Goal: Transaction & Acquisition: Book appointment/travel/reservation

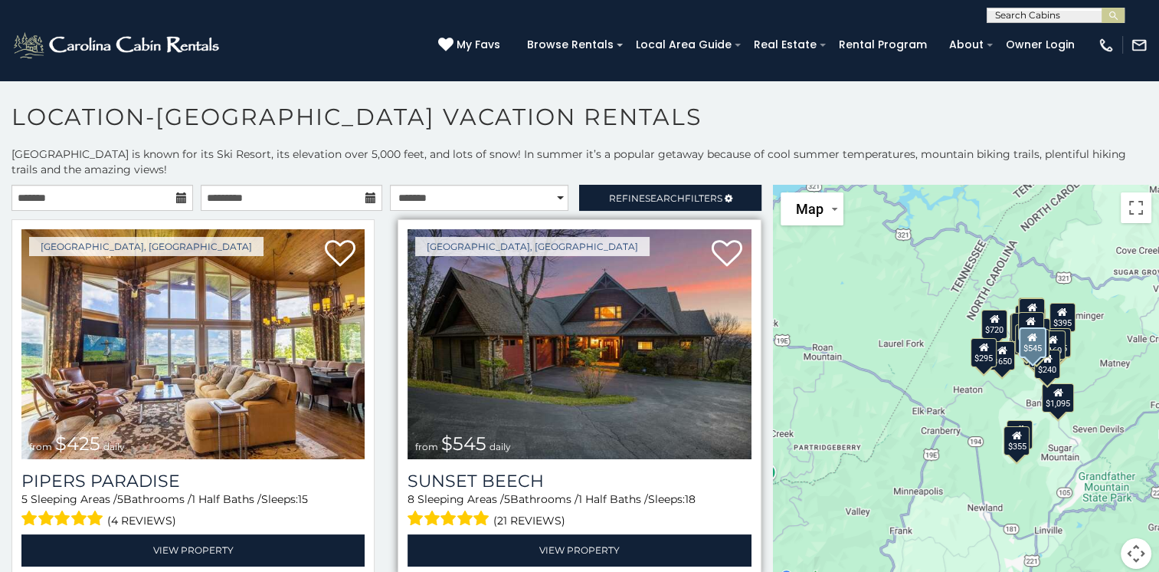
click at [607, 362] on img at bounding box center [579, 344] width 343 height 230
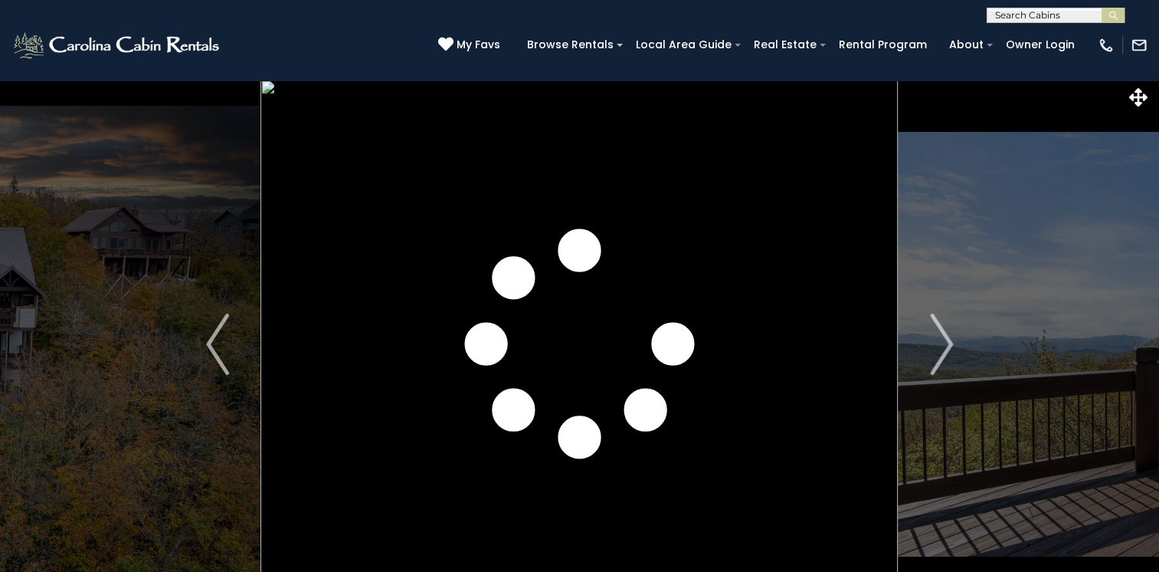
click at [938, 340] on img "Next" at bounding box center [941, 343] width 23 height 61
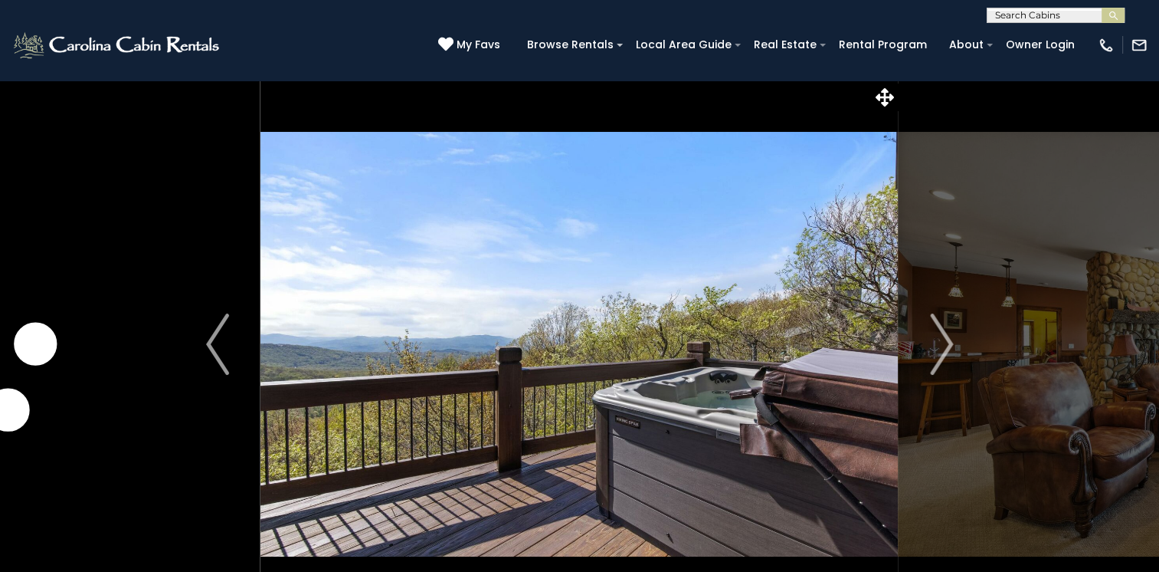
click at [938, 340] on img "Next" at bounding box center [941, 343] width 23 height 61
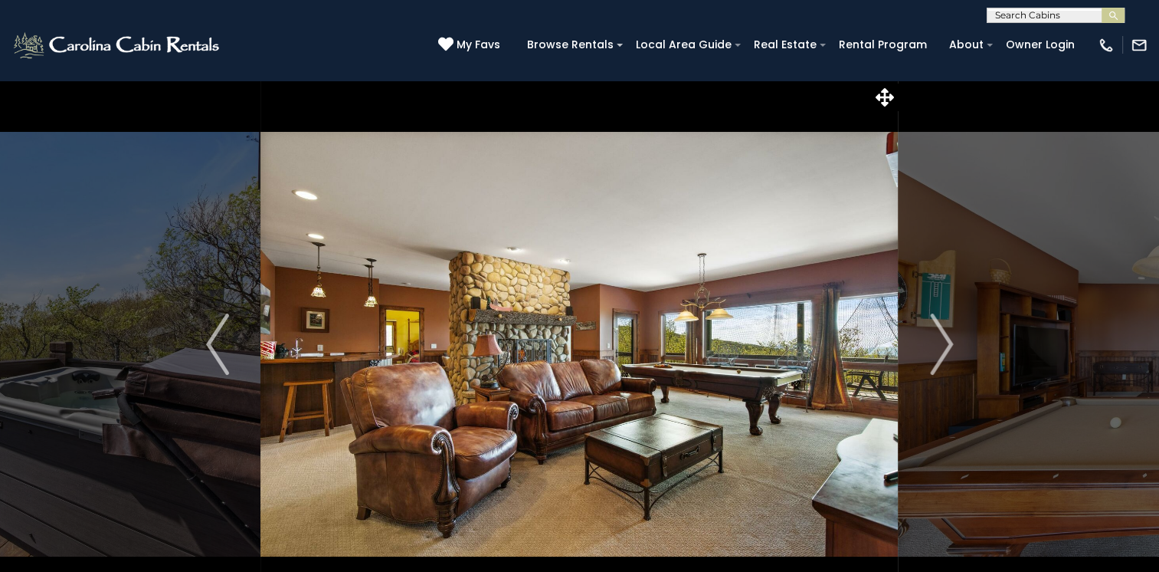
click at [938, 340] on img "Next" at bounding box center [941, 343] width 23 height 61
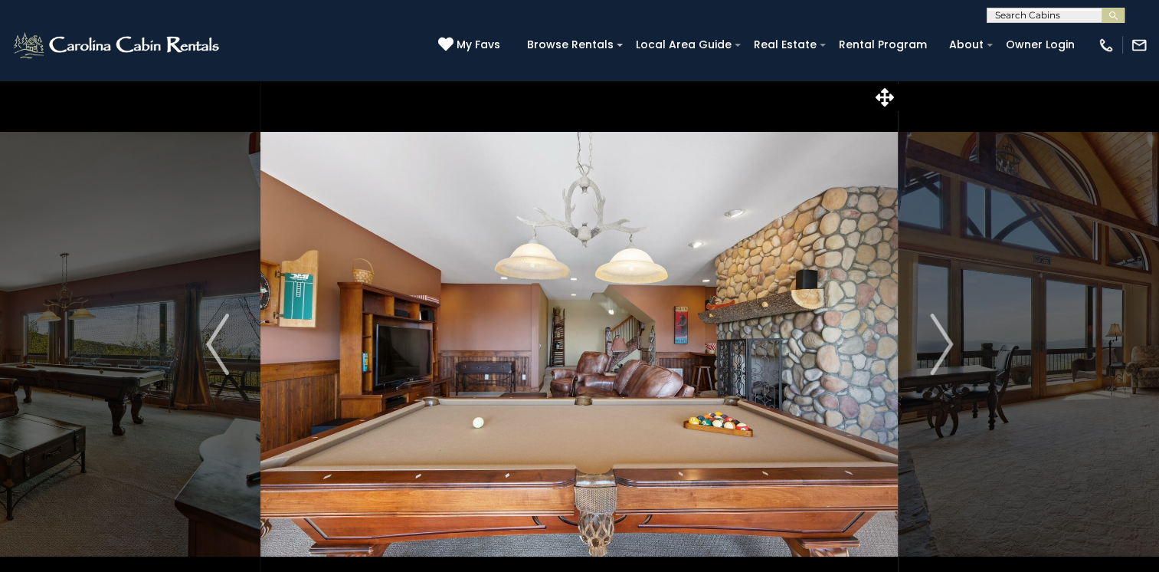
click at [938, 340] on img "Next" at bounding box center [941, 343] width 23 height 61
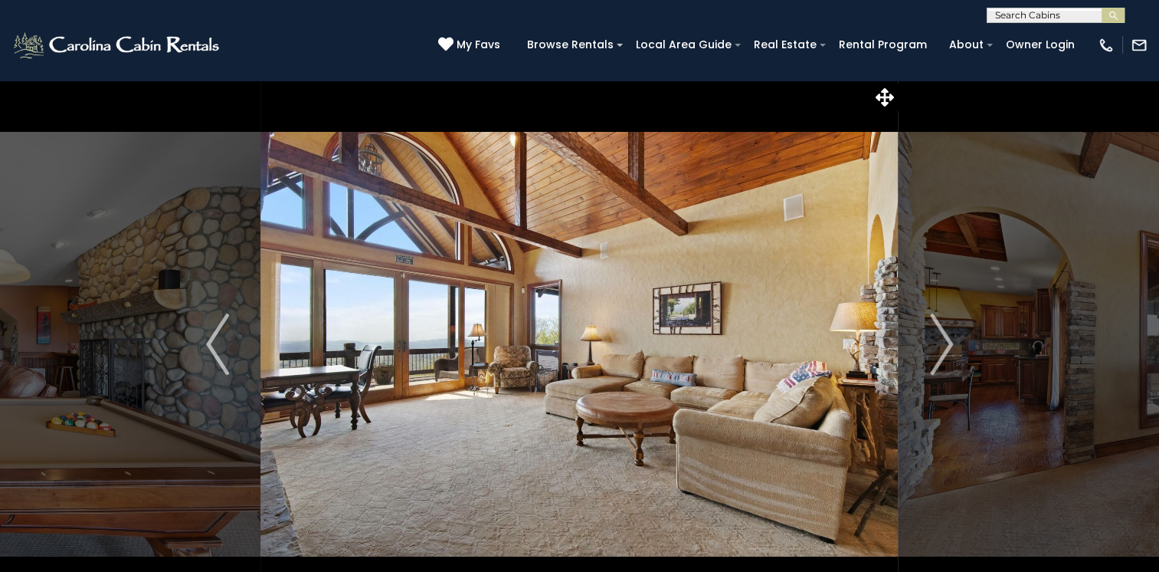
click at [938, 340] on img "Next" at bounding box center [941, 343] width 23 height 61
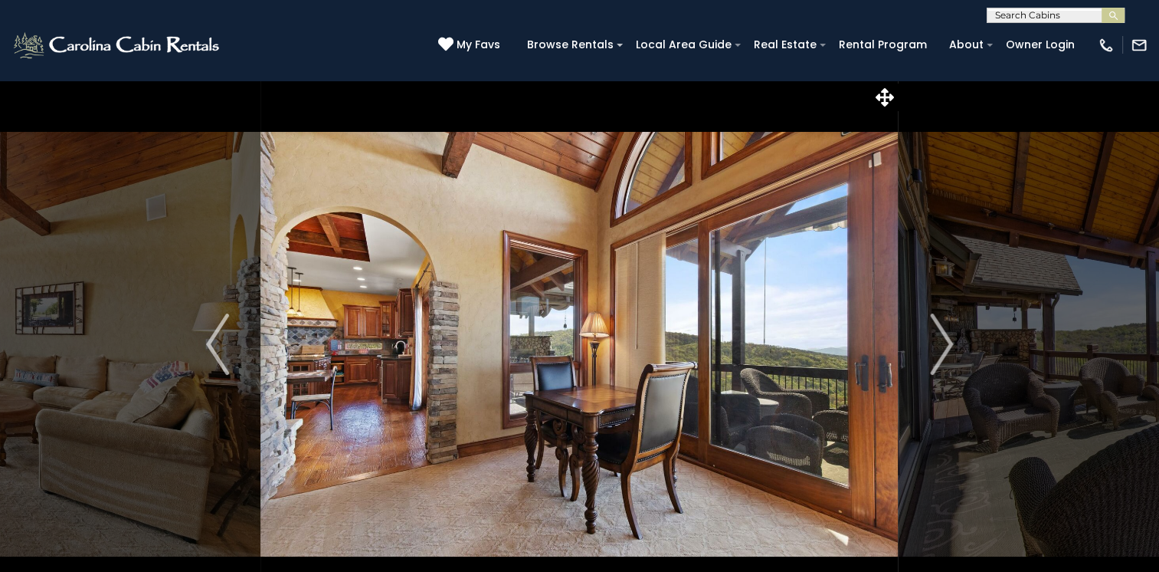
click at [938, 340] on img "Next" at bounding box center [941, 343] width 23 height 61
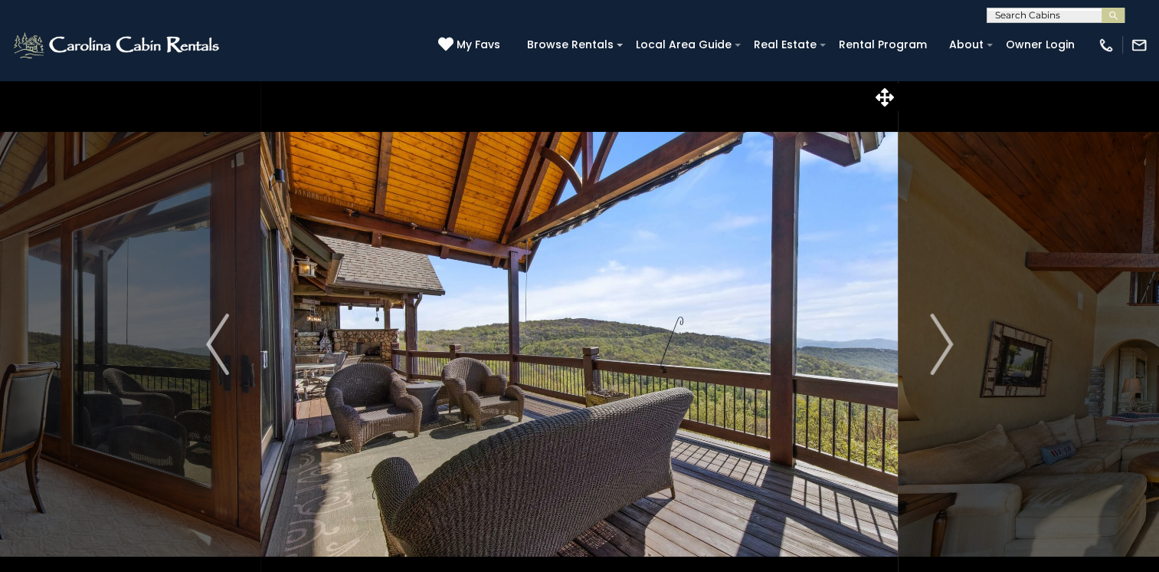
click at [938, 340] on img "Next" at bounding box center [941, 343] width 23 height 61
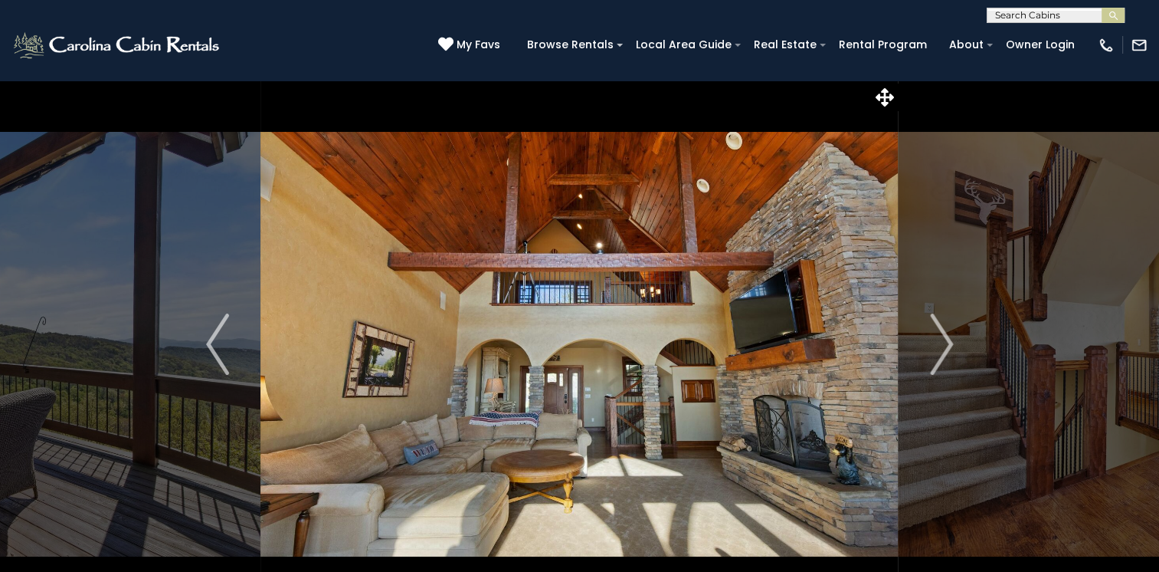
click at [938, 340] on img "Next" at bounding box center [941, 343] width 23 height 61
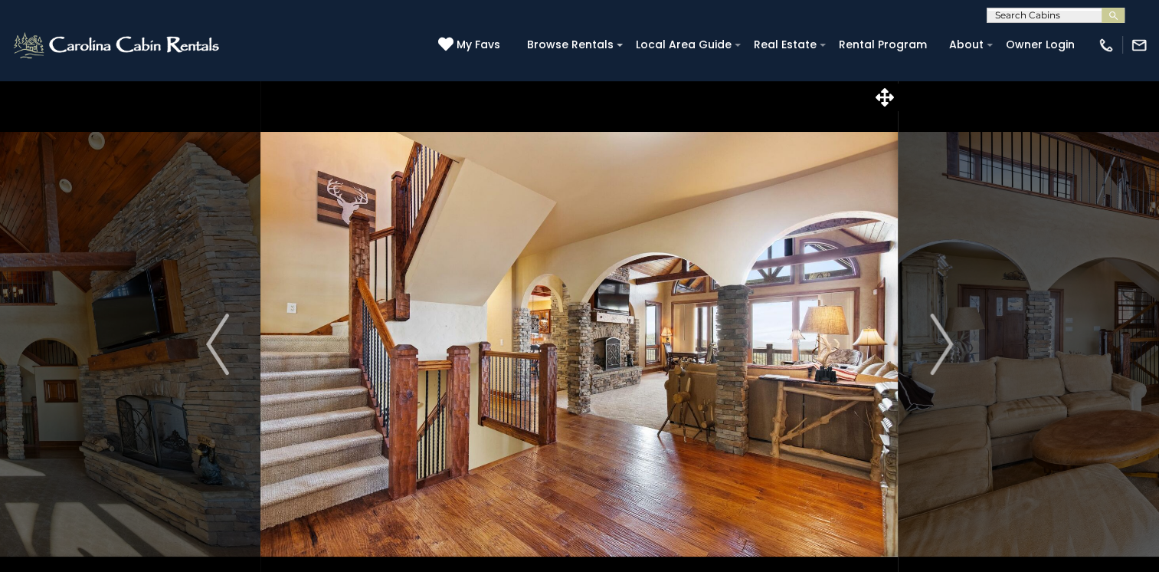
click at [938, 340] on img "Next" at bounding box center [941, 343] width 23 height 61
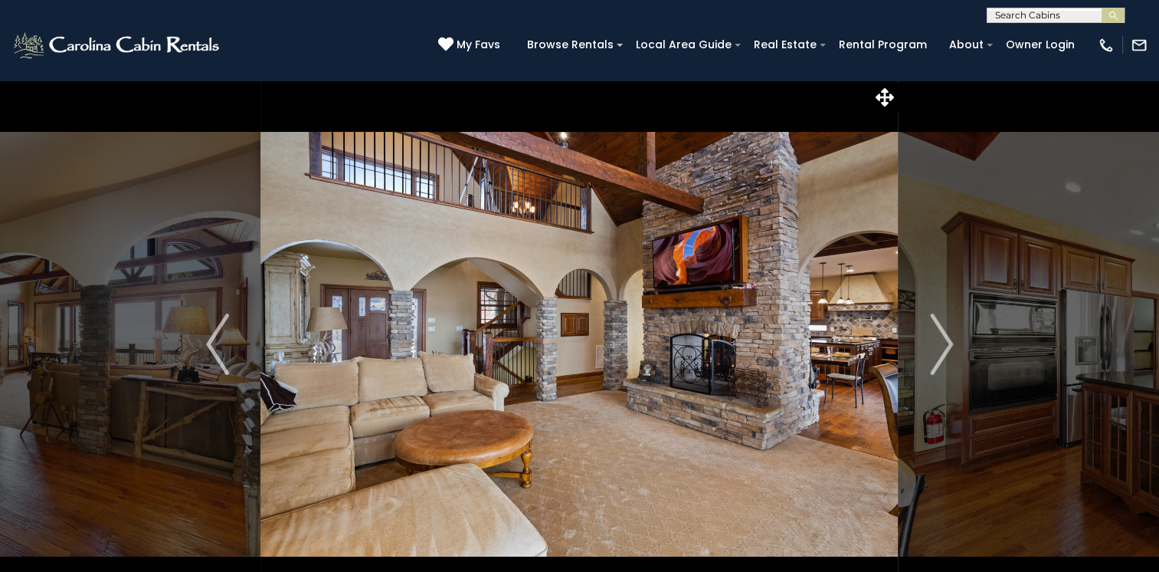
click at [938, 340] on img "Next" at bounding box center [941, 343] width 23 height 61
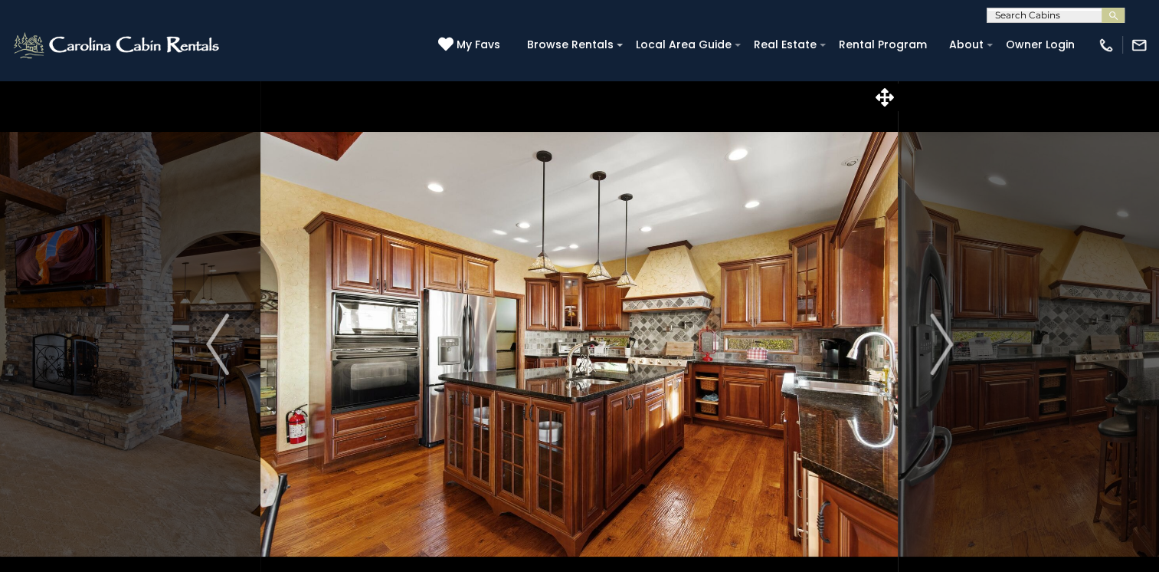
click at [938, 340] on img "Next" at bounding box center [941, 343] width 23 height 61
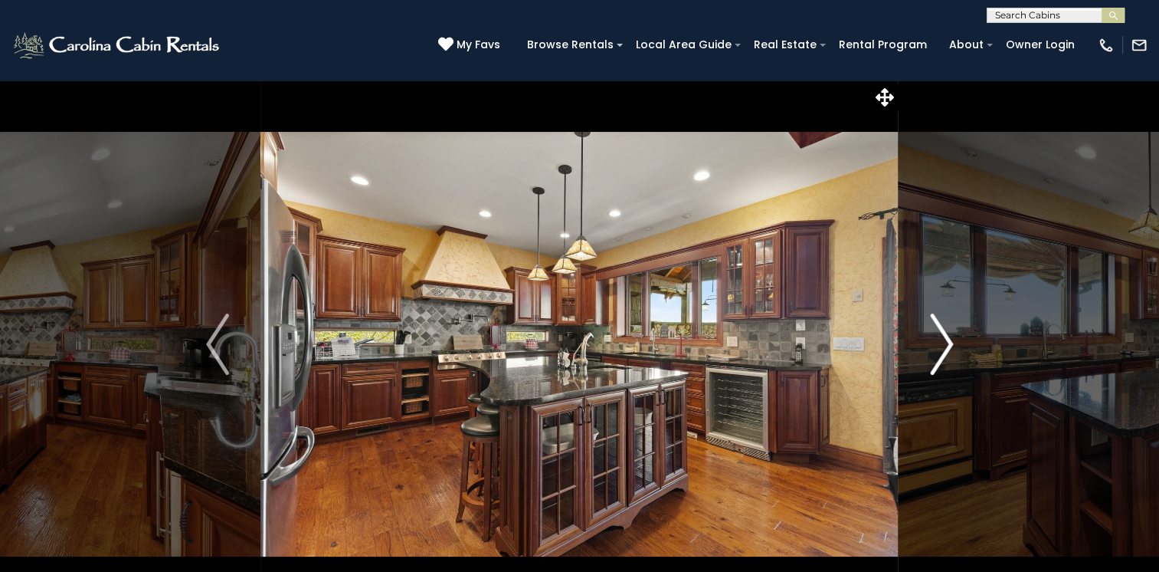
click at [928, 329] on button "Next" at bounding box center [942, 344] width 86 height 529
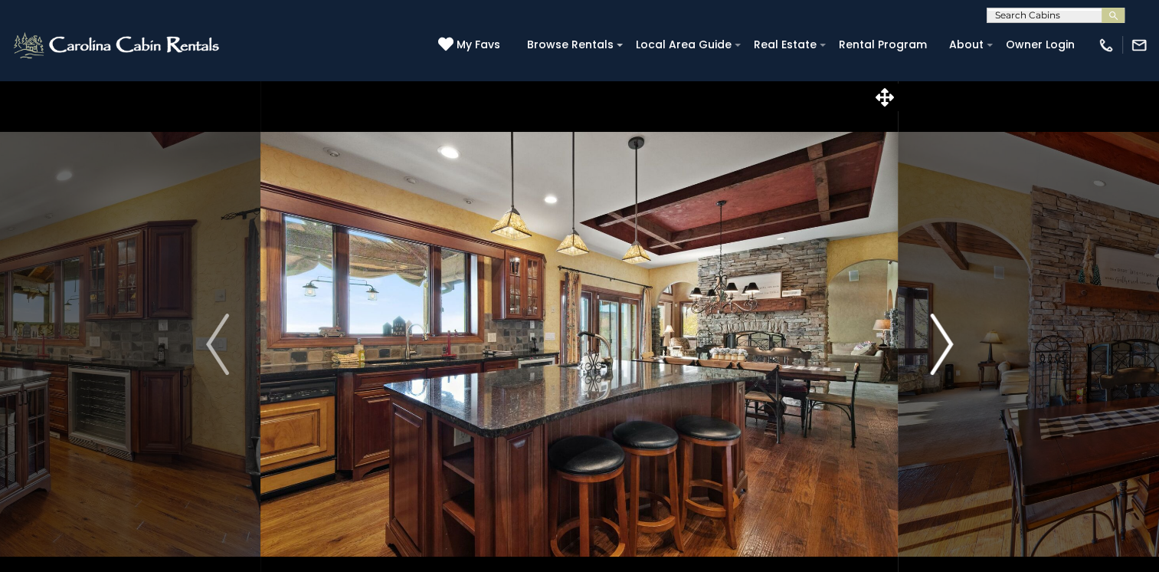
click at [937, 335] on img "Next" at bounding box center [941, 343] width 23 height 61
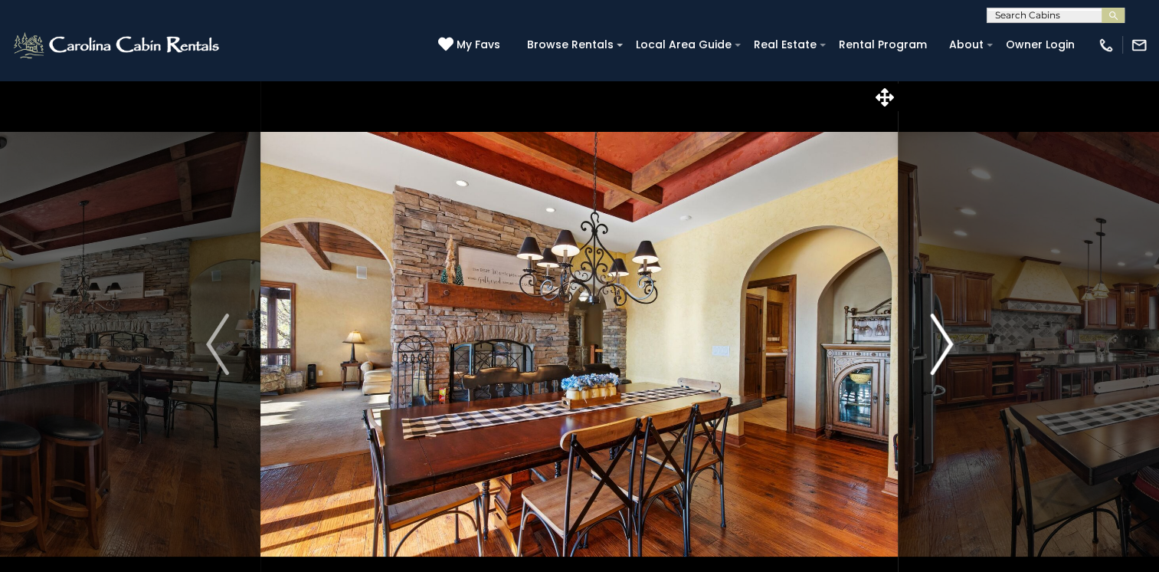
click at [933, 334] on img "Next" at bounding box center [941, 343] width 23 height 61
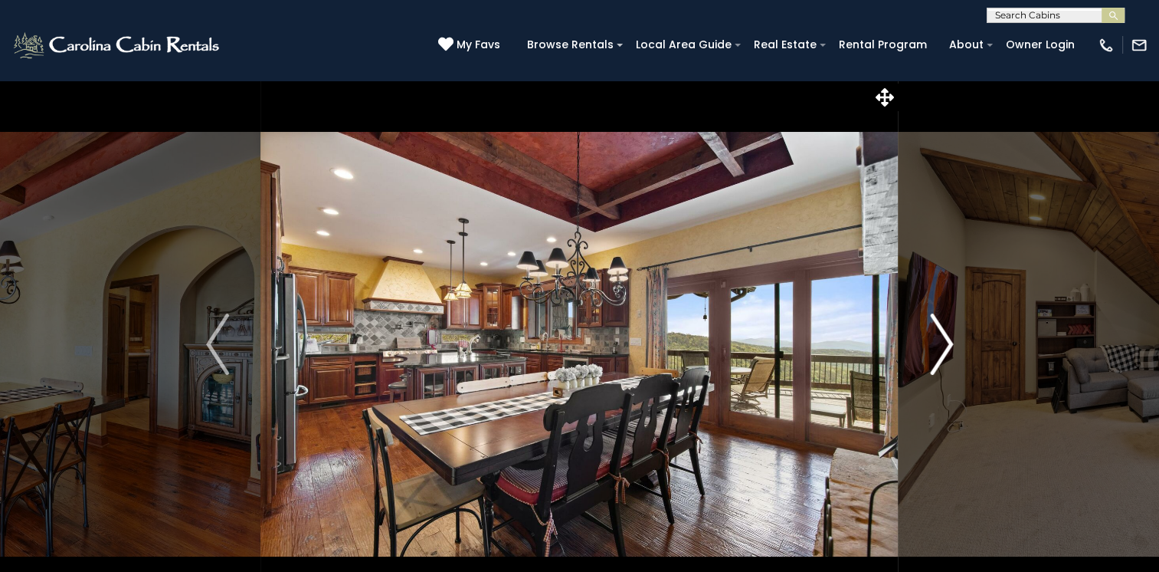
click at [935, 332] on img "Next" at bounding box center [941, 343] width 23 height 61
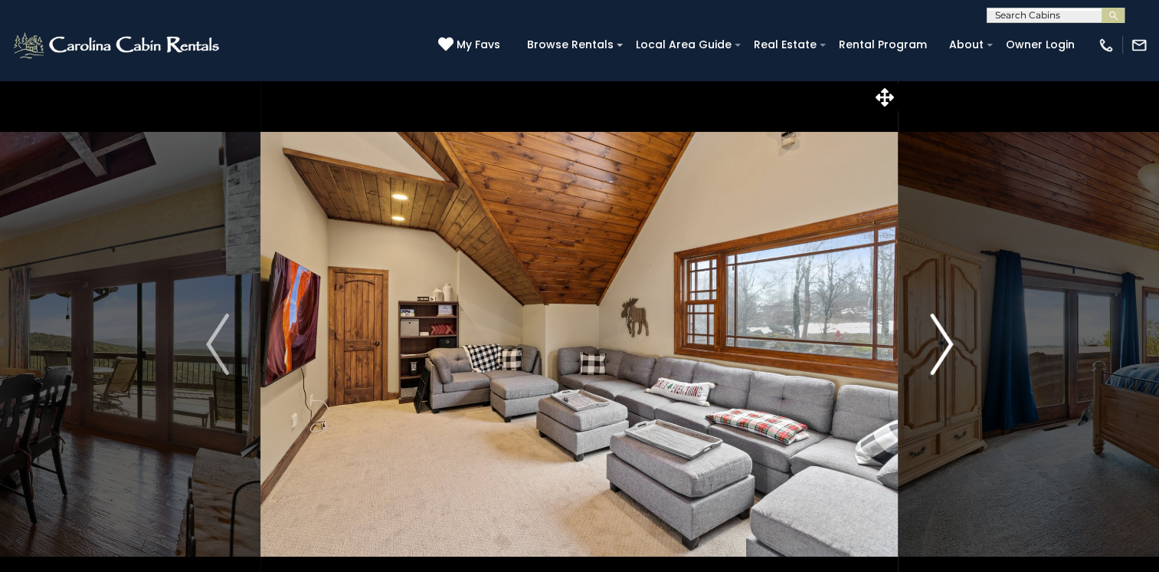
click at [935, 332] on img "Next" at bounding box center [941, 343] width 23 height 61
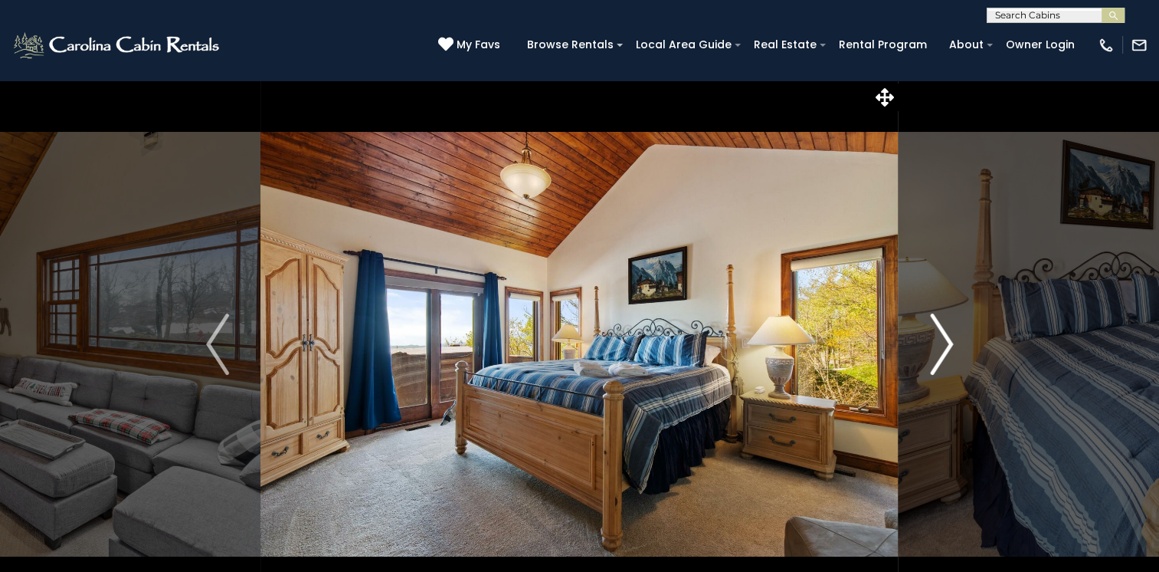
click at [935, 332] on img "Next" at bounding box center [941, 343] width 23 height 61
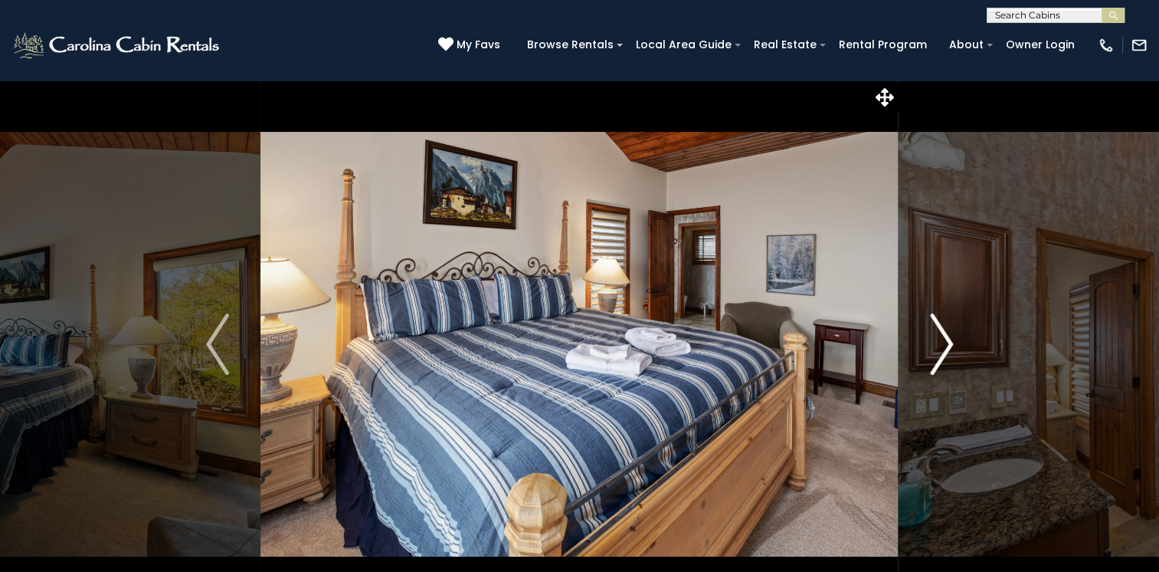
click at [935, 332] on img "Next" at bounding box center [941, 343] width 23 height 61
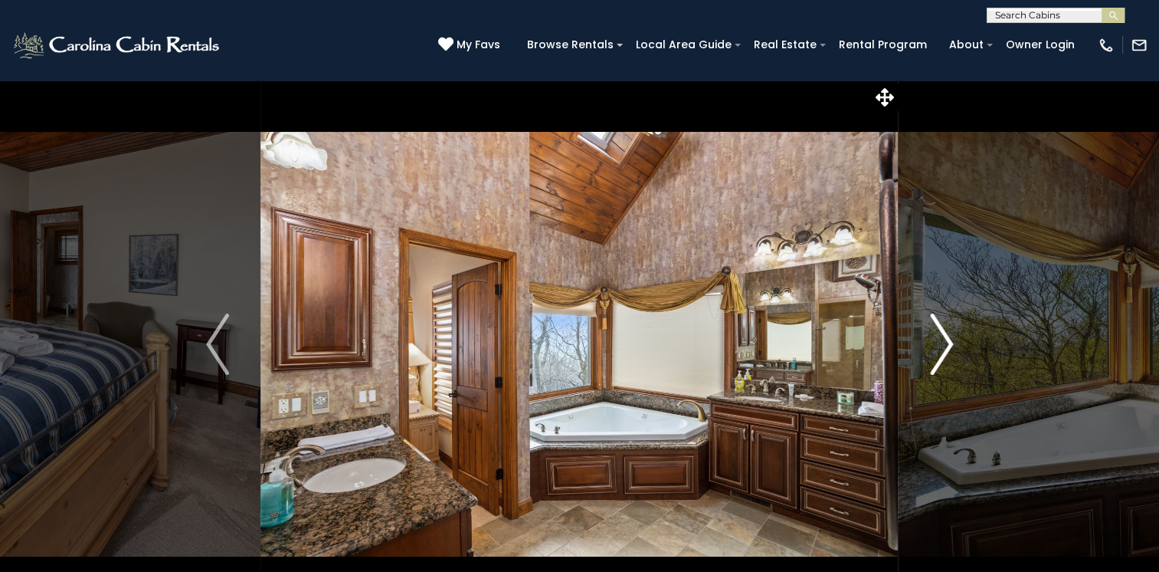
click at [935, 332] on img "Next" at bounding box center [941, 343] width 23 height 61
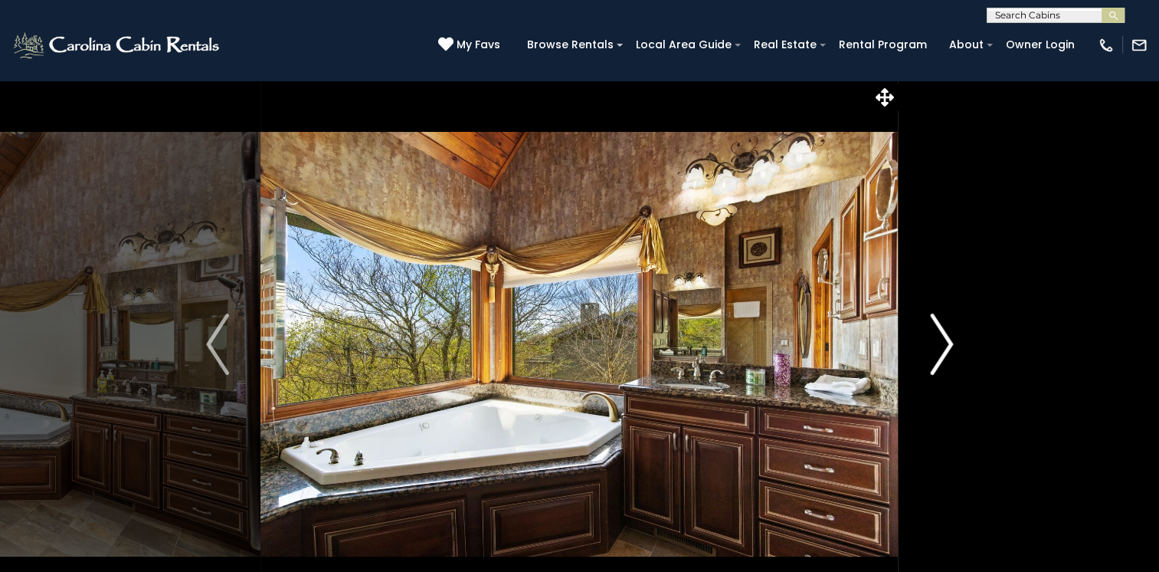
click at [935, 332] on img "Next" at bounding box center [941, 343] width 23 height 61
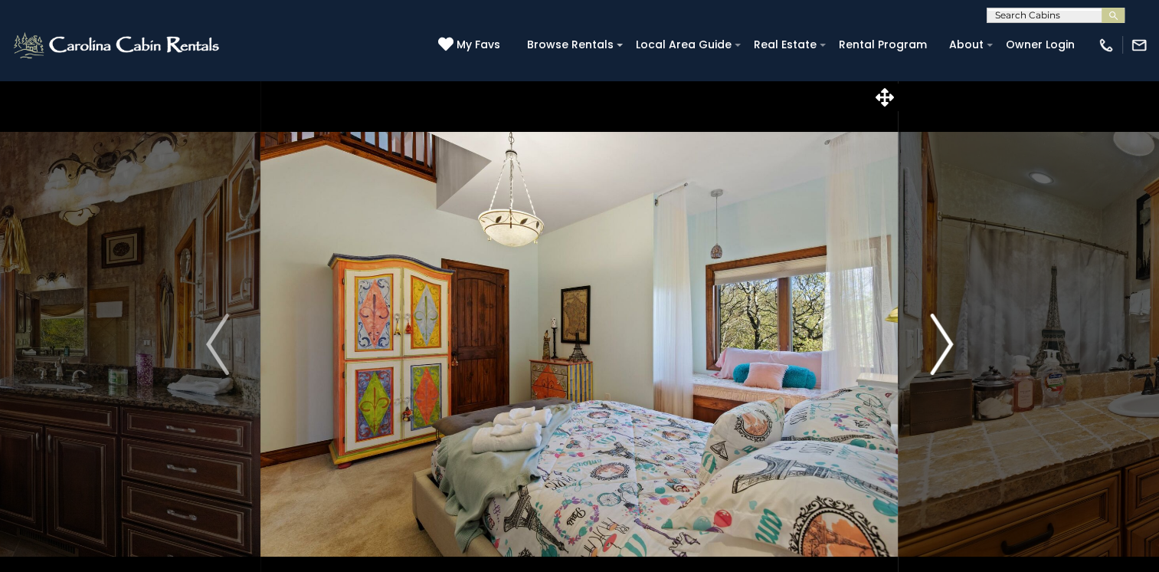
click at [935, 332] on img "Next" at bounding box center [941, 343] width 23 height 61
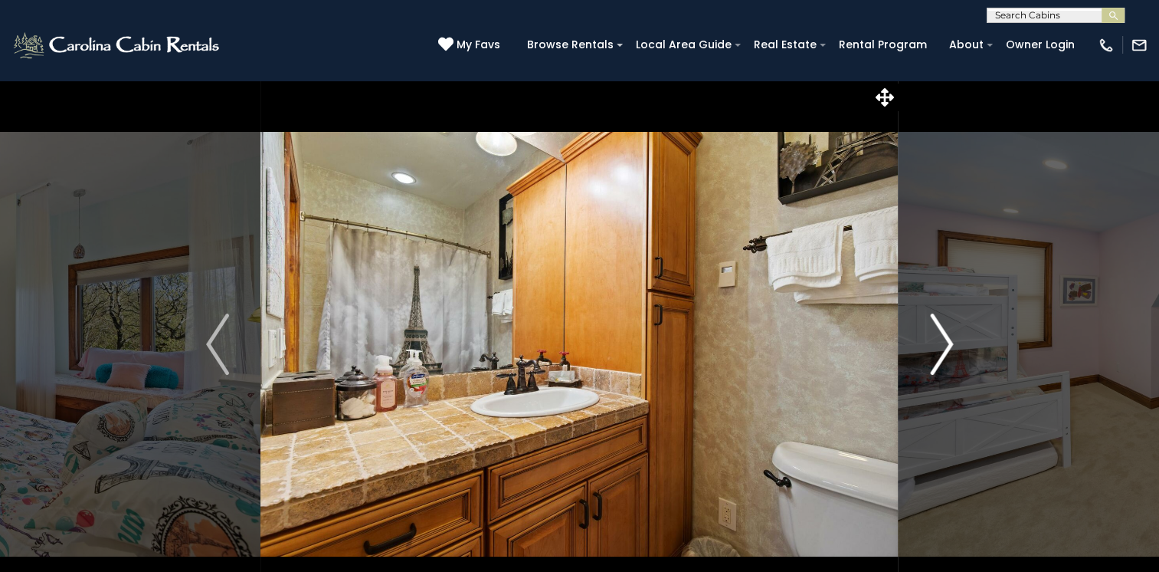
click at [935, 332] on img "Next" at bounding box center [941, 343] width 23 height 61
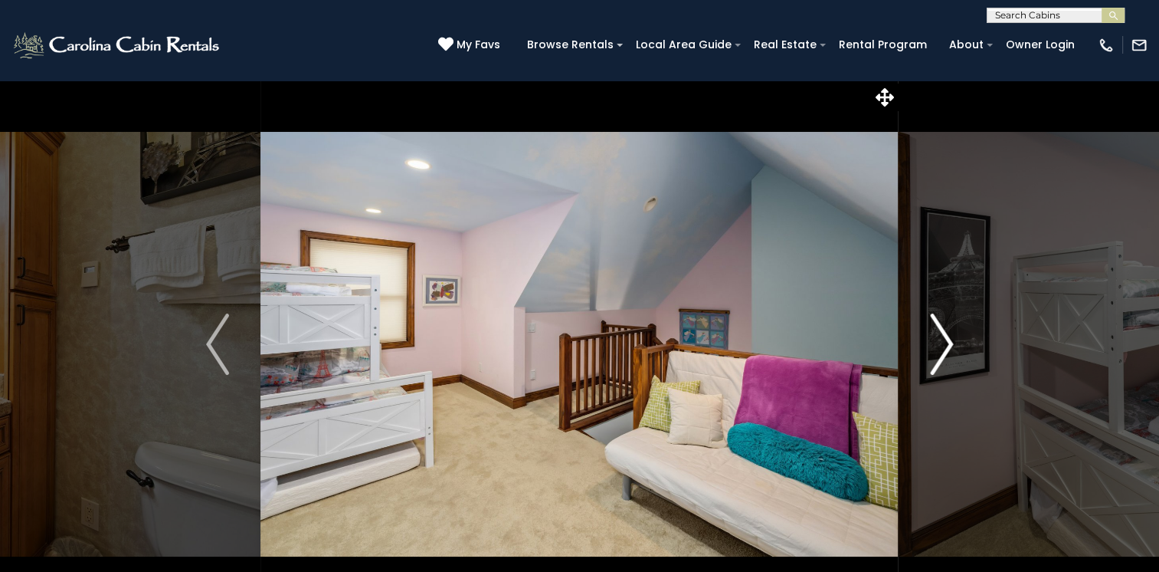
click at [935, 332] on img "Next" at bounding box center [941, 343] width 23 height 61
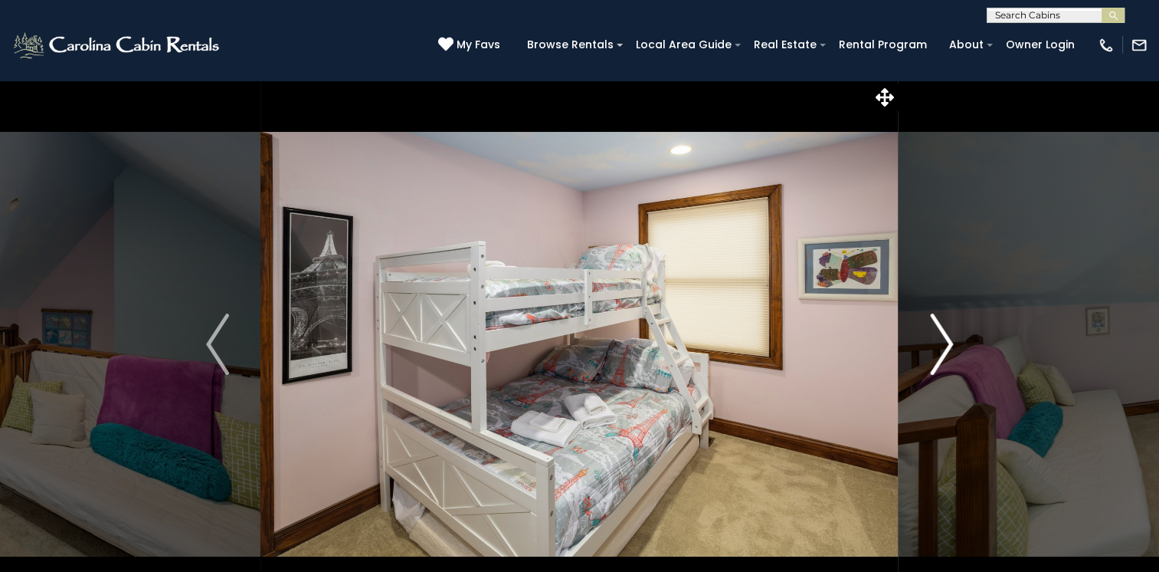
click at [935, 332] on img "Next" at bounding box center [941, 343] width 23 height 61
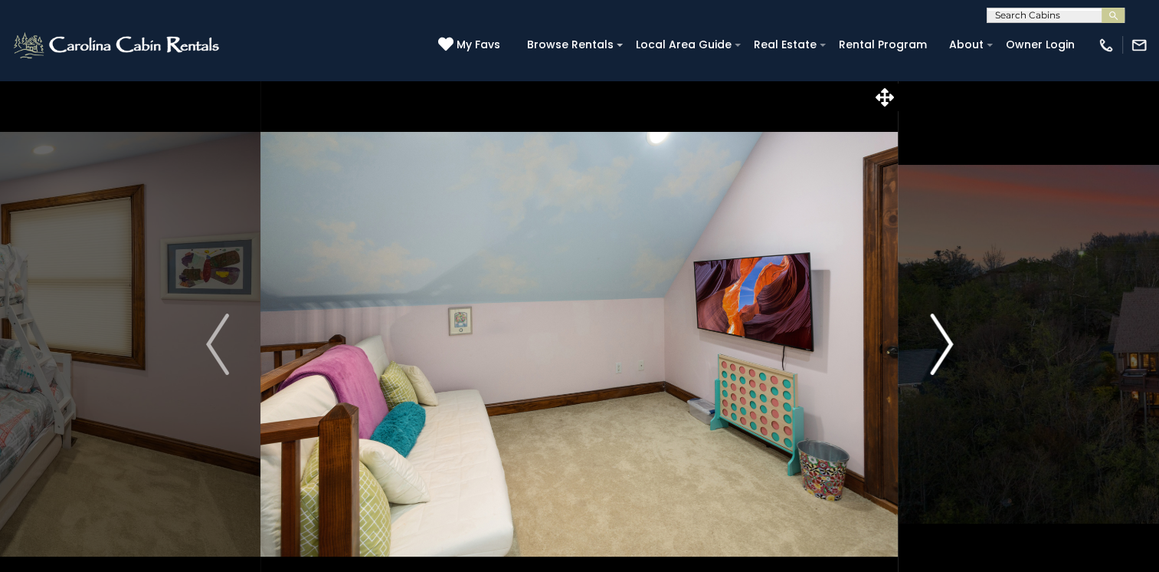
click at [935, 332] on img "Next" at bounding box center [941, 343] width 23 height 61
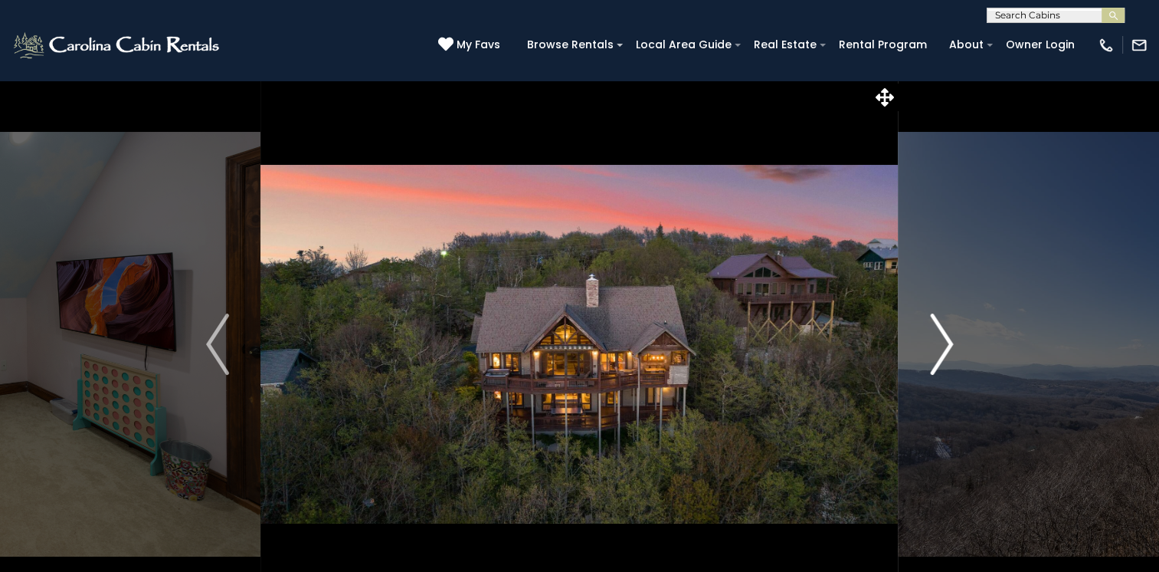
click at [935, 332] on img "Next" at bounding box center [941, 343] width 23 height 61
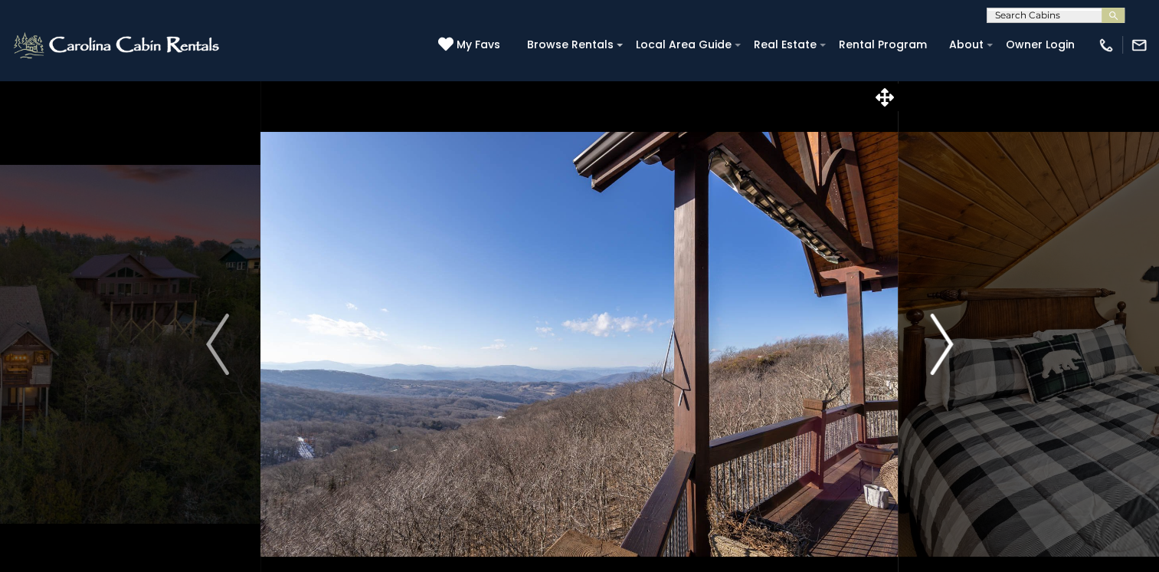
click at [935, 332] on img "Next" at bounding box center [941, 343] width 23 height 61
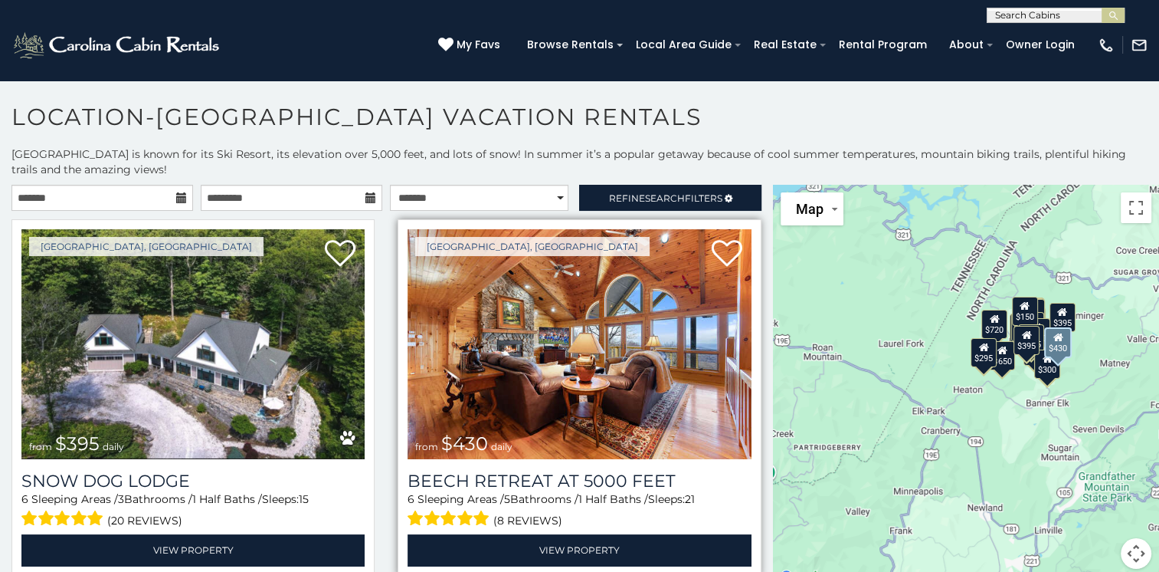
scroll to position [77, 0]
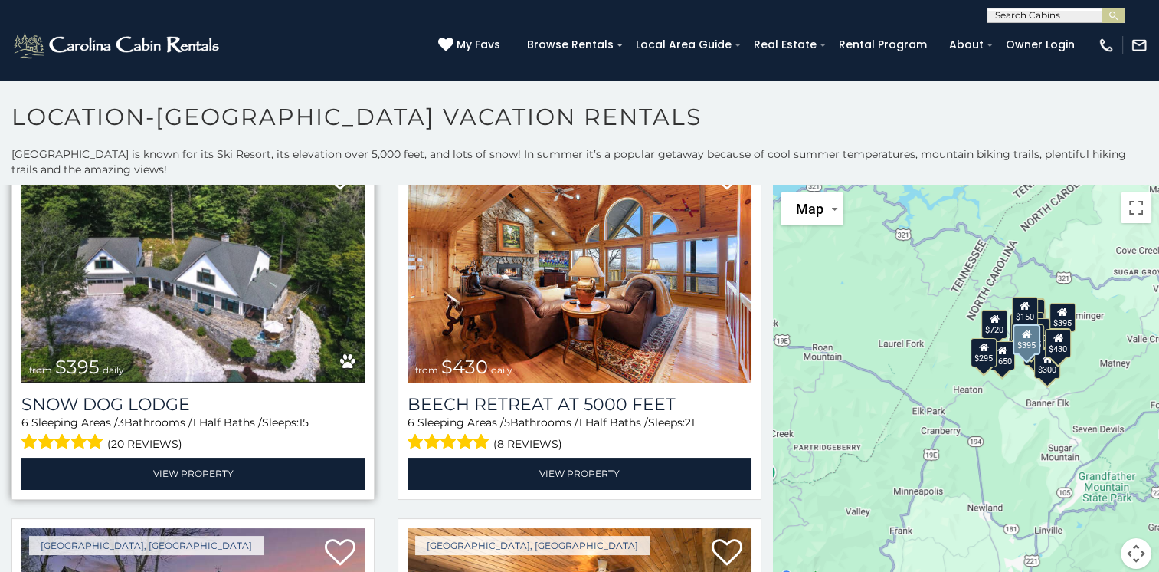
click at [197, 293] on img at bounding box center [192, 267] width 343 height 230
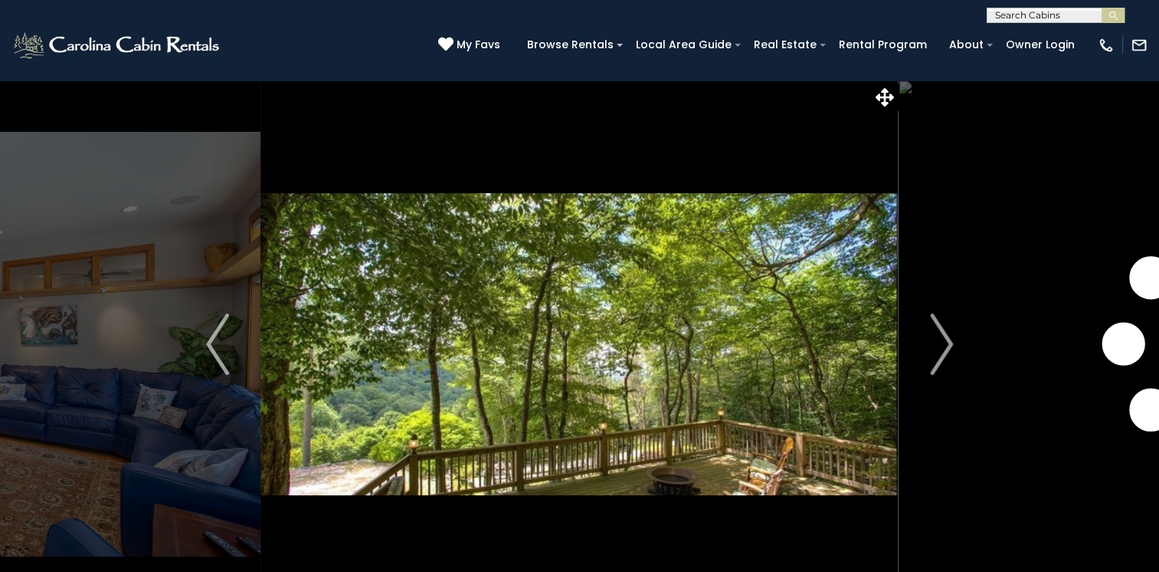
click at [936, 339] on img "Next" at bounding box center [941, 343] width 23 height 61
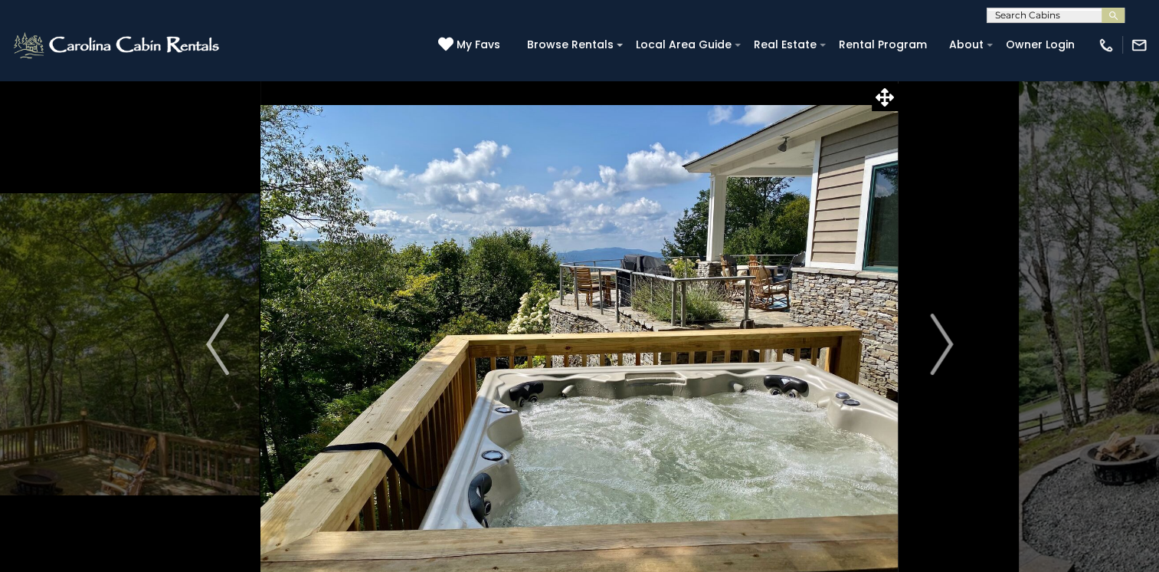
click at [936, 339] on img "Next" at bounding box center [941, 343] width 23 height 61
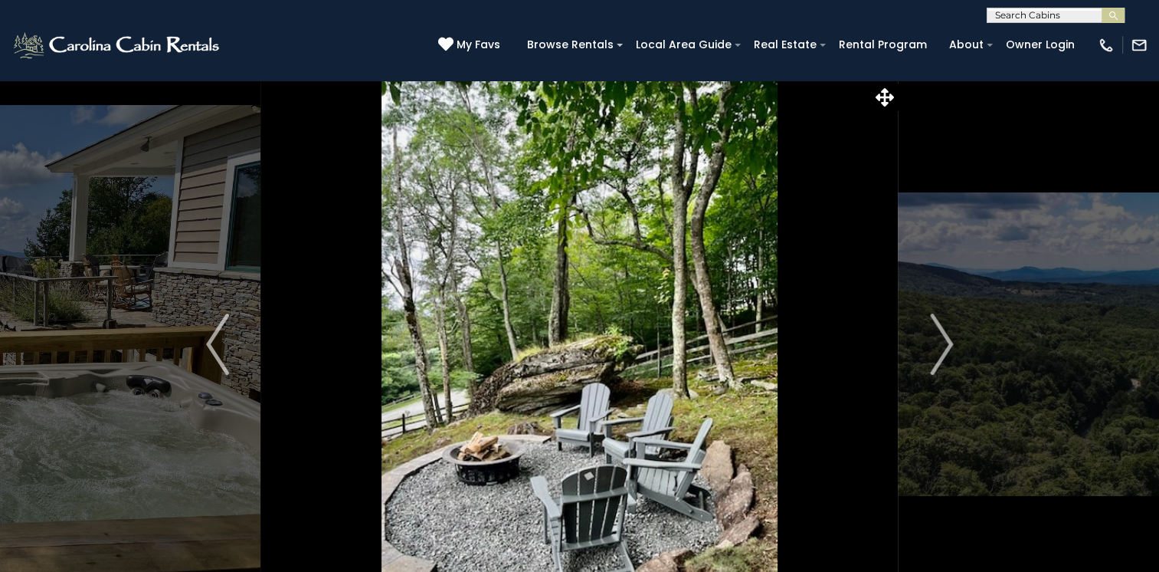
click at [936, 339] on img "Next" at bounding box center [941, 343] width 23 height 61
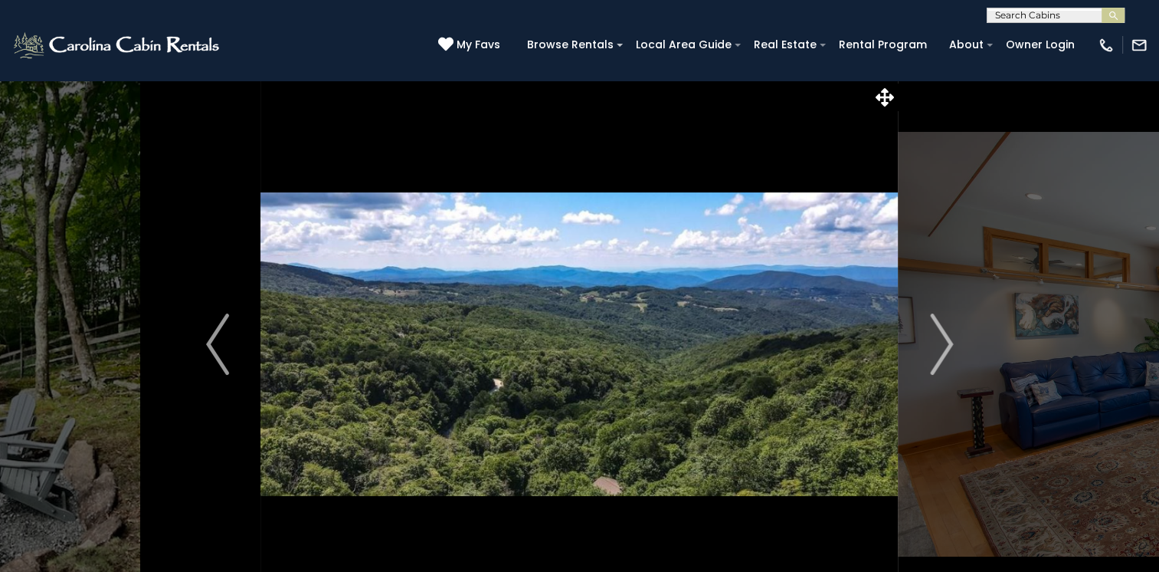
click at [936, 339] on img "Next" at bounding box center [941, 343] width 23 height 61
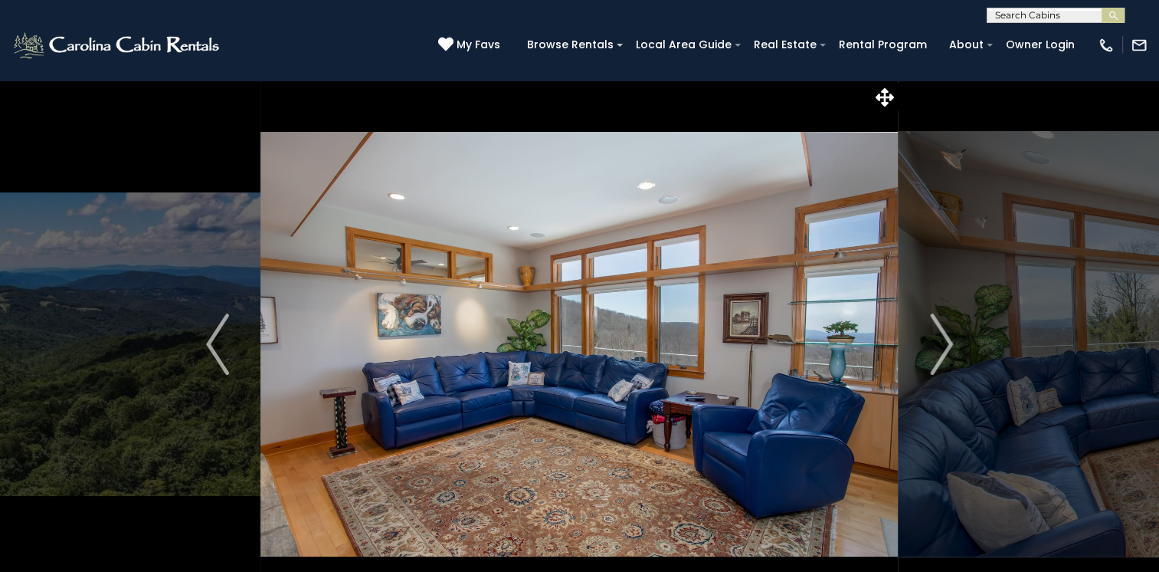
click at [936, 339] on img "Next" at bounding box center [941, 343] width 23 height 61
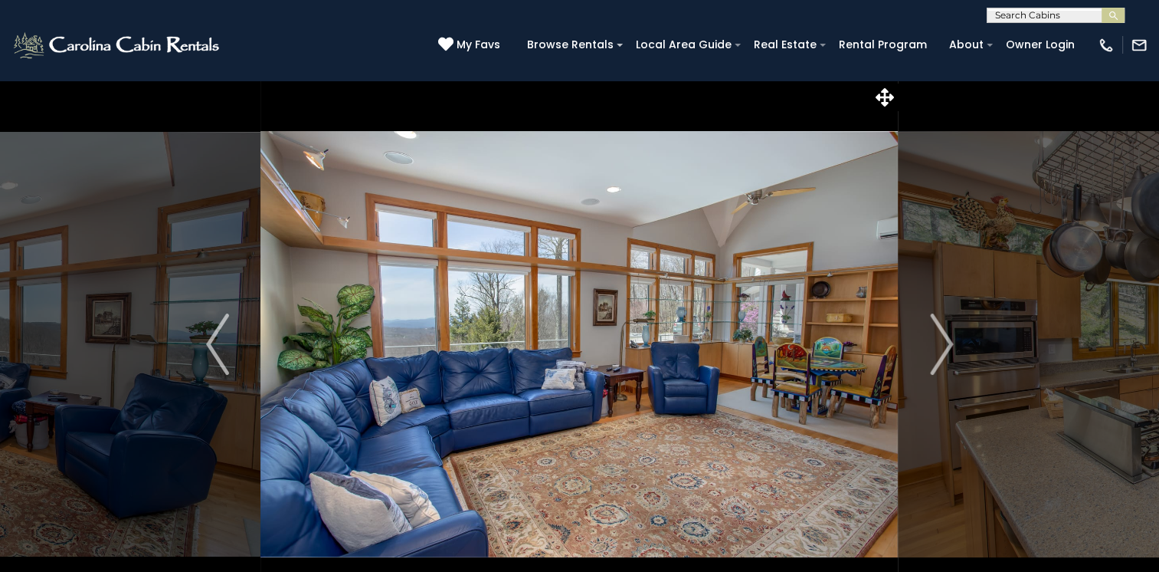
click at [936, 339] on img "Next" at bounding box center [941, 343] width 23 height 61
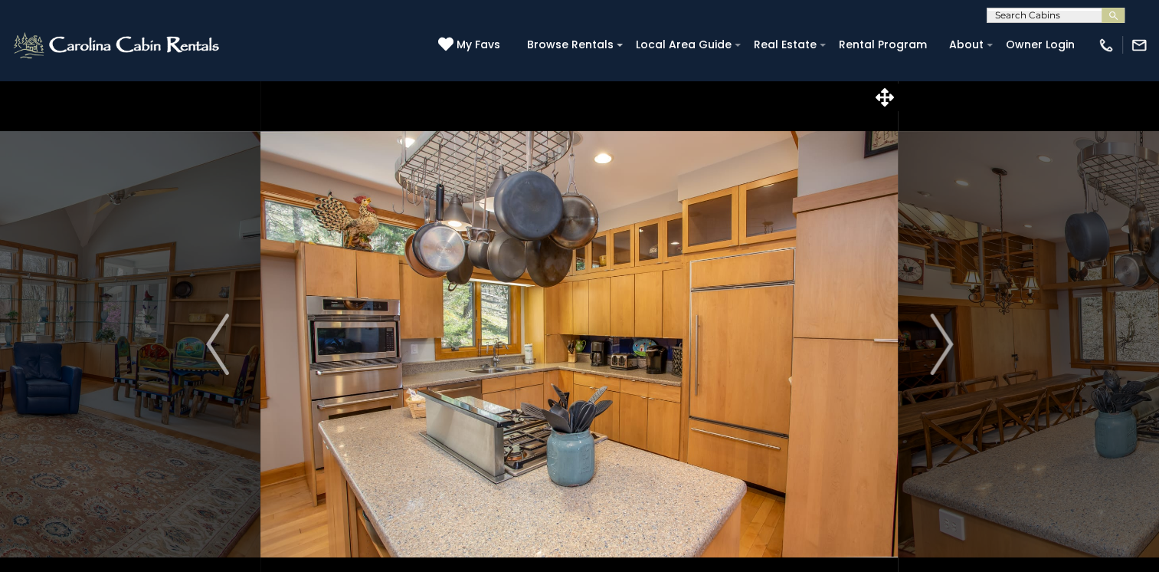
click at [936, 339] on img "Next" at bounding box center [941, 343] width 23 height 61
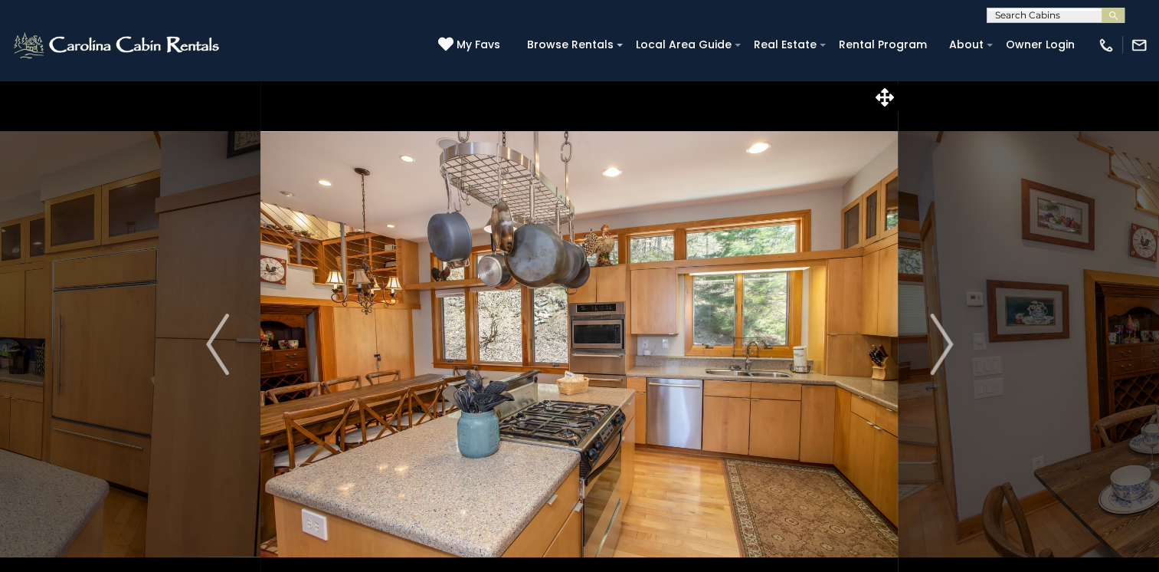
click at [936, 339] on img "Next" at bounding box center [941, 343] width 23 height 61
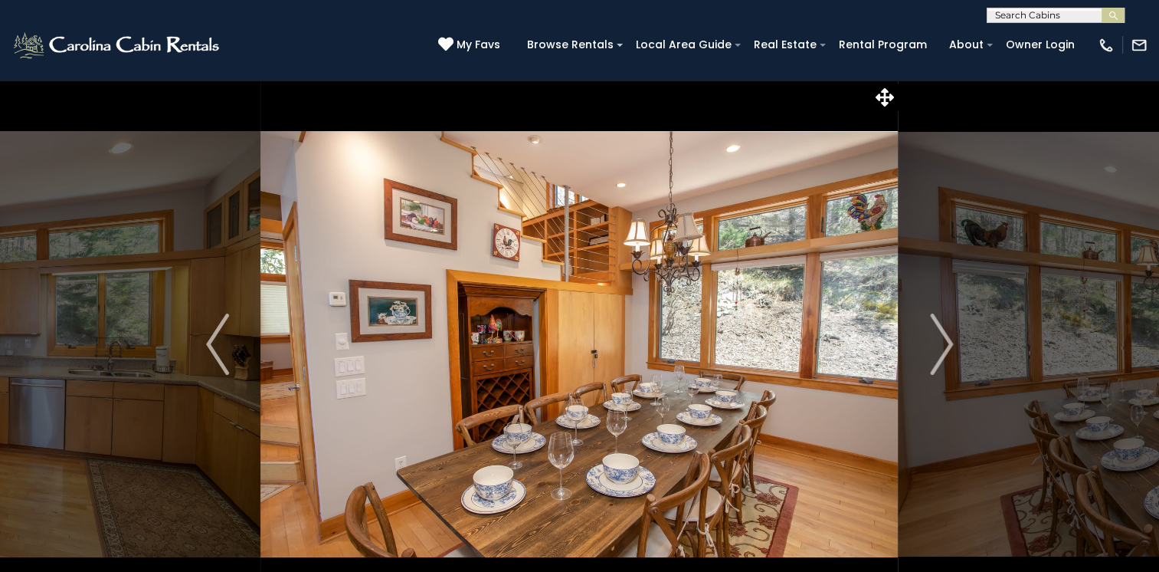
click at [936, 339] on img "Next" at bounding box center [941, 343] width 23 height 61
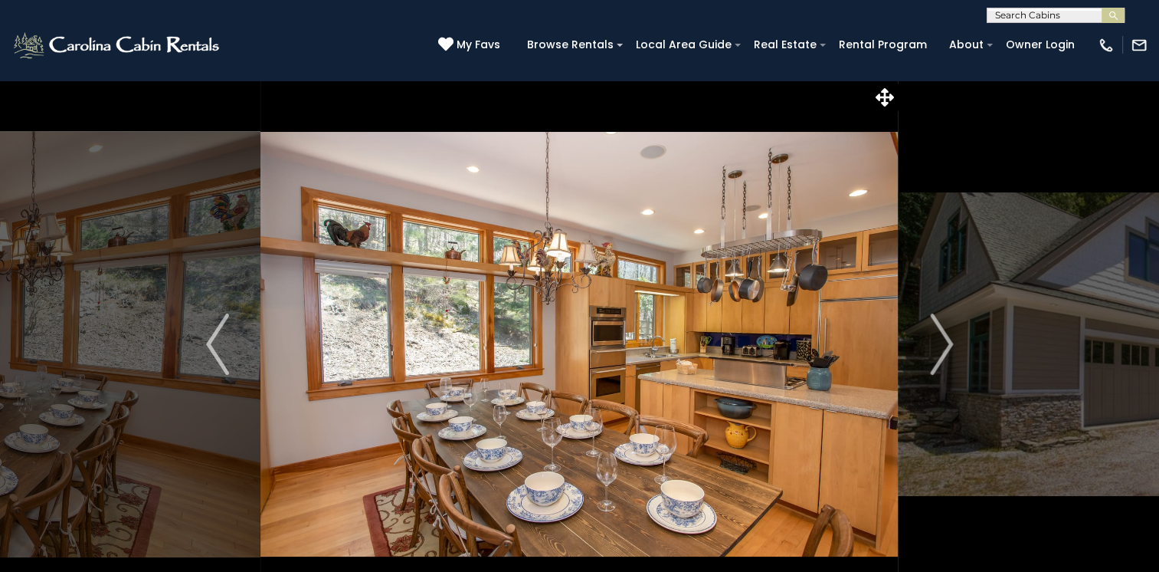
click at [936, 339] on img "Next" at bounding box center [941, 343] width 23 height 61
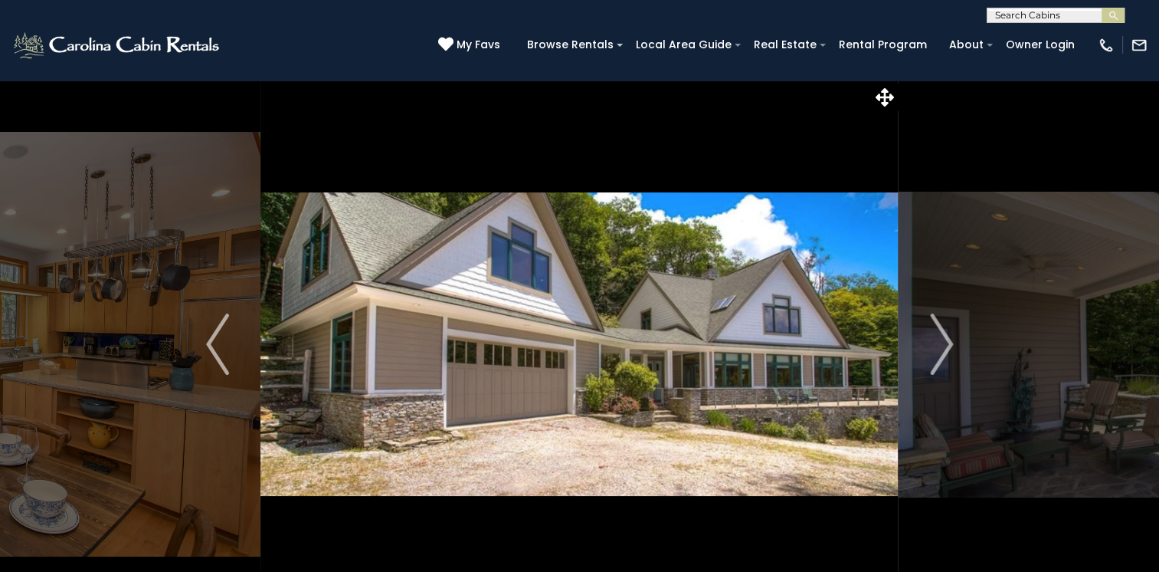
click at [936, 339] on img "Next" at bounding box center [941, 343] width 23 height 61
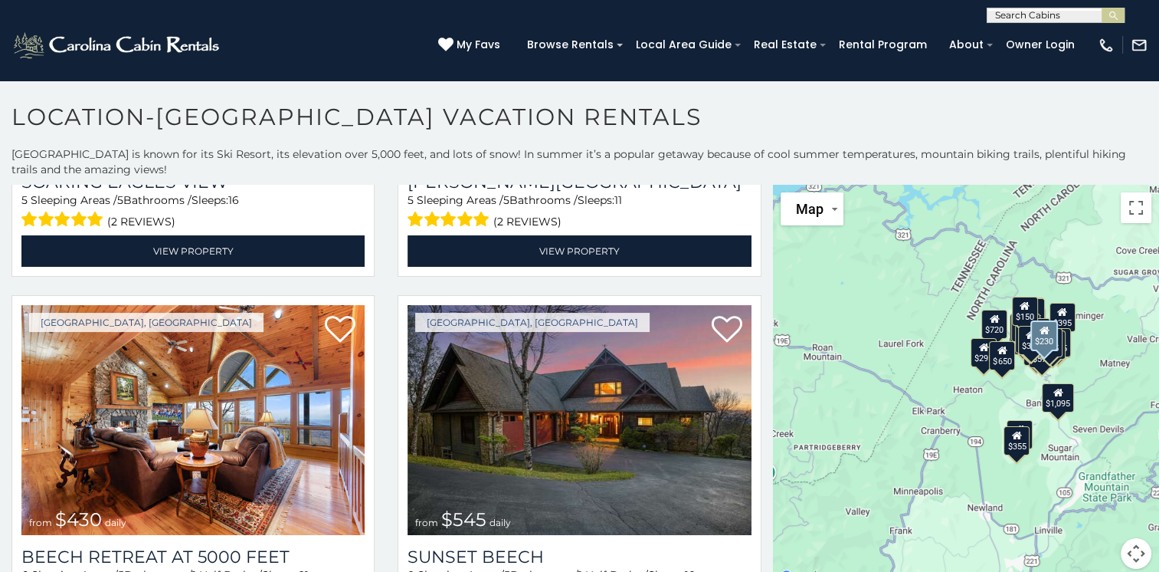
scroll to position [690, 0]
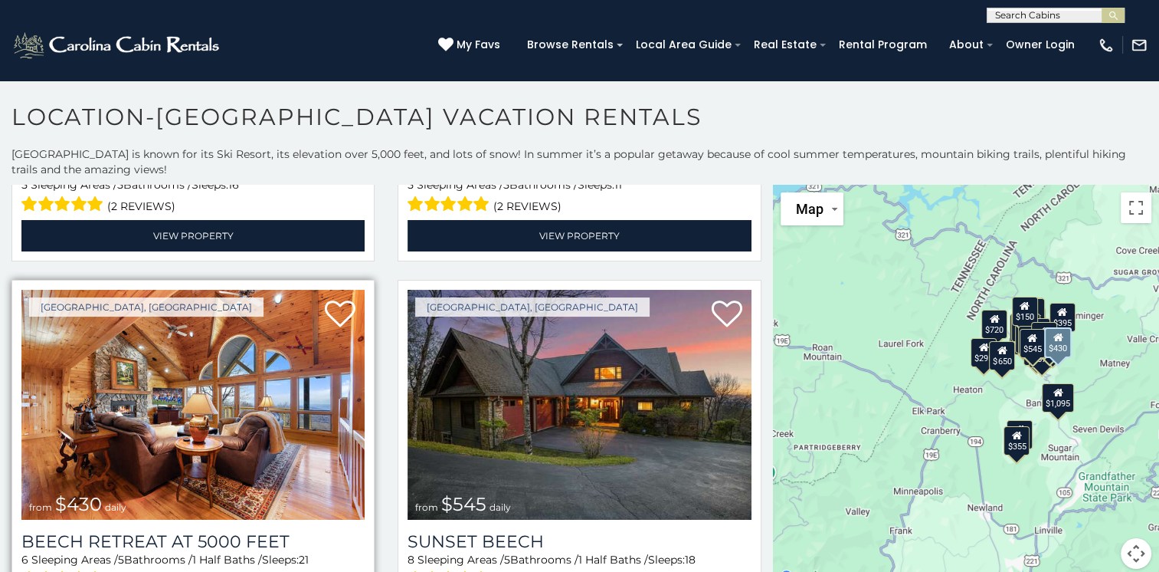
click at [279, 415] on img at bounding box center [192, 405] width 343 height 230
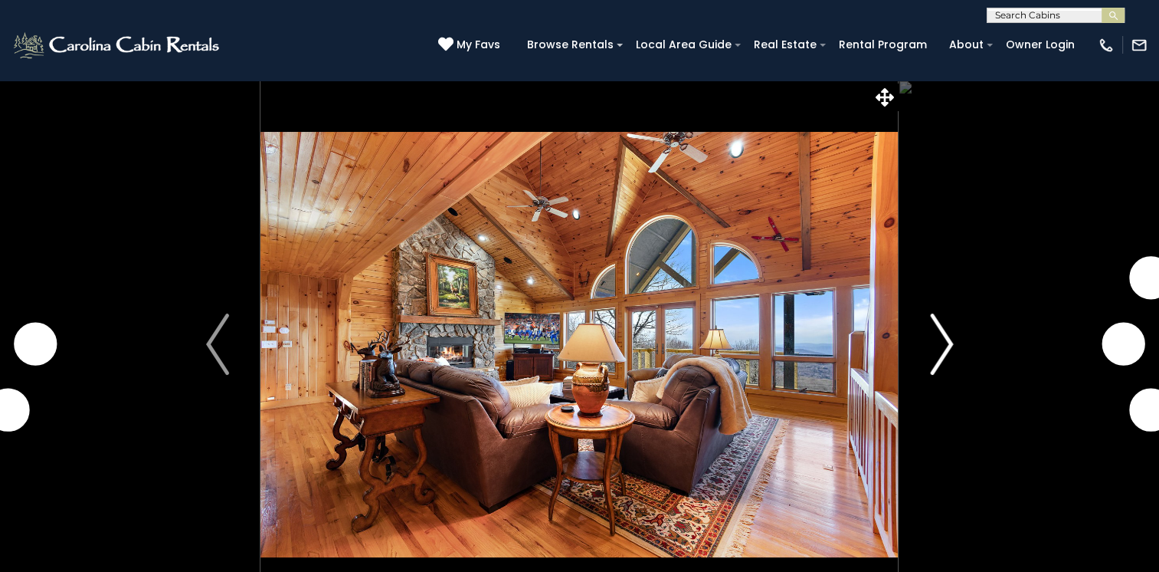
click at [943, 347] on img "Next" at bounding box center [941, 343] width 23 height 61
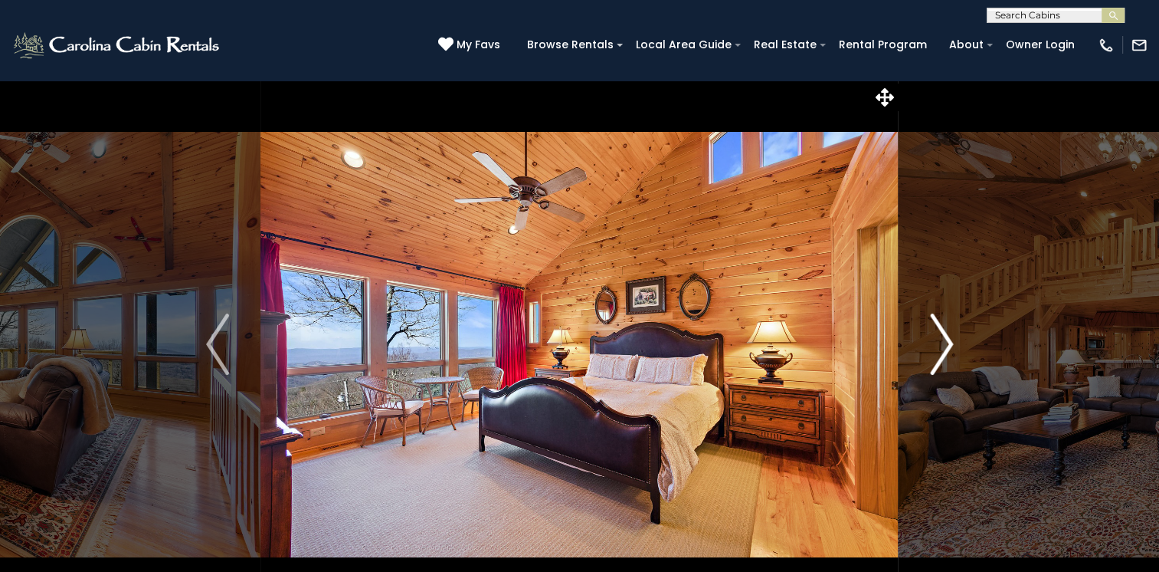
click at [943, 347] on img "Next" at bounding box center [941, 343] width 23 height 61
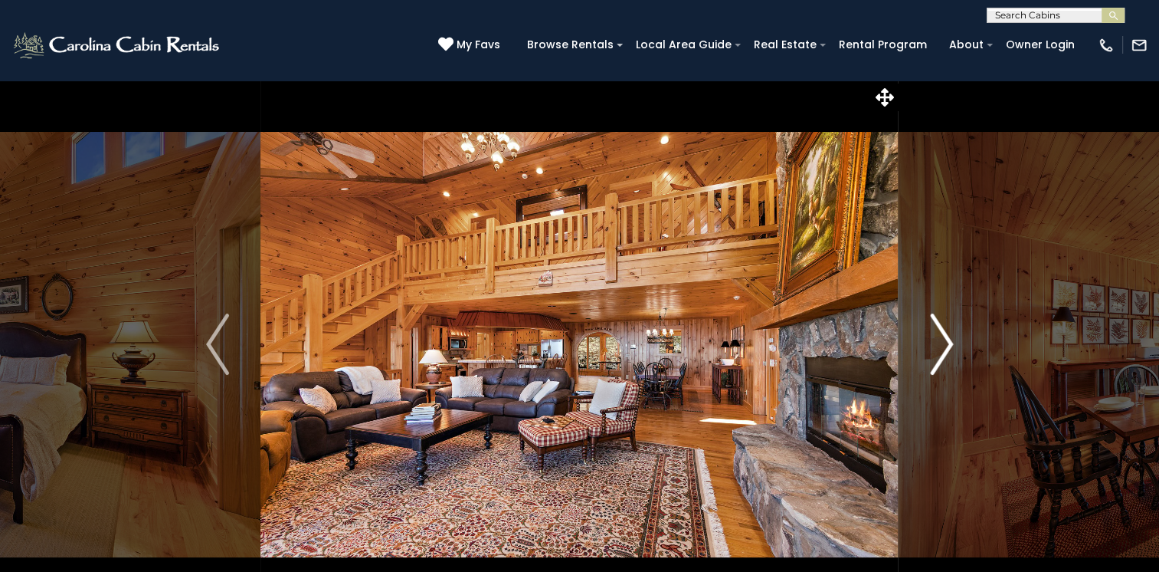
click at [943, 347] on img "Next" at bounding box center [941, 343] width 23 height 61
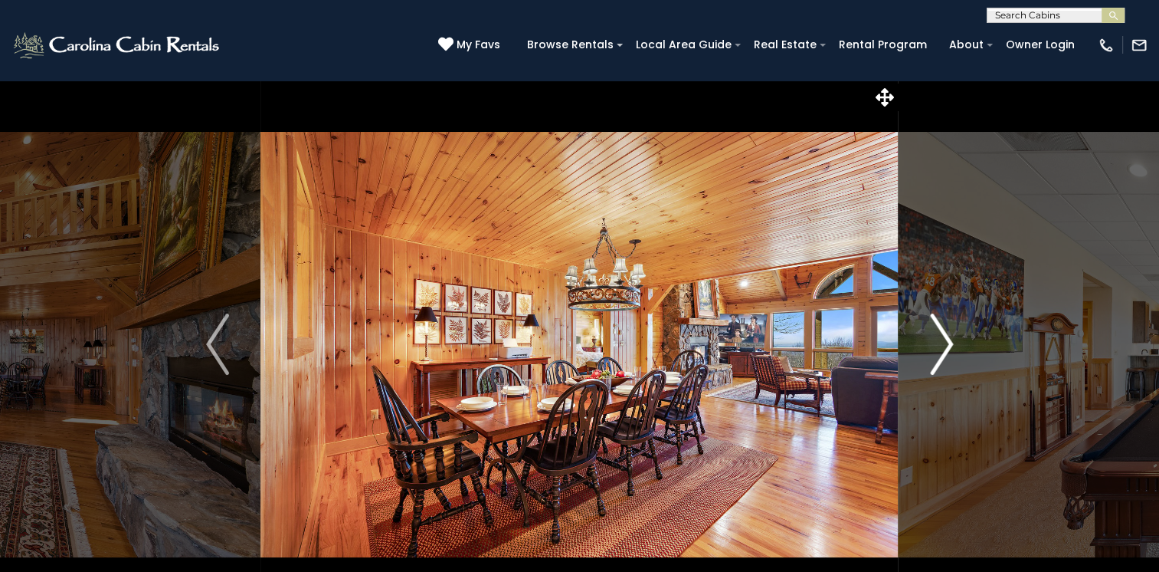
click at [943, 347] on img "Next" at bounding box center [941, 343] width 23 height 61
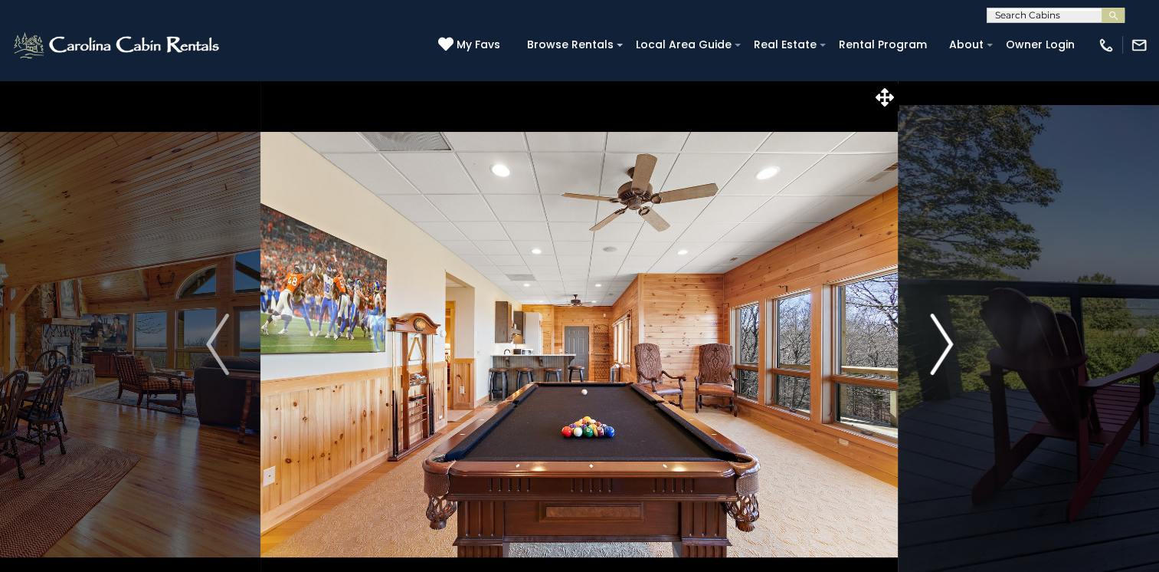
click at [943, 347] on img "Next" at bounding box center [941, 343] width 23 height 61
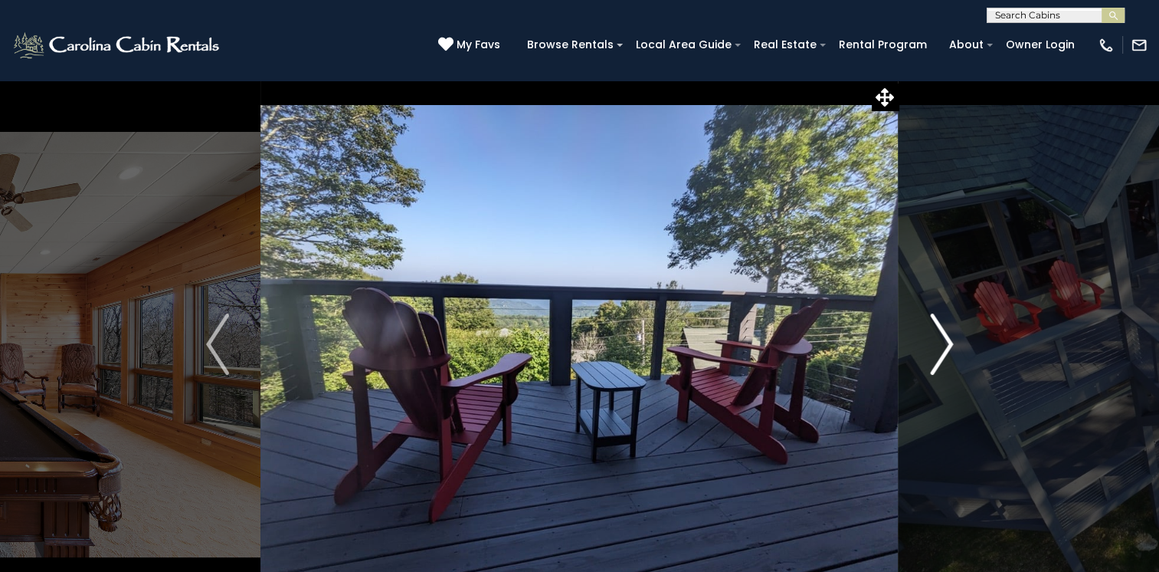
click at [943, 347] on img "Next" at bounding box center [941, 343] width 23 height 61
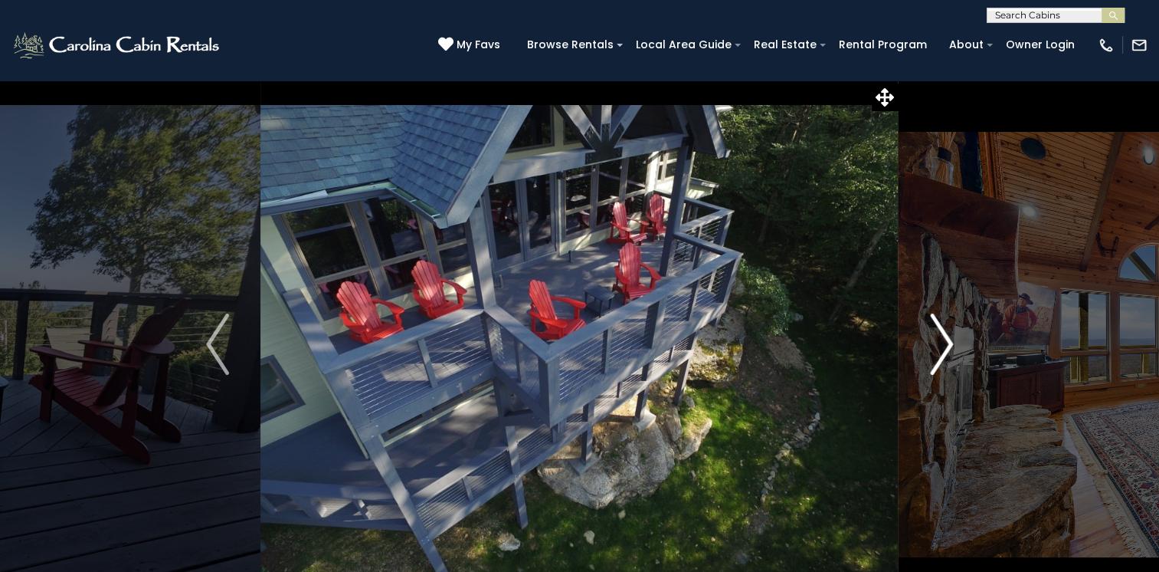
click at [943, 347] on img "Next" at bounding box center [941, 343] width 23 height 61
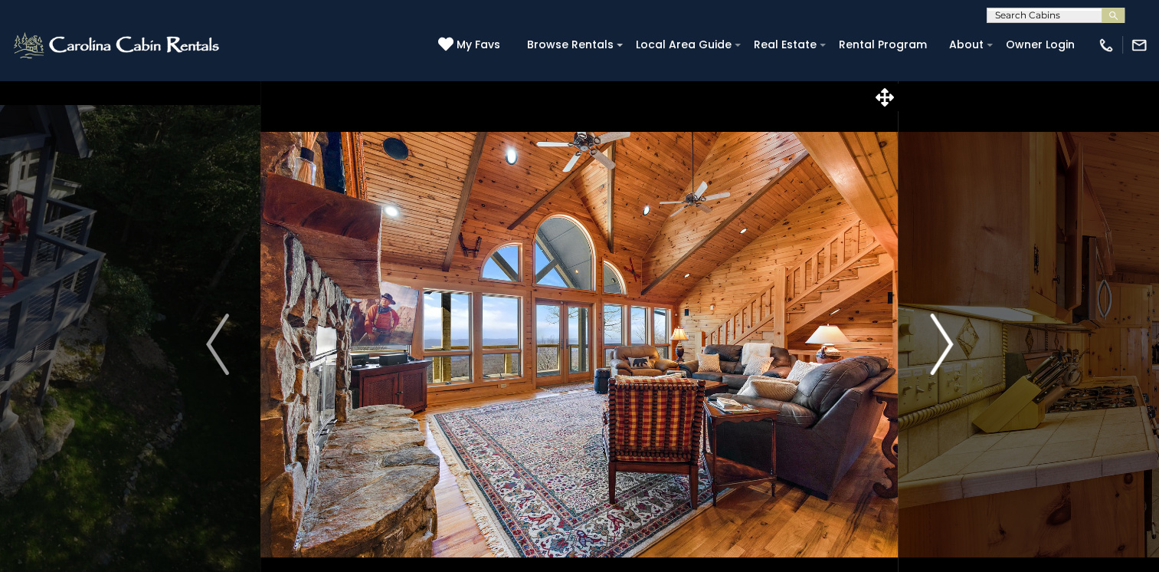
click at [943, 347] on img "Next" at bounding box center [941, 343] width 23 height 61
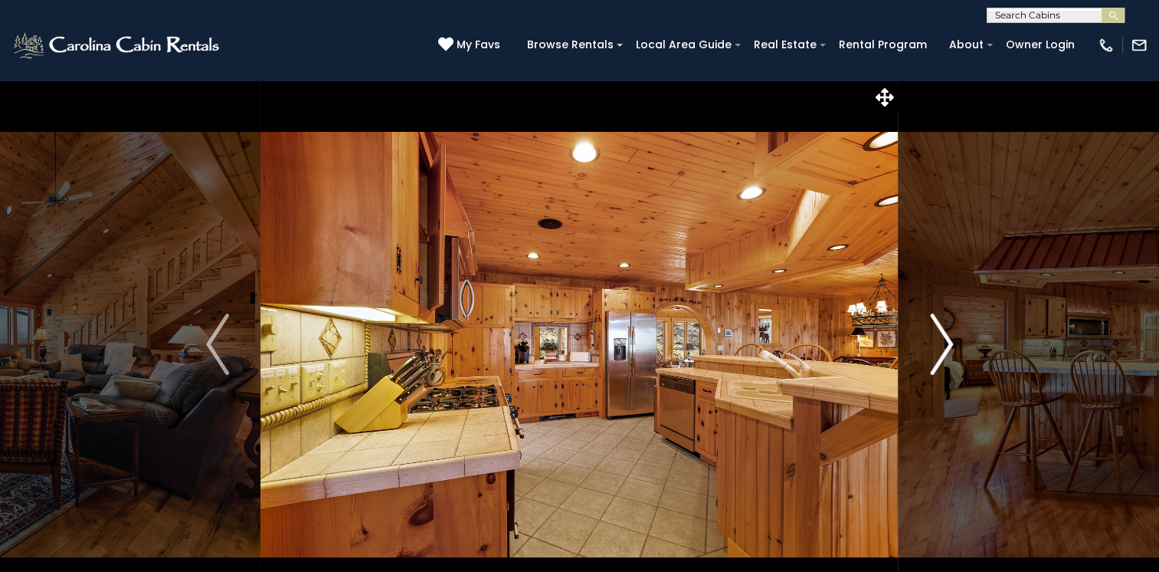
click at [943, 347] on img "Next" at bounding box center [941, 343] width 23 height 61
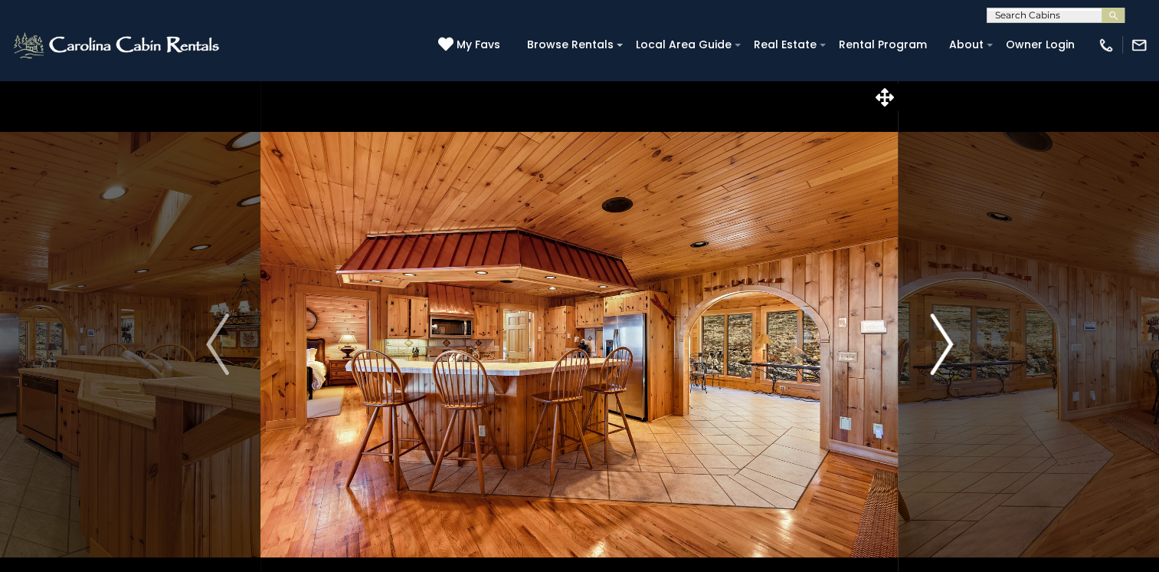
click at [943, 347] on img "Next" at bounding box center [941, 343] width 23 height 61
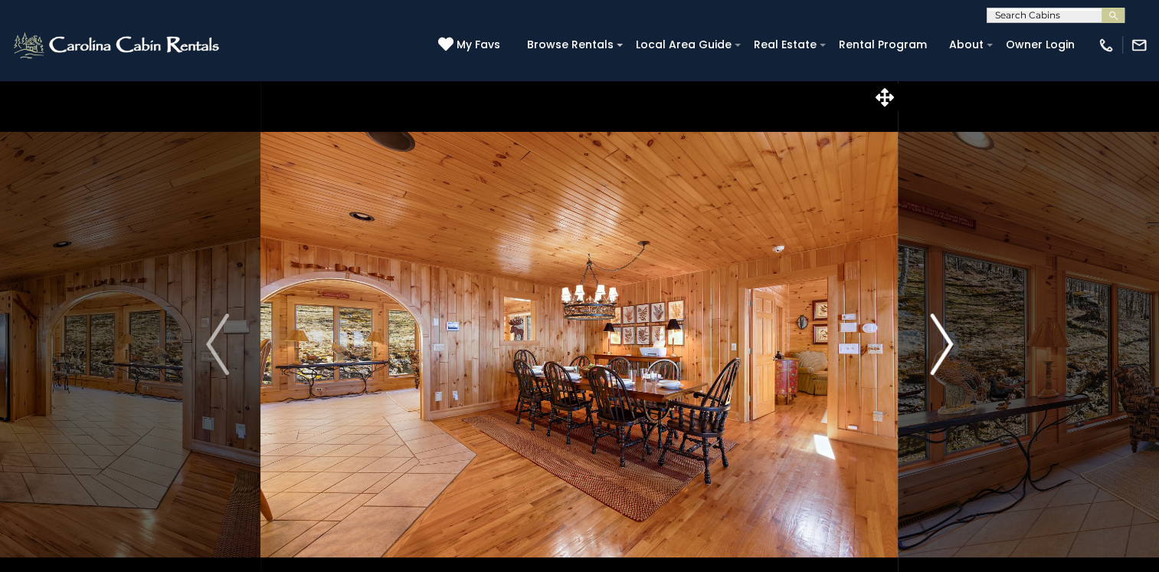
click at [943, 347] on img "Next" at bounding box center [941, 343] width 23 height 61
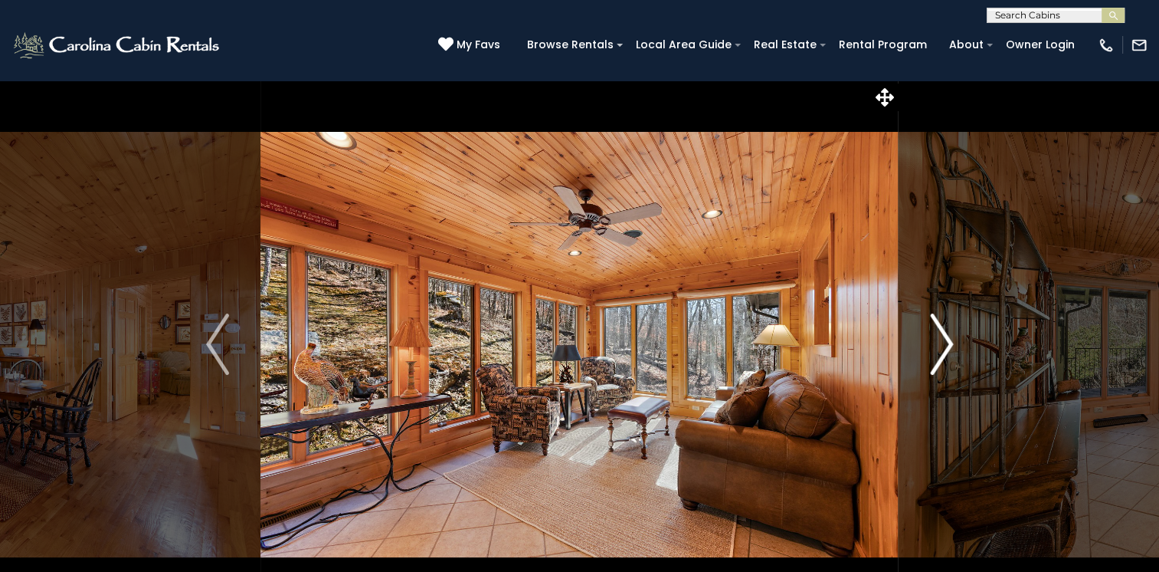
click at [943, 347] on img "Next" at bounding box center [941, 343] width 23 height 61
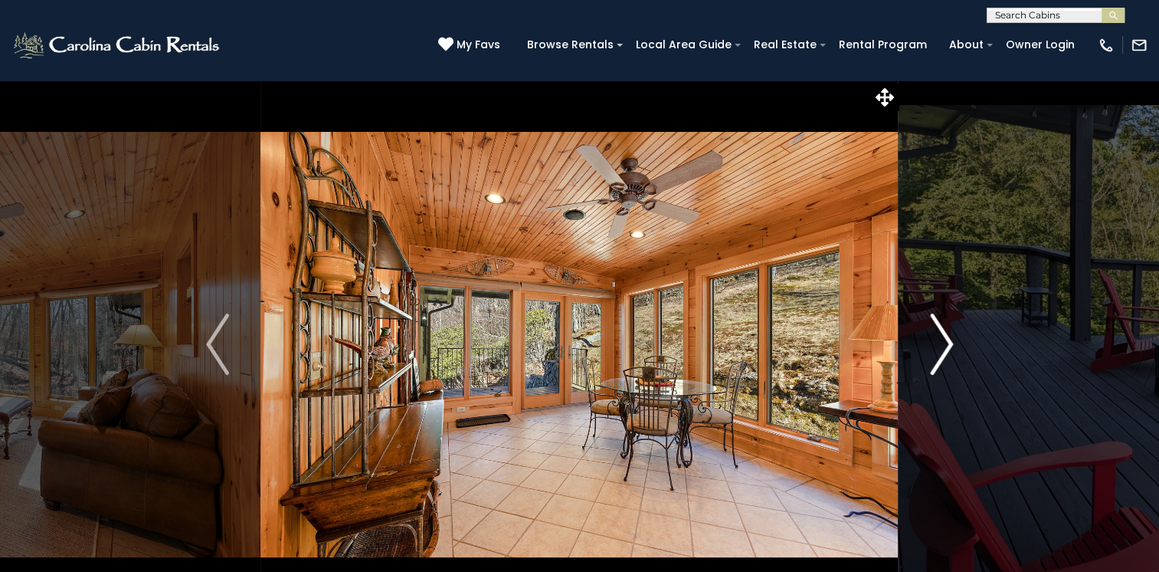
click at [943, 347] on img "Next" at bounding box center [941, 343] width 23 height 61
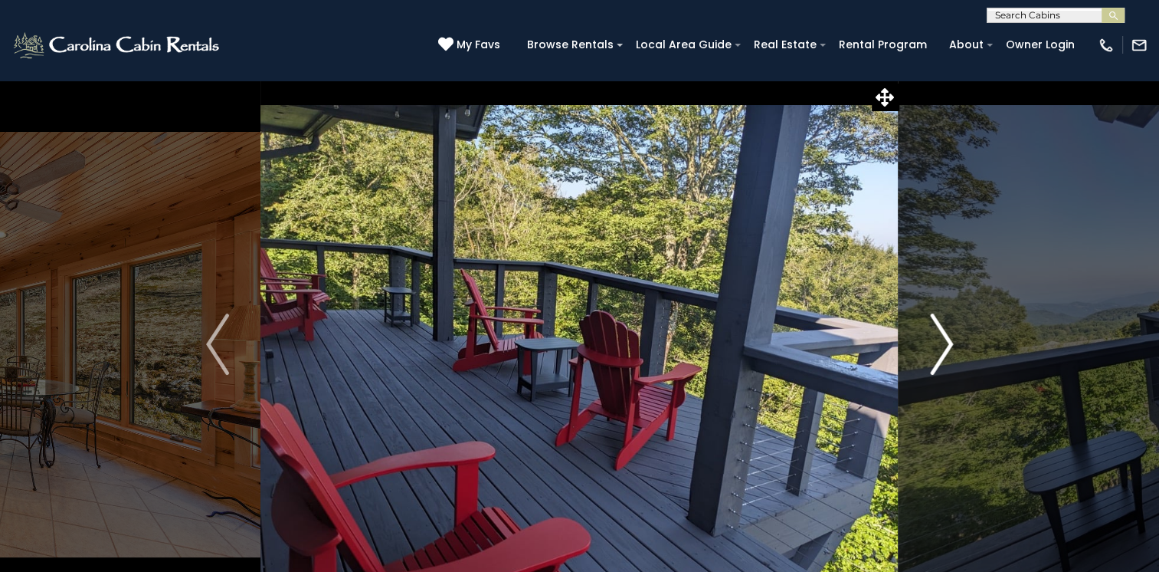
click at [943, 347] on img "Next" at bounding box center [941, 343] width 23 height 61
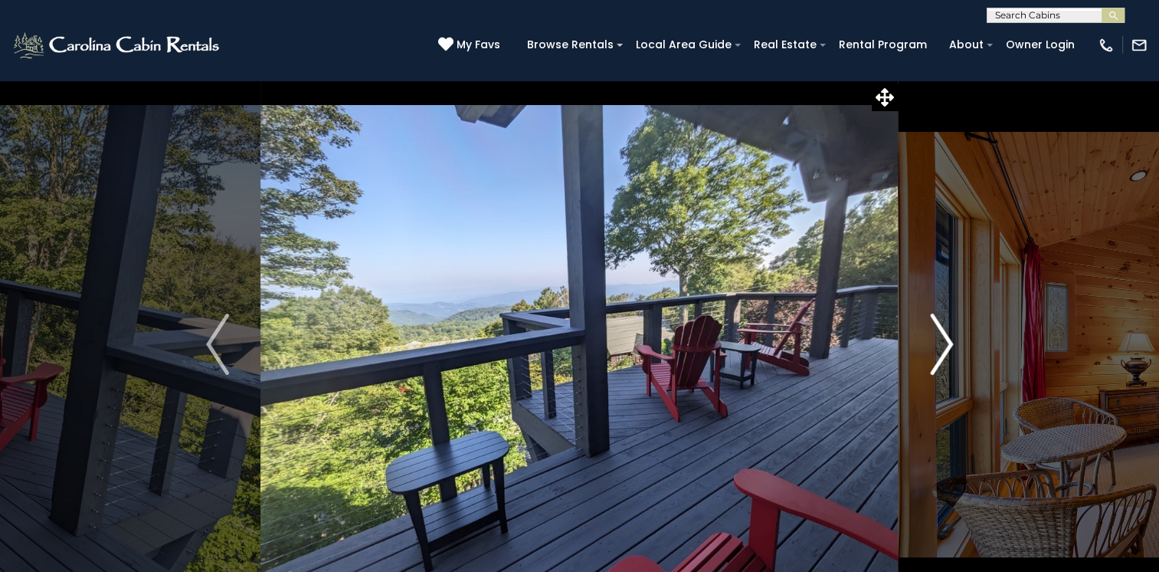
click at [943, 347] on img "Next" at bounding box center [941, 343] width 23 height 61
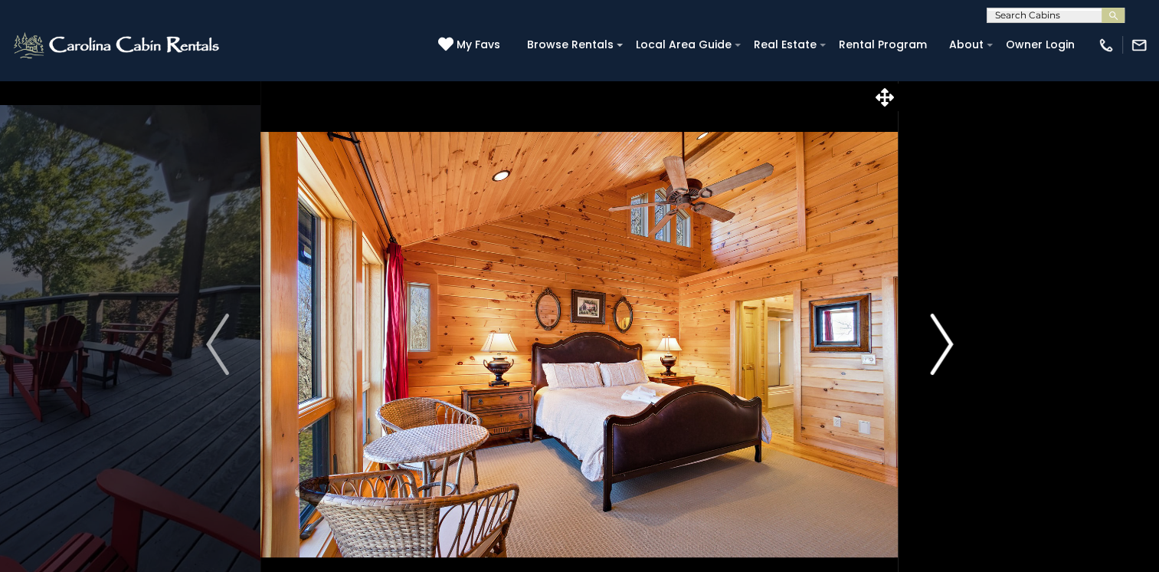
click at [943, 347] on img "Next" at bounding box center [941, 343] width 23 height 61
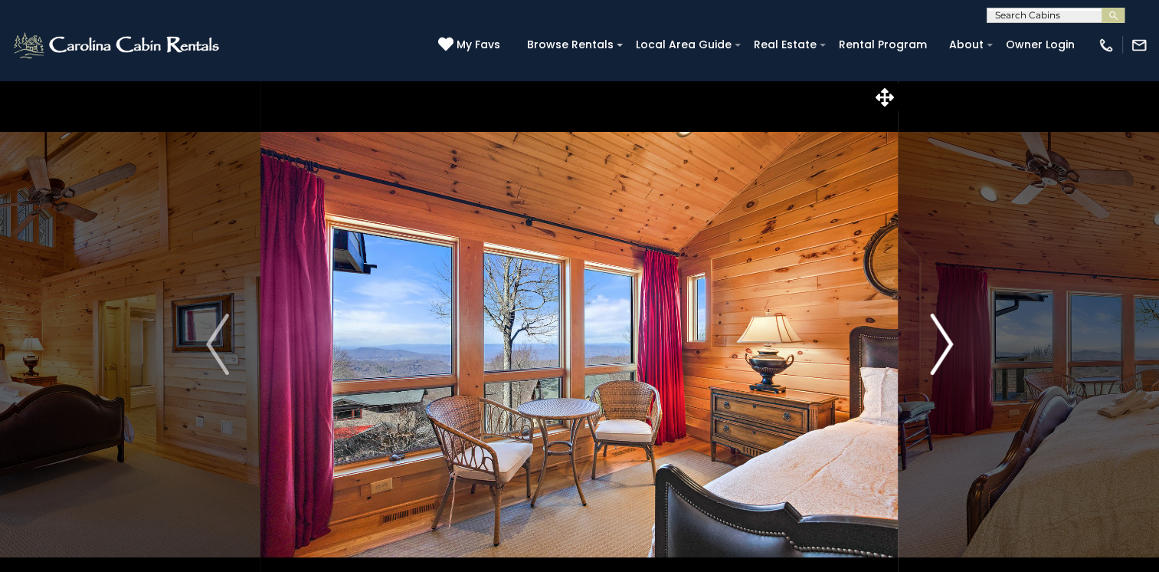
click at [943, 347] on img "Next" at bounding box center [941, 343] width 23 height 61
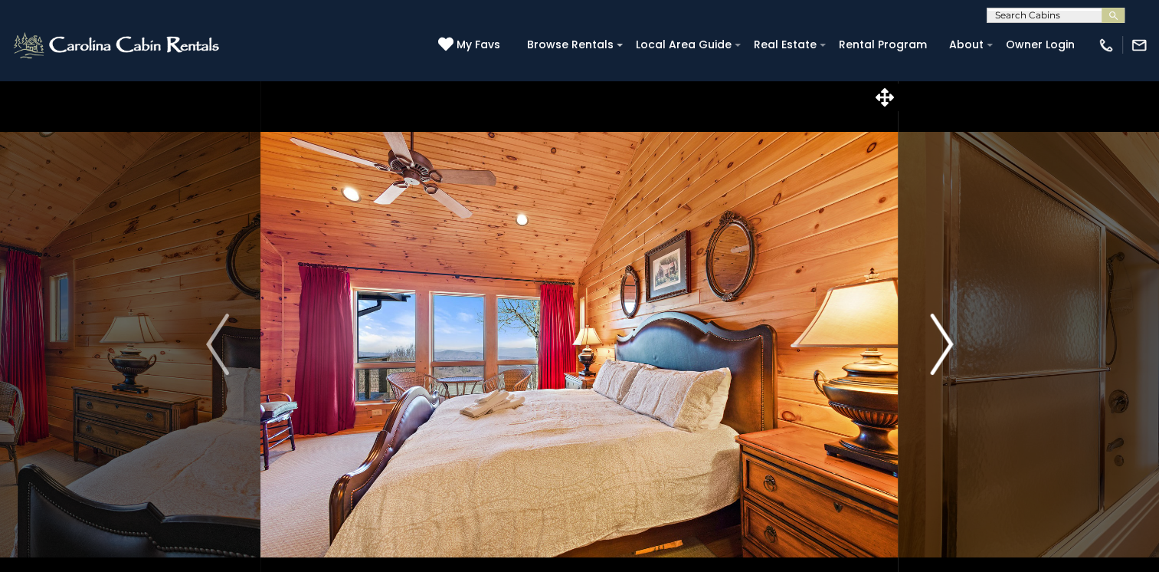
click at [943, 347] on img "Next" at bounding box center [941, 343] width 23 height 61
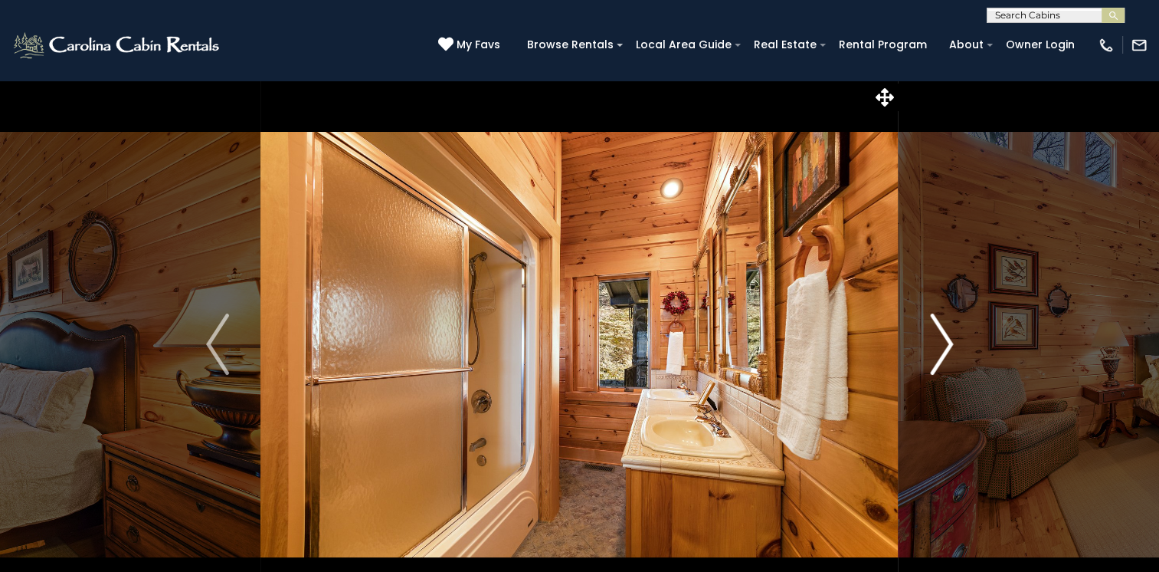
click at [943, 347] on img "Next" at bounding box center [941, 343] width 23 height 61
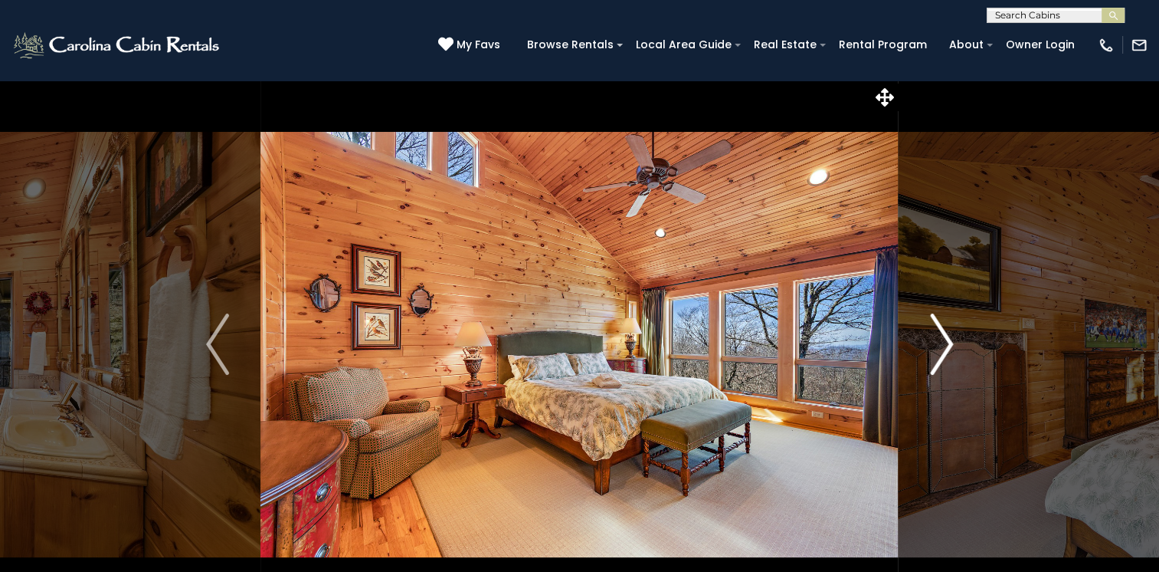
click at [943, 347] on img "Next" at bounding box center [941, 343] width 23 height 61
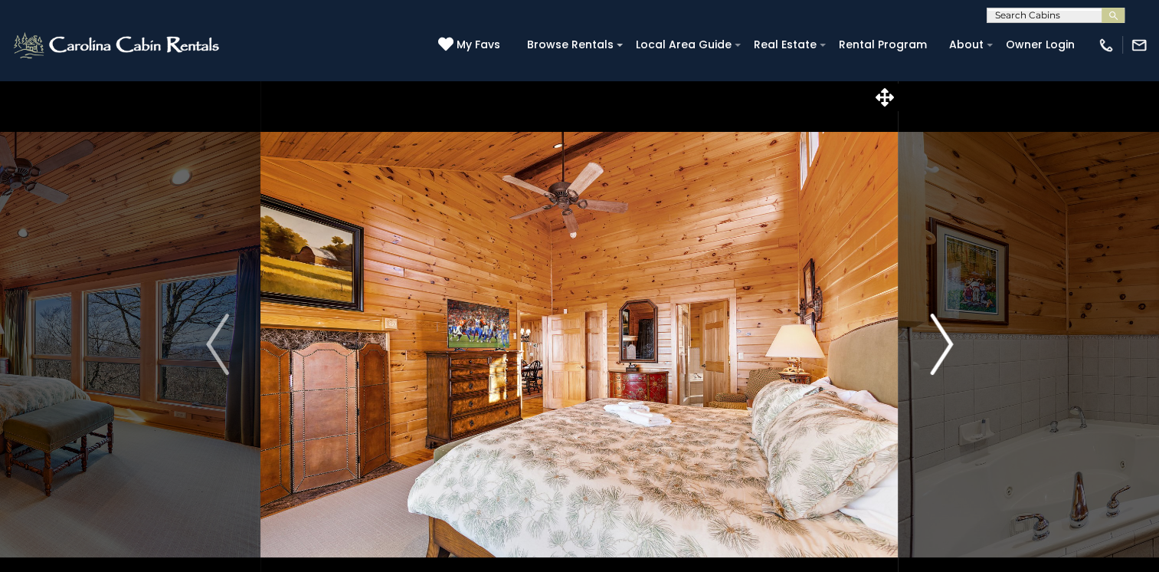
click at [943, 347] on img "Next" at bounding box center [941, 343] width 23 height 61
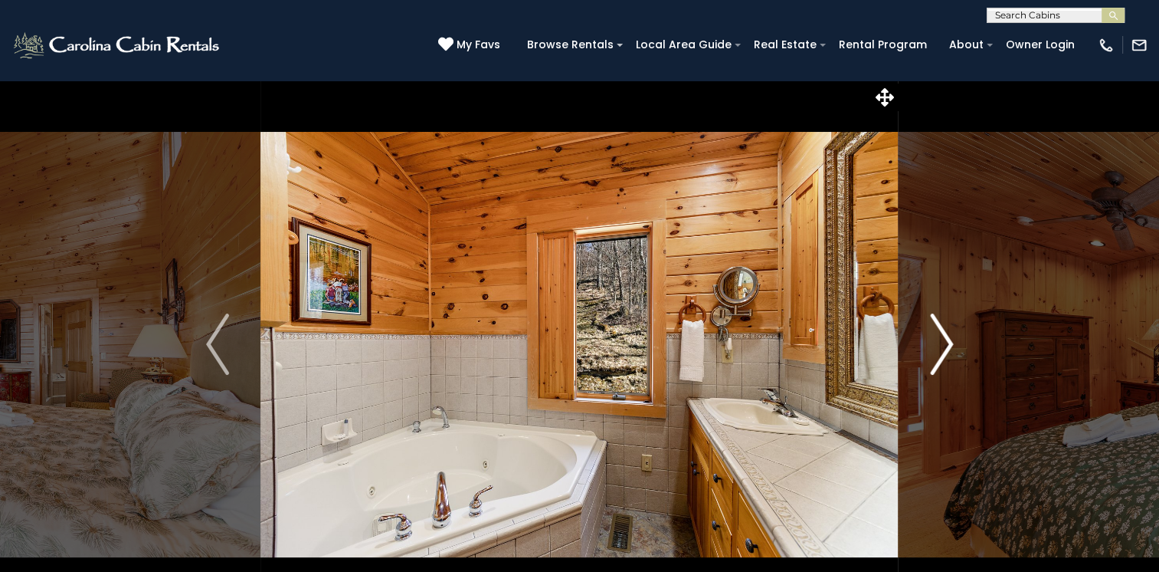
click at [943, 347] on img "Next" at bounding box center [941, 343] width 23 height 61
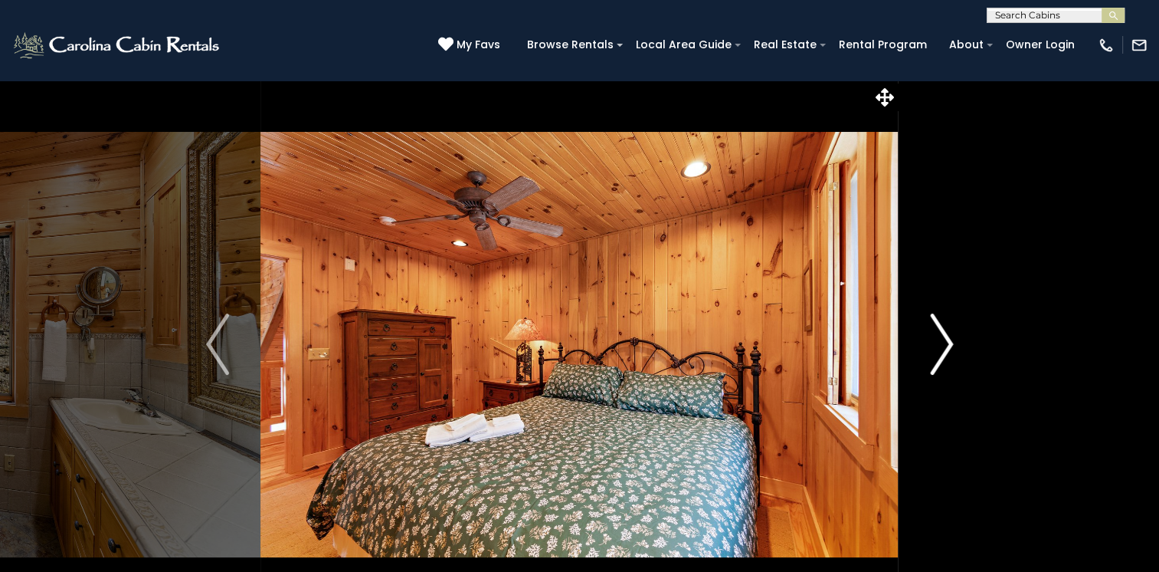
click at [943, 347] on img "Next" at bounding box center [941, 343] width 23 height 61
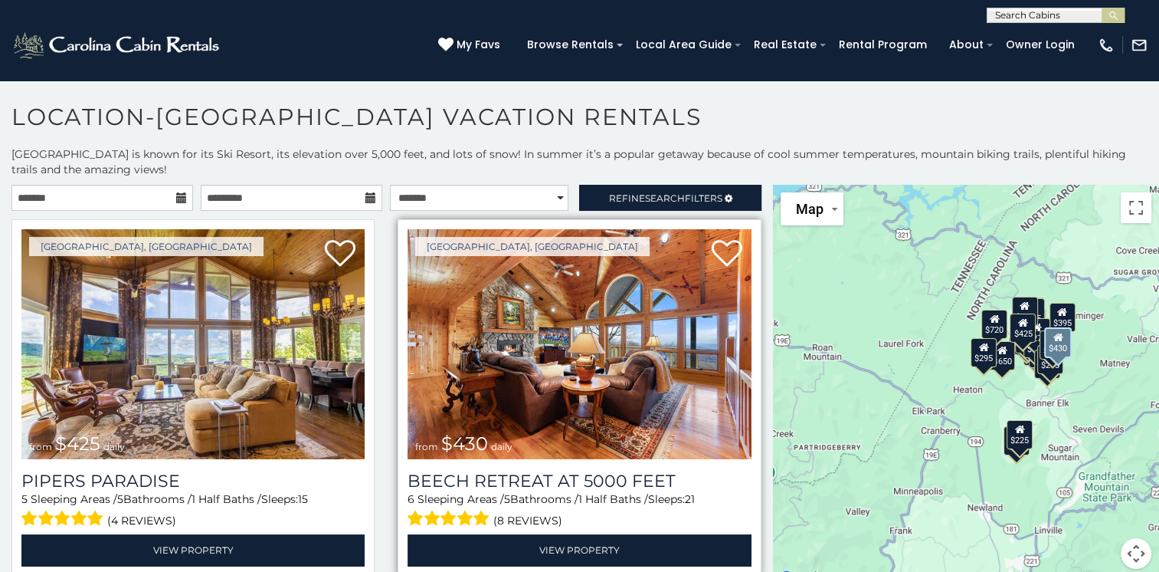
click at [524, 372] on img at bounding box center [579, 344] width 343 height 230
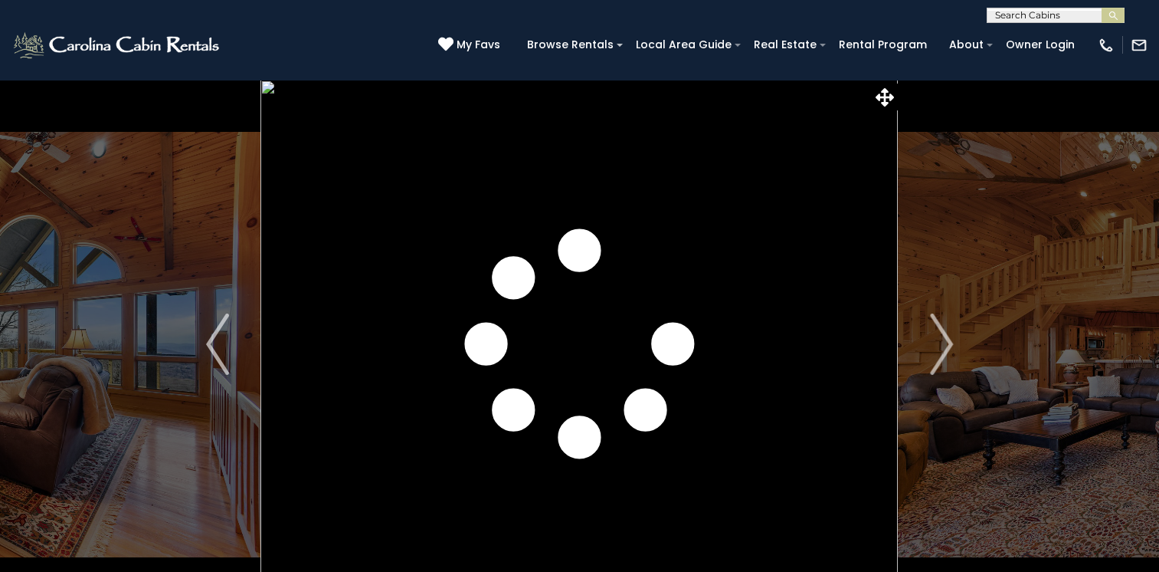
click at [938, 346] on img "Next" at bounding box center [941, 343] width 23 height 61
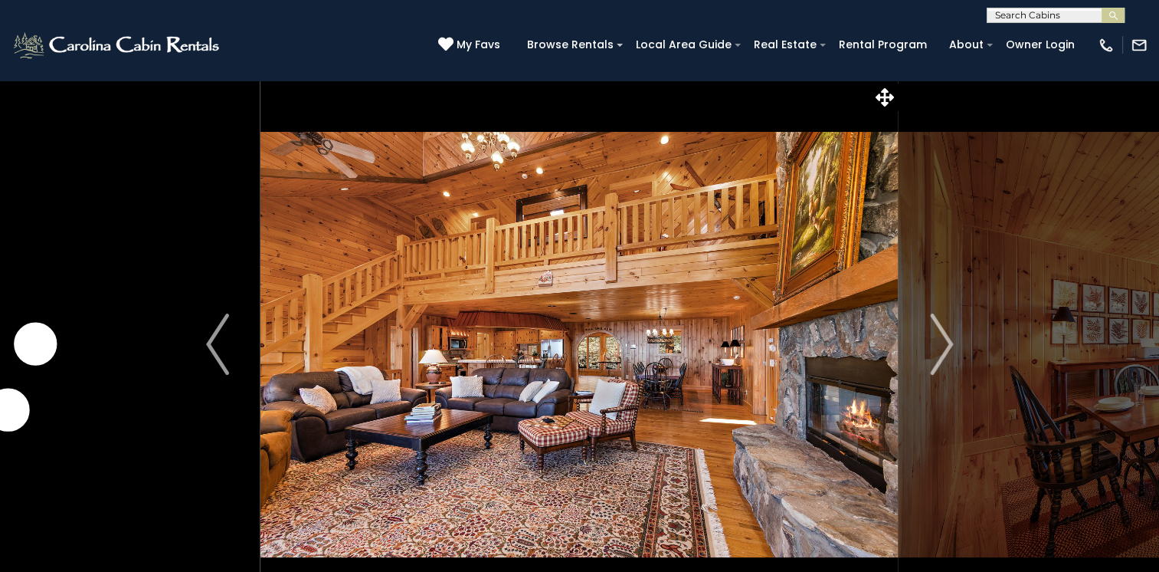
click at [938, 346] on img "Next" at bounding box center [941, 343] width 23 height 61
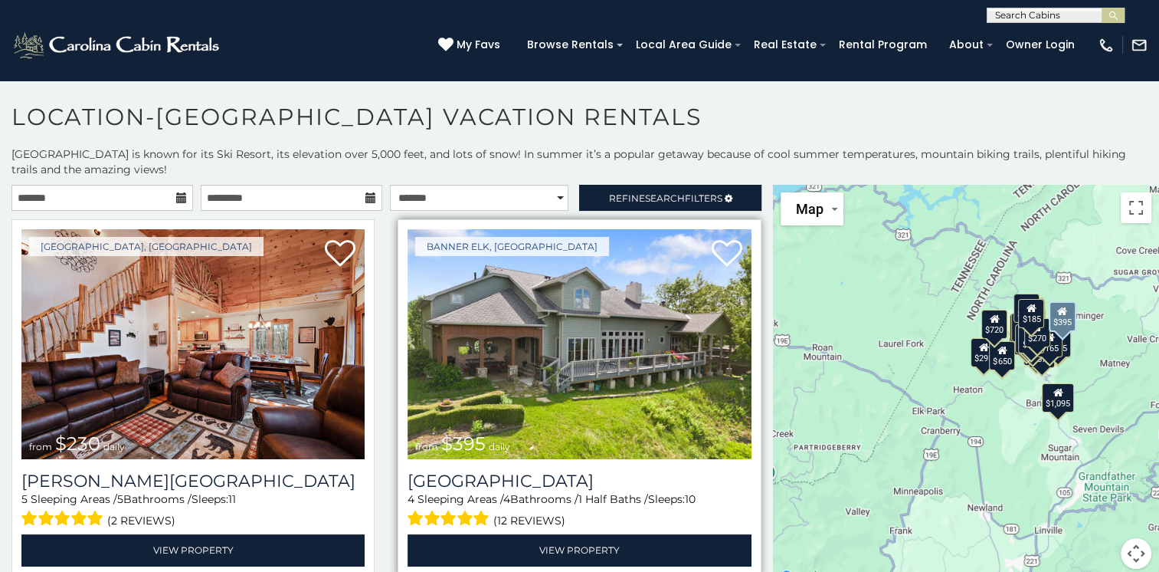
click at [562, 402] on img at bounding box center [579, 344] width 343 height 230
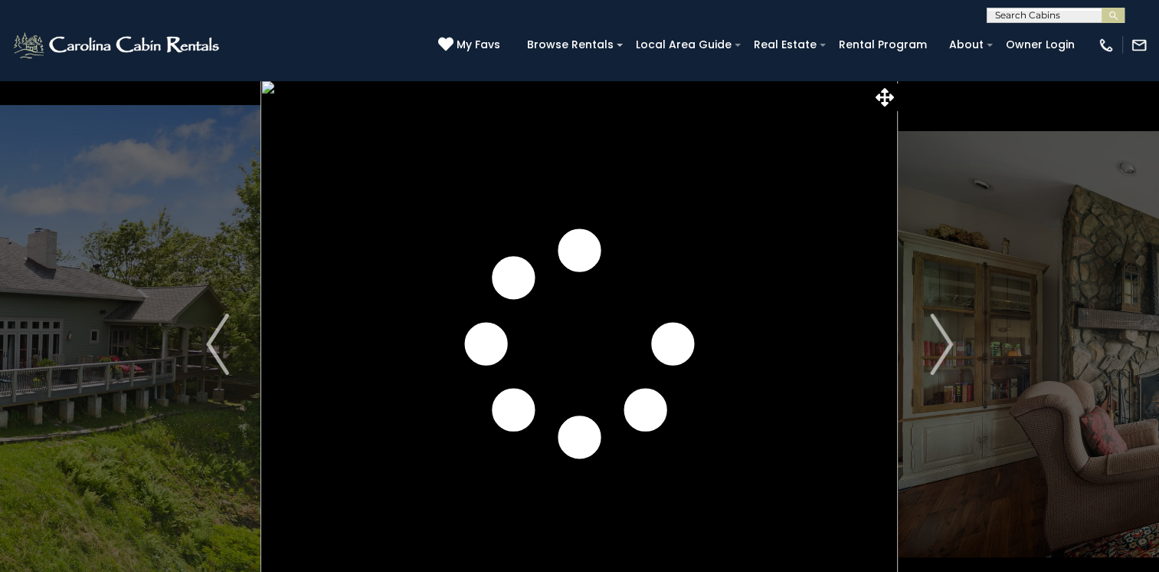
click at [939, 343] on img "Next" at bounding box center [941, 343] width 23 height 61
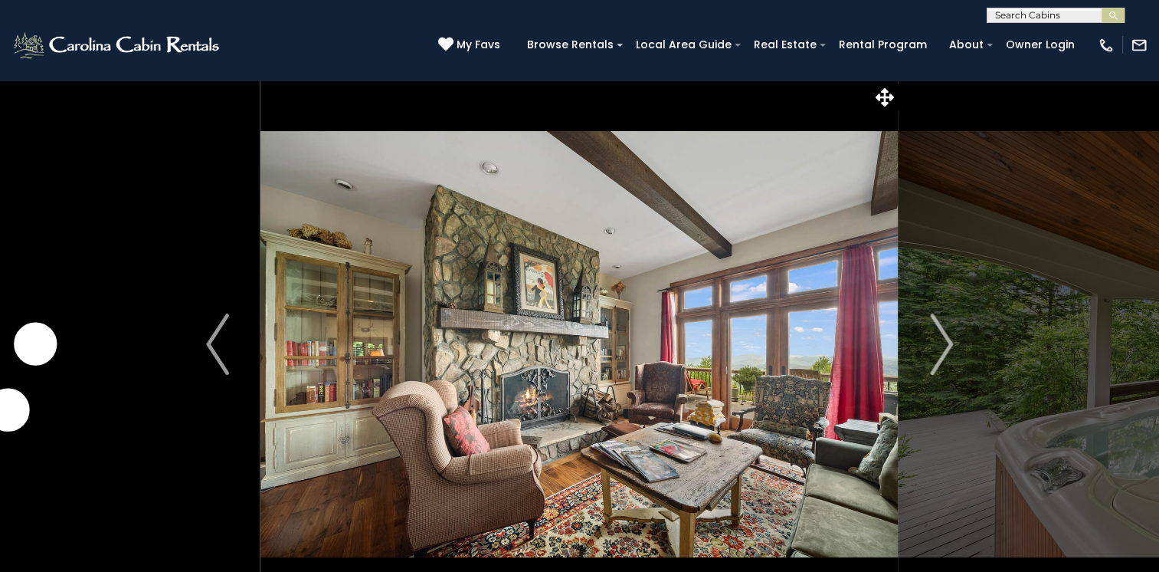
click at [939, 343] on img "Next" at bounding box center [941, 343] width 23 height 61
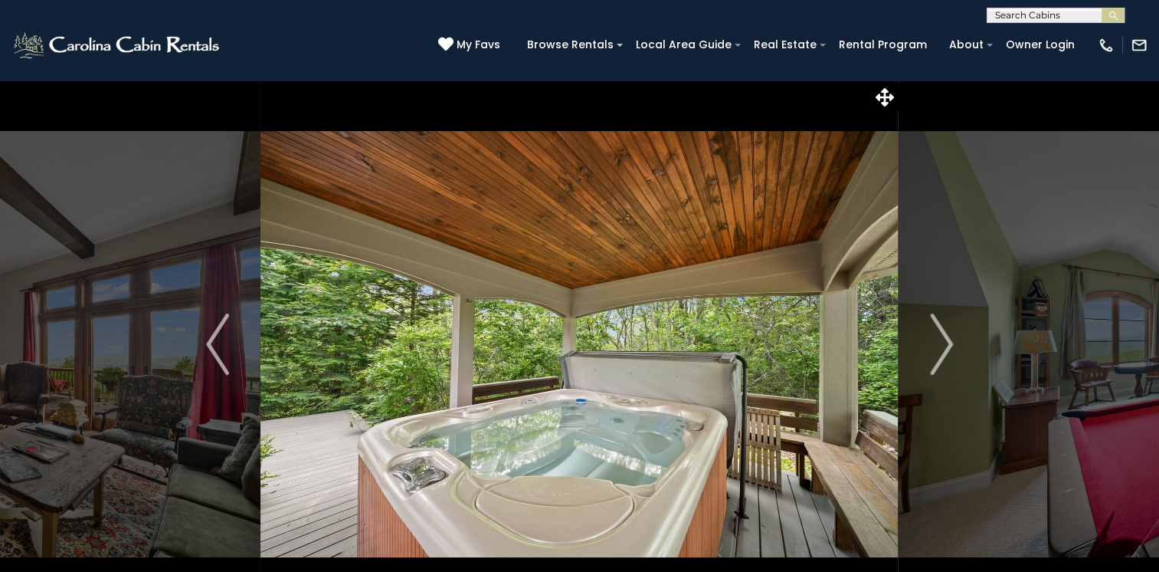
click at [939, 343] on img "Next" at bounding box center [941, 343] width 23 height 61
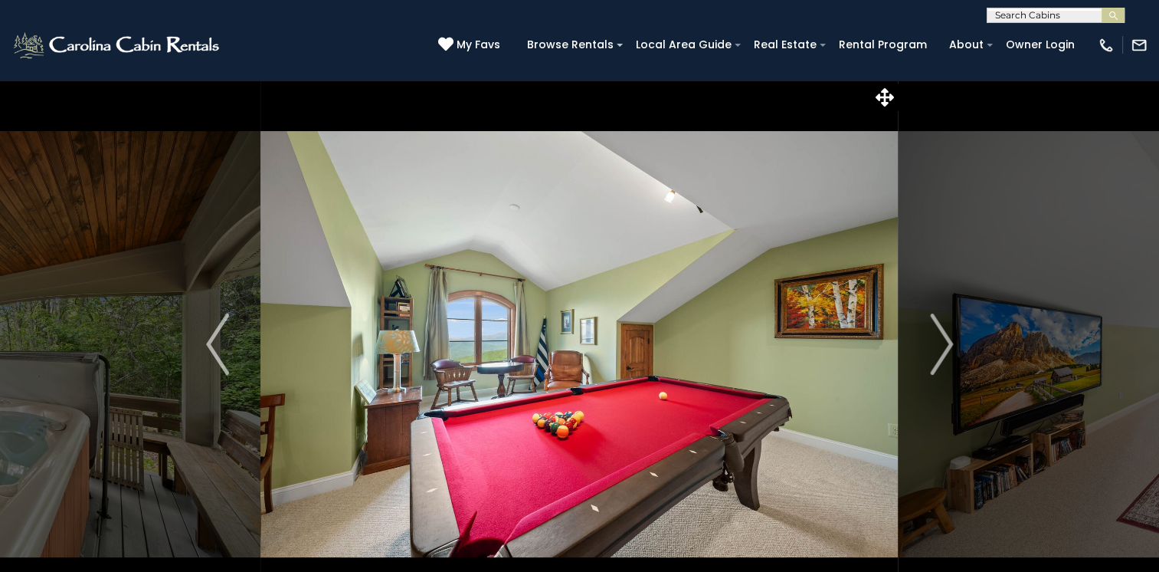
click at [939, 343] on img "Next" at bounding box center [941, 343] width 23 height 61
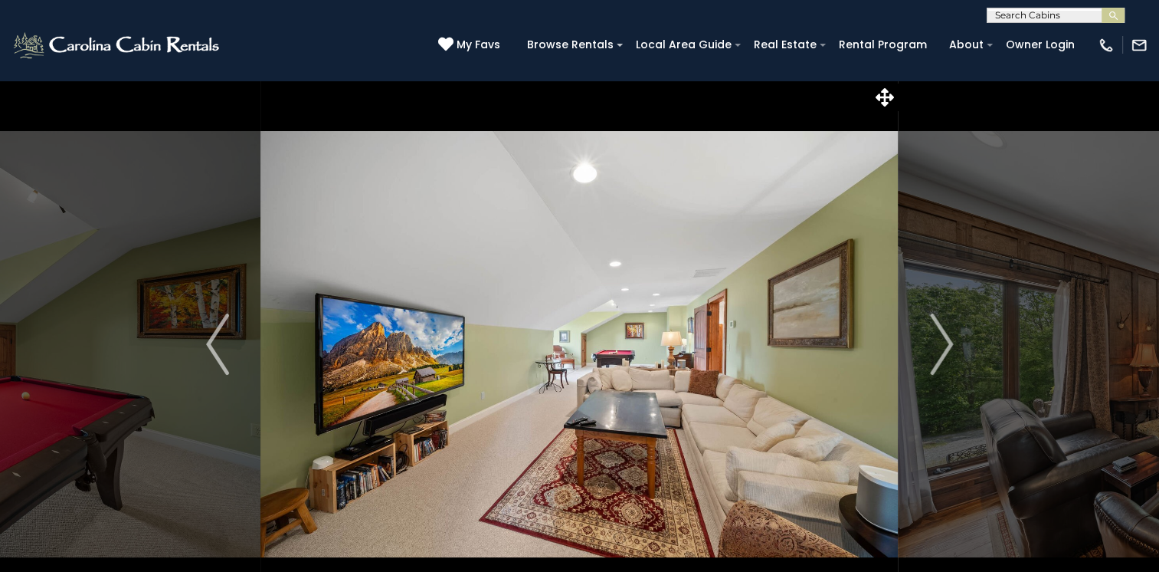
click at [939, 343] on img "Next" at bounding box center [941, 343] width 23 height 61
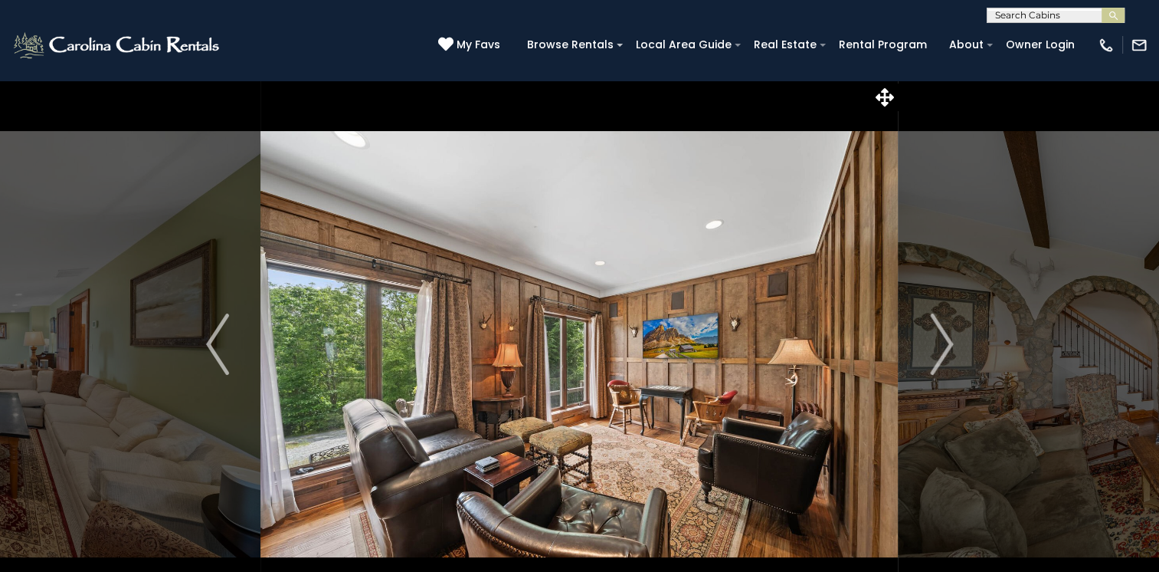
click at [939, 343] on img "Next" at bounding box center [941, 343] width 23 height 61
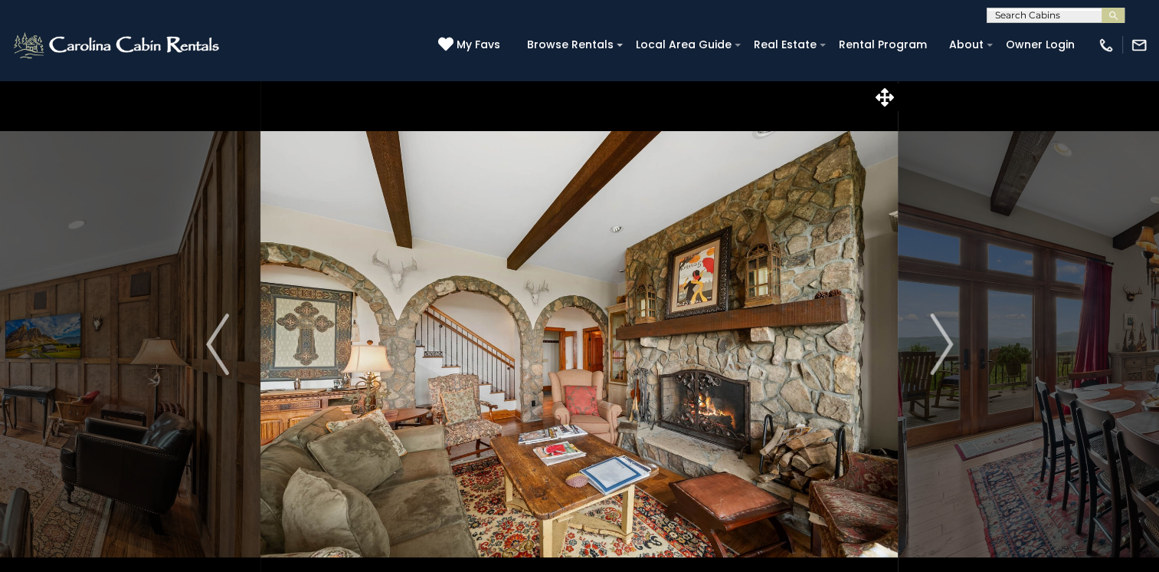
click at [939, 343] on img "Next" at bounding box center [941, 343] width 23 height 61
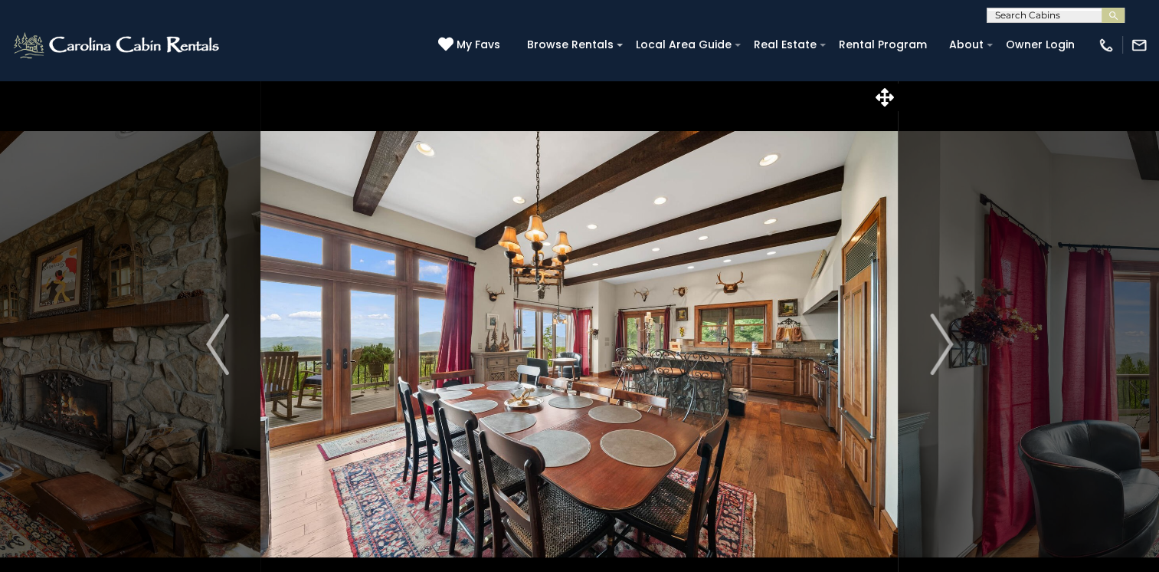
click at [939, 343] on img "Next" at bounding box center [941, 343] width 23 height 61
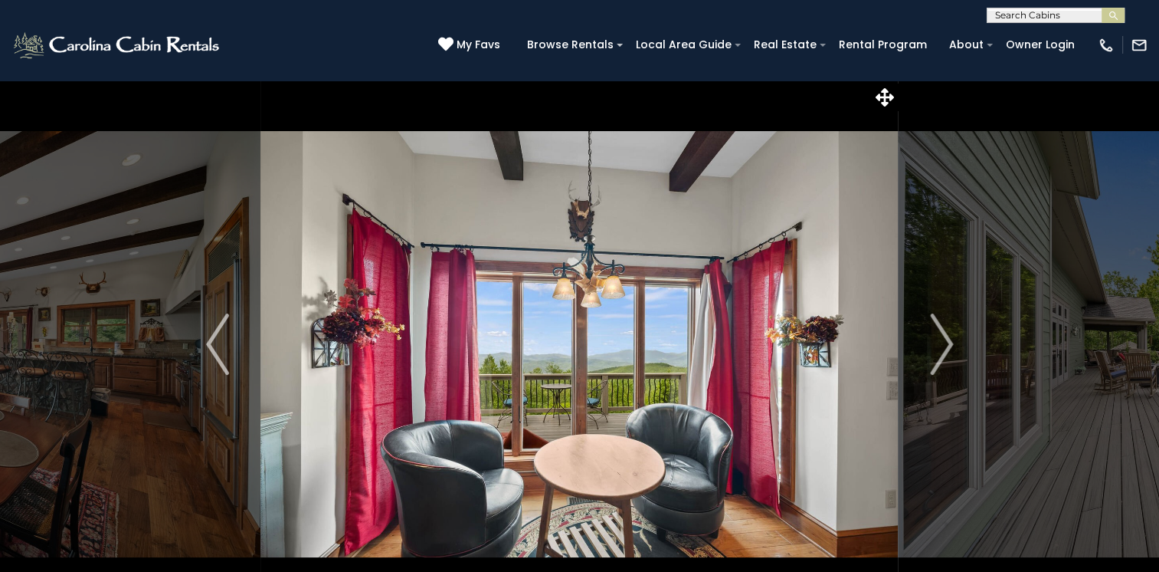
click at [939, 343] on img "Next" at bounding box center [941, 343] width 23 height 61
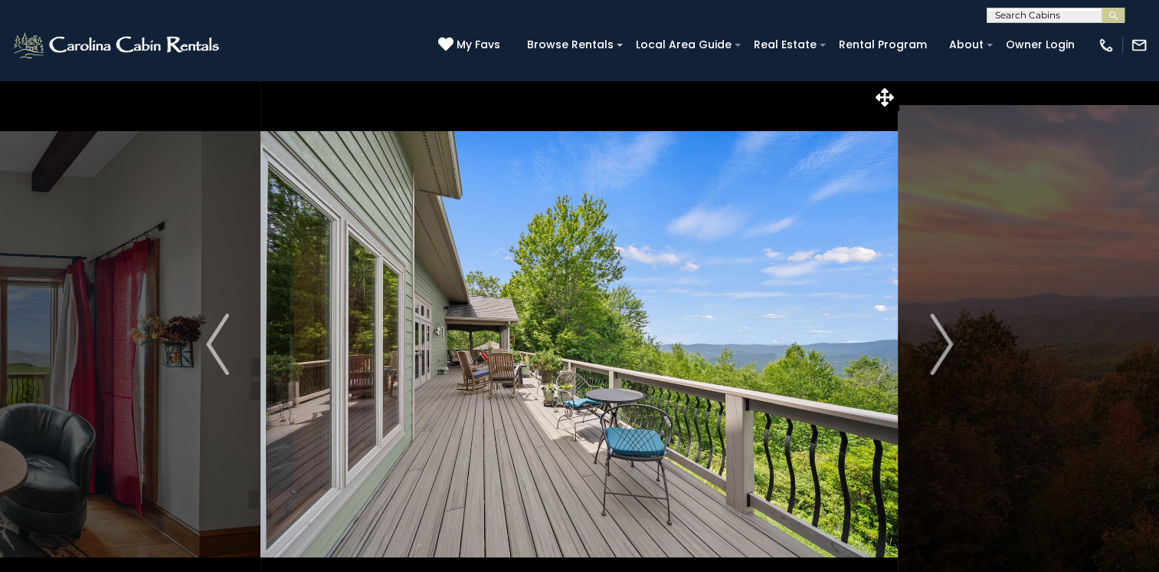
click at [939, 343] on img "Next" at bounding box center [941, 343] width 23 height 61
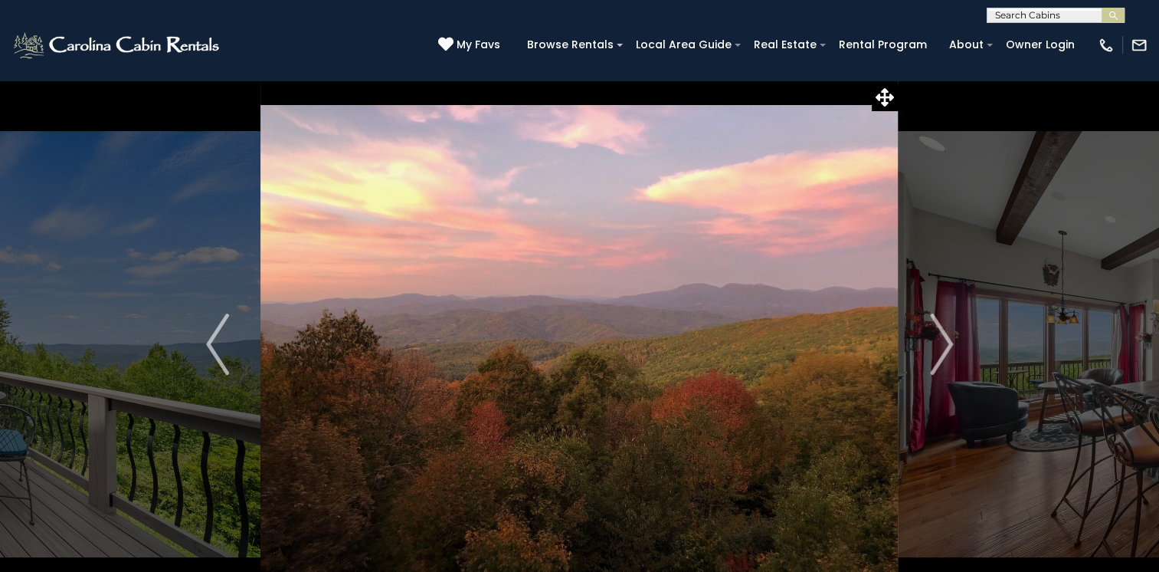
click at [939, 343] on img "Next" at bounding box center [941, 343] width 23 height 61
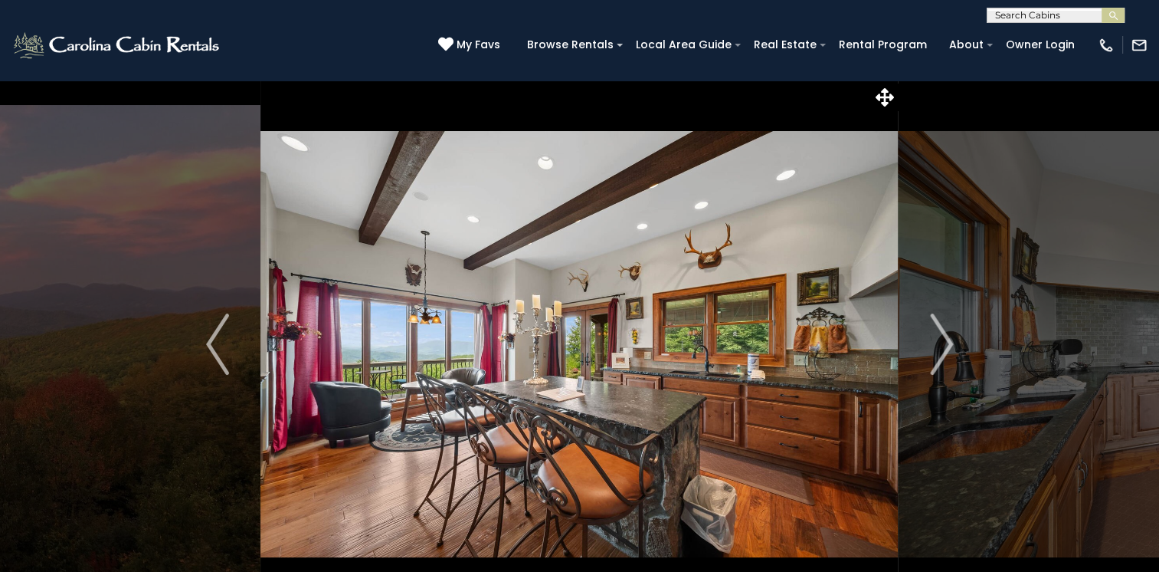
click at [939, 343] on img "Next" at bounding box center [941, 343] width 23 height 61
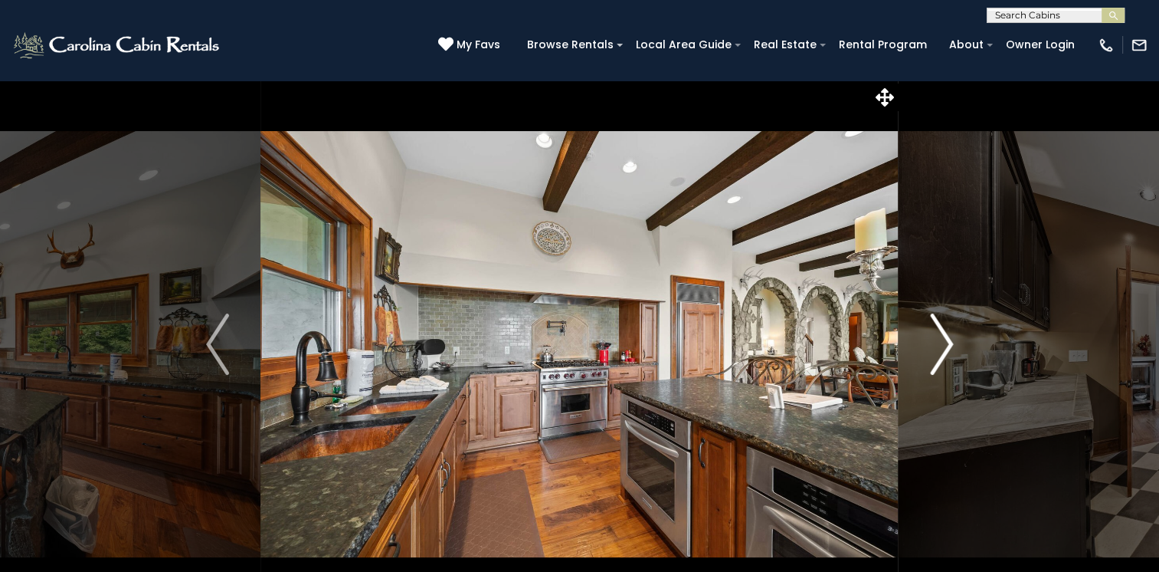
drag, startPoint x: 0, startPoint y: 0, endPoint x: 939, endPoint y: 343, distance: 999.9
click at [939, 343] on img "Next" at bounding box center [941, 343] width 23 height 61
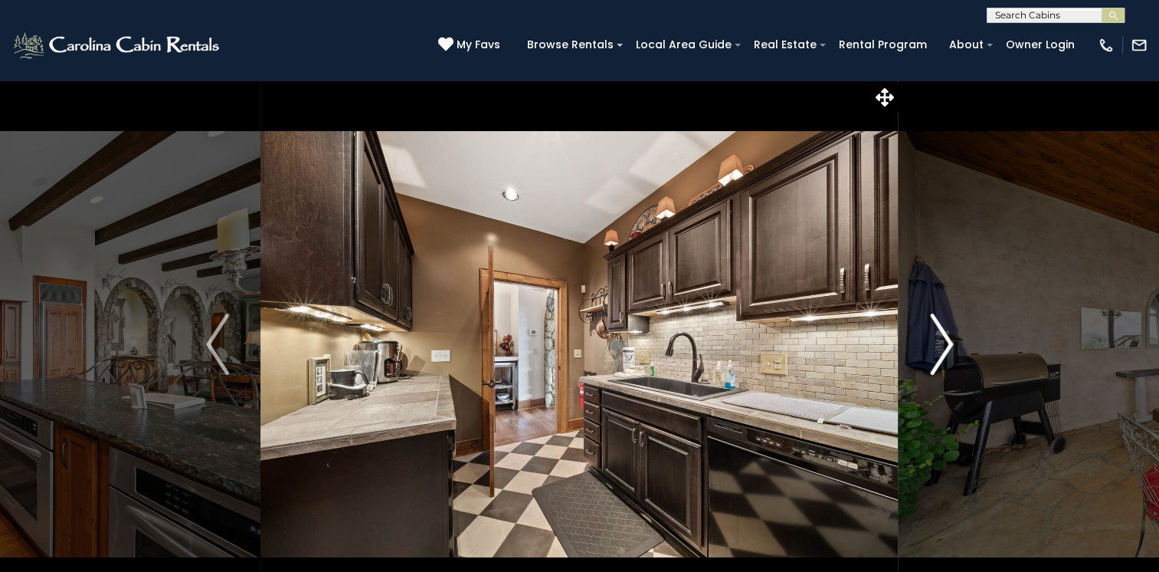
click at [939, 343] on img "Next" at bounding box center [941, 343] width 23 height 61
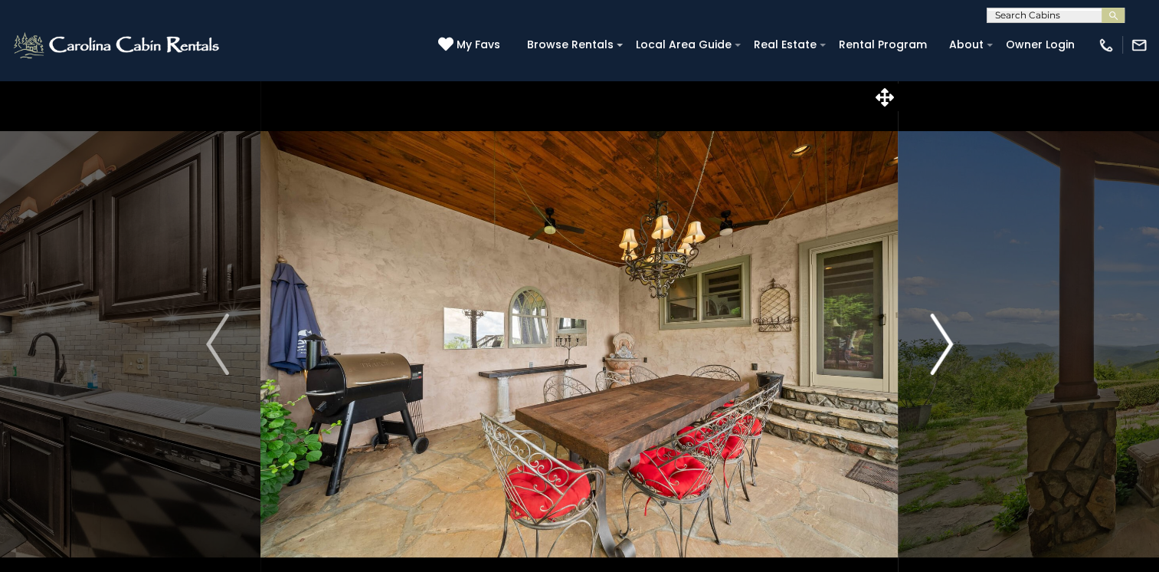
click at [939, 343] on img "Next" at bounding box center [941, 343] width 23 height 61
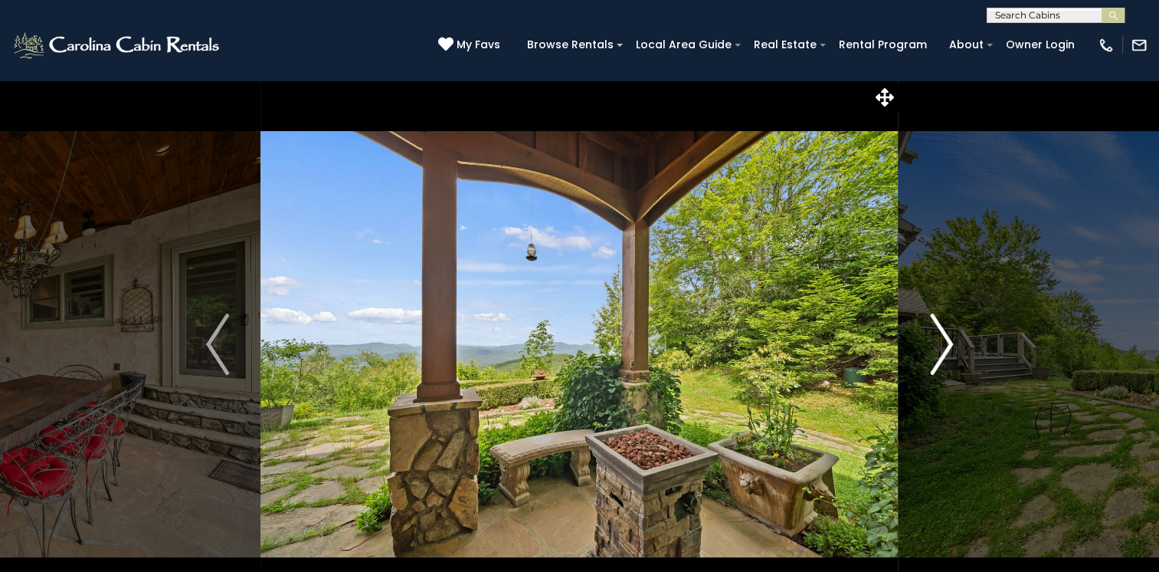
click at [939, 343] on img "Next" at bounding box center [941, 343] width 23 height 61
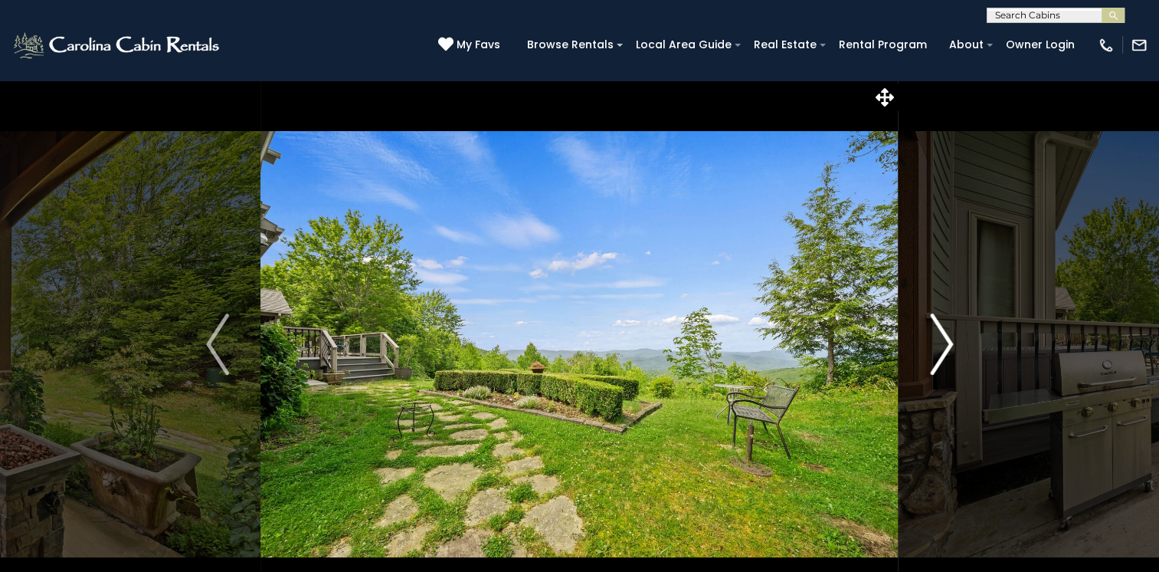
click at [939, 343] on img "Next" at bounding box center [941, 343] width 23 height 61
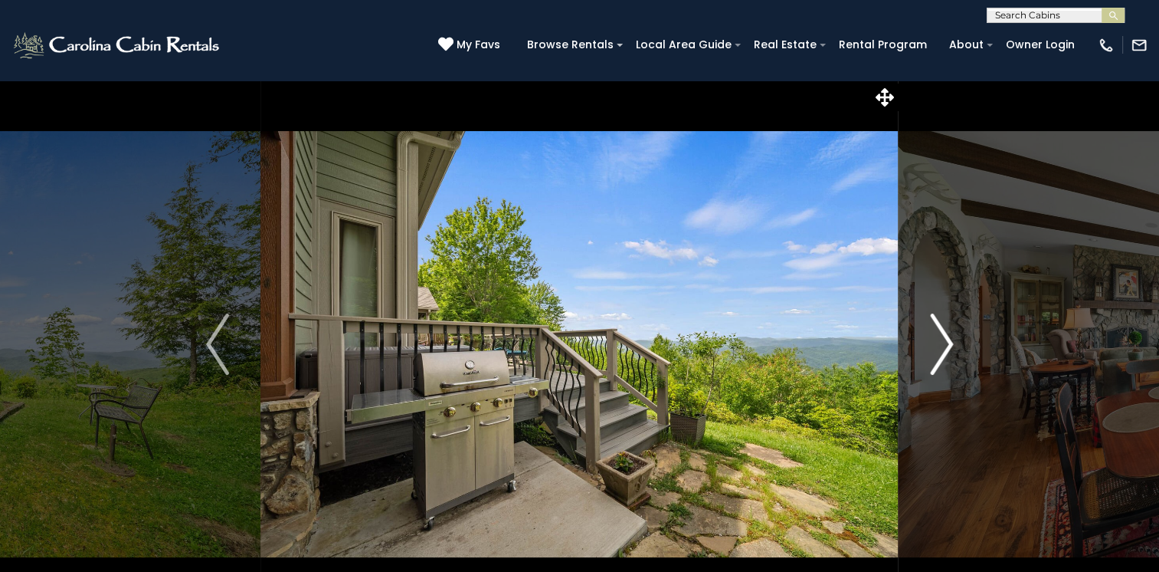
click at [939, 343] on img "Next" at bounding box center [941, 343] width 23 height 61
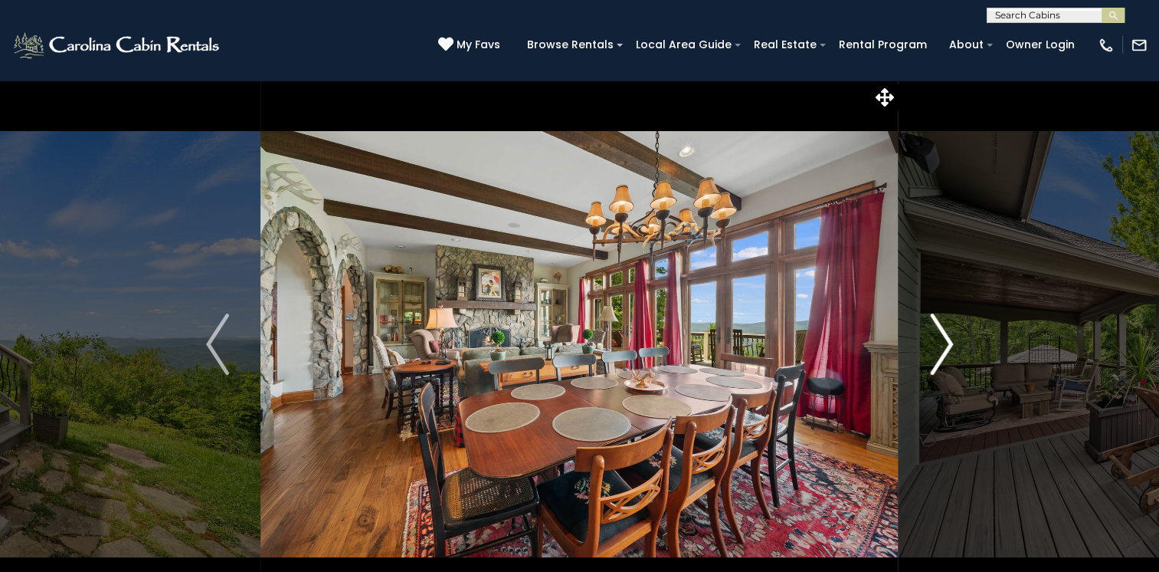
click at [939, 343] on img "Next" at bounding box center [941, 343] width 23 height 61
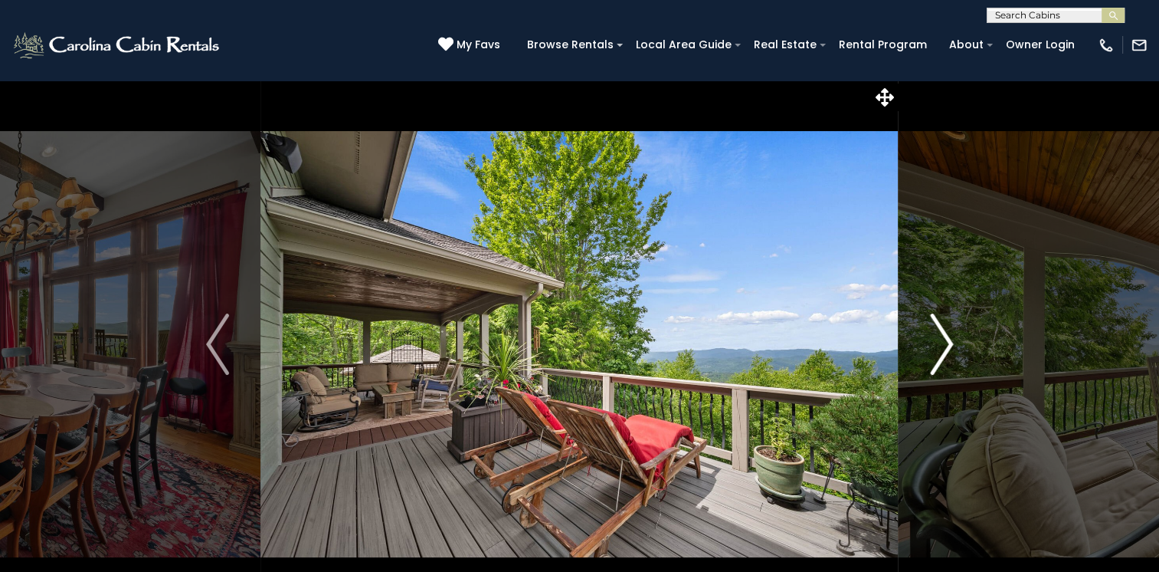
click at [939, 343] on img "Next" at bounding box center [941, 343] width 23 height 61
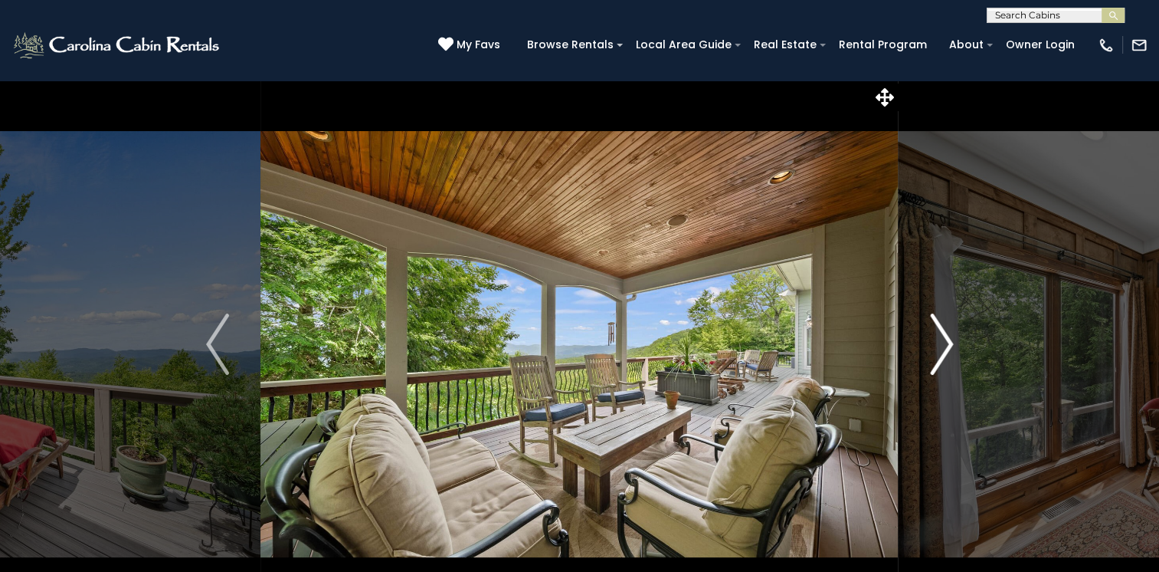
click at [939, 343] on img "Next" at bounding box center [941, 343] width 23 height 61
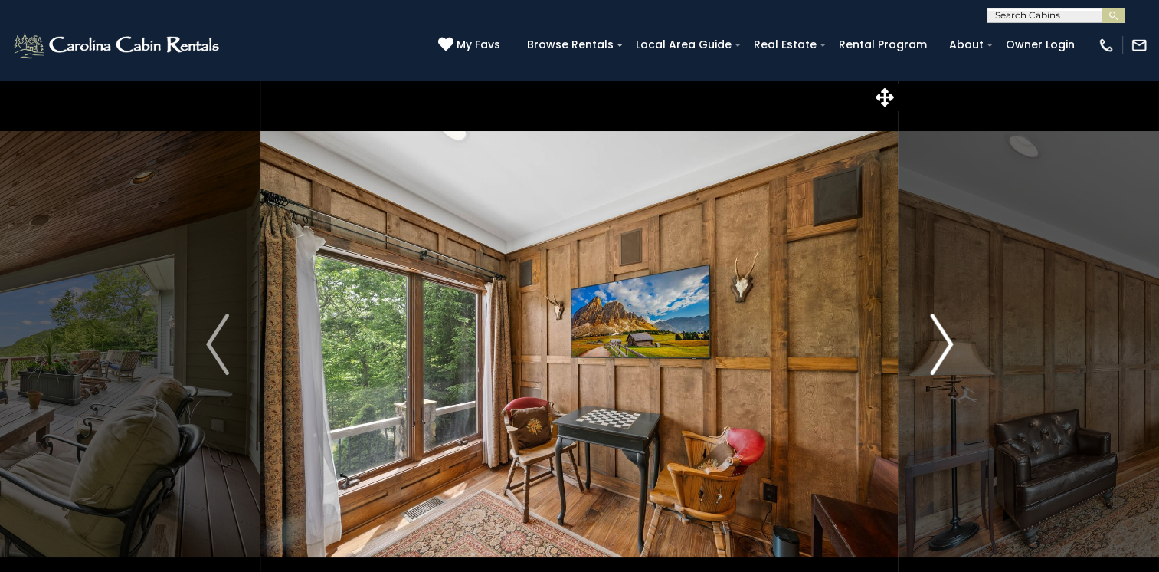
click at [939, 343] on img "Next" at bounding box center [941, 343] width 23 height 61
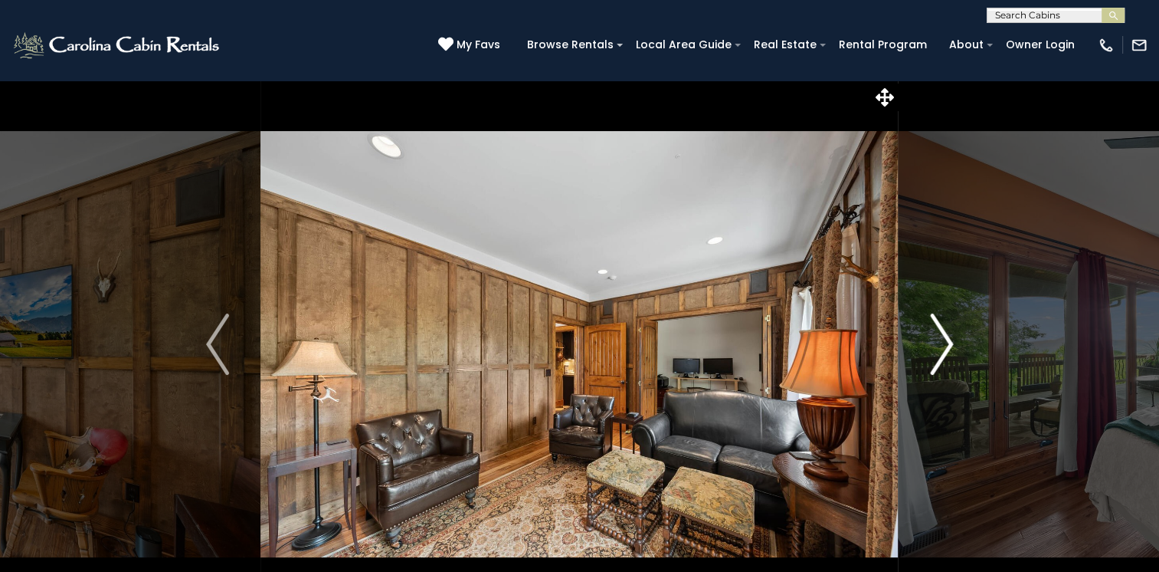
click at [939, 343] on img "Next" at bounding box center [941, 343] width 23 height 61
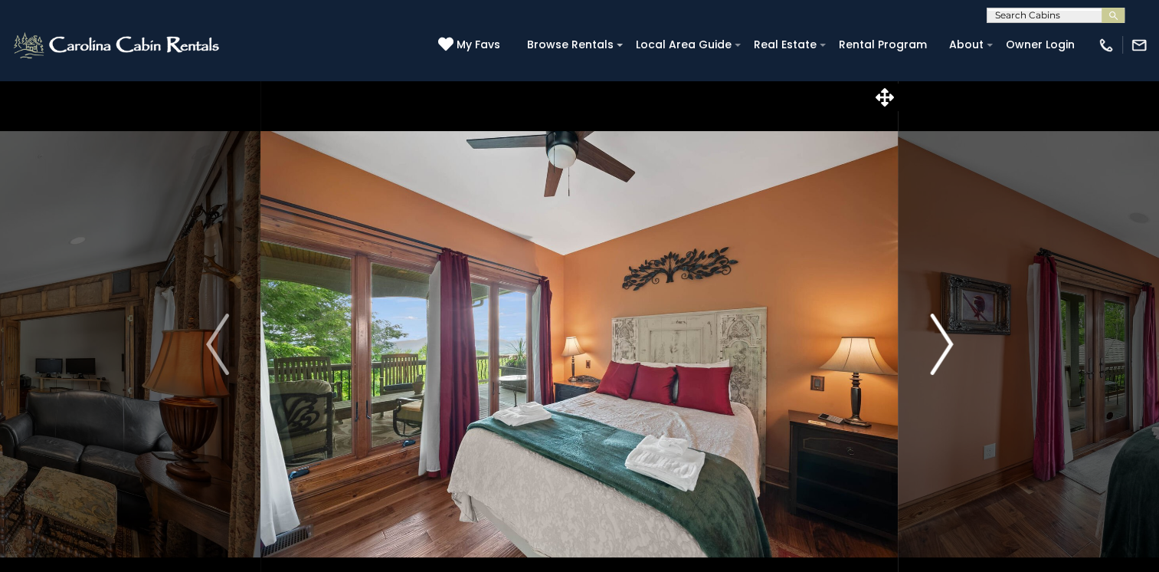
click at [939, 343] on img "Next" at bounding box center [941, 343] width 23 height 61
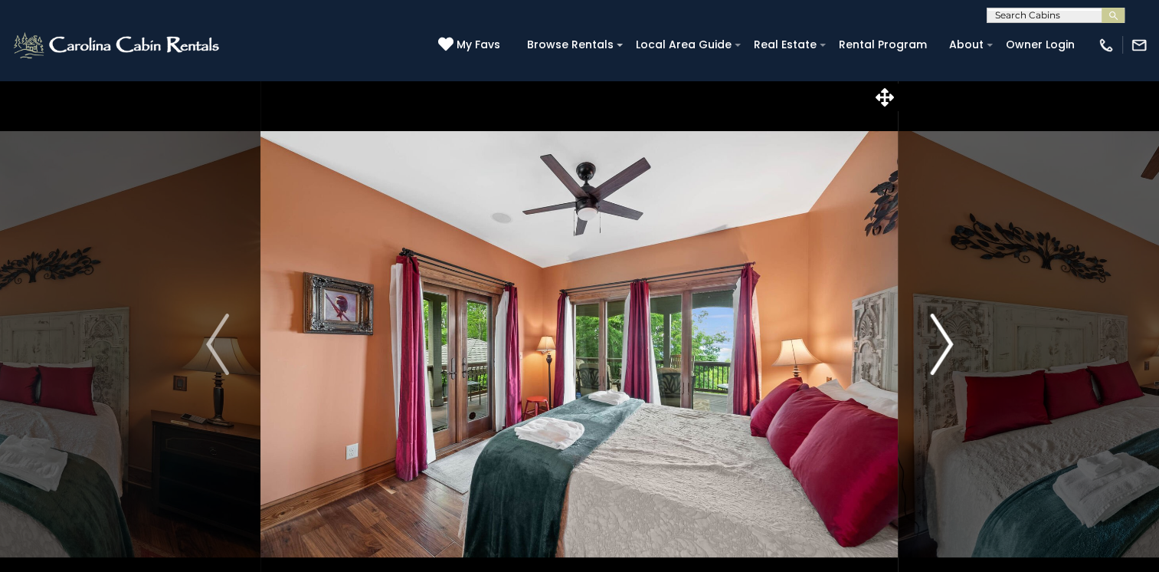
click at [939, 343] on img "Next" at bounding box center [941, 343] width 23 height 61
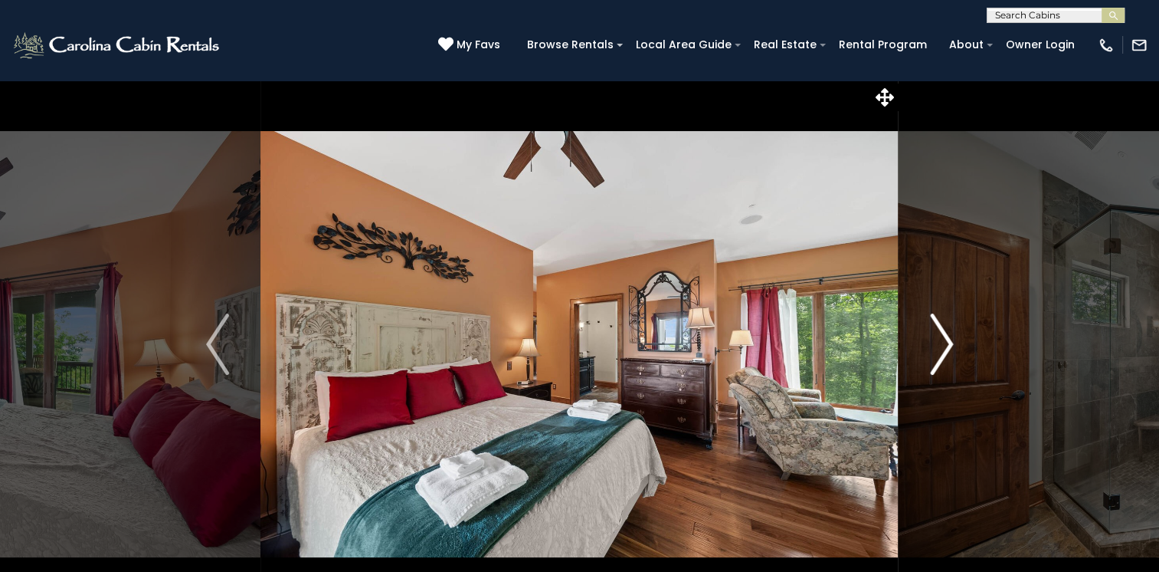
click at [939, 343] on img "Next" at bounding box center [941, 343] width 23 height 61
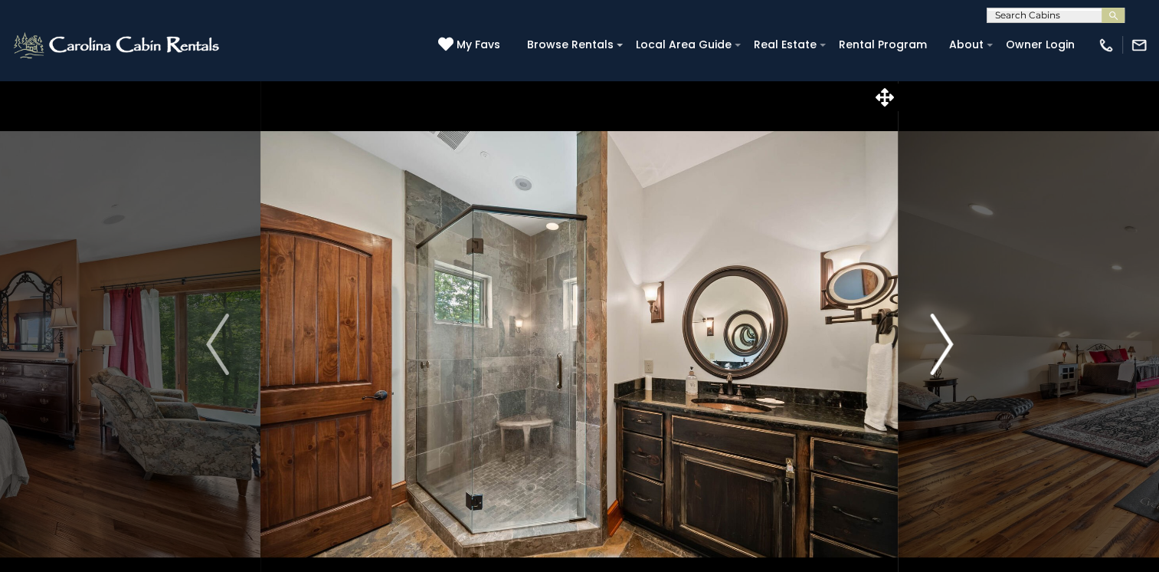
click at [939, 343] on img "Next" at bounding box center [941, 343] width 23 height 61
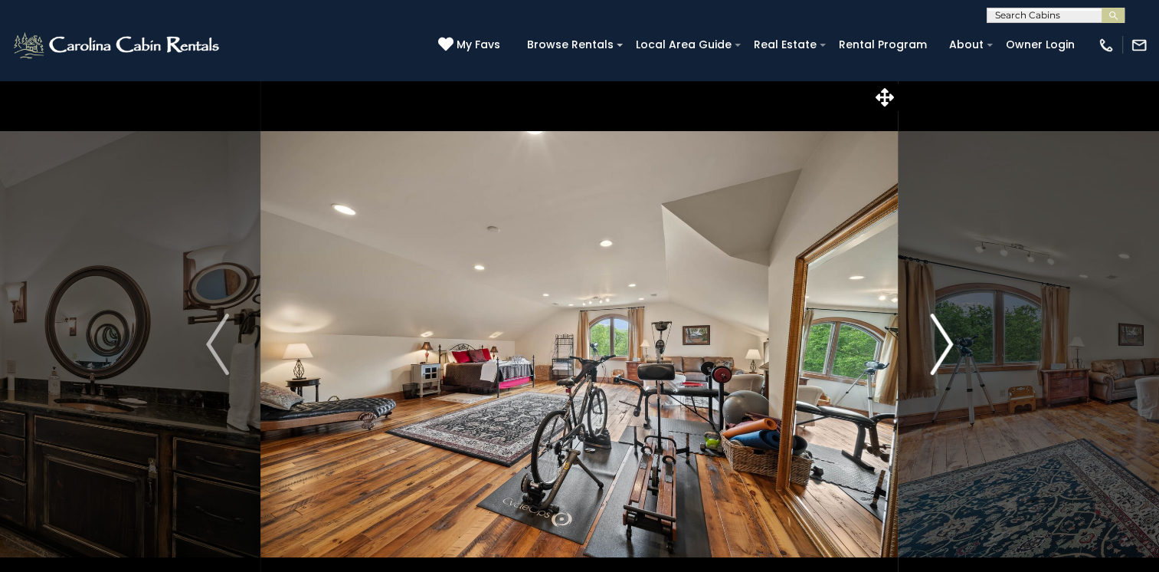
click at [939, 343] on img "Next" at bounding box center [941, 343] width 23 height 61
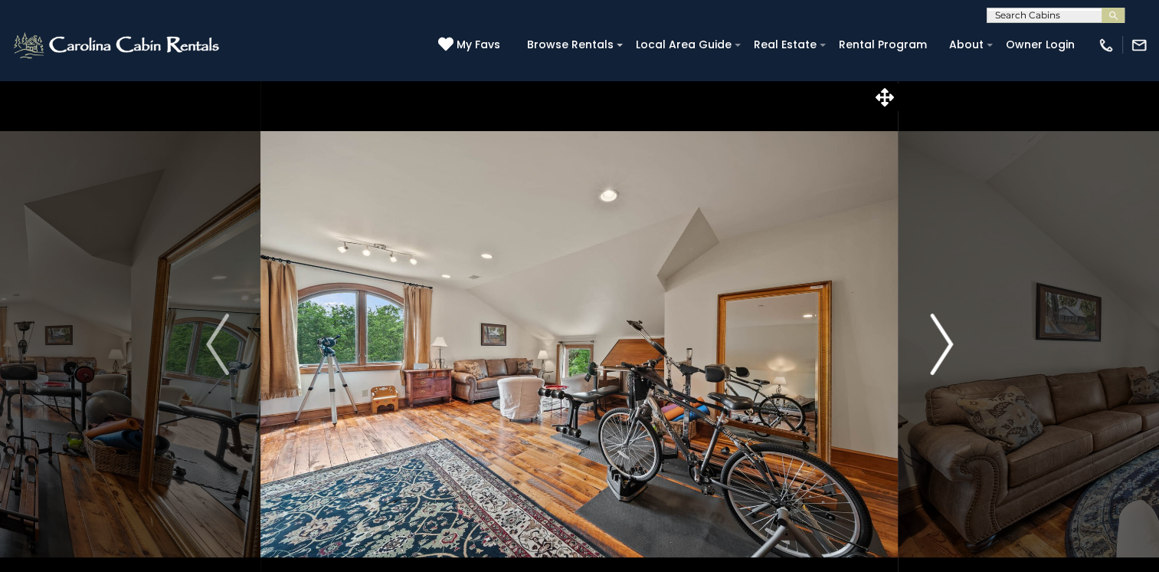
click at [939, 343] on img "Next" at bounding box center [941, 343] width 23 height 61
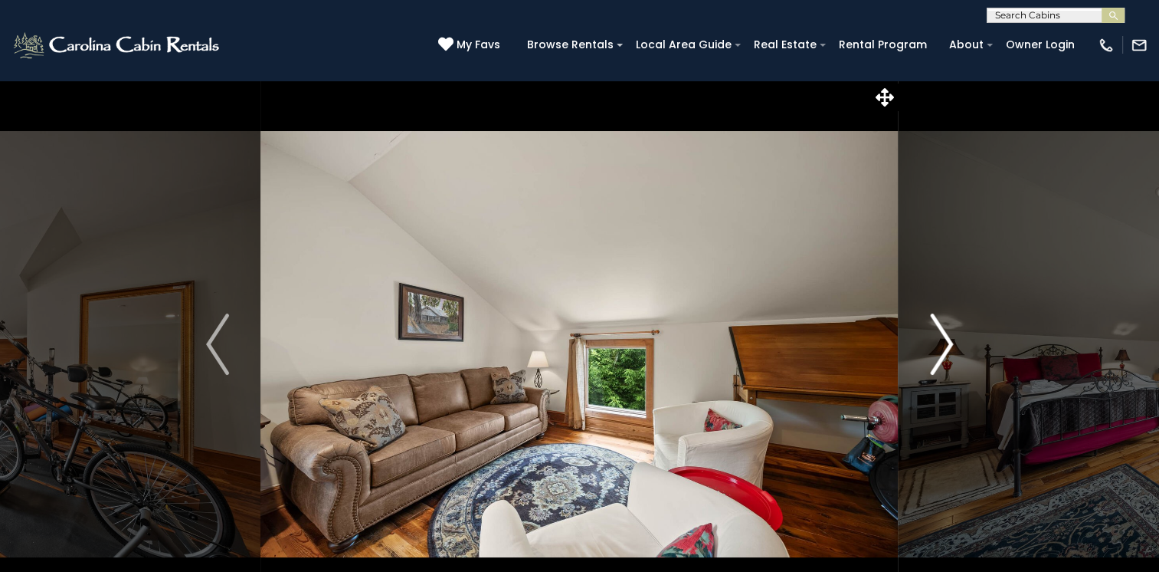
click at [939, 343] on img "Next" at bounding box center [941, 343] width 23 height 61
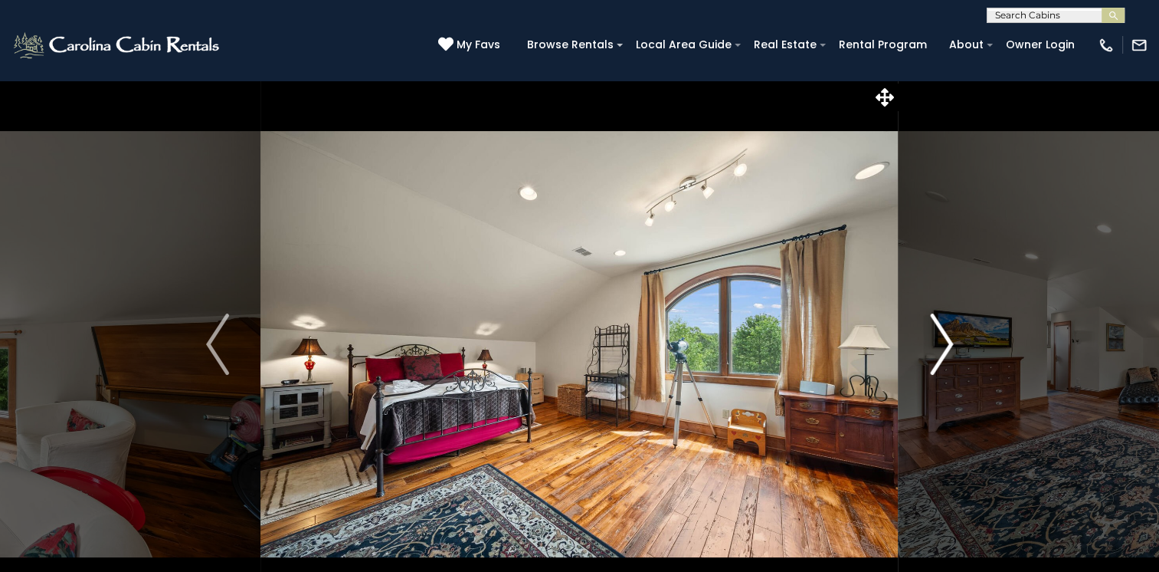
click at [939, 343] on img "Next" at bounding box center [941, 343] width 23 height 61
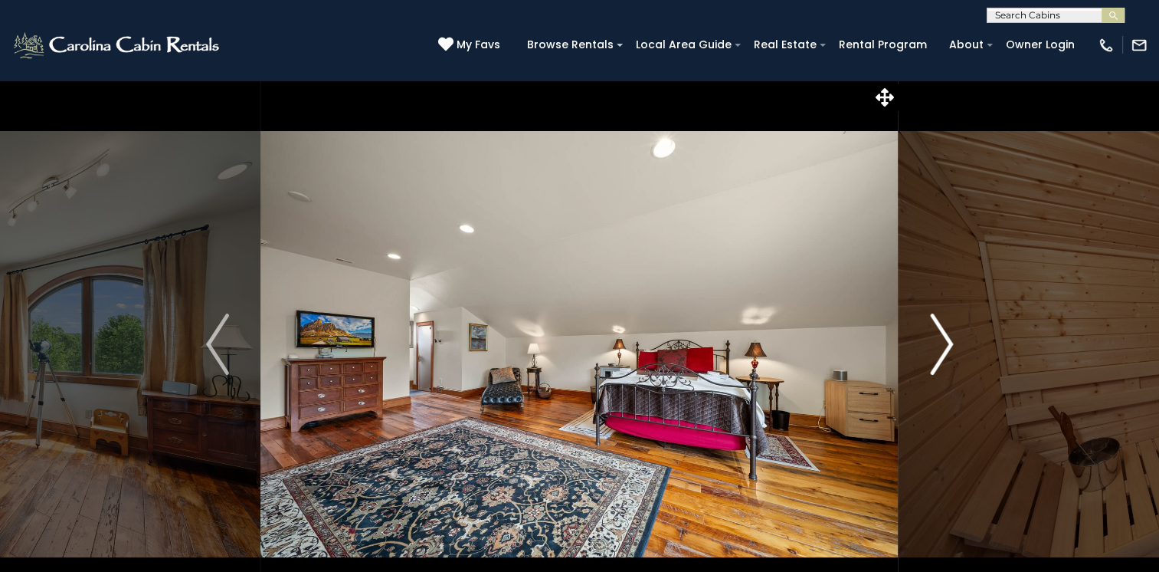
click at [939, 343] on img "Next" at bounding box center [941, 343] width 23 height 61
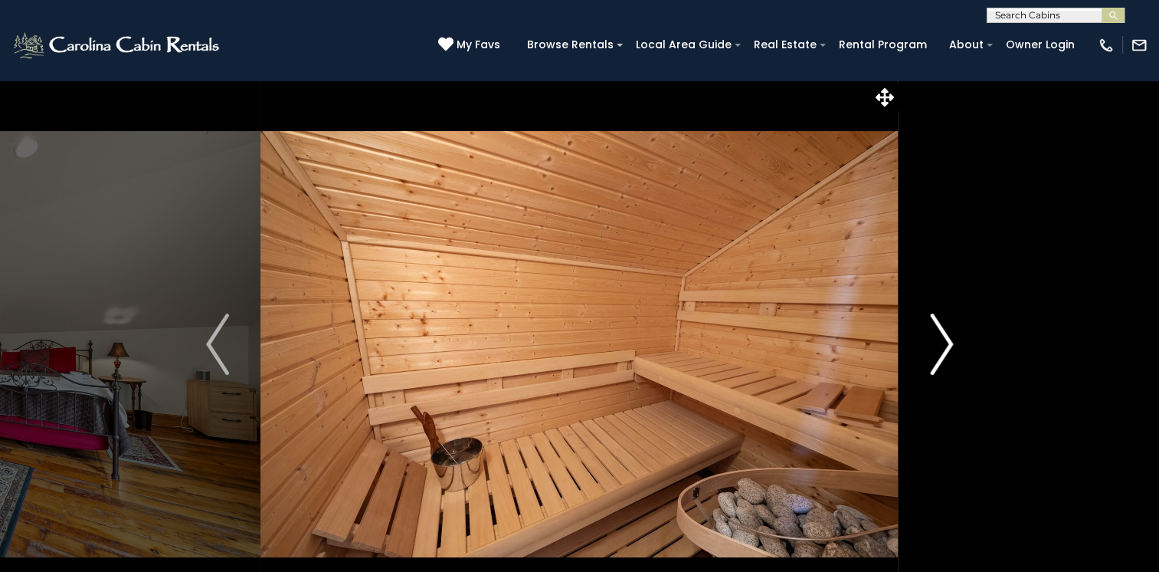
click at [939, 343] on img "Next" at bounding box center [941, 343] width 23 height 61
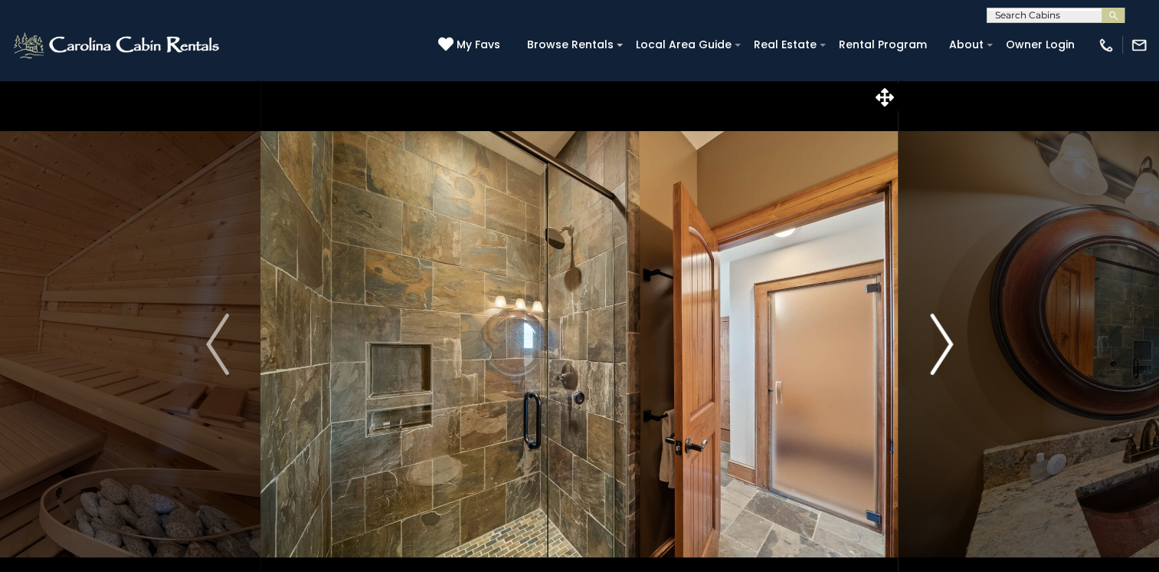
click at [939, 343] on img "Next" at bounding box center [941, 343] width 23 height 61
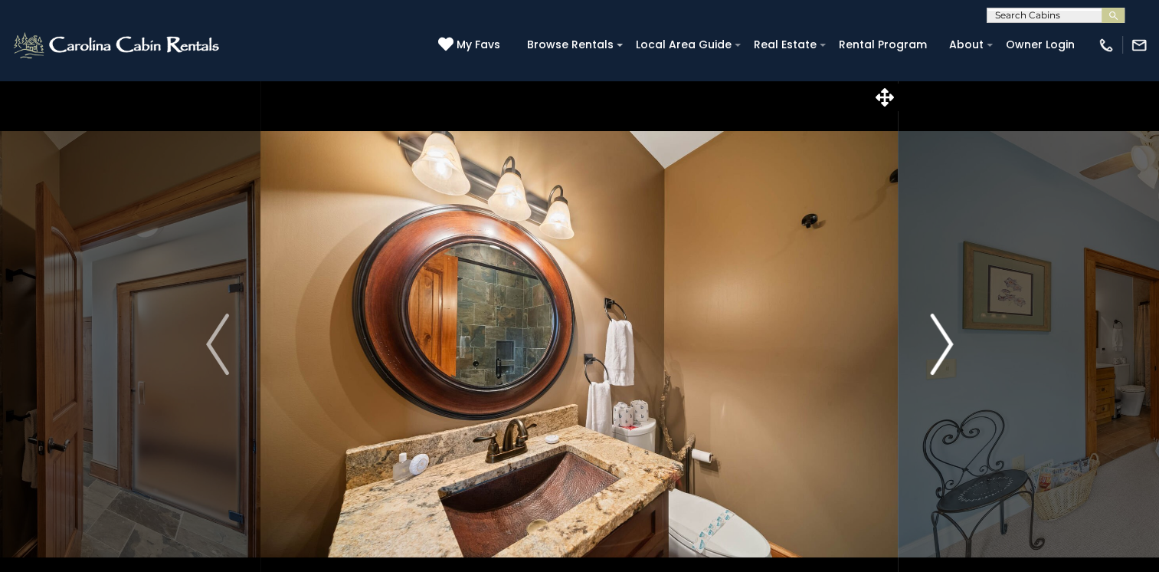
click at [939, 343] on img "Next" at bounding box center [941, 343] width 23 height 61
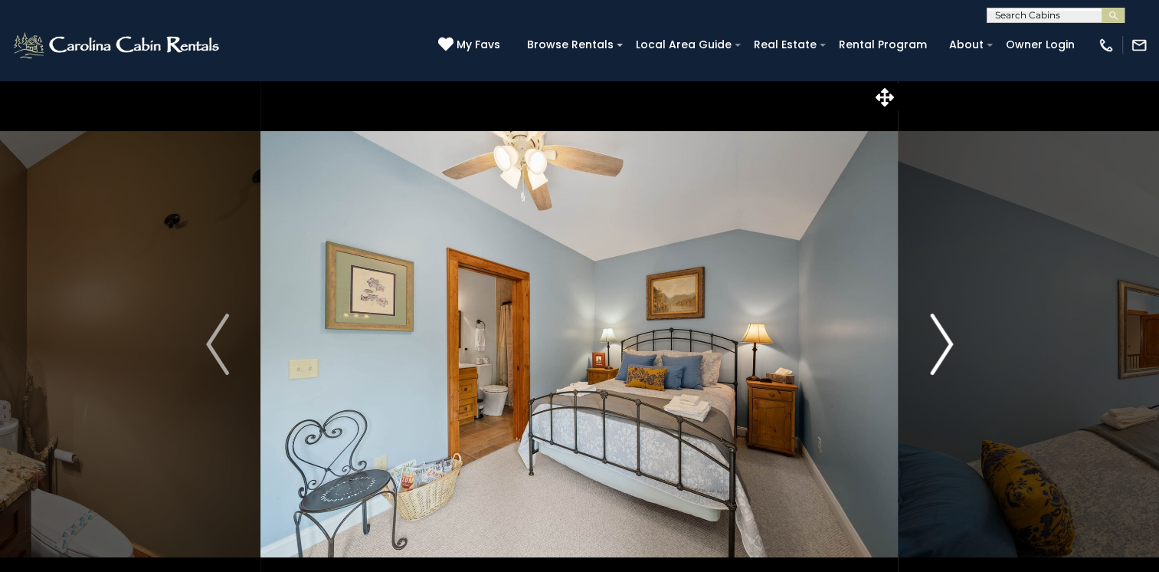
click at [939, 343] on img "Next" at bounding box center [941, 343] width 23 height 61
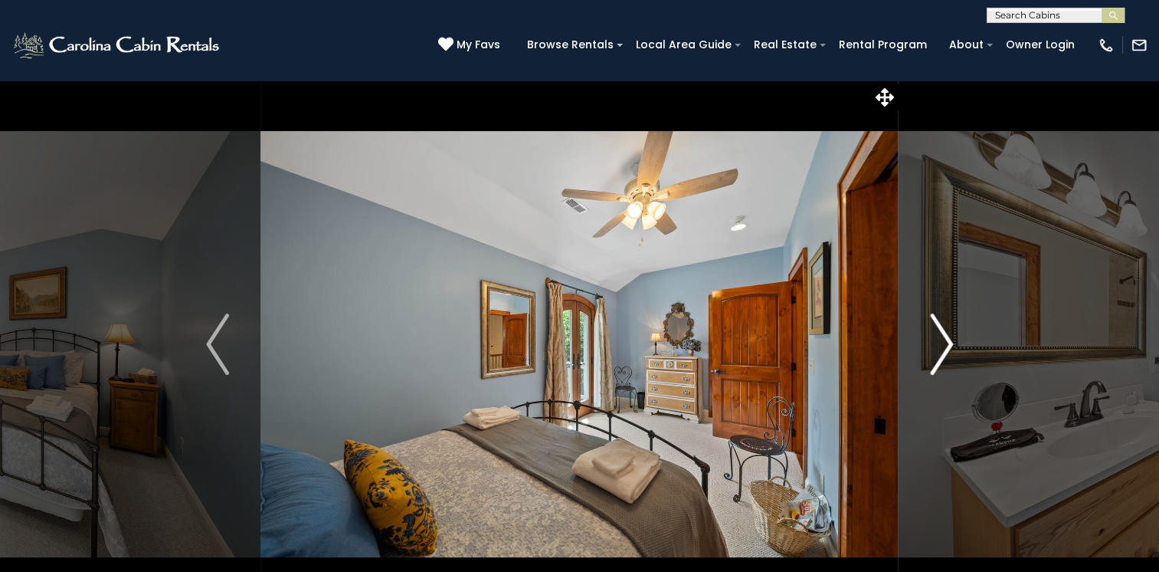
click at [939, 343] on img "Next" at bounding box center [941, 343] width 23 height 61
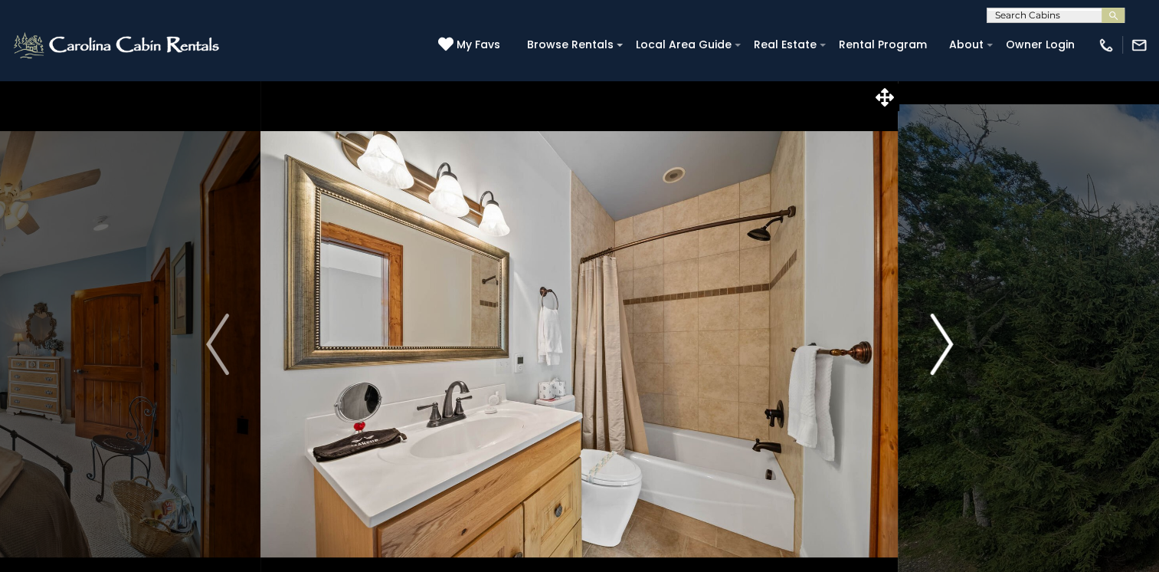
click at [939, 343] on img "Next" at bounding box center [941, 343] width 23 height 61
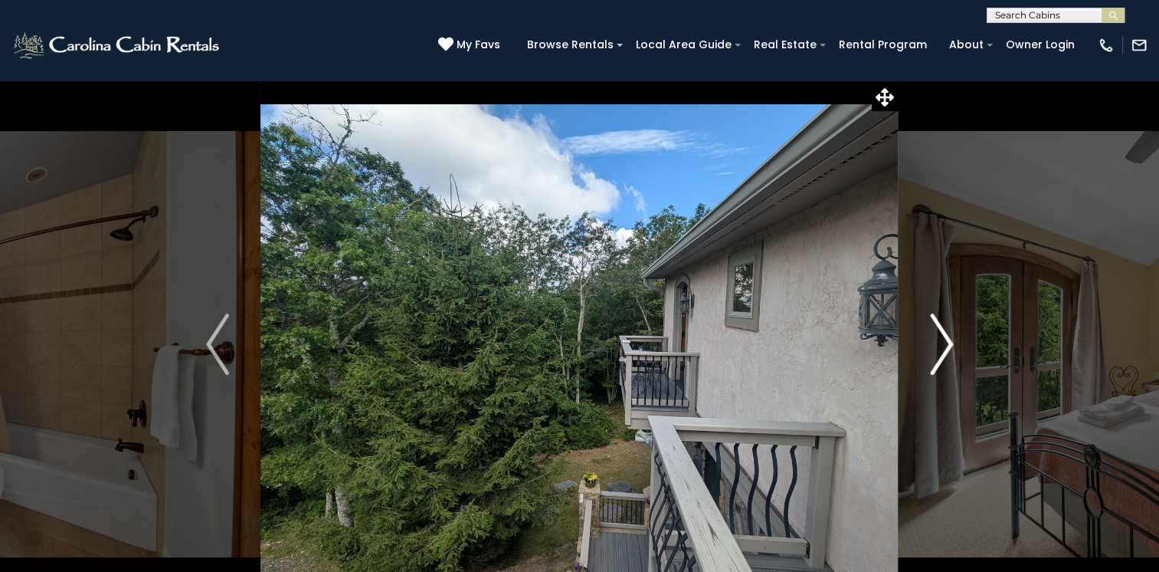
click at [939, 343] on img "Next" at bounding box center [941, 343] width 23 height 61
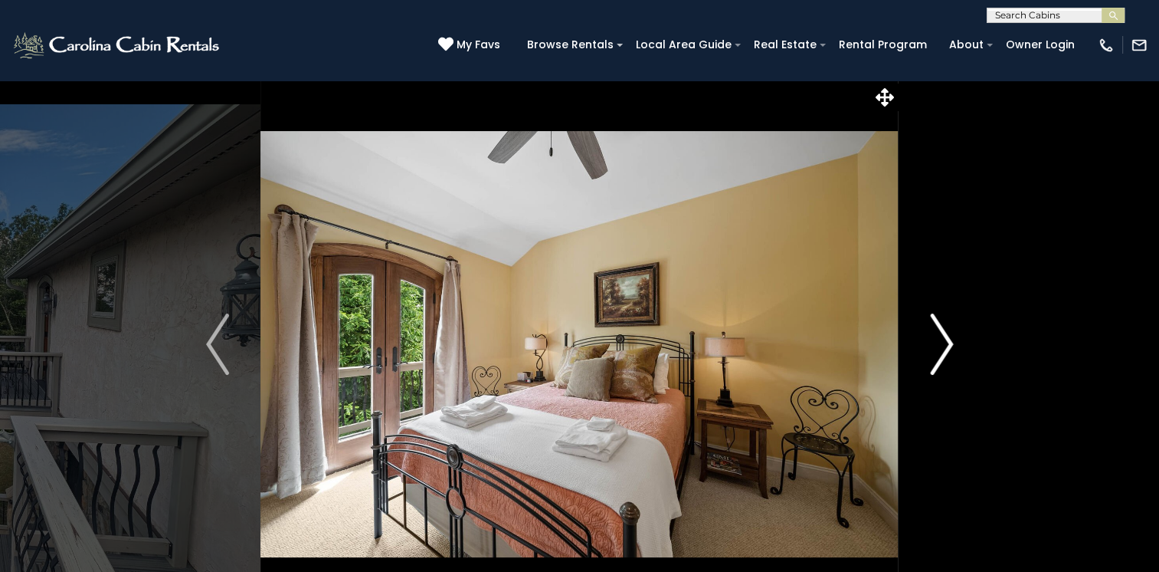
click at [939, 343] on img "Next" at bounding box center [941, 343] width 23 height 61
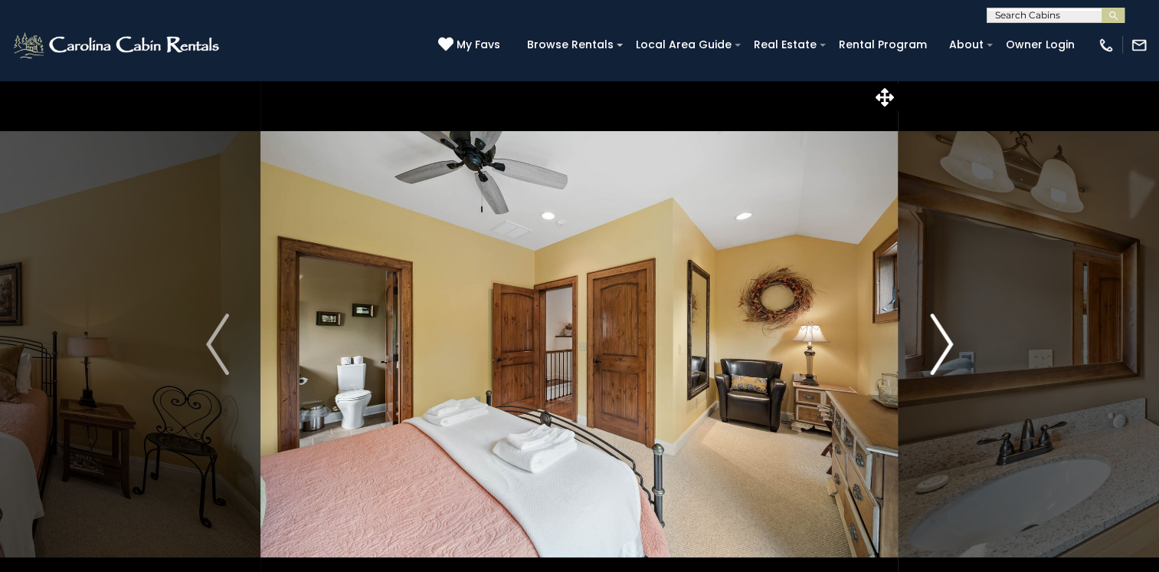
click at [939, 343] on img "Next" at bounding box center [941, 343] width 23 height 61
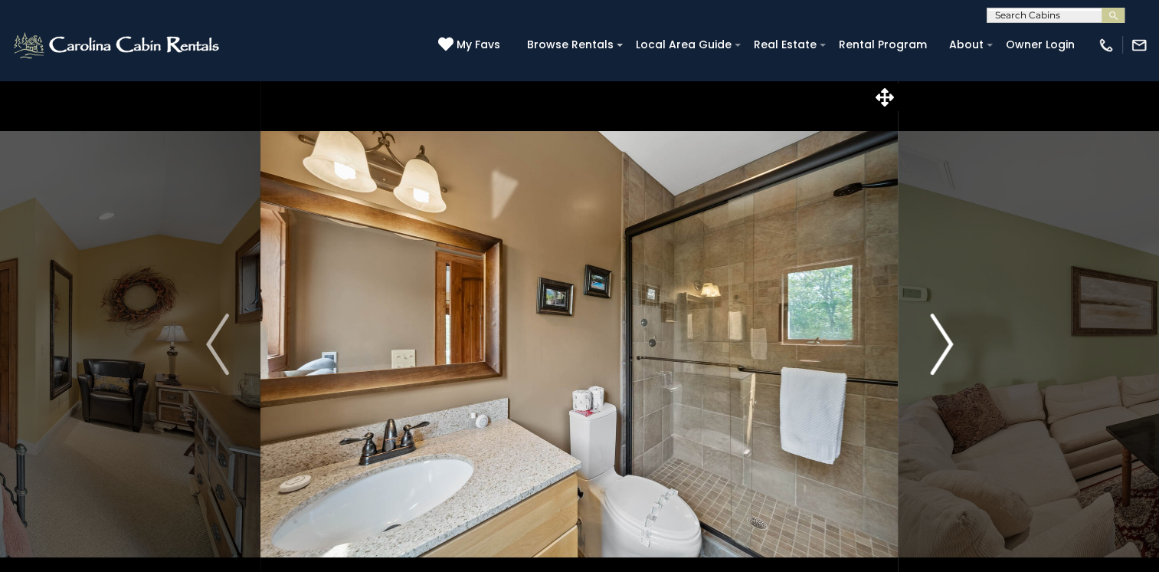
click at [939, 343] on img "Next" at bounding box center [941, 343] width 23 height 61
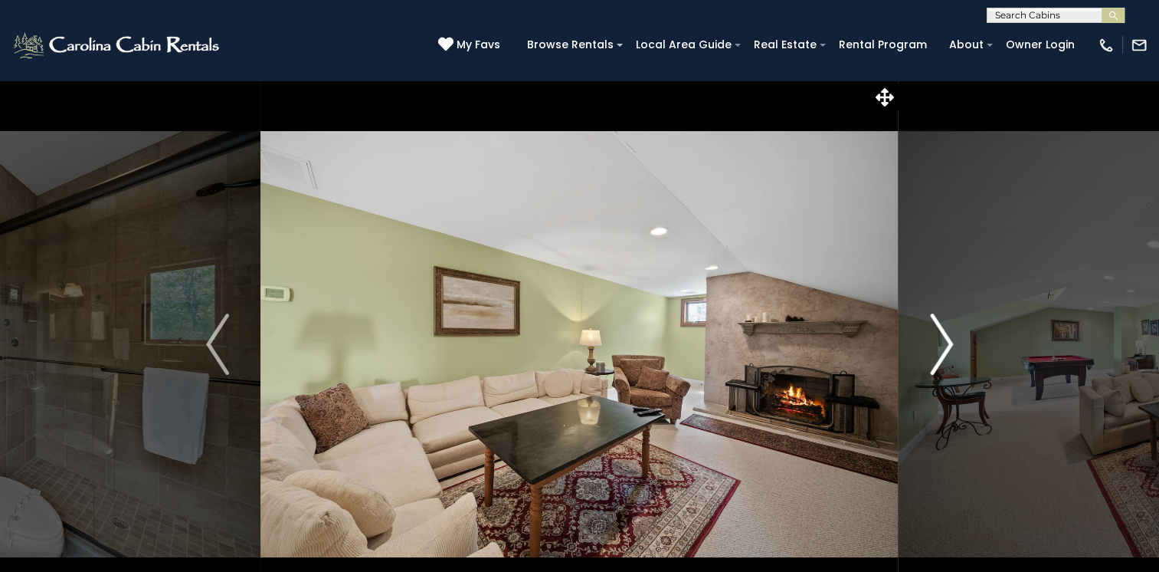
click at [939, 343] on img "Next" at bounding box center [941, 343] width 23 height 61
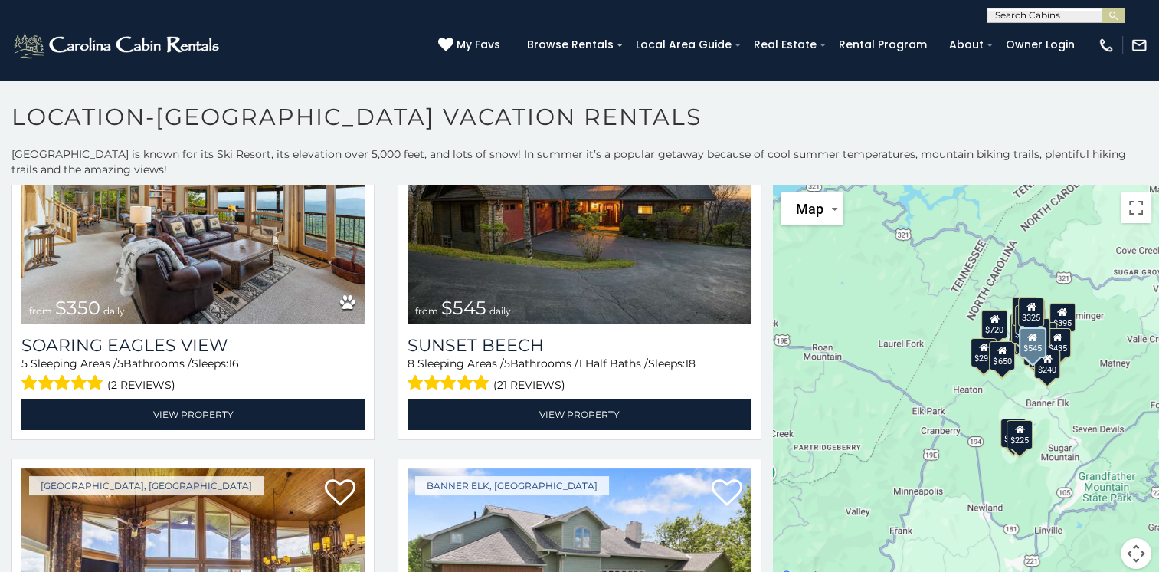
scroll to position [690, 0]
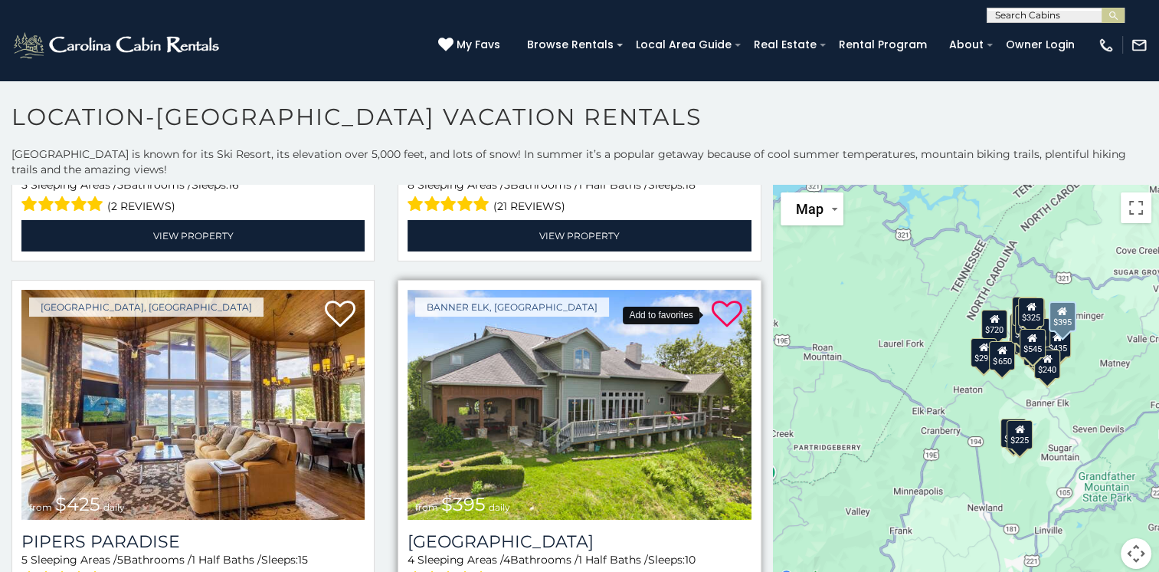
click at [712, 301] on icon at bounding box center [727, 314] width 31 height 31
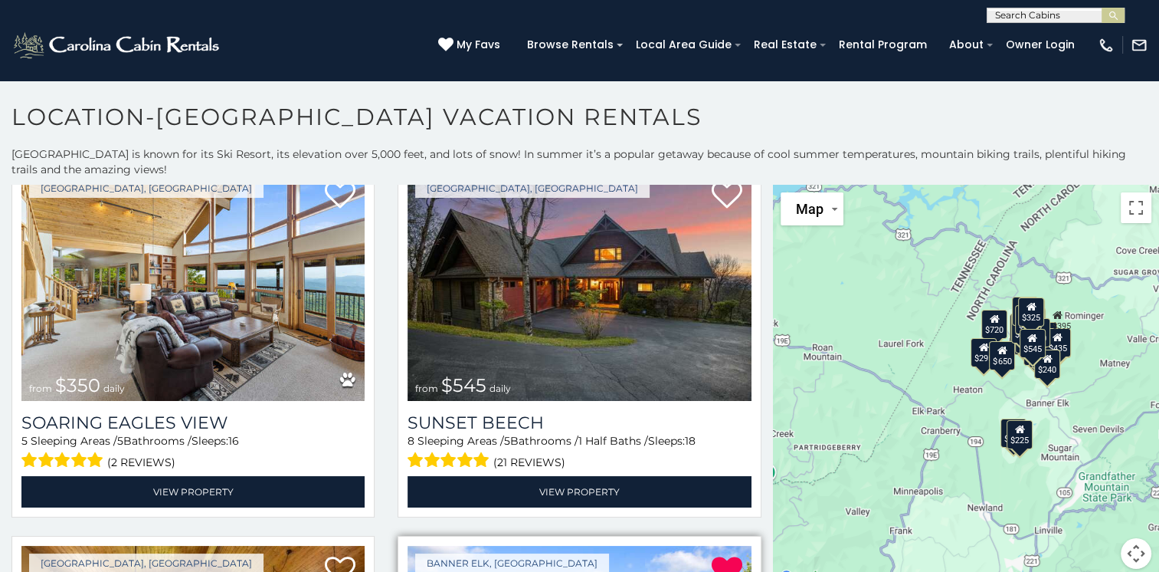
scroll to position [383, 0]
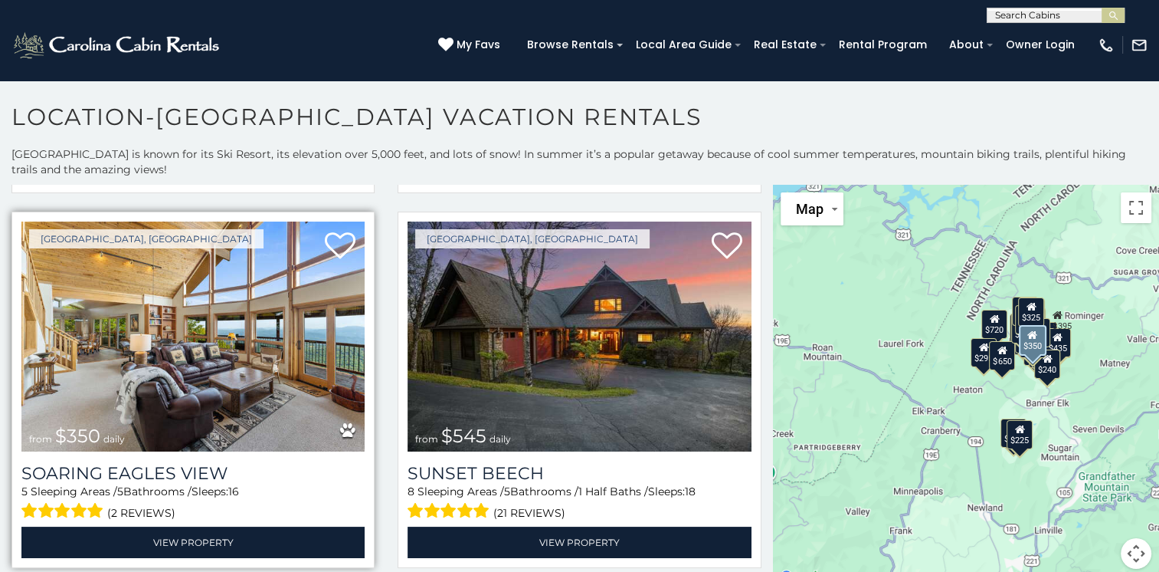
click at [169, 346] on img at bounding box center [192, 336] width 343 height 230
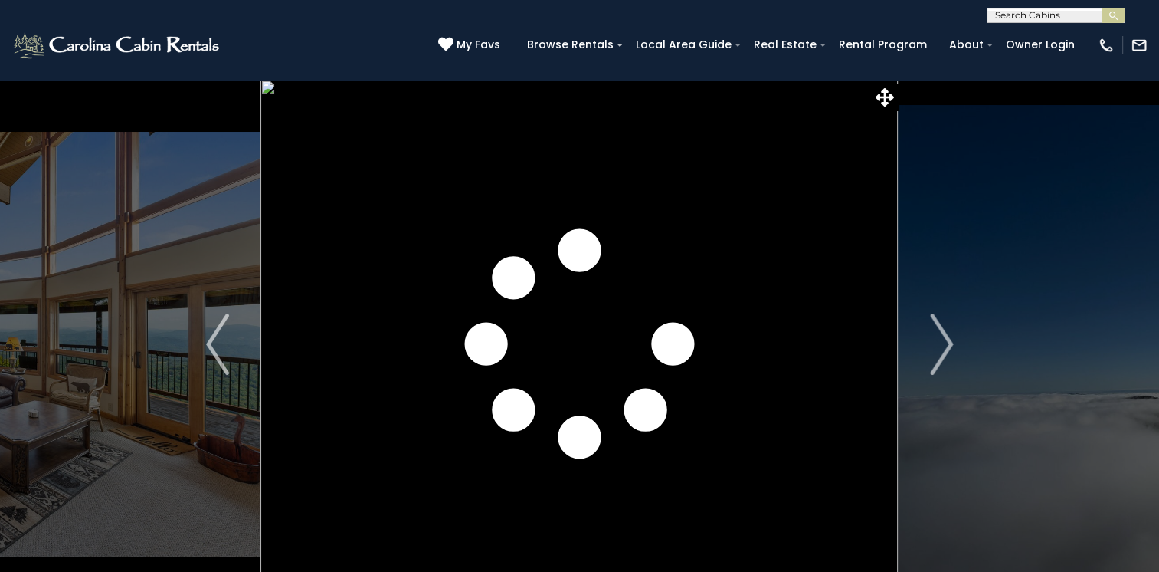
click at [938, 336] on img "Next" at bounding box center [941, 343] width 23 height 61
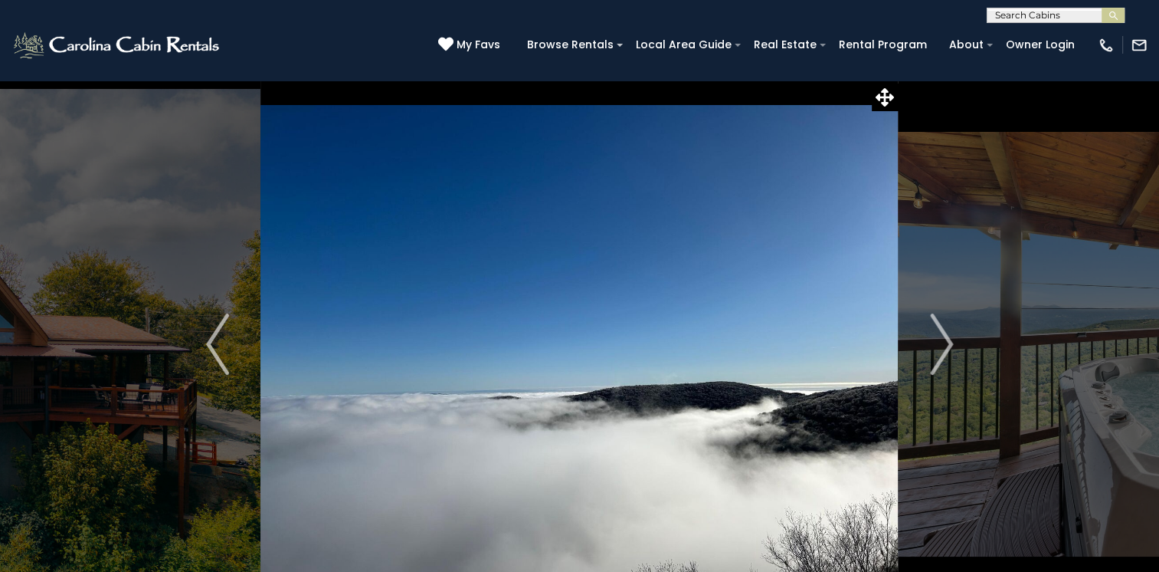
click at [938, 336] on img "Next" at bounding box center [941, 343] width 23 height 61
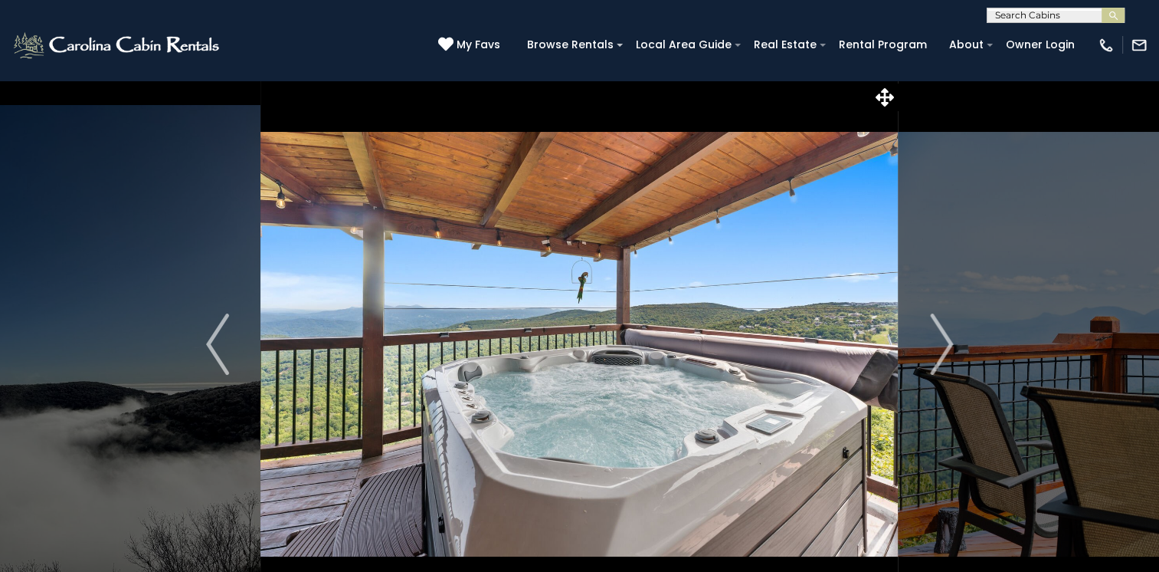
click at [938, 336] on img "Next" at bounding box center [941, 343] width 23 height 61
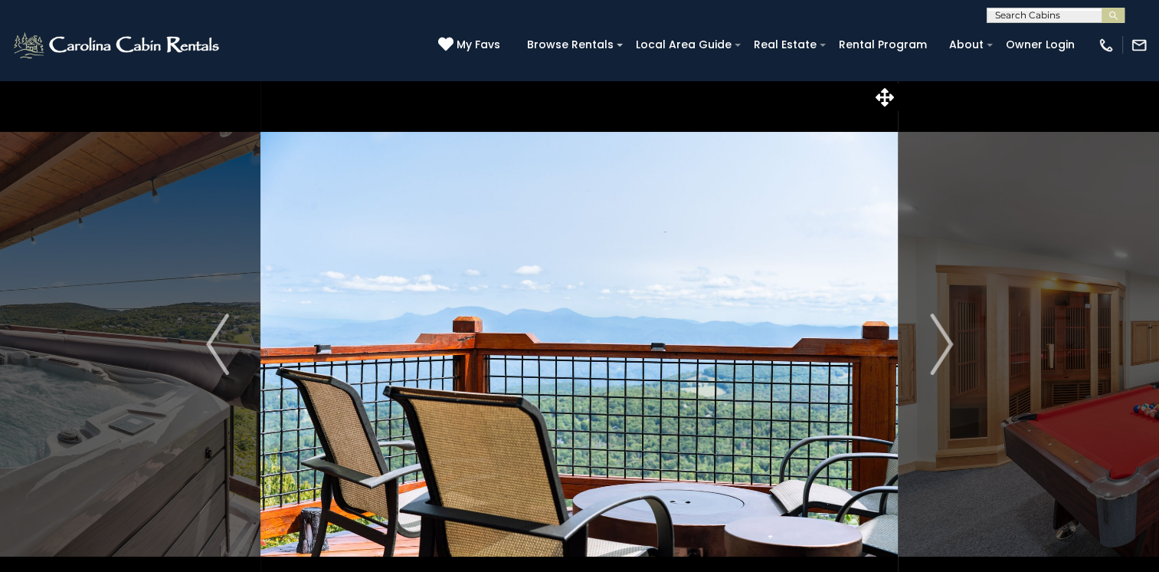
click at [938, 336] on img "Next" at bounding box center [941, 343] width 23 height 61
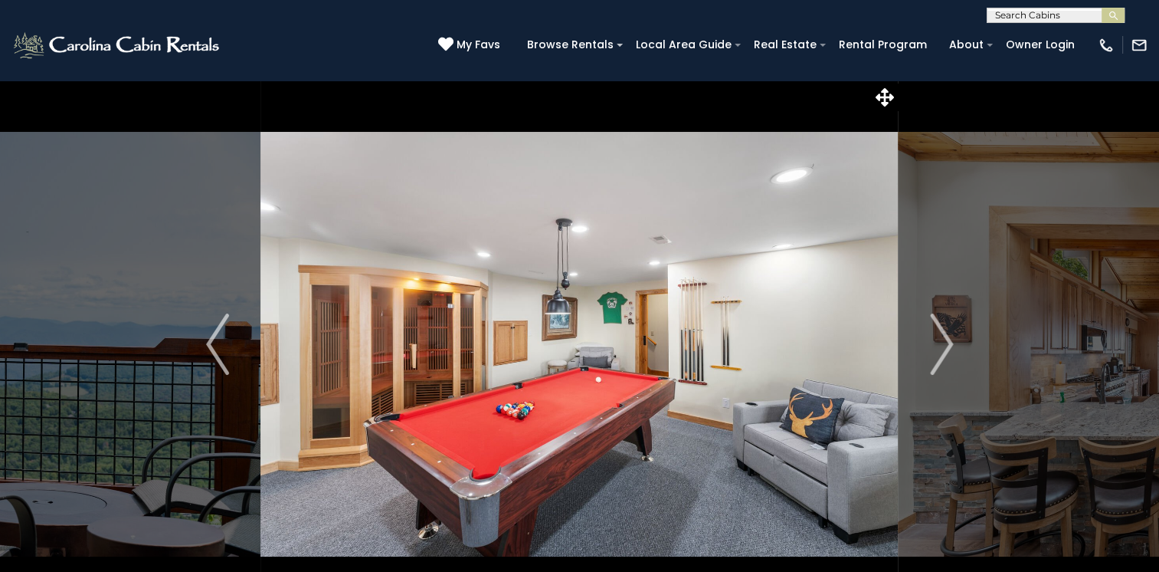
click at [938, 336] on img "Next" at bounding box center [941, 343] width 23 height 61
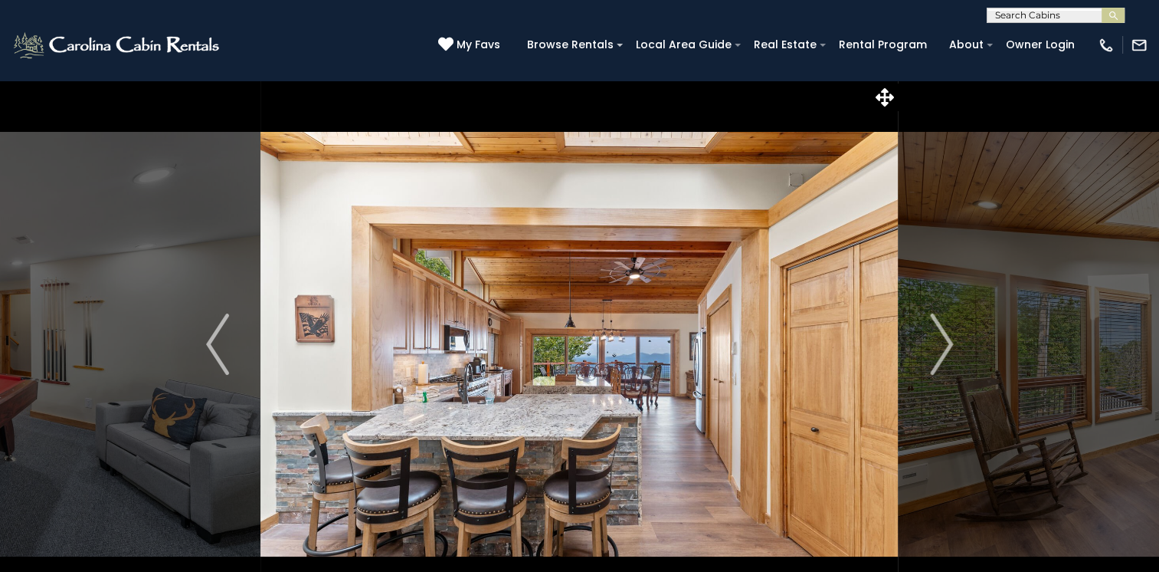
click at [938, 336] on img "Next" at bounding box center [941, 343] width 23 height 61
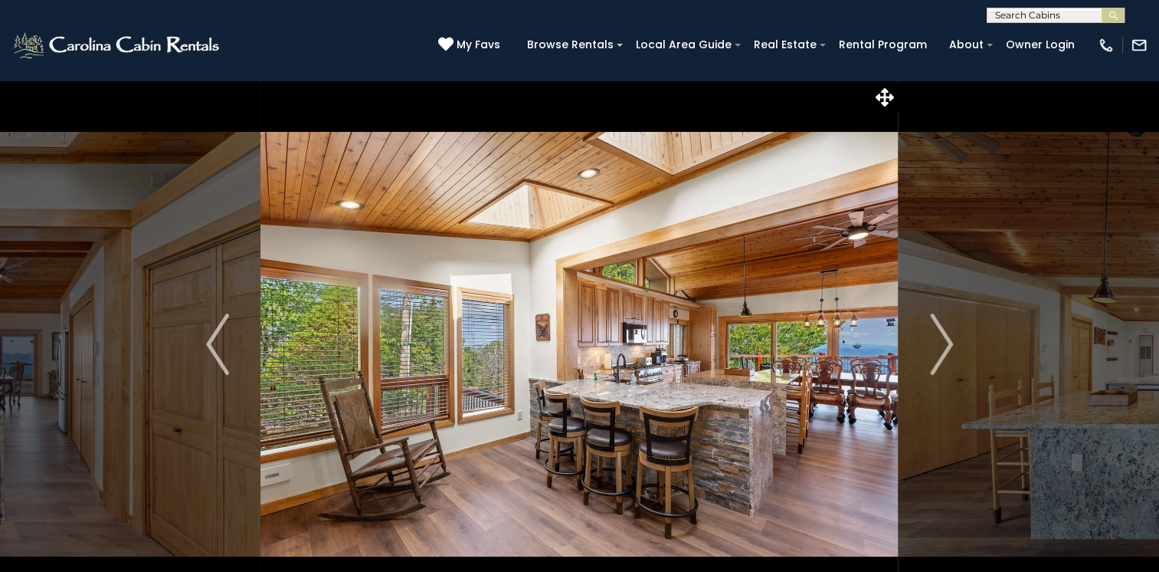
click at [938, 336] on img "Next" at bounding box center [941, 343] width 23 height 61
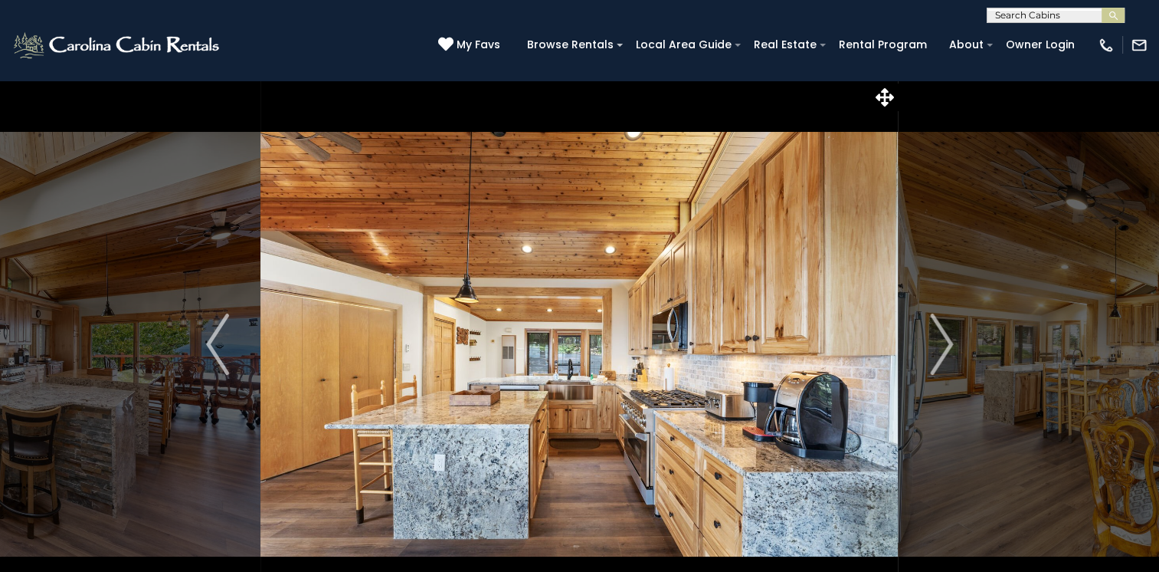
click at [938, 336] on img "Next" at bounding box center [941, 343] width 23 height 61
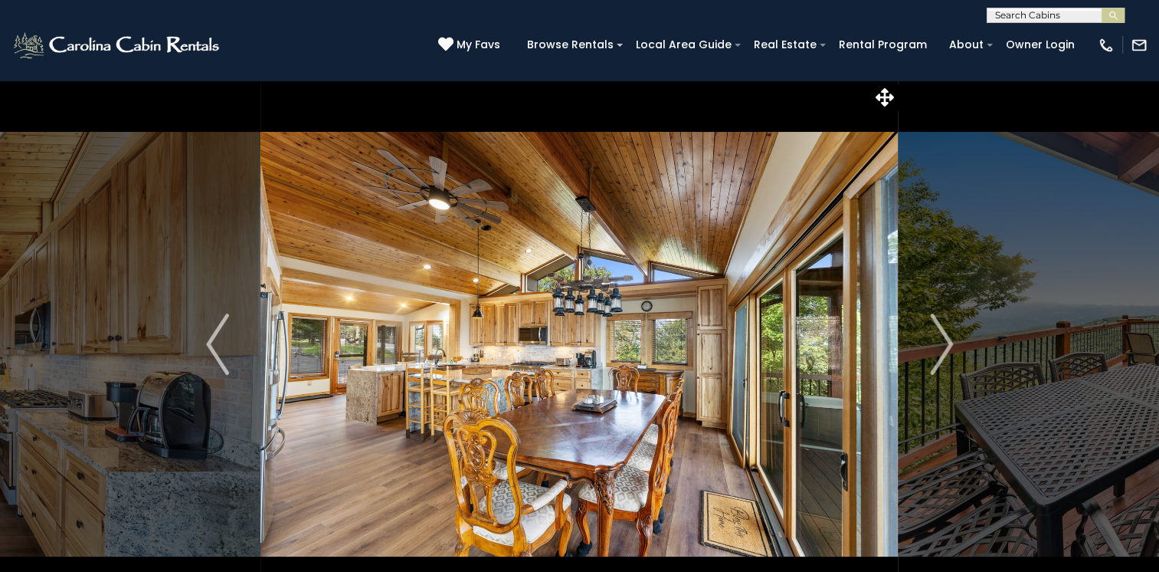
click at [938, 336] on img "Next" at bounding box center [941, 343] width 23 height 61
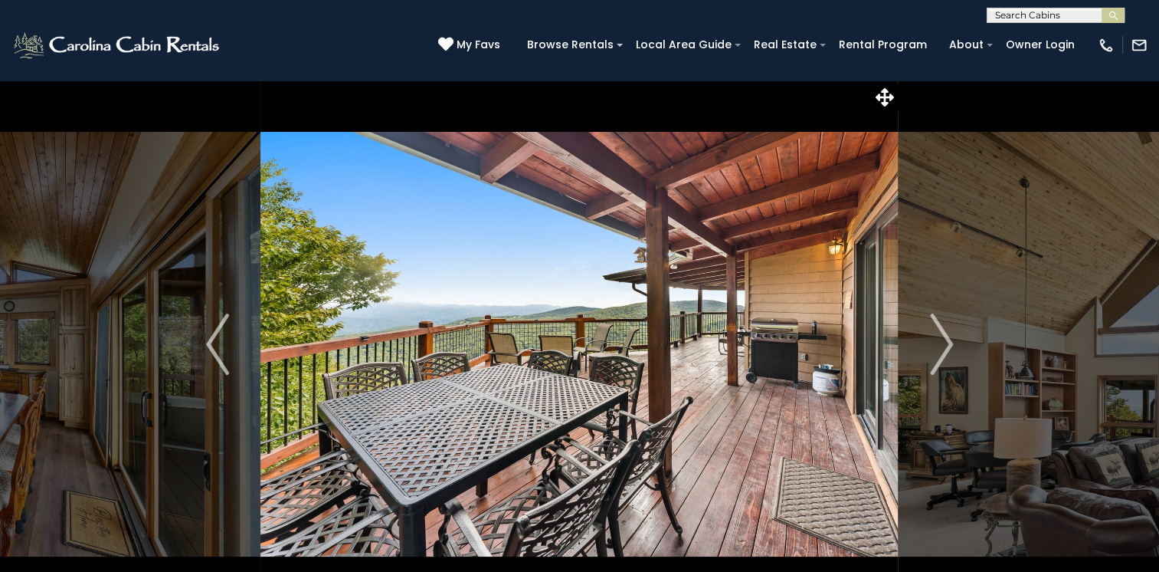
click at [938, 336] on img "Next" at bounding box center [941, 343] width 23 height 61
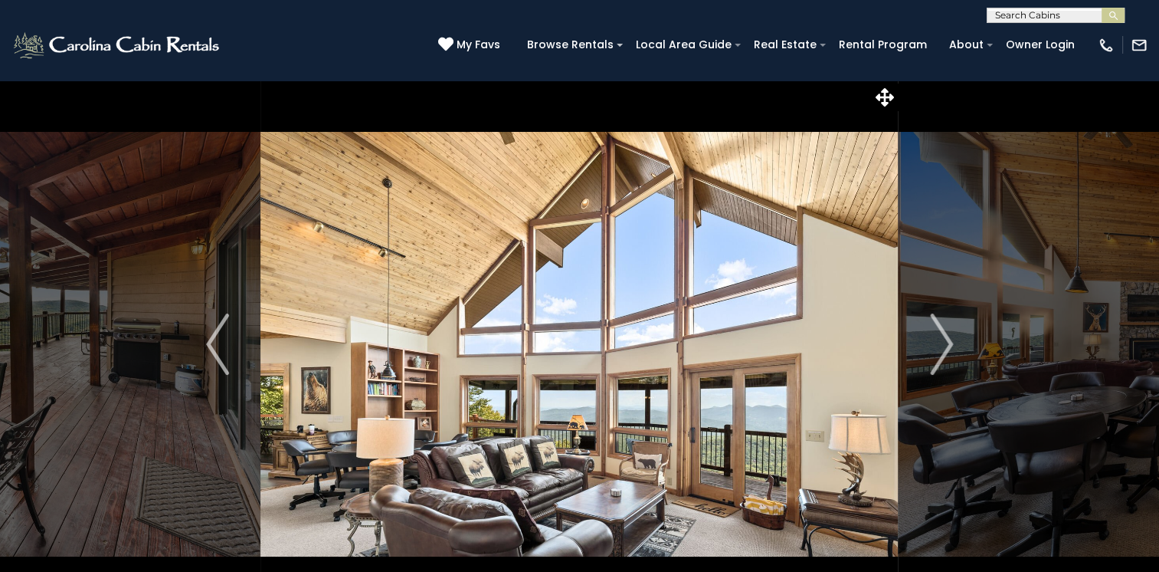
click at [938, 336] on img "Next" at bounding box center [941, 343] width 23 height 61
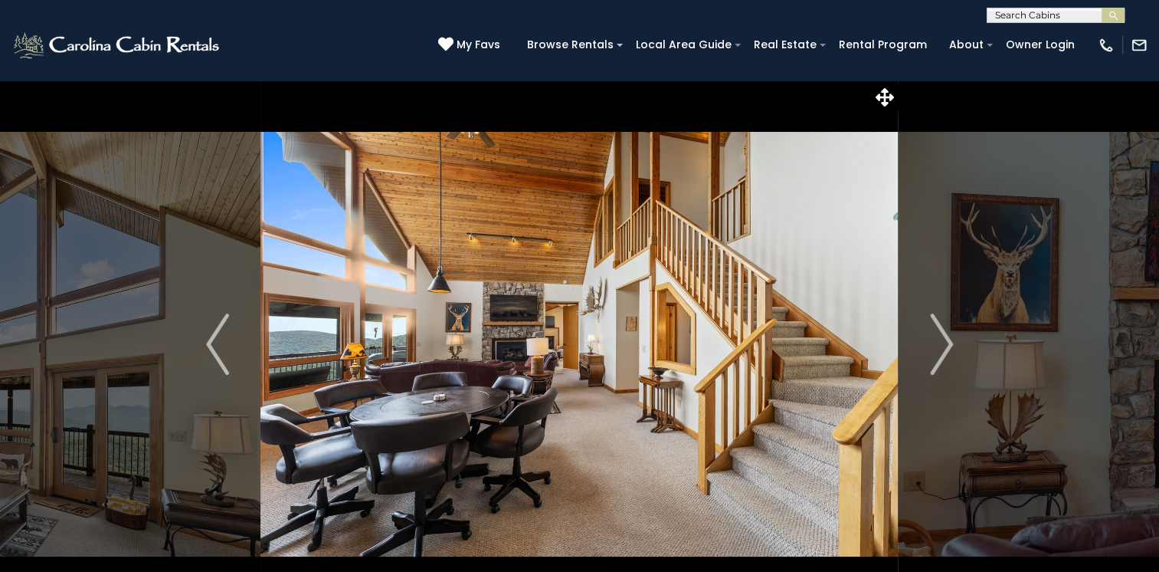
click at [938, 336] on img "Next" at bounding box center [941, 343] width 23 height 61
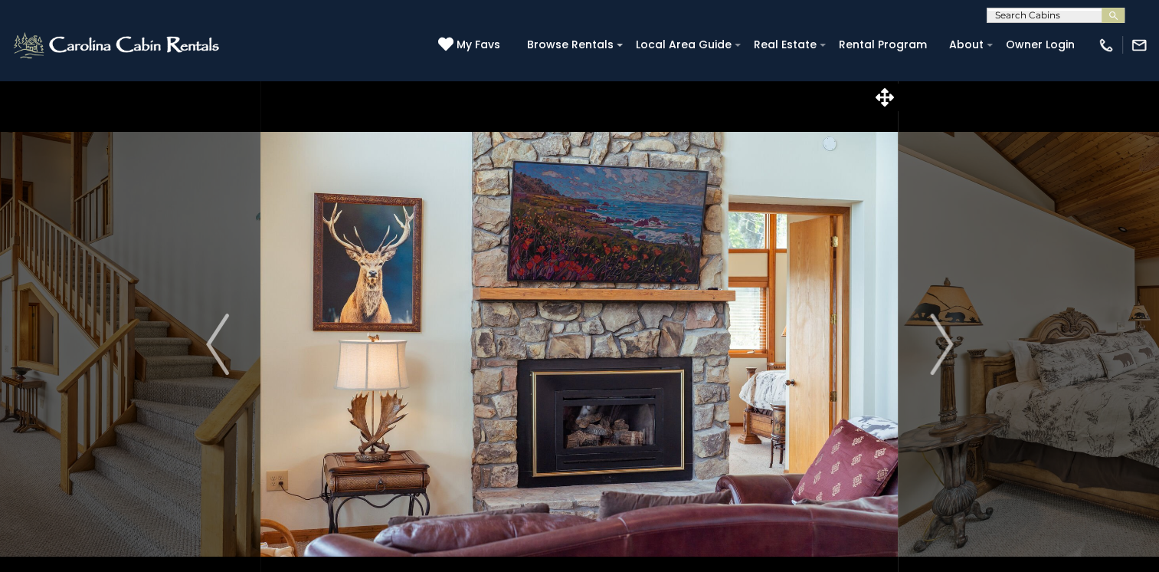
click at [938, 336] on img "Next" at bounding box center [941, 343] width 23 height 61
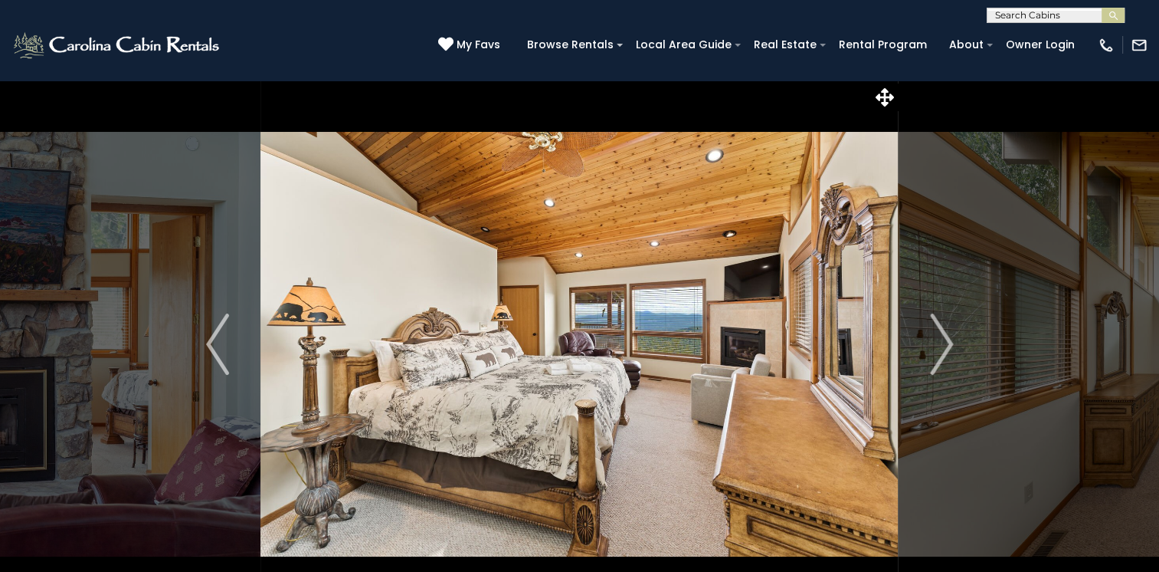
click at [938, 336] on img "Next" at bounding box center [941, 343] width 23 height 61
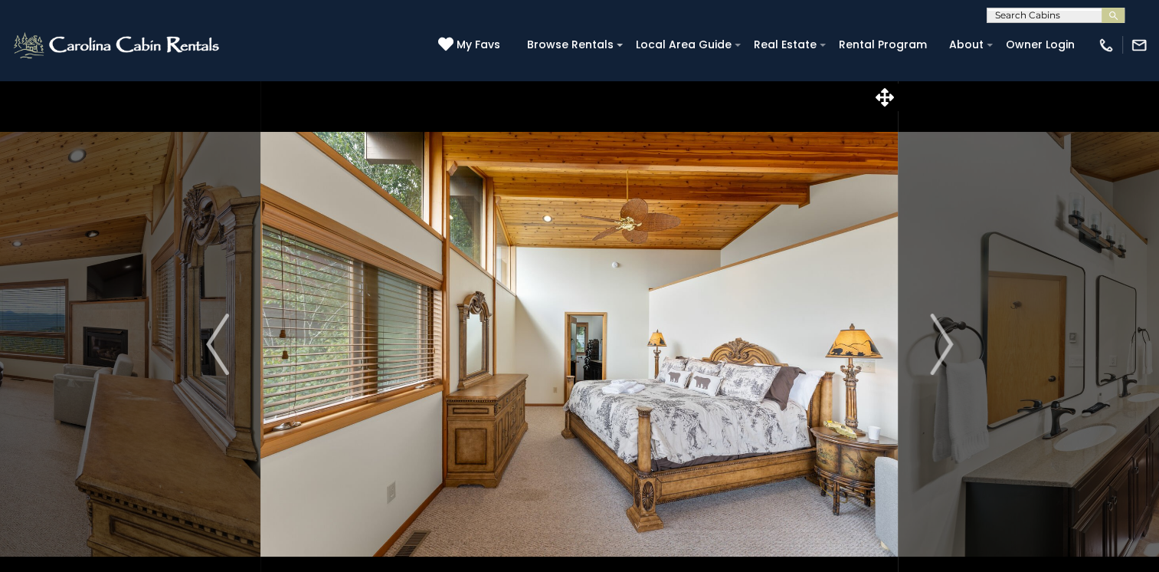
click at [938, 336] on img "Next" at bounding box center [941, 343] width 23 height 61
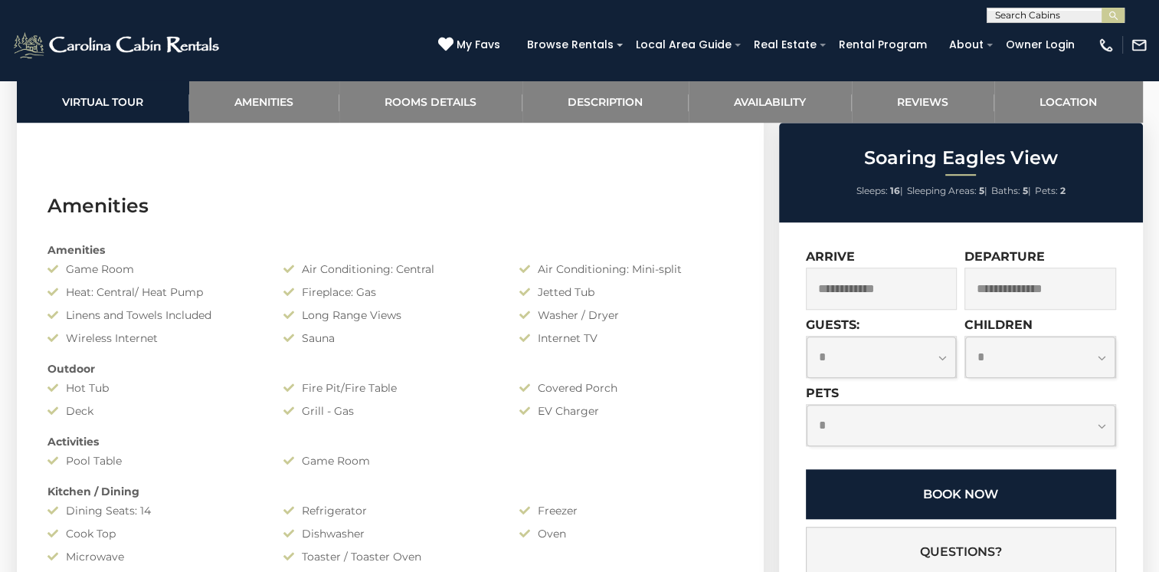
scroll to position [1149, 0]
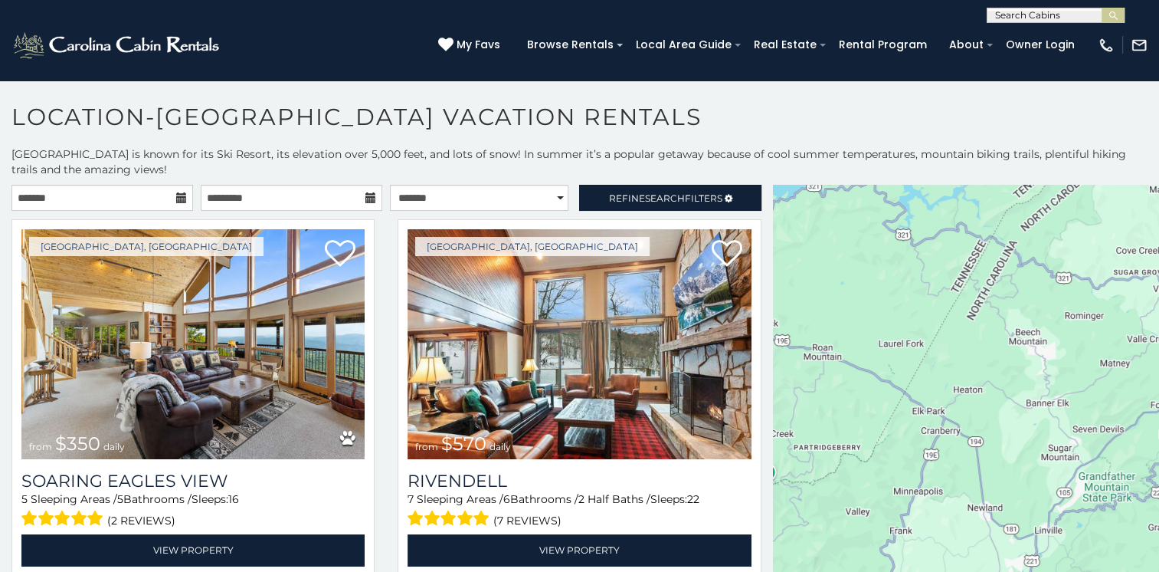
click at [179, 197] on icon at bounding box center [181, 197] width 11 height 11
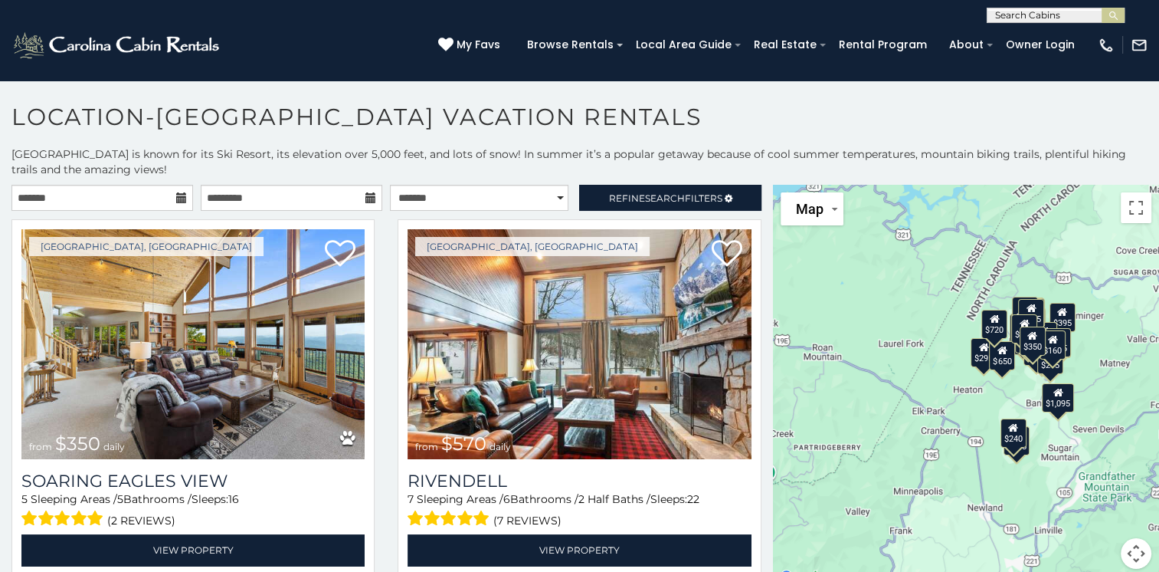
click at [176, 198] on icon at bounding box center [181, 197] width 11 height 11
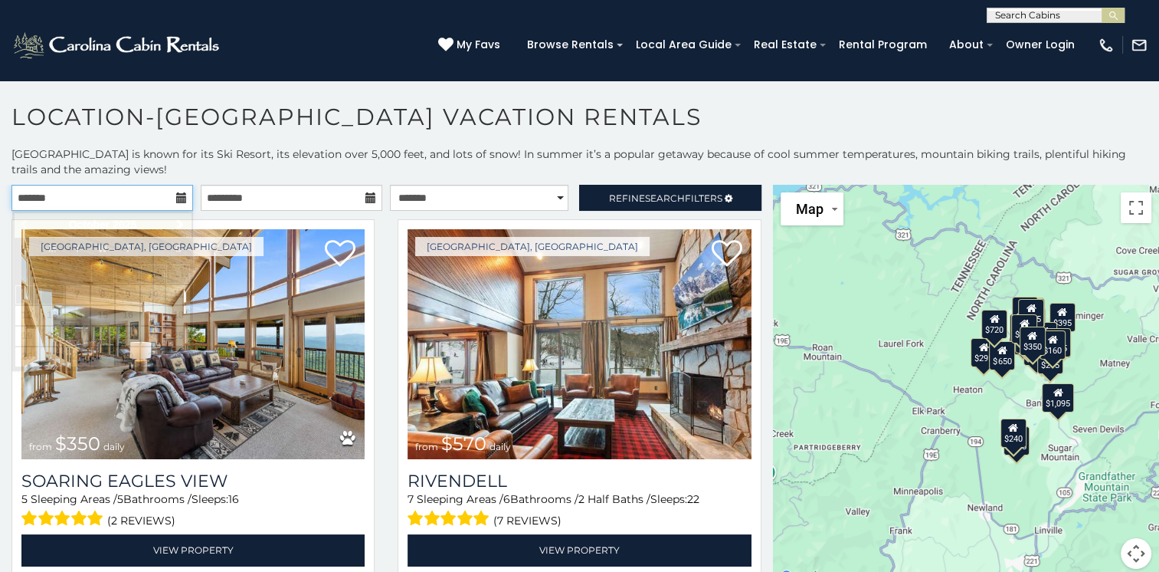
click at [116, 198] on input "text" at bounding box center [102, 198] width 182 height 26
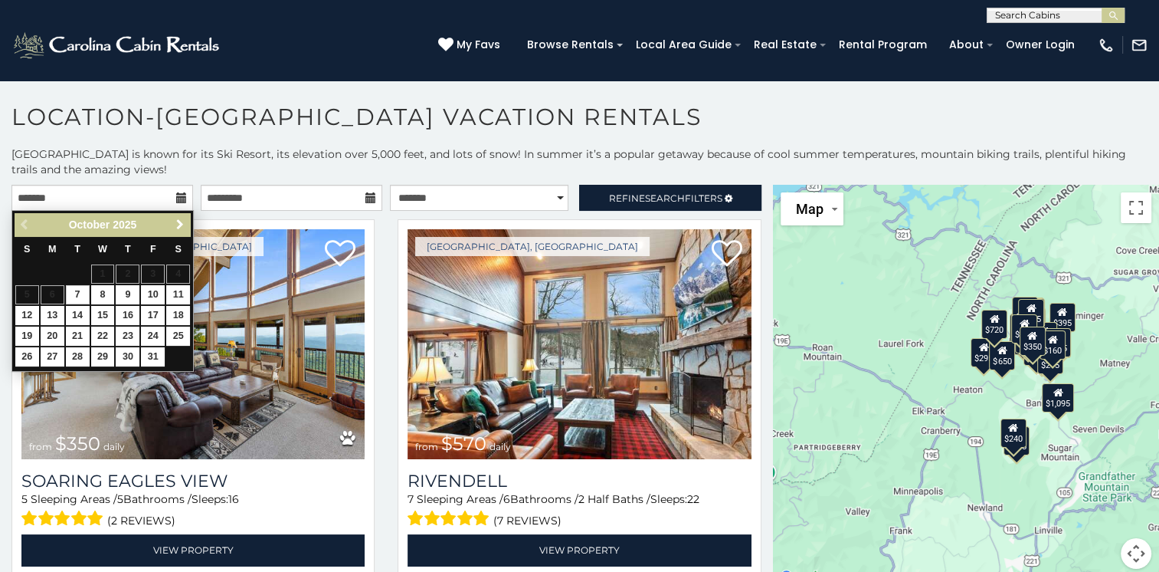
click at [176, 224] on span "Next" at bounding box center [180, 224] width 12 height 12
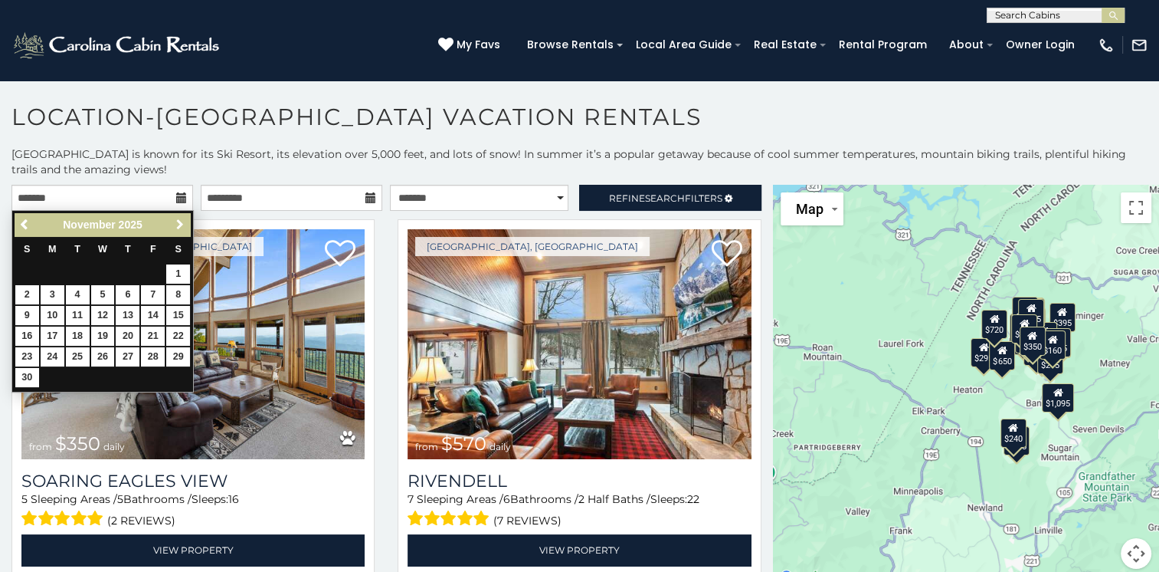
click at [176, 224] on span "Next" at bounding box center [180, 224] width 12 height 12
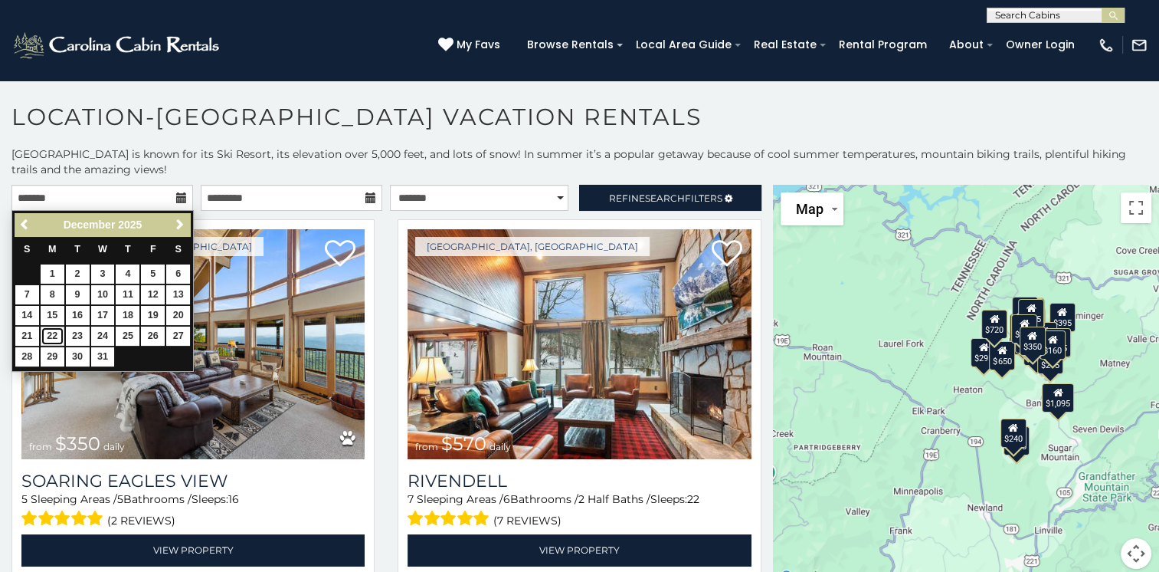
click at [54, 336] on link "22" at bounding box center [53, 335] width 24 height 19
type input "**********"
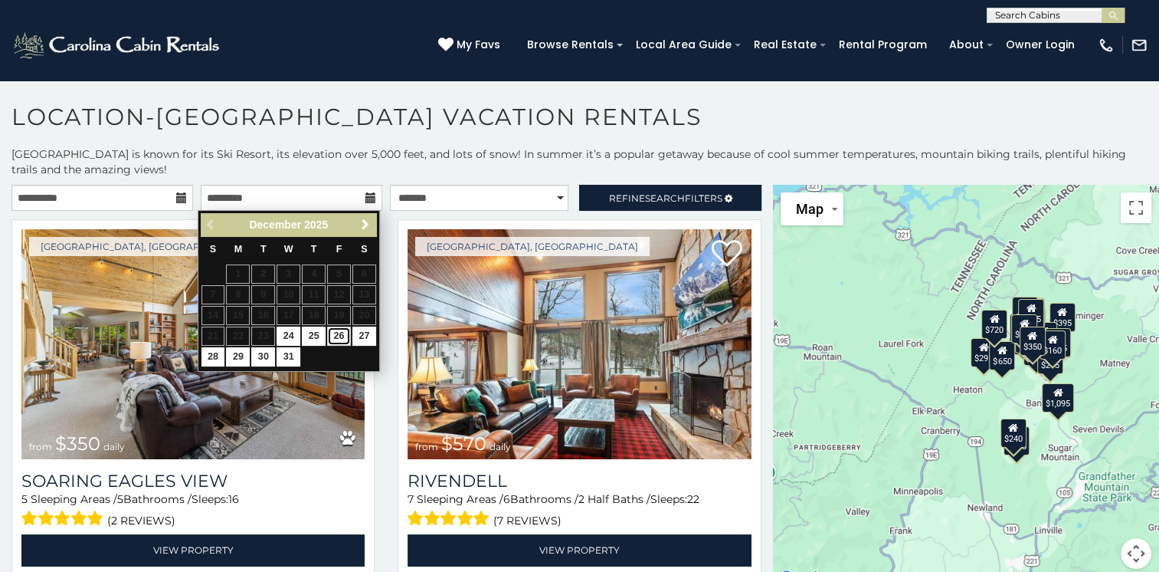
click at [343, 333] on link "26" at bounding box center [339, 335] width 24 height 19
type input "**********"
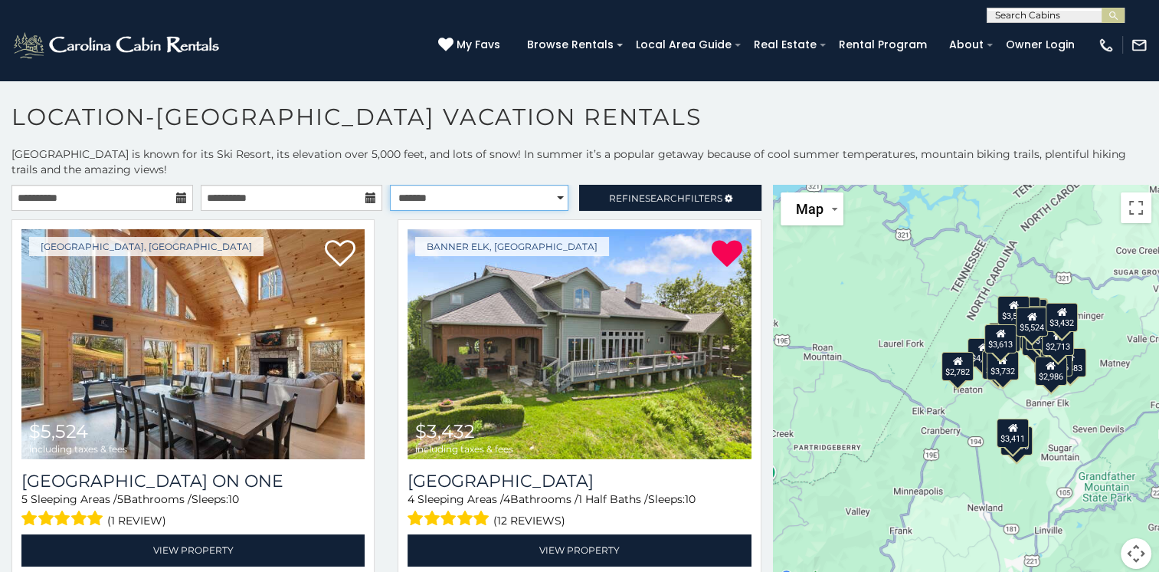
click at [544, 201] on select "**********" at bounding box center [479, 198] width 179 height 26
click at [645, 192] on span "Search" at bounding box center [665, 197] width 40 height 11
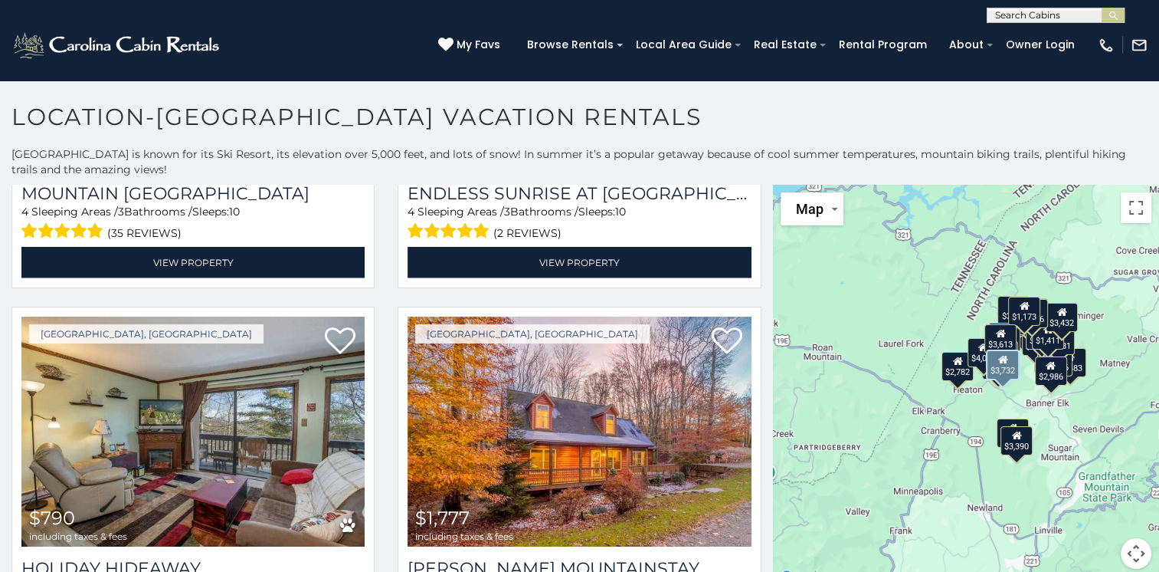
scroll to position [3831, 0]
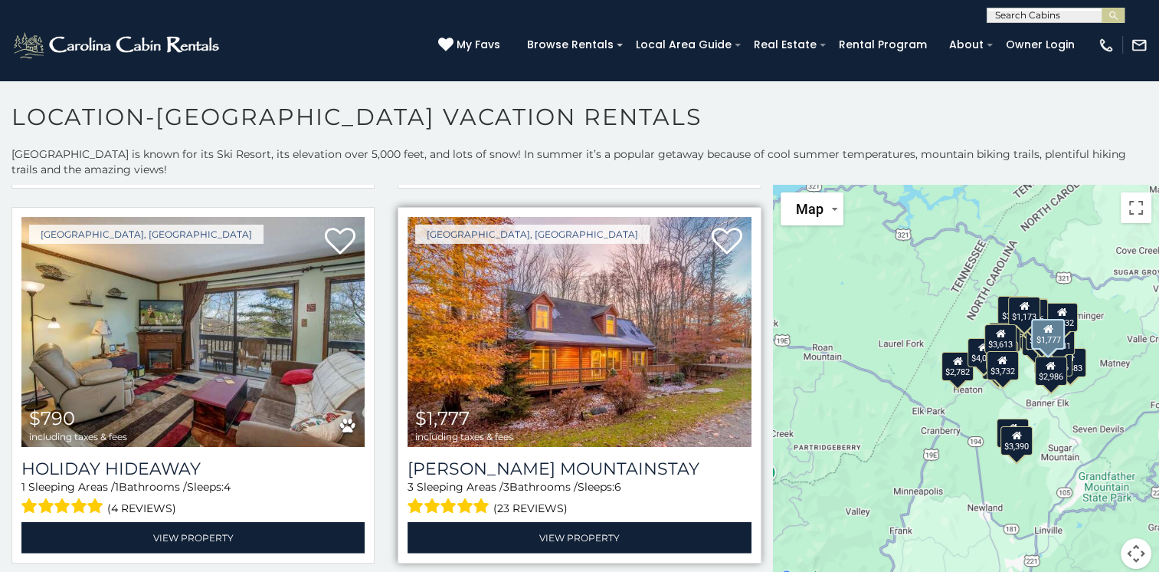
click at [567, 337] on img at bounding box center [579, 332] width 343 height 230
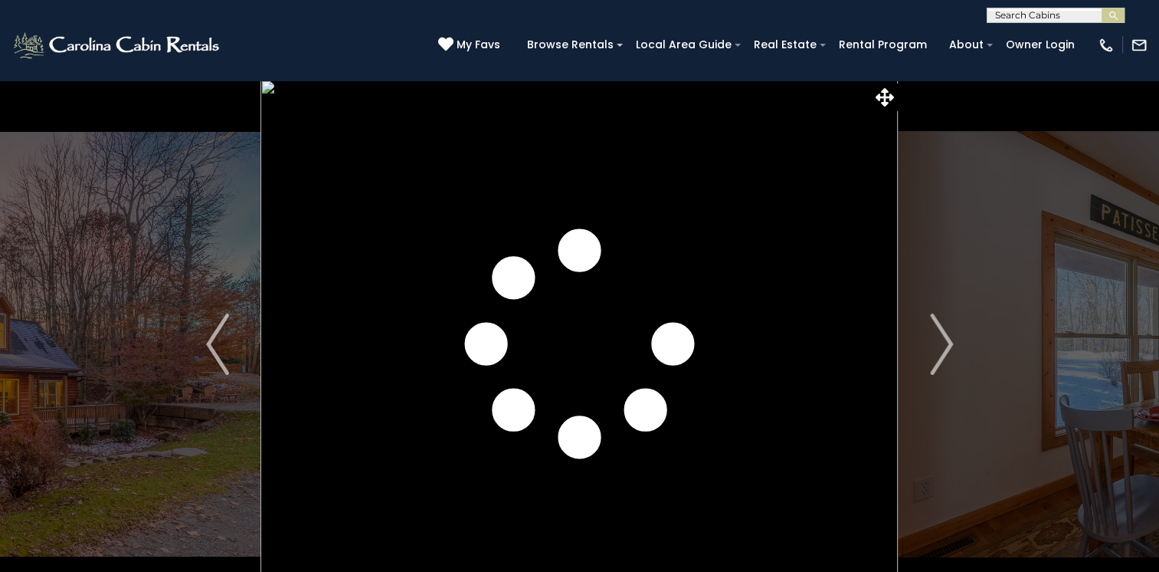
click at [942, 351] on img "Next" at bounding box center [941, 343] width 23 height 61
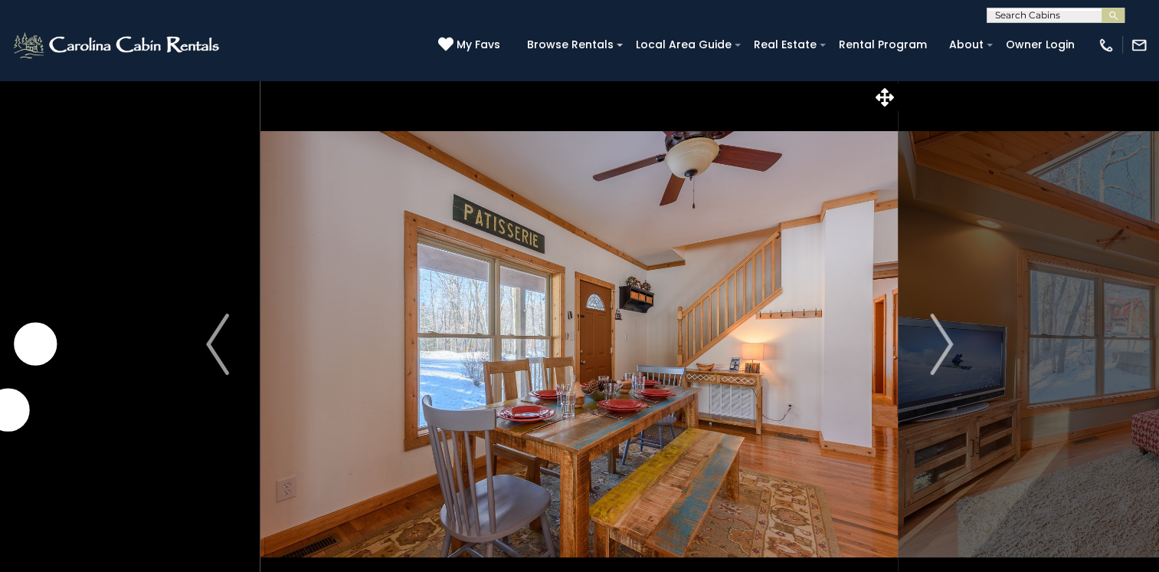
click at [942, 351] on img "Next" at bounding box center [941, 343] width 23 height 61
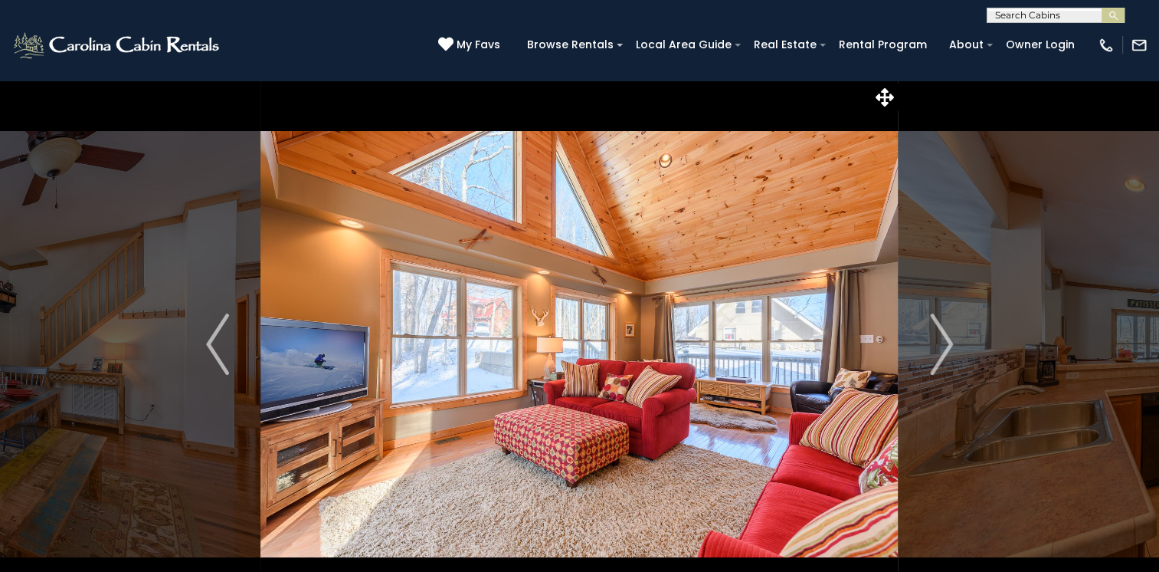
click at [942, 351] on img "Next" at bounding box center [941, 343] width 23 height 61
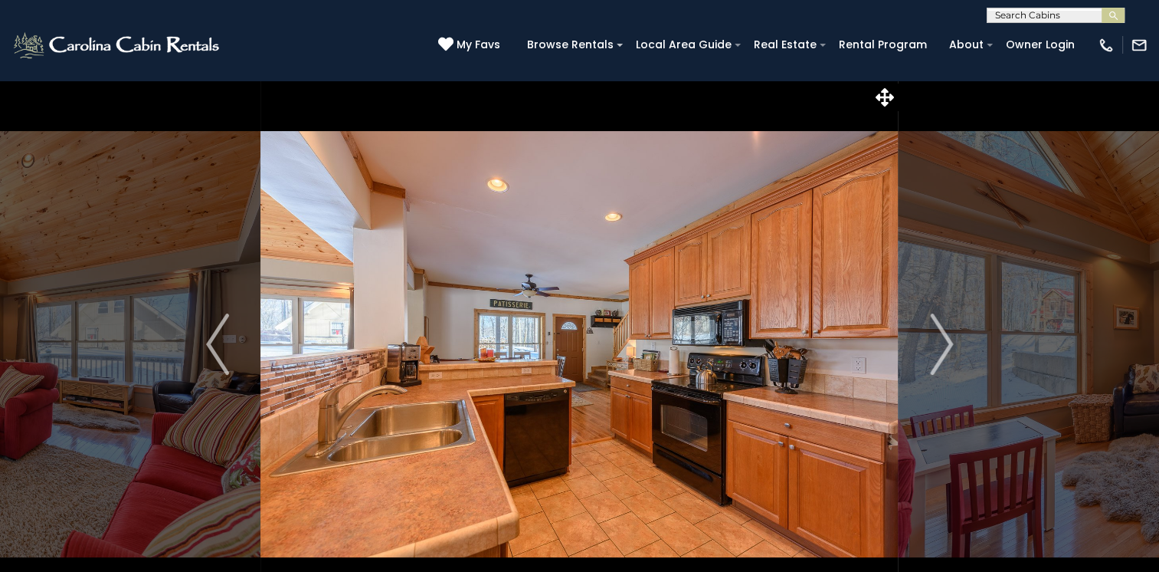
click at [942, 351] on img "Next" at bounding box center [941, 343] width 23 height 61
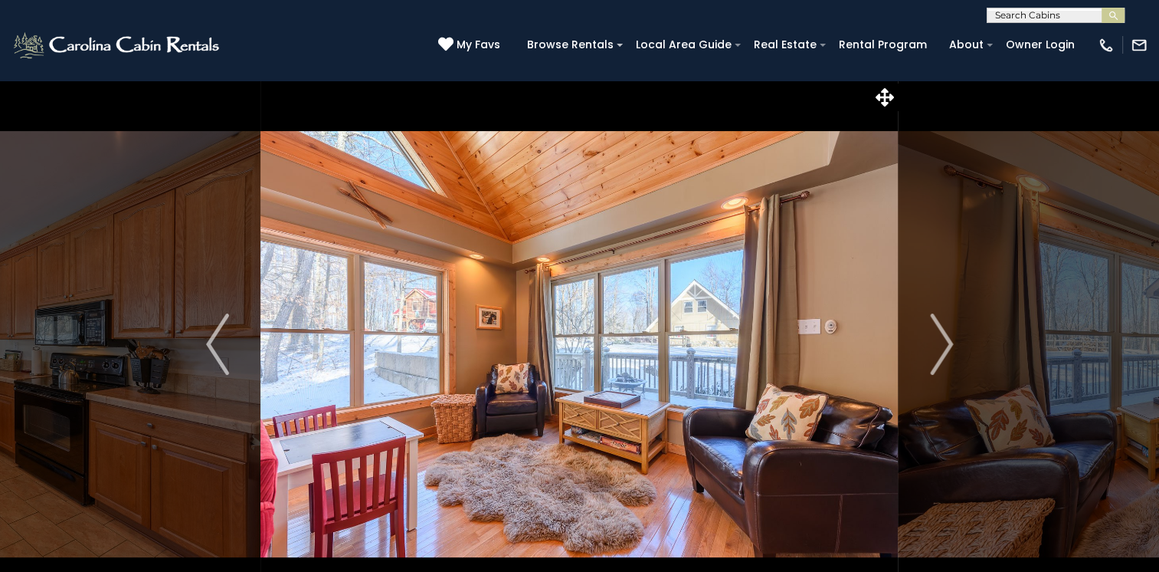
click at [942, 351] on img "Next" at bounding box center [941, 343] width 23 height 61
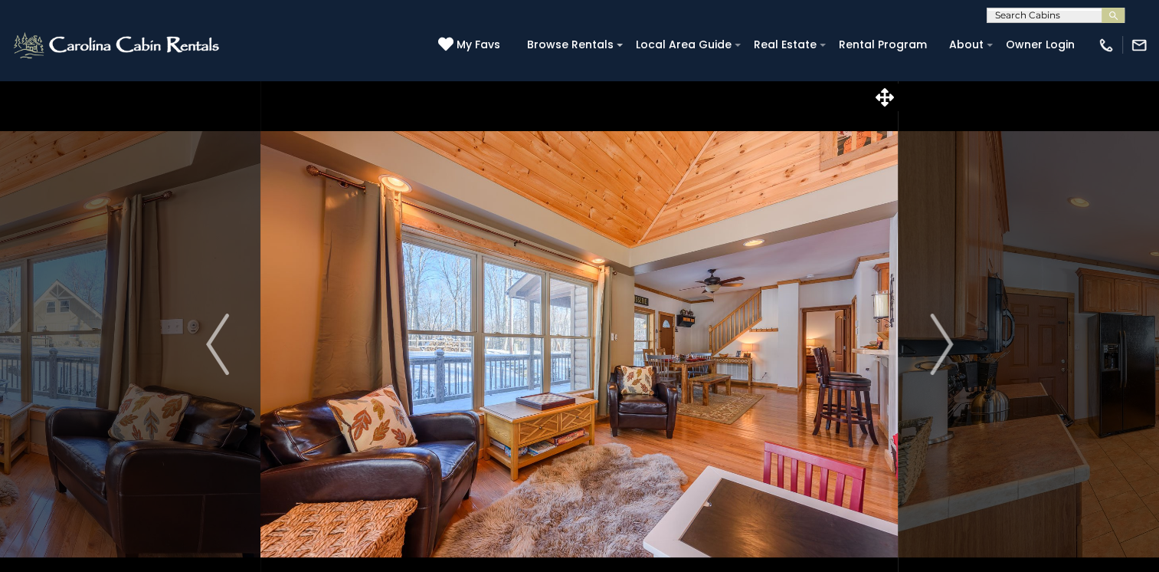
click at [942, 351] on img "Next" at bounding box center [941, 343] width 23 height 61
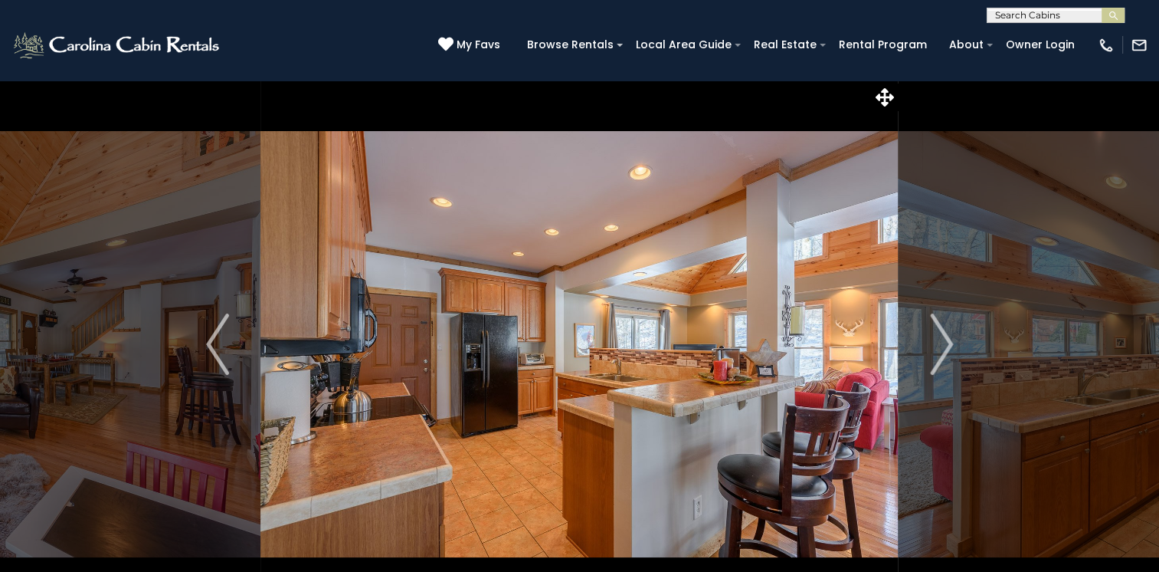
click at [942, 351] on img "Next" at bounding box center [941, 343] width 23 height 61
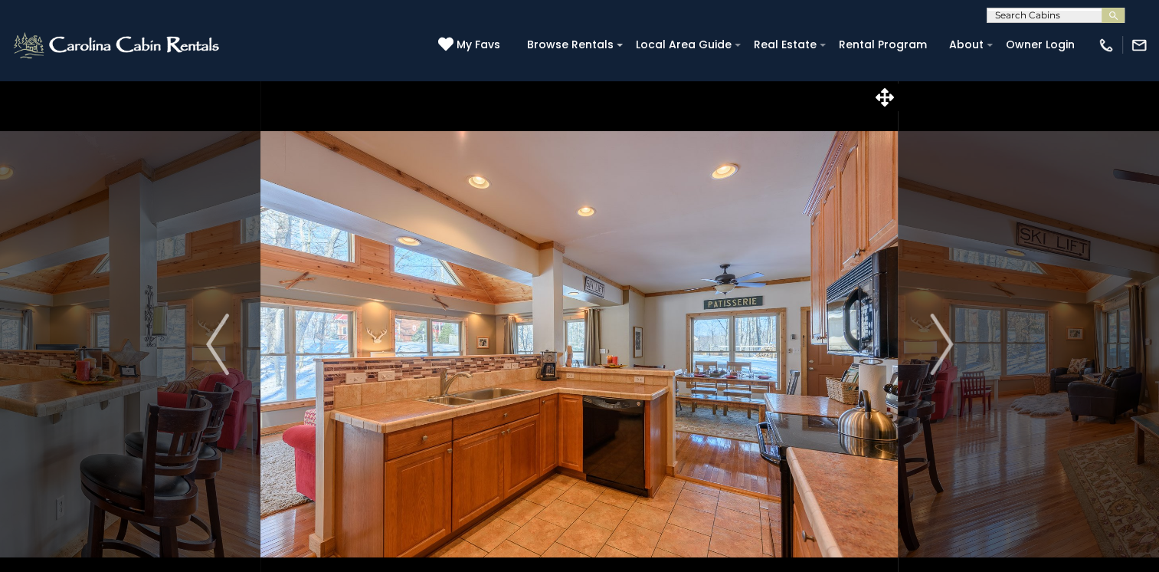
click at [942, 351] on img "Next" at bounding box center [941, 343] width 23 height 61
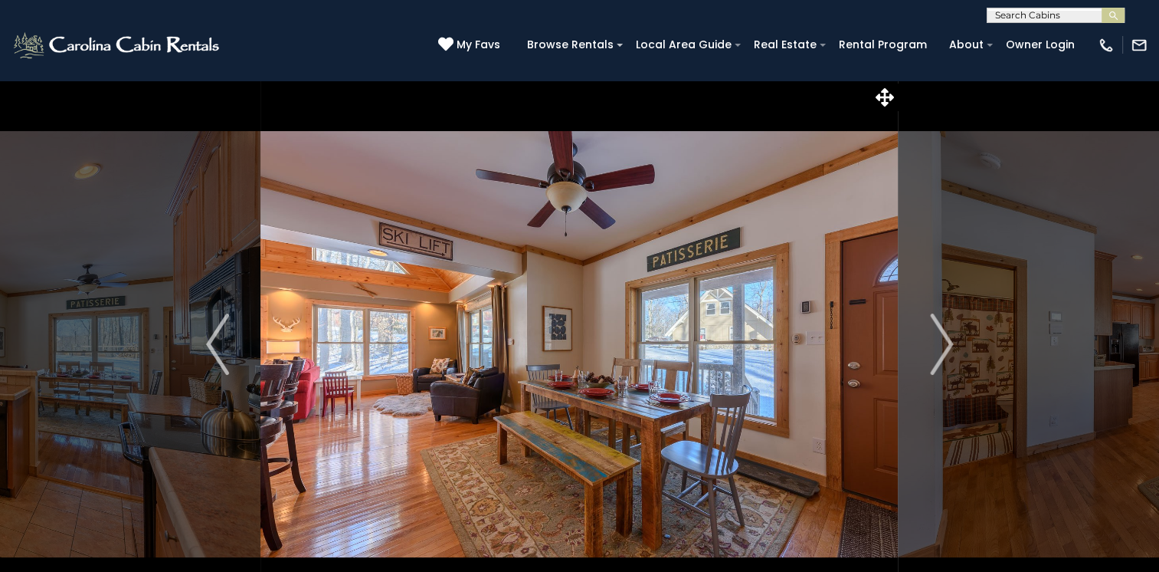
click at [942, 351] on img "Next" at bounding box center [941, 343] width 23 height 61
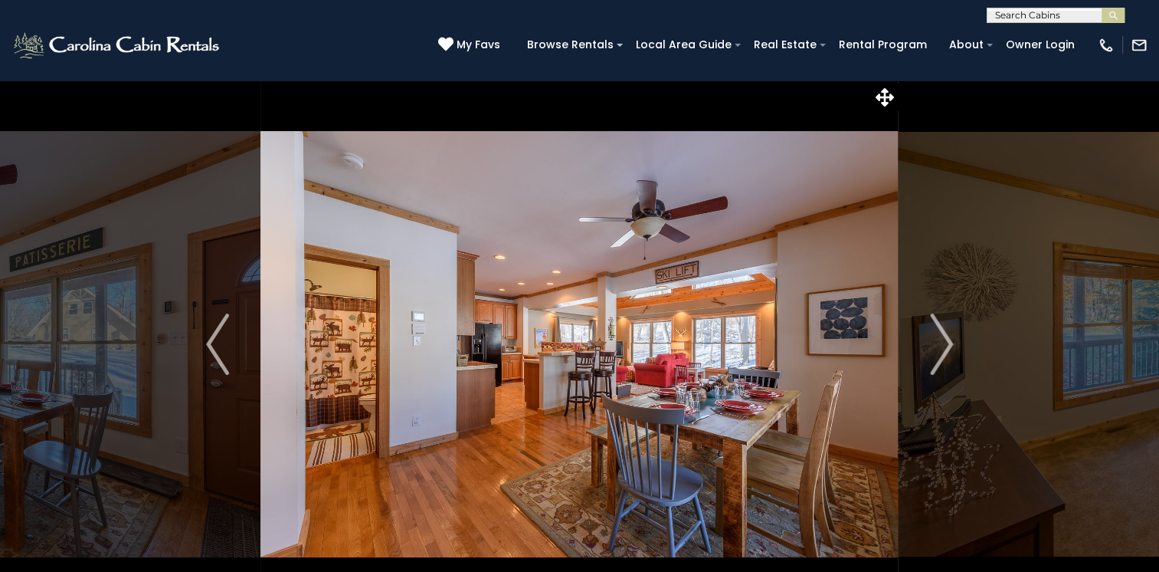
click at [942, 351] on img "Next" at bounding box center [941, 343] width 23 height 61
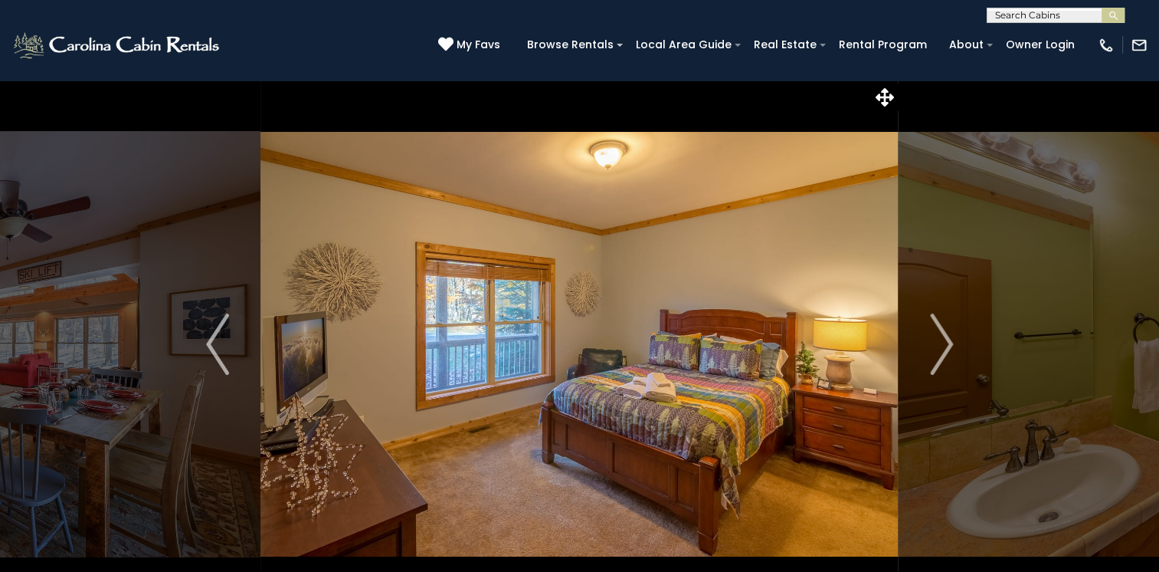
click at [942, 351] on img "Next" at bounding box center [941, 343] width 23 height 61
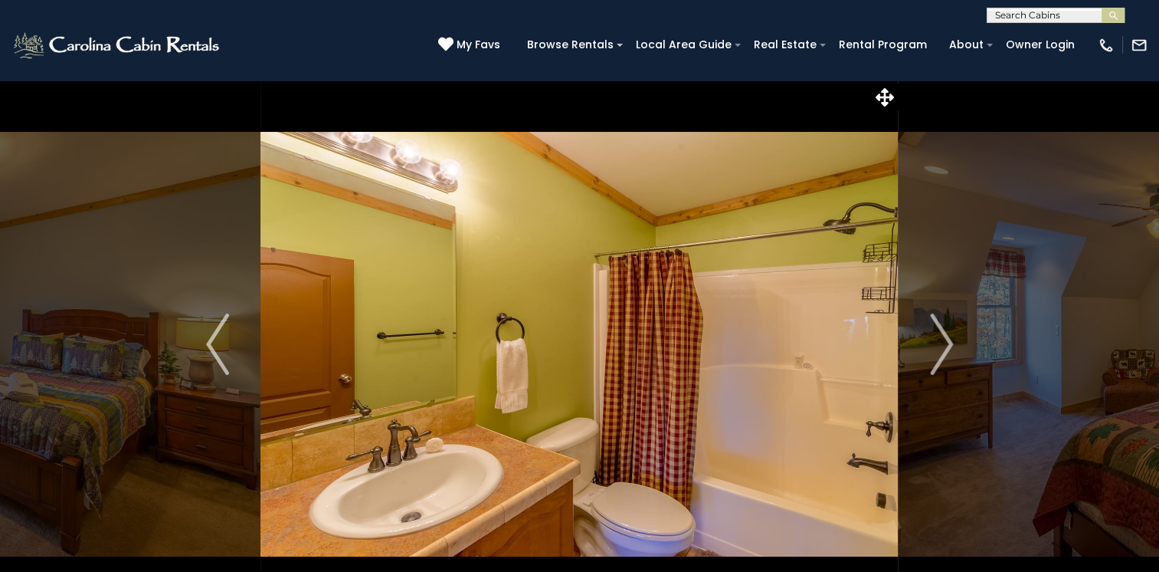
click at [942, 351] on img "Next" at bounding box center [941, 343] width 23 height 61
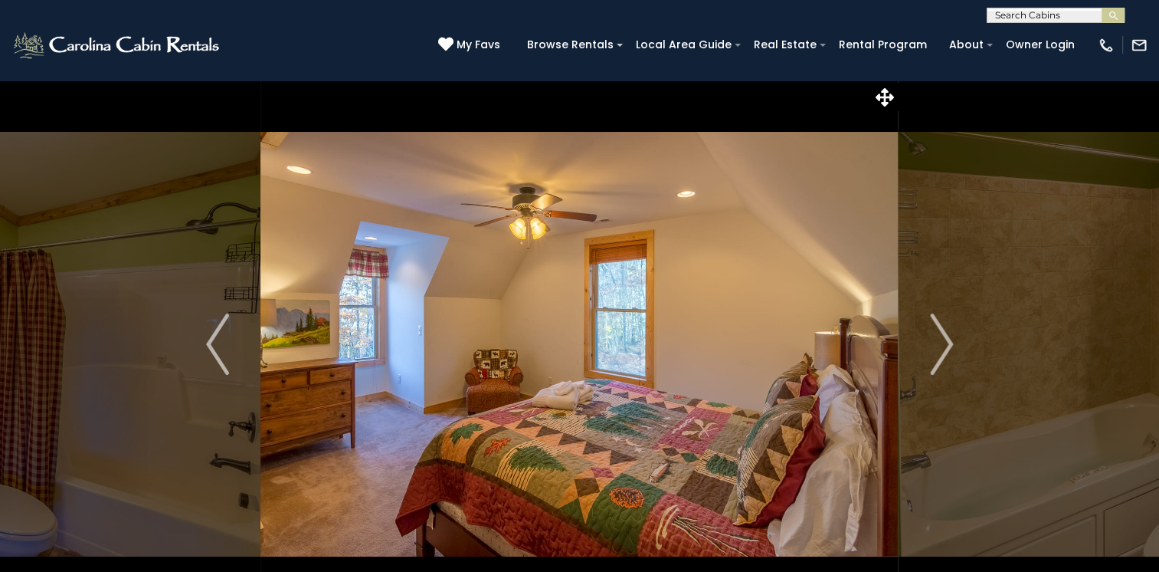
click at [942, 351] on img "Next" at bounding box center [941, 343] width 23 height 61
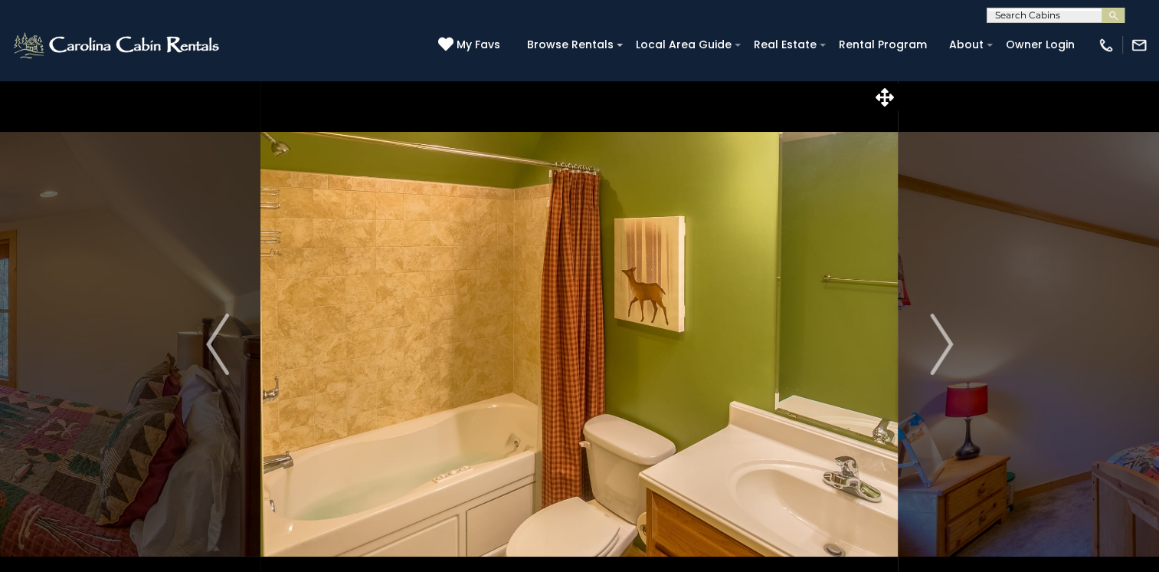
click at [942, 351] on img "Next" at bounding box center [941, 343] width 23 height 61
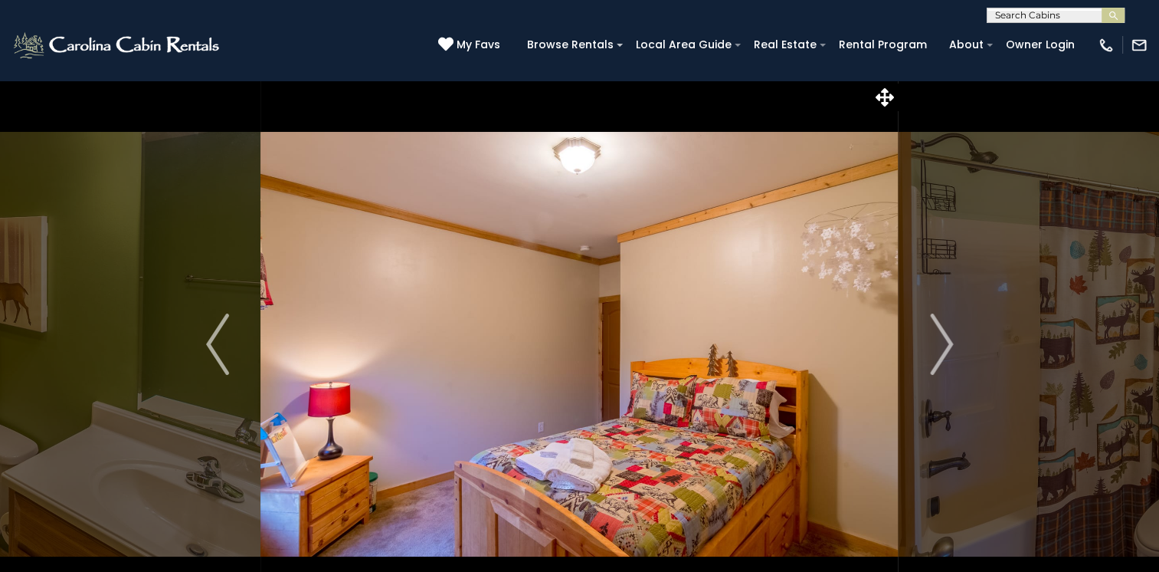
click at [942, 351] on img "Next" at bounding box center [941, 343] width 23 height 61
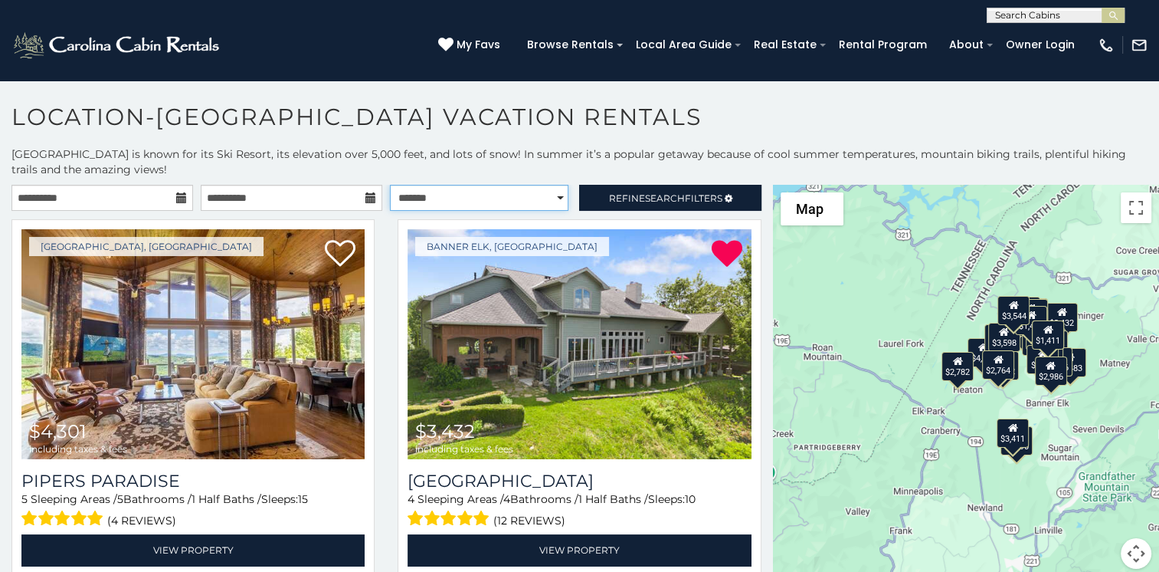
click at [461, 195] on select "**********" at bounding box center [479, 198] width 179 height 26
select select "*********"
click at [390, 185] on select "**********" at bounding box center [479, 198] width 179 height 26
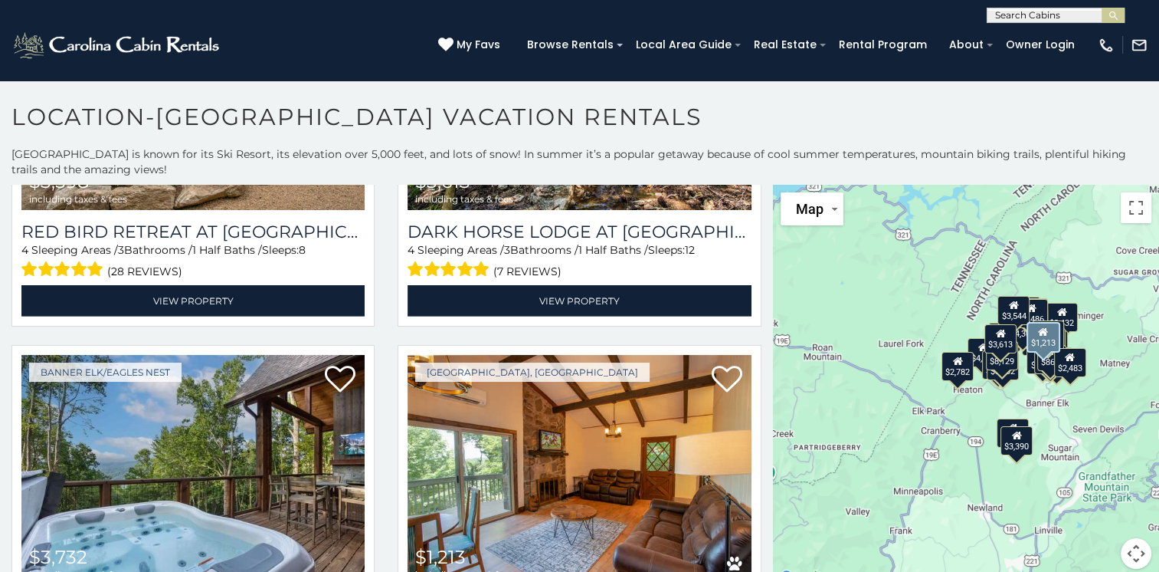
scroll to position [4828, 0]
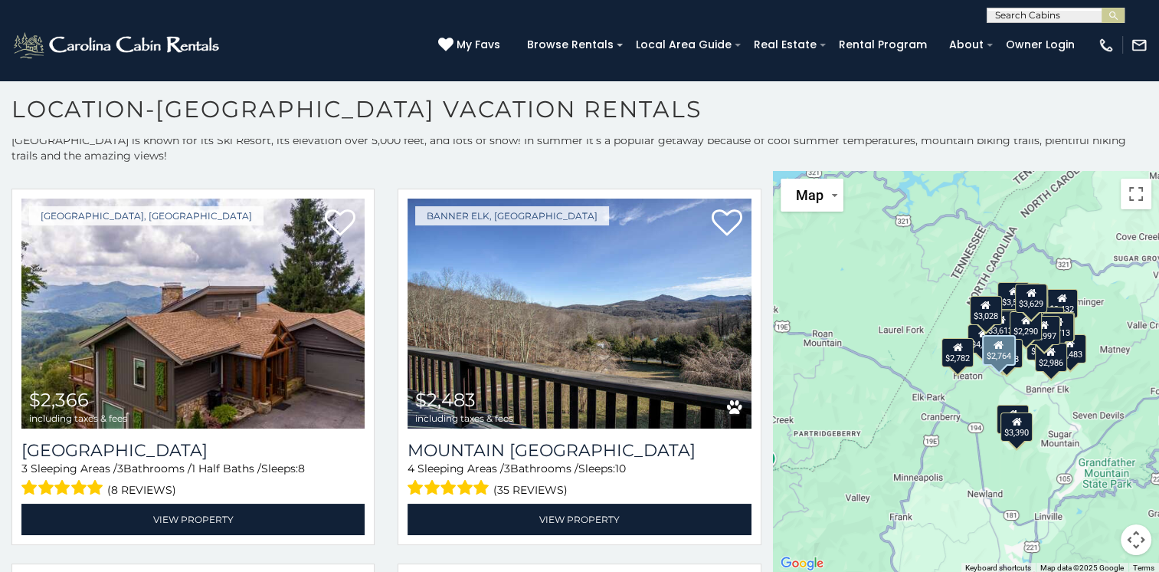
scroll to position [3380, 0]
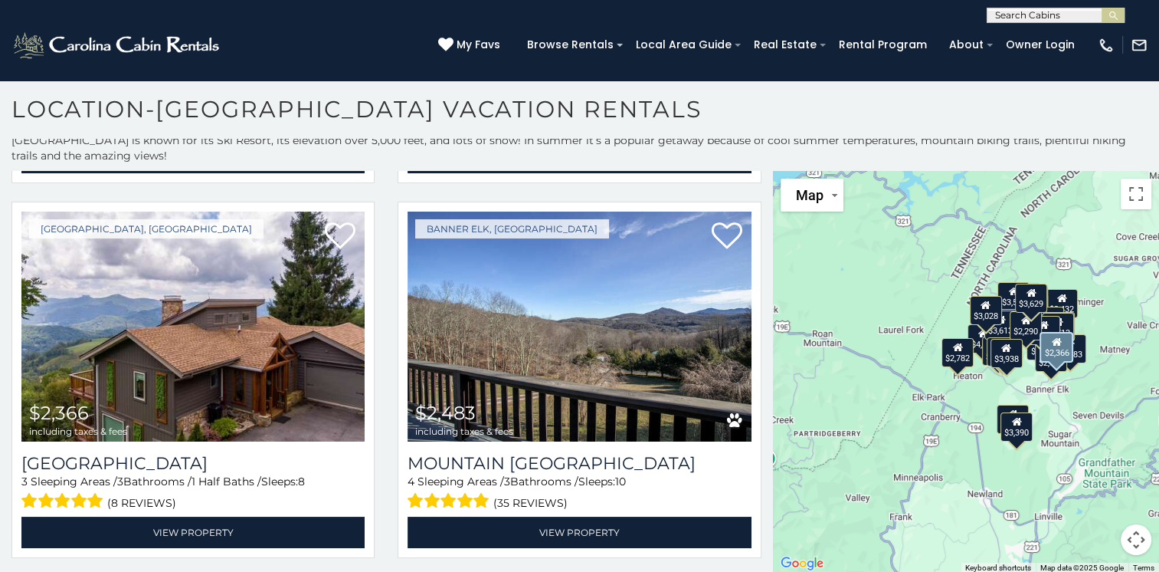
click at [236, 310] on img at bounding box center [192, 326] width 343 height 230
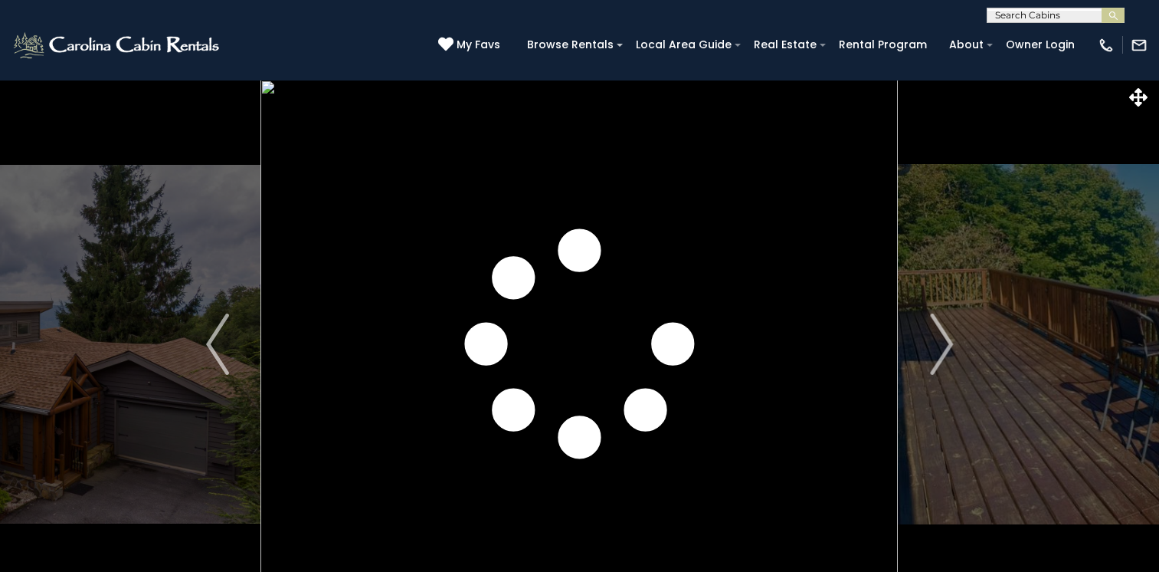
click at [949, 340] on img "Next" at bounding box center [941, 343] width 23 height 61
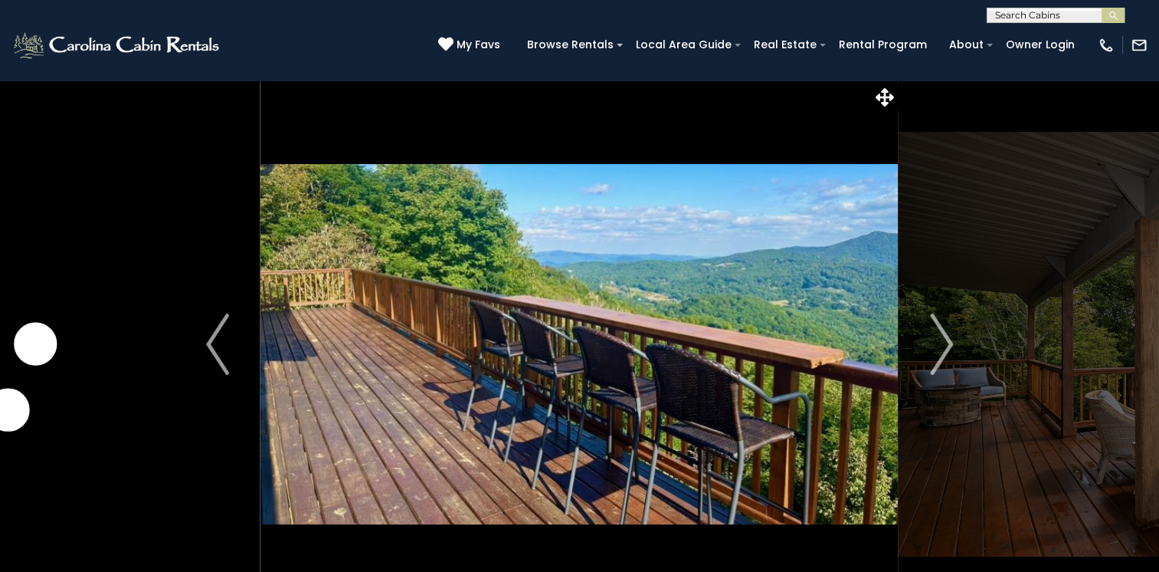
click at [949, 340] on img "Next" at bounding box center [941, 343] width 23 height 61
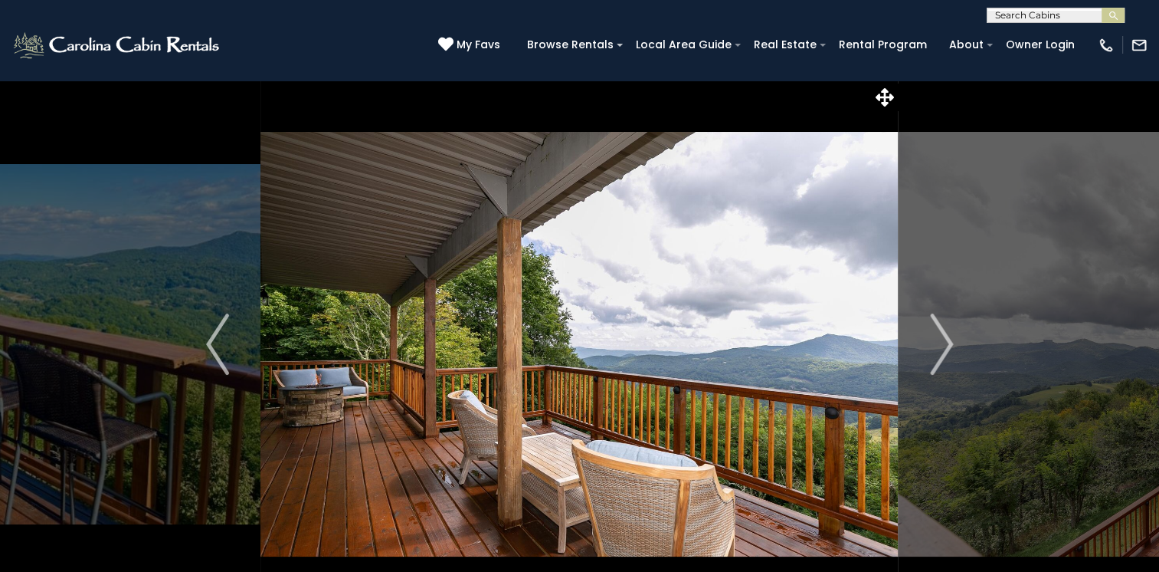
click at [949, 340] on img "Next" at bounding box center [941, 343] width 23 height 61
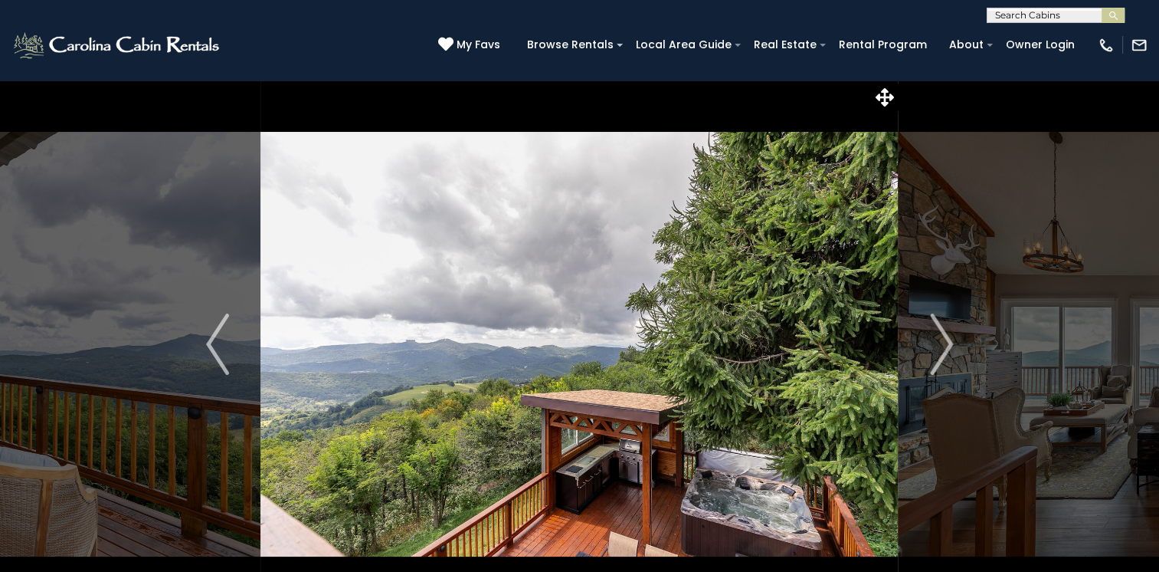
click at [949, 340] on img "Next" at bounding box center [941, 343] width 23 height 61
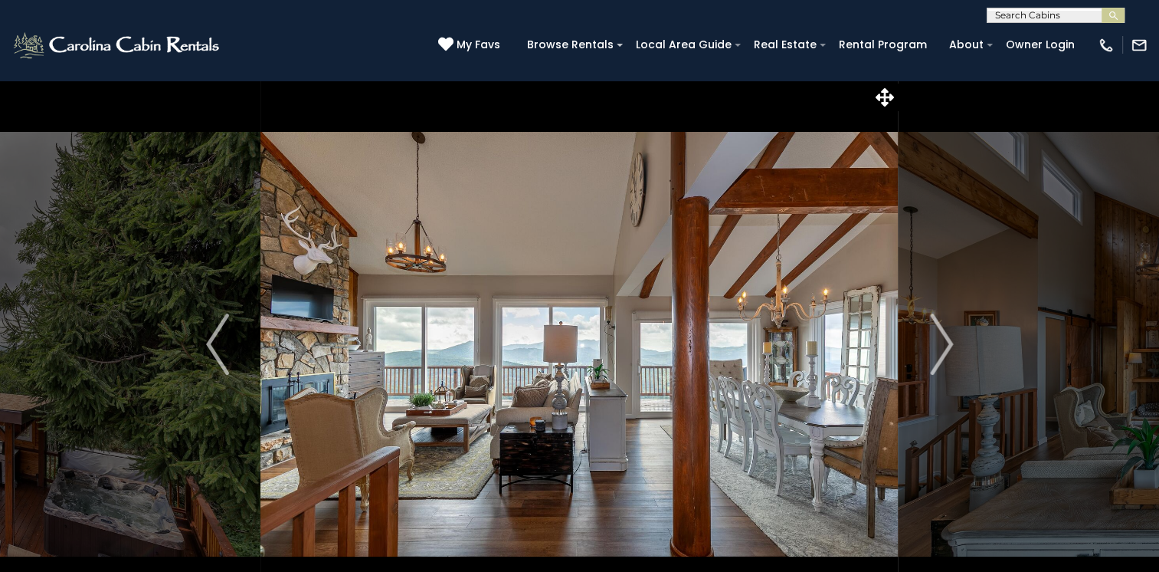
click at [949, 340] on img "Next" at bounding box center [941, 343] width 23 height 61
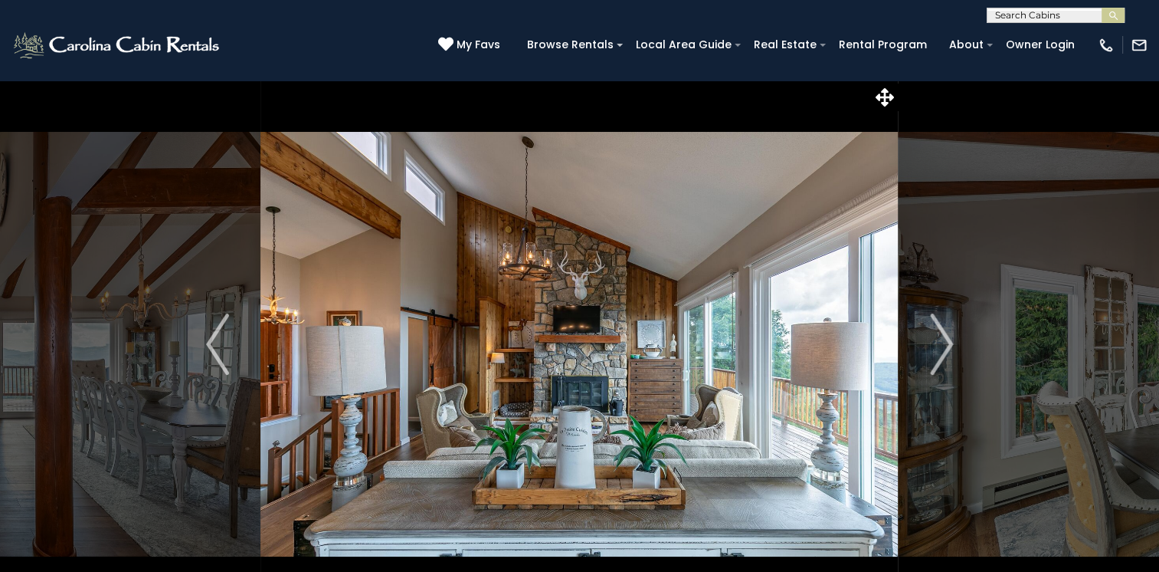
click at [949, 340] on img "Next" at bounding box center [941, 343] width 23 height 61
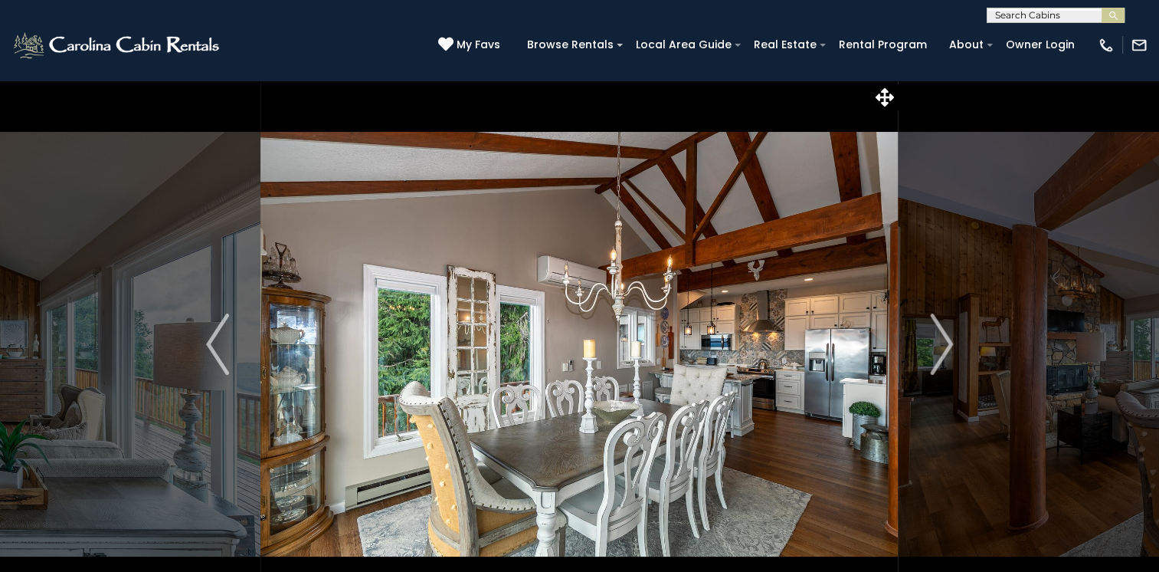
click at [949, 340] on img "Next" at bounding box center [941, 343] width 23 height 61
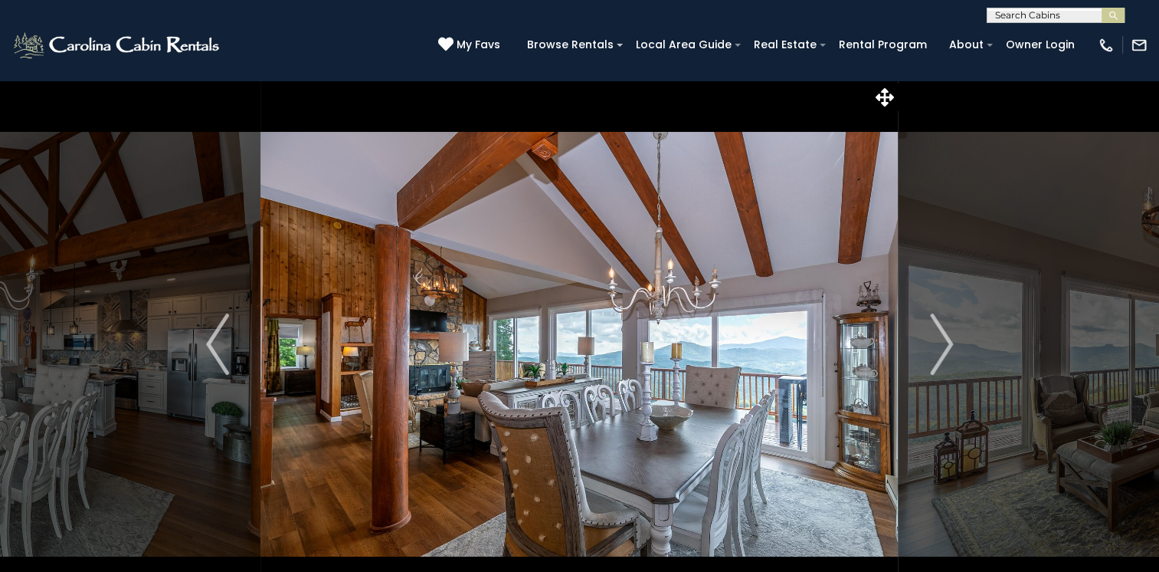
click at [949, 340] on img "Next" at bounding box center [941, 343] width 23 height 61
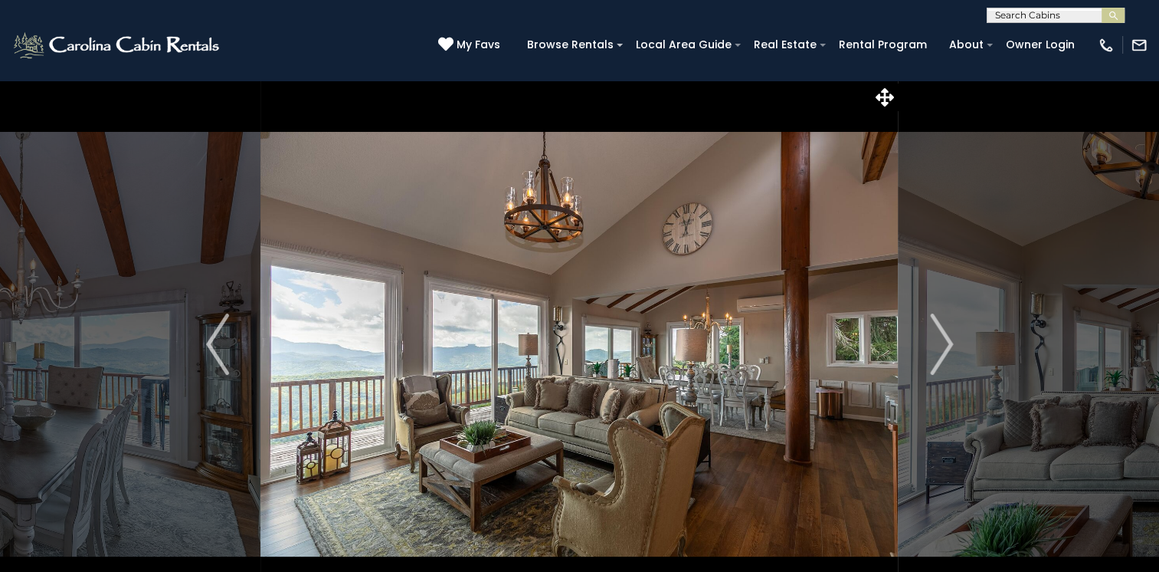
click at [949, 340] on img "Next" at bounding box center [941, 343] width 23 height 61
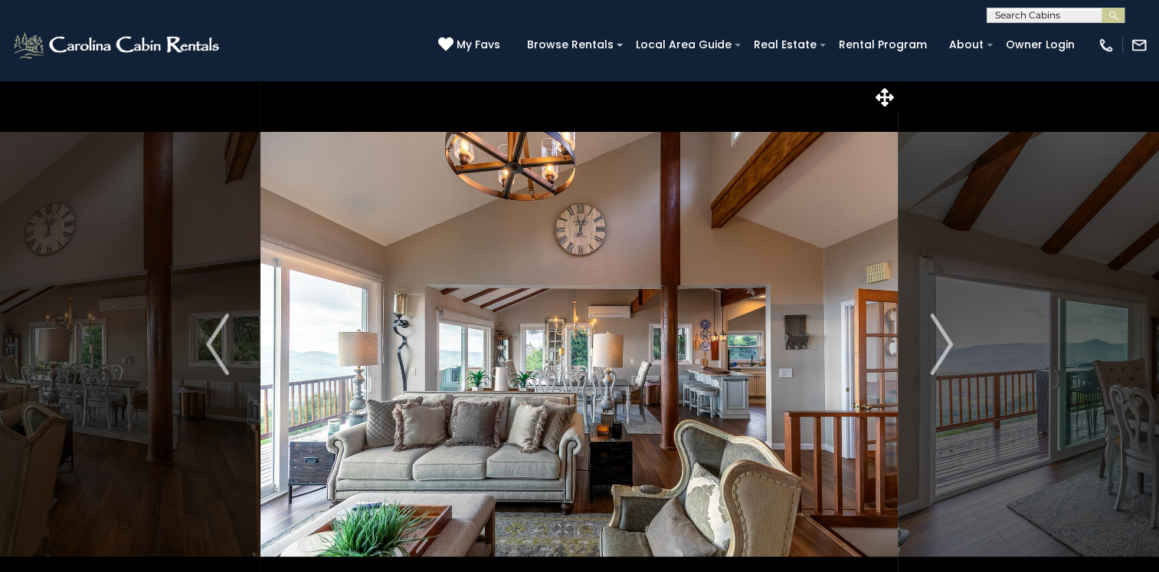
click at [949, 340] on img "Next" at bounding box center [941, 343] width 23 height 61
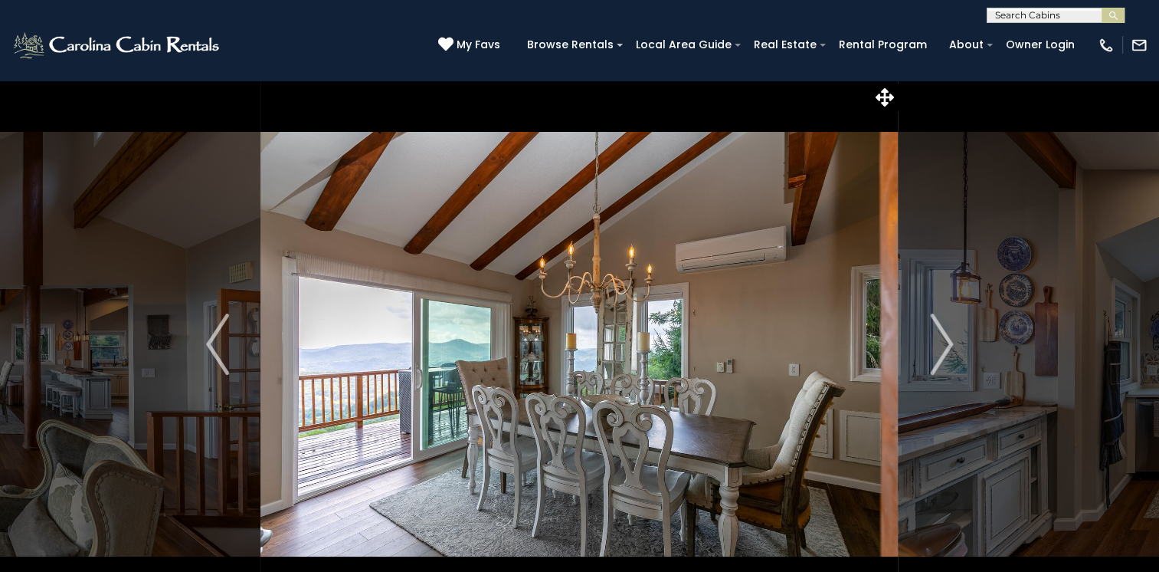
click at [949, 340] on img "Next" at bounding box center [941, 343] width 23 height 61
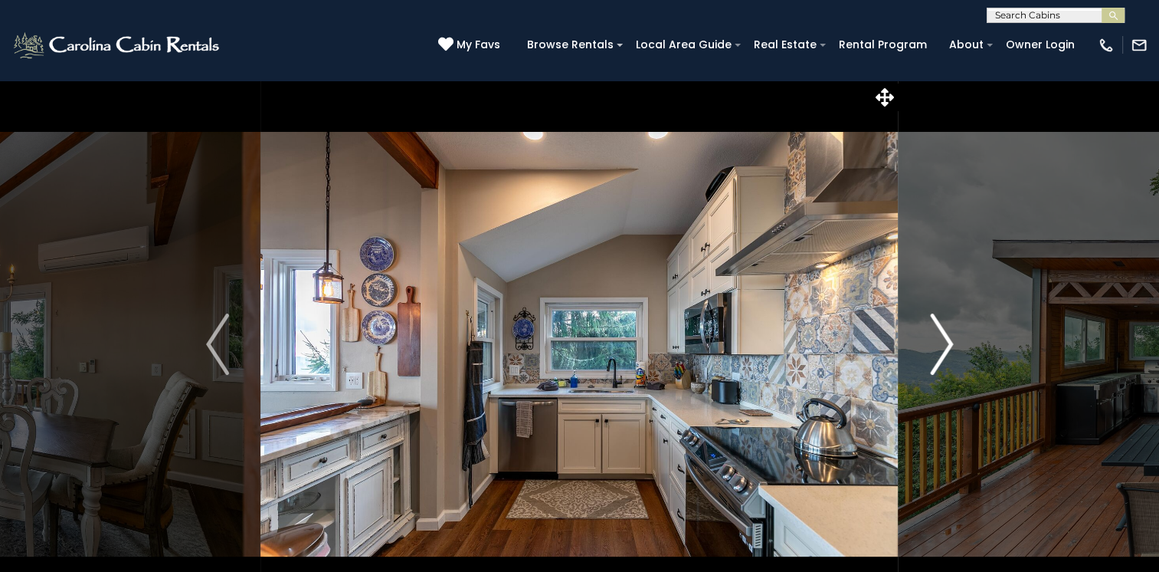
drag, startPoint x: 0, startPoint y: 0, endPoint x: 949, endPoint y: 340, distance: 1007.8
click at [949, 340] on img "Next" at bounding box center [941, 343] width 23 height 61
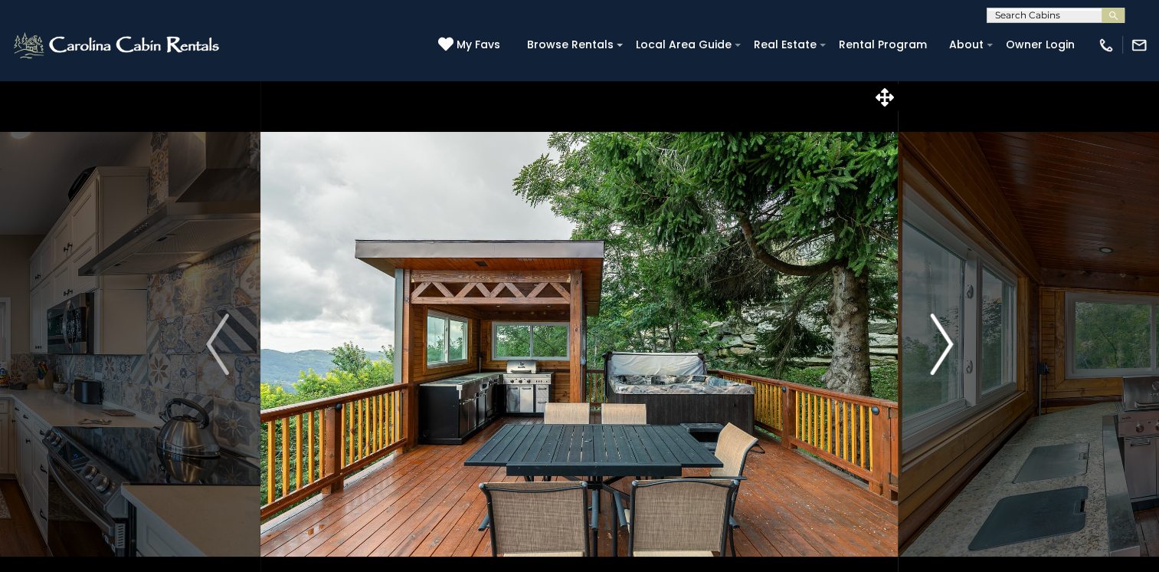
click at [949, 340] on img "Next" at bounding box center [941, 343] width 23 height 61
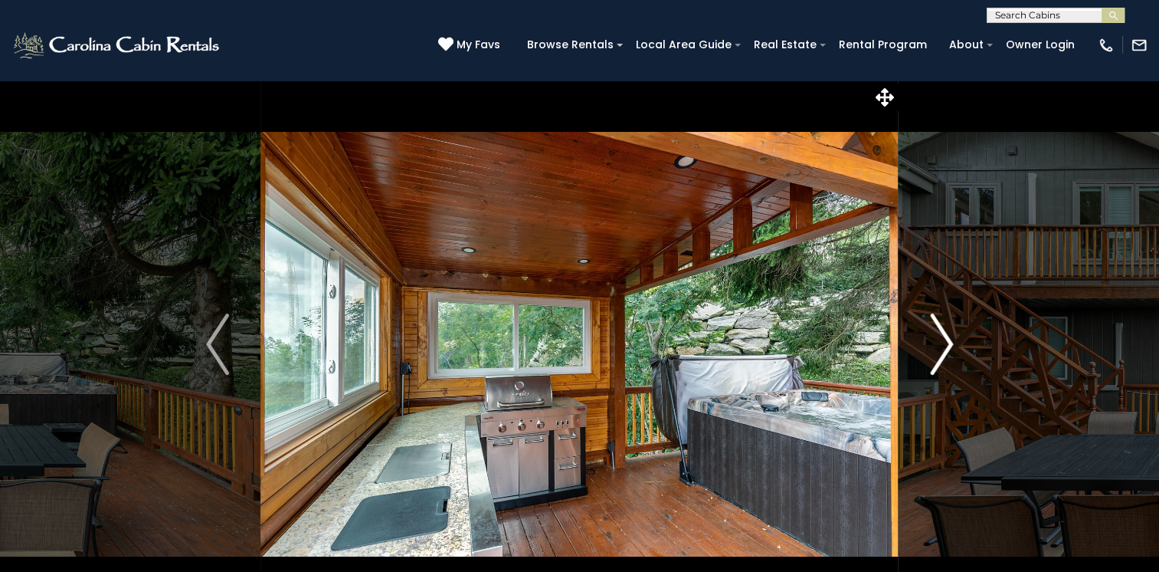
click at [949, 340] on img "Next" at bounding box center [941, 343] width 23 height 61
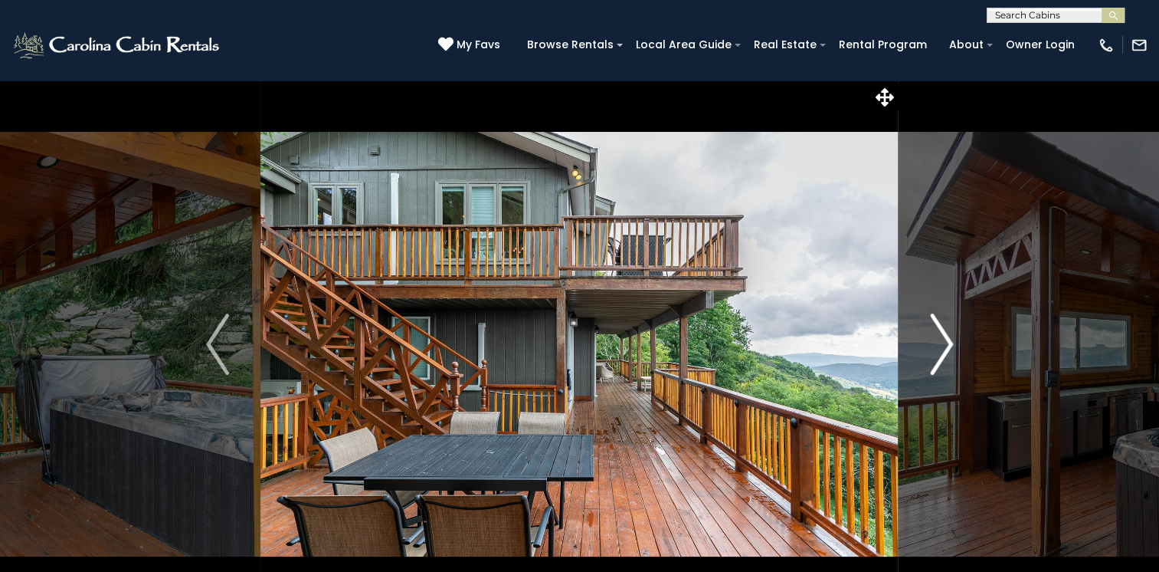
click at [949, 340] on img "Next" at bounding box center [941, 343] width 23 height 61
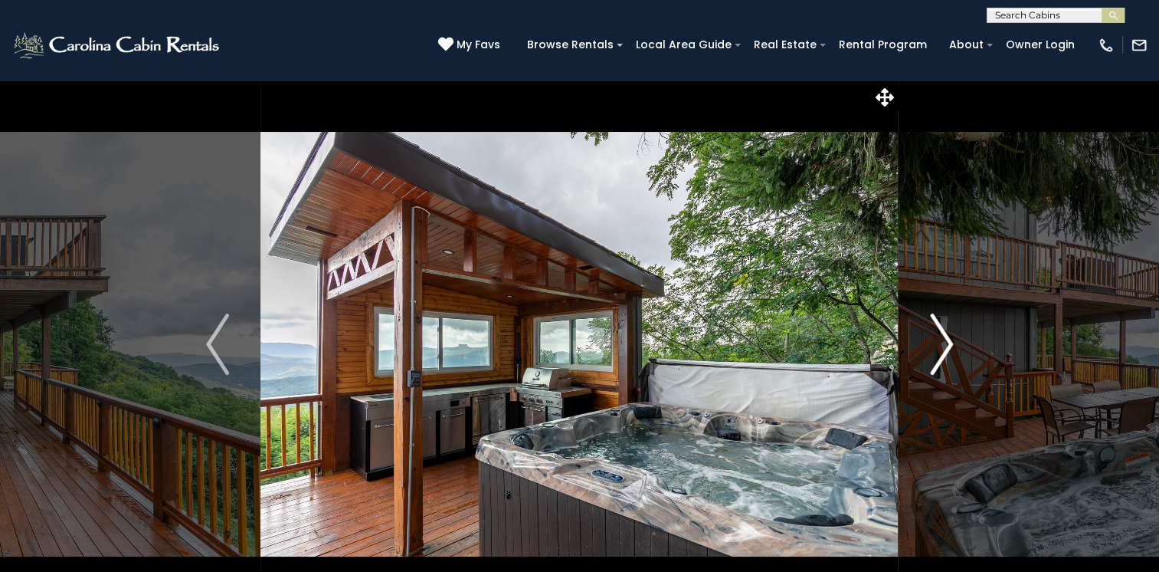
click at [949, 340] on img "Next" at bounding box center [941, 343] width 23 height 61
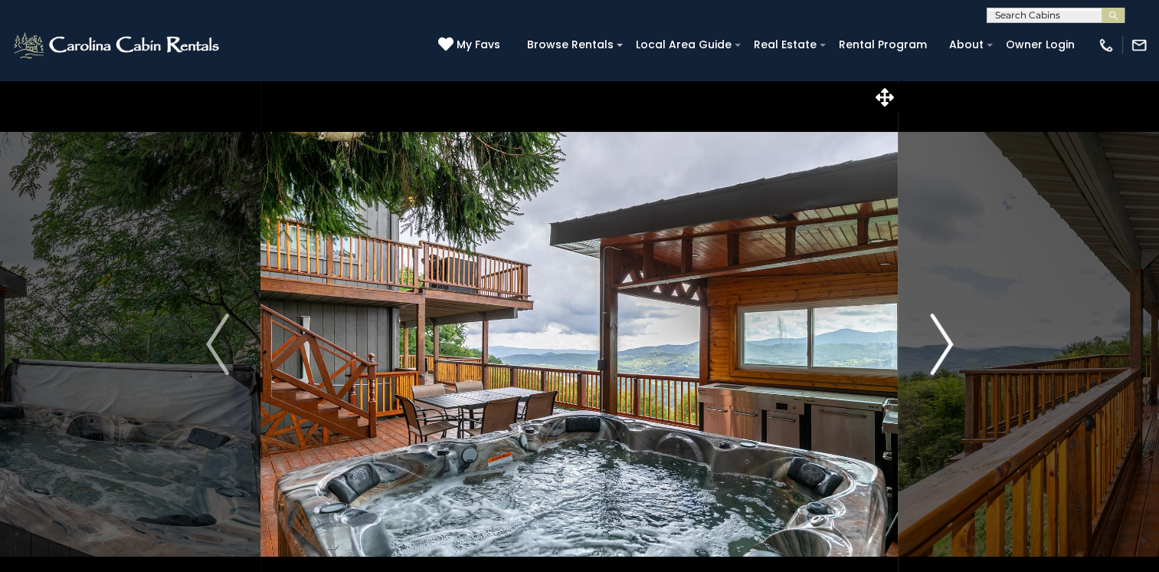
click at [949, 340] on img "Next" at bounding box center [941, 343] width 23 height 61
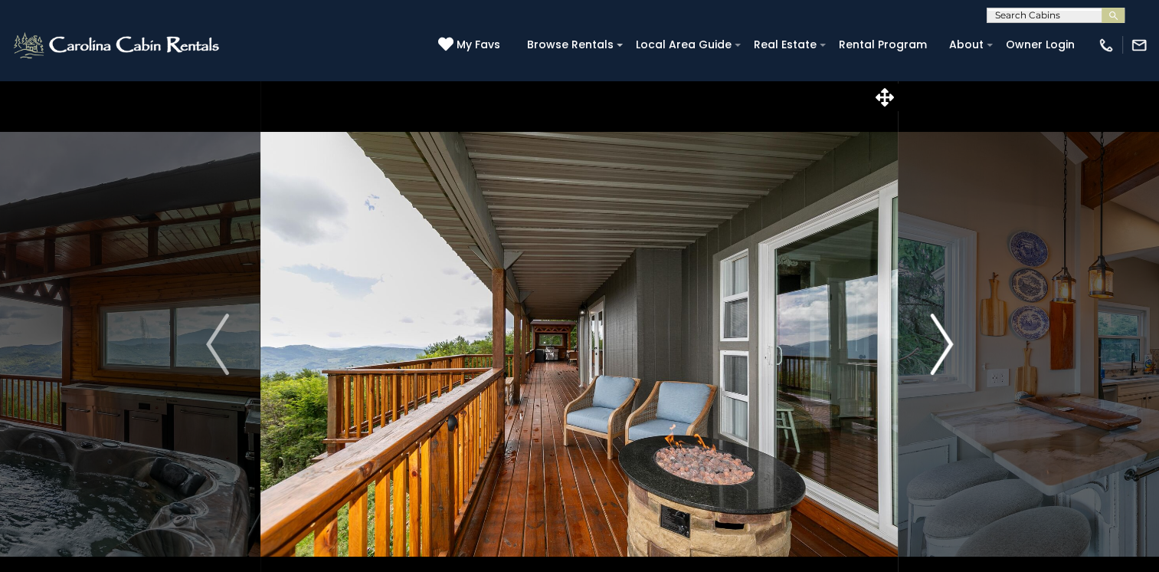
click at [949, 340] on img "Next" at bounding box center [941, 343] width 23 height 61
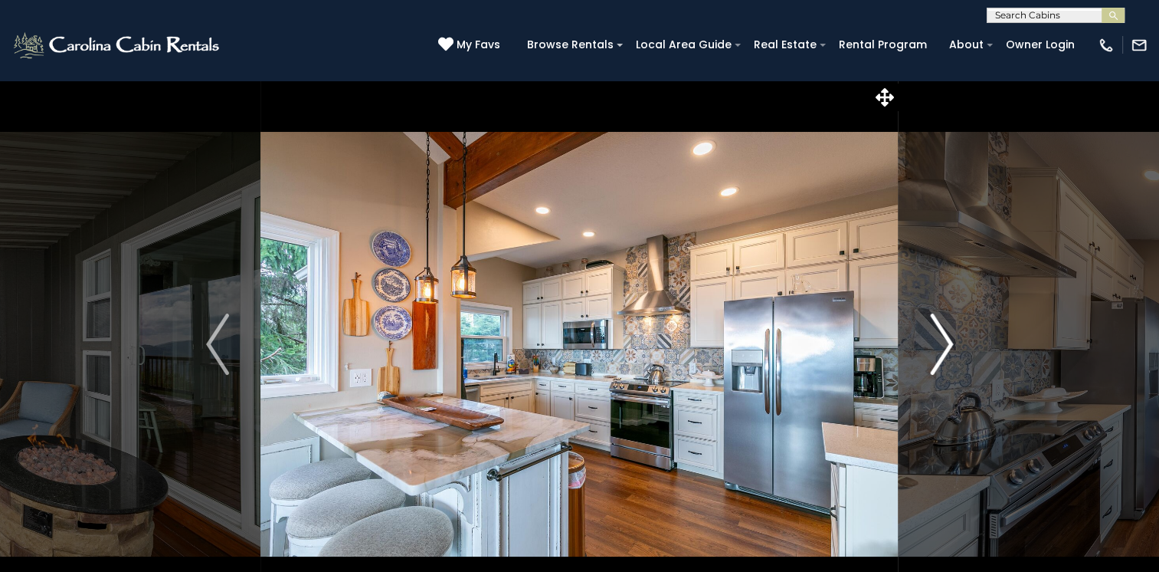
click at [949, 340] on img "Next" at bounding box center [941, 343] width 23 height 61
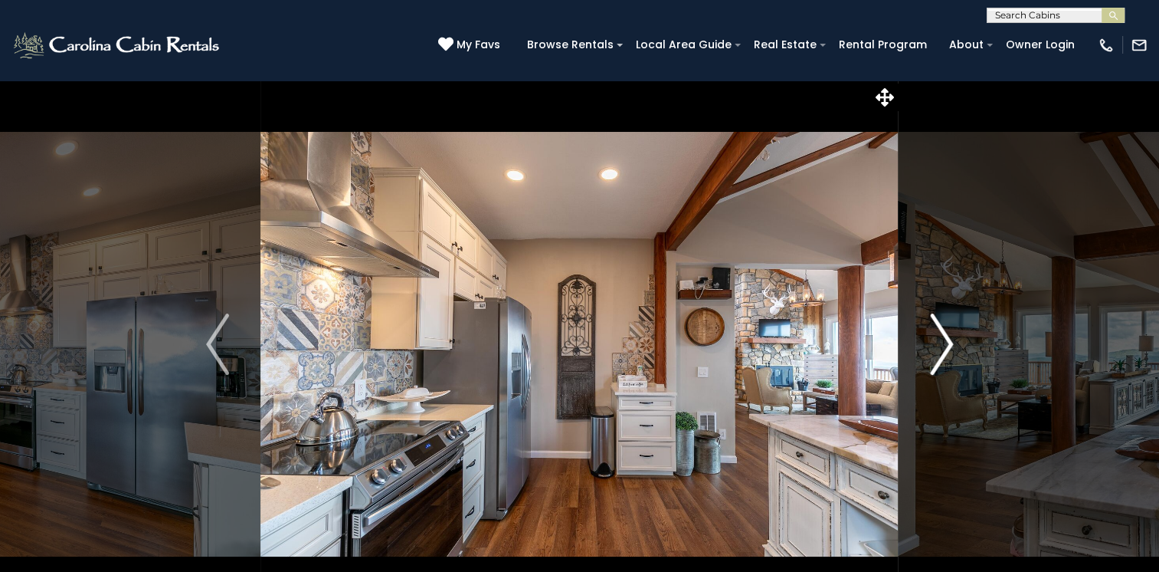
click at [949, 340] on img "Next" at bounding box center [941, 343] width 23 height 61
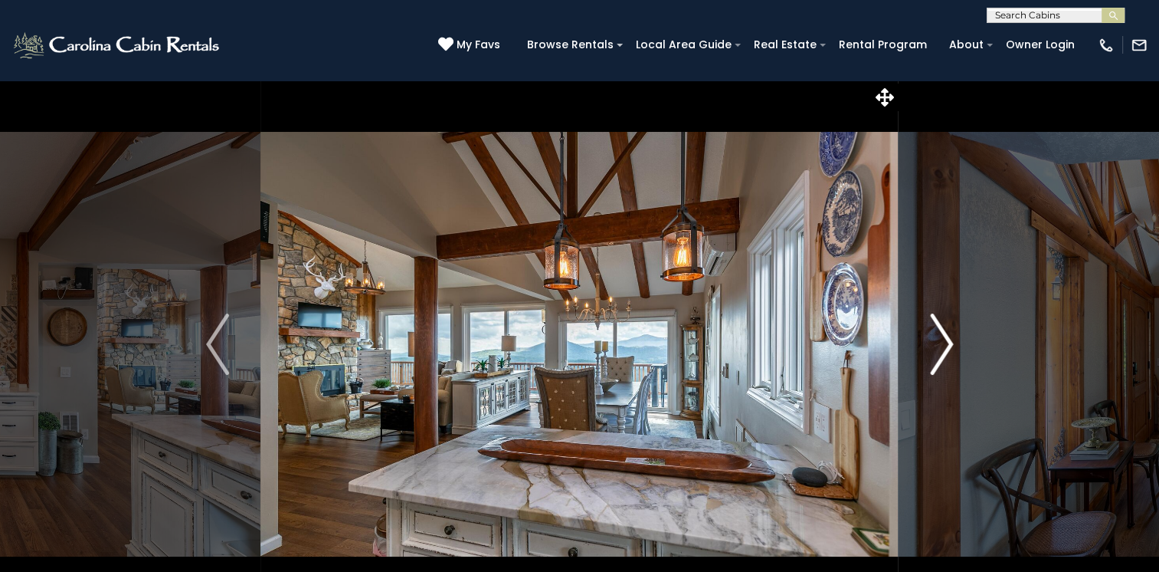
click at [949, 340] on img "Next" at bounding box center [941, 343] width 23 height 61
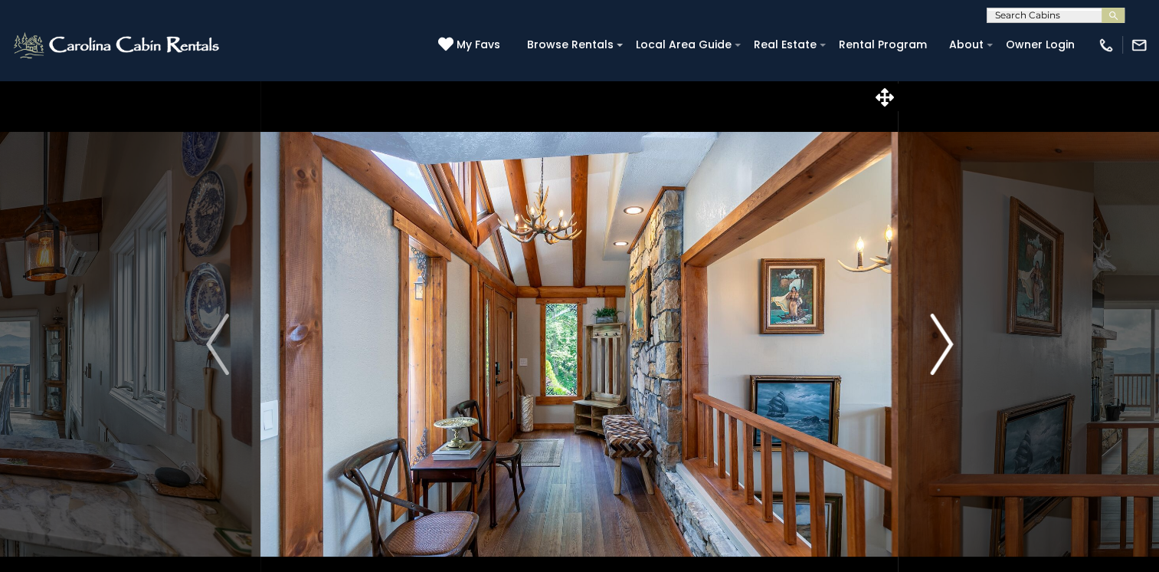
click at [949, 340] on img "Next" at bounding box center [941, 343] width 23 height 61
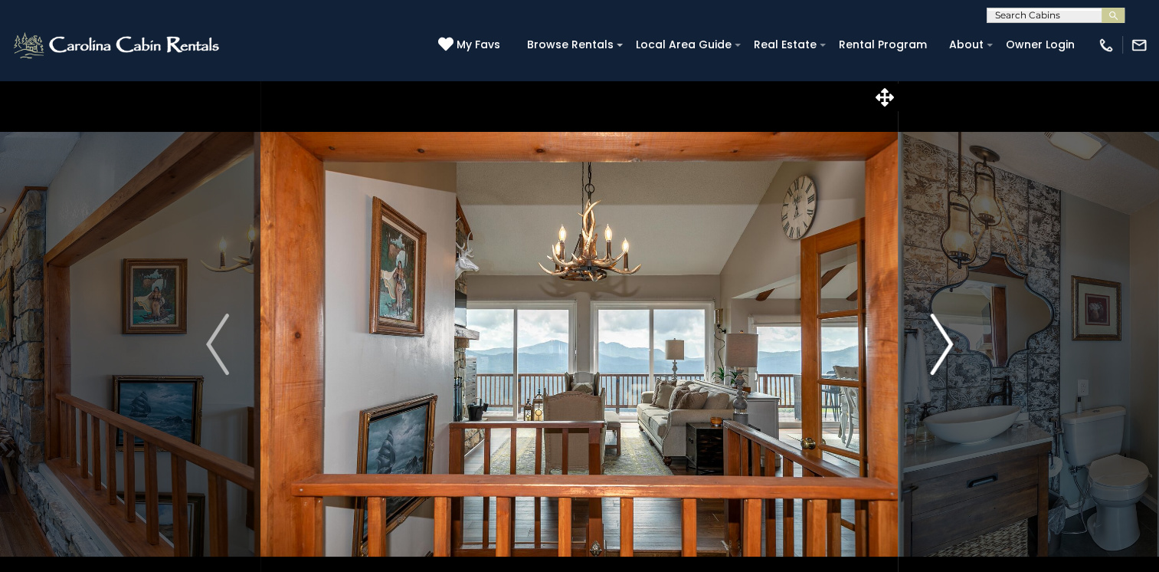
click at [949, 340] on img "Next" at bounding box center [941, 343] width 23 height 61
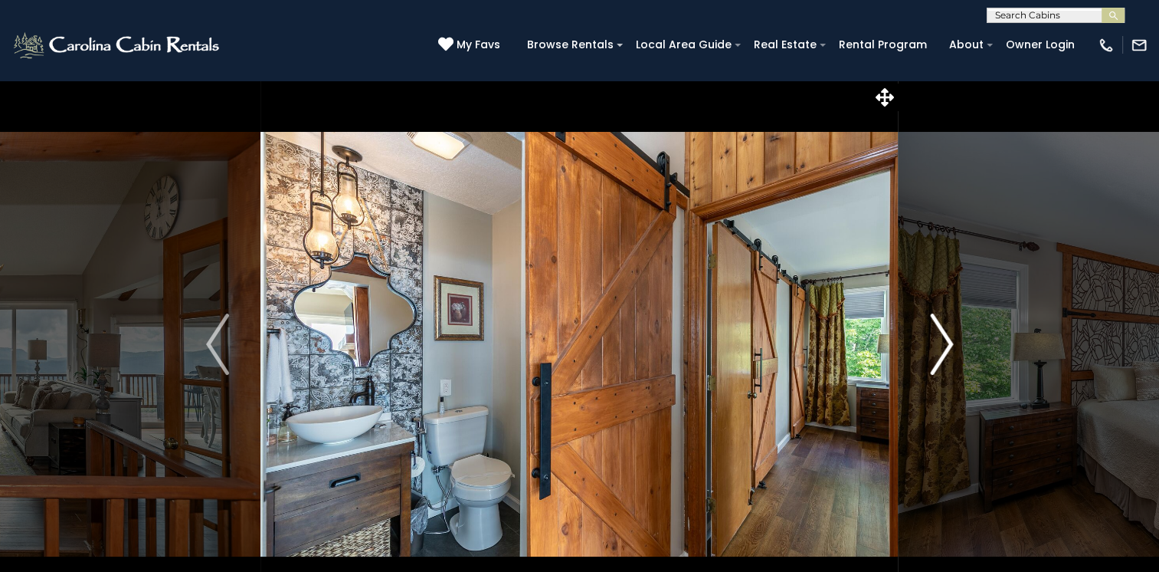
click at [949, 340] on img "Next" at bounding box center [941, 343] width 23 height 61
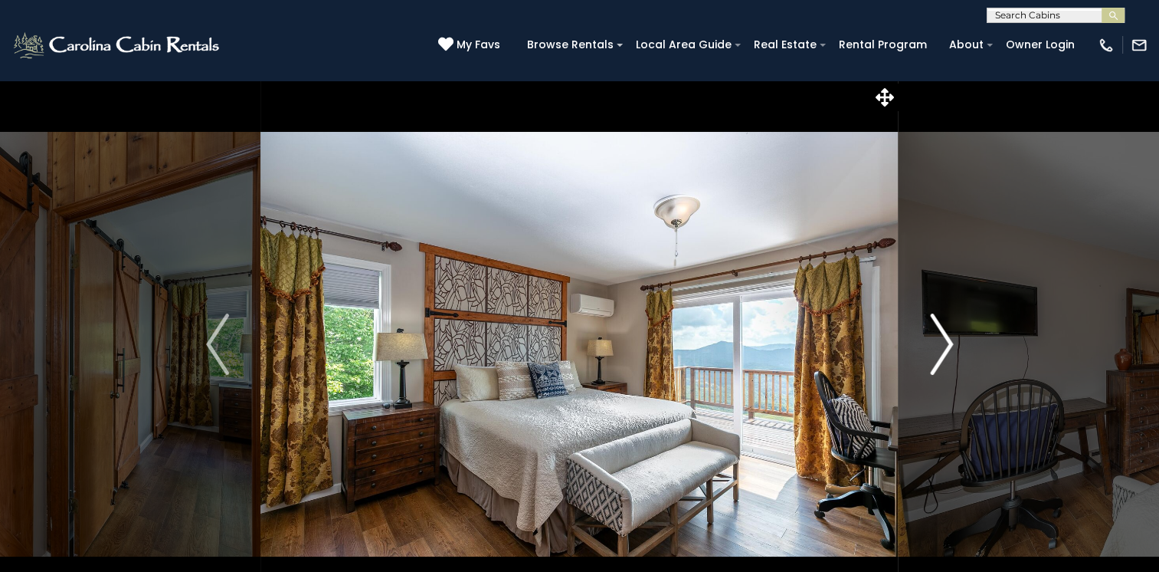
click at [949, 340] on img "Next" at bounding box center [941, 343] width 23 height 61
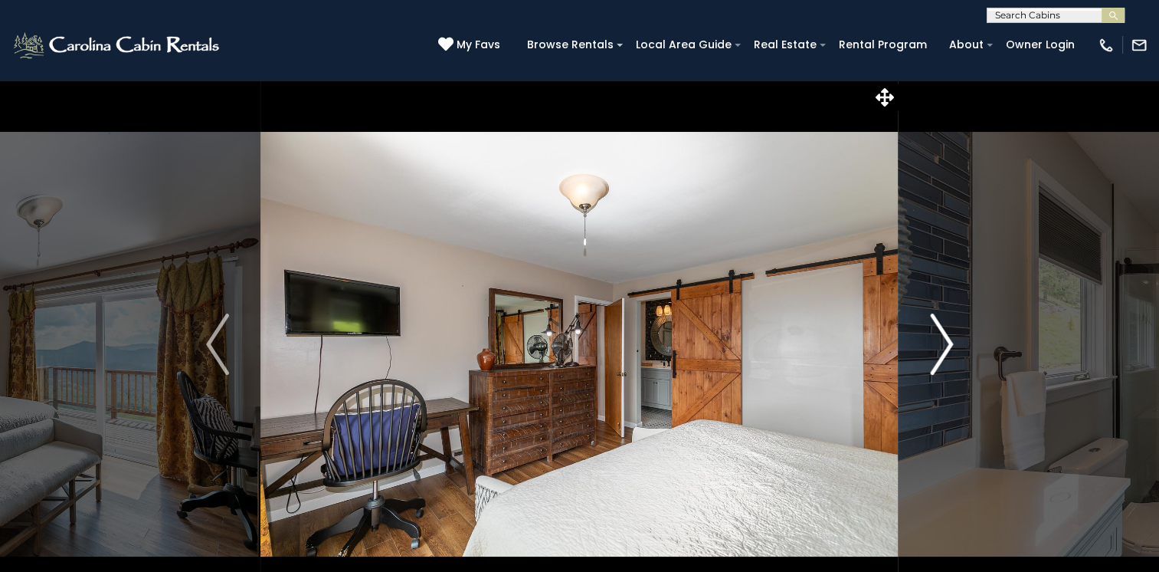
click at [949, 340] on img "Next" at bounding box center [941, 343] width 23 height 61
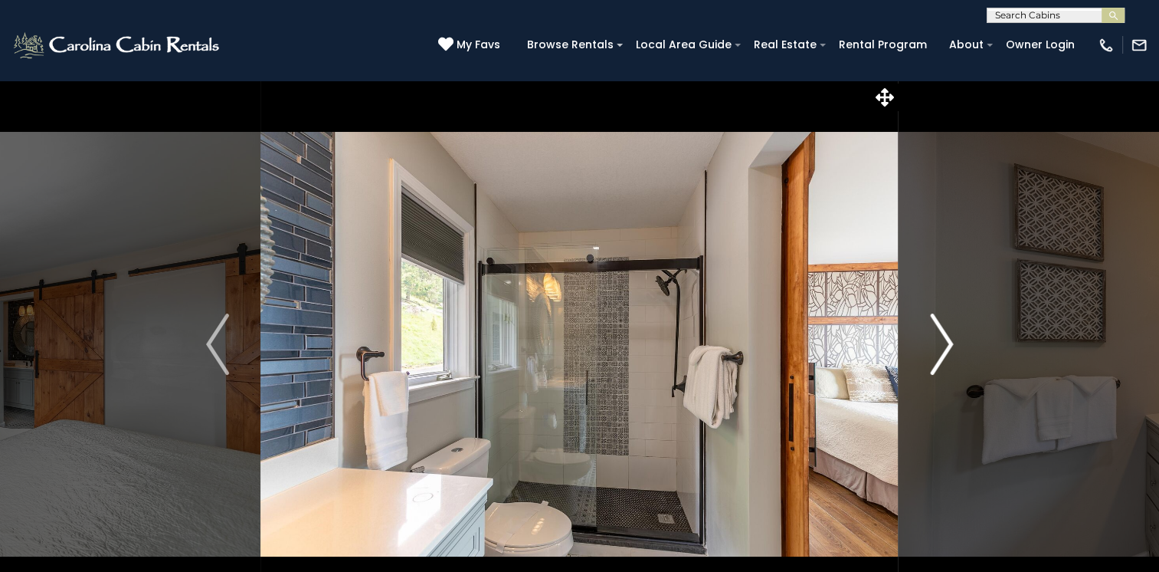
click at [949, 340] on img "Next" at bounding box center [941, 343] width 23 height 61
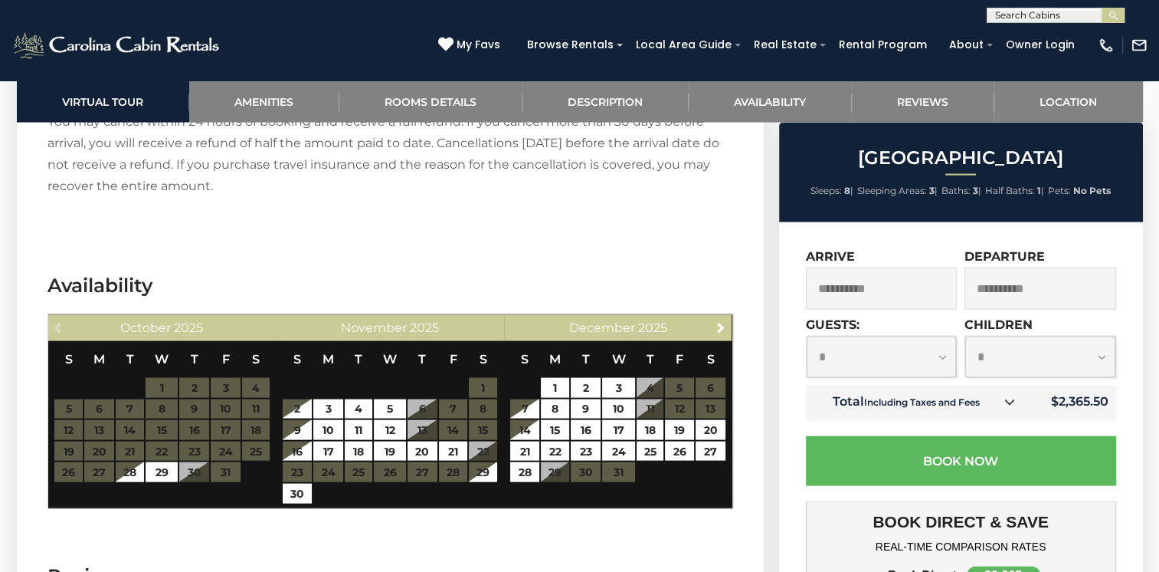
scroll to position [3218, 0]
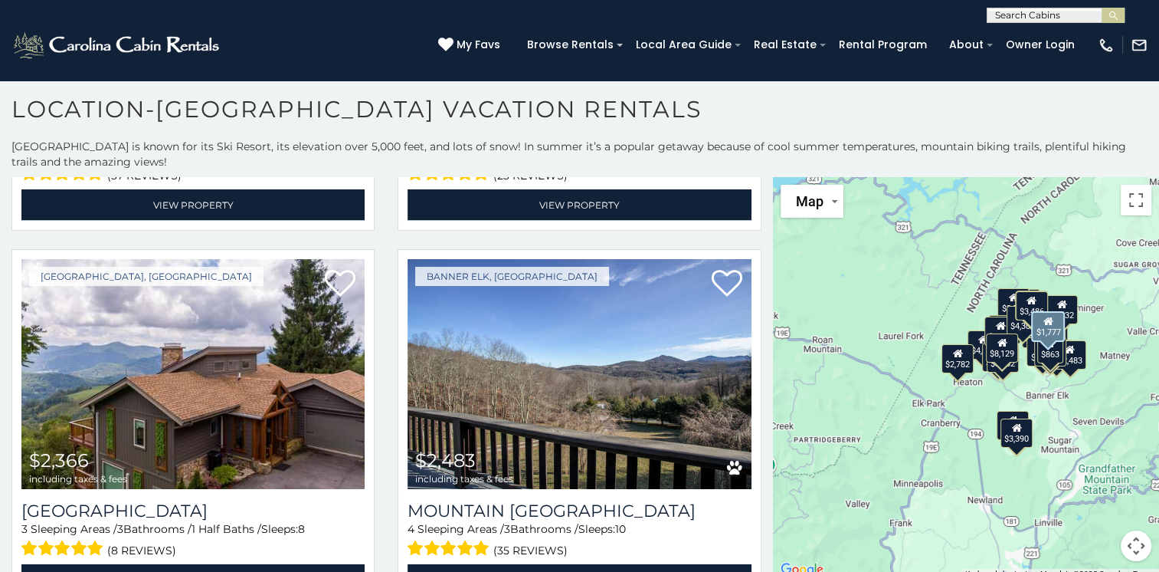
scroll to position [3372, 0]
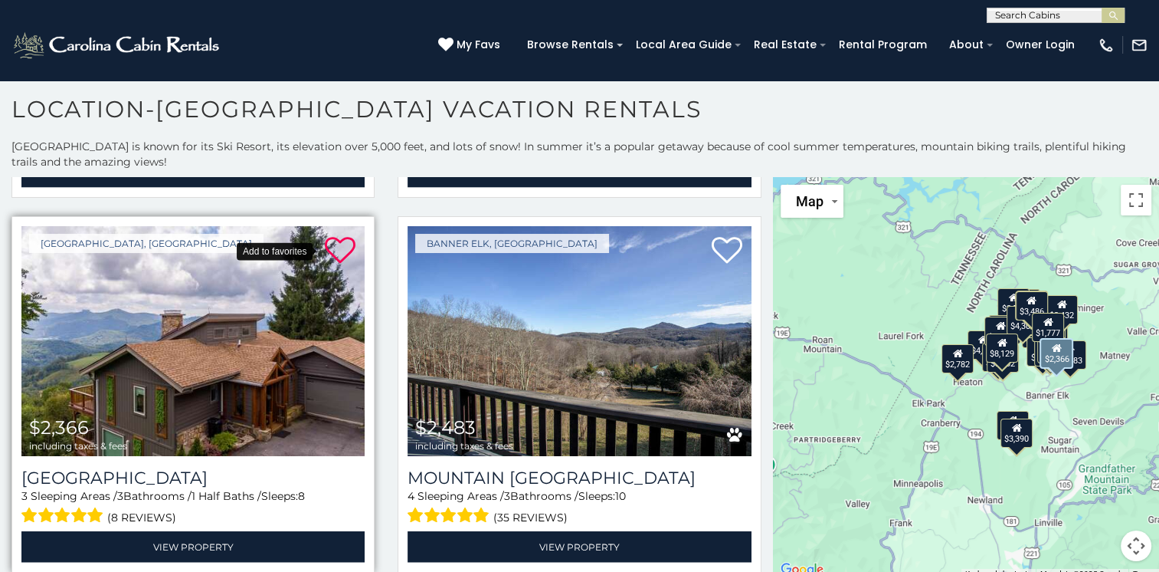
click at [333, 235] on icon at bounding box center [340, 250] width 31 height 31
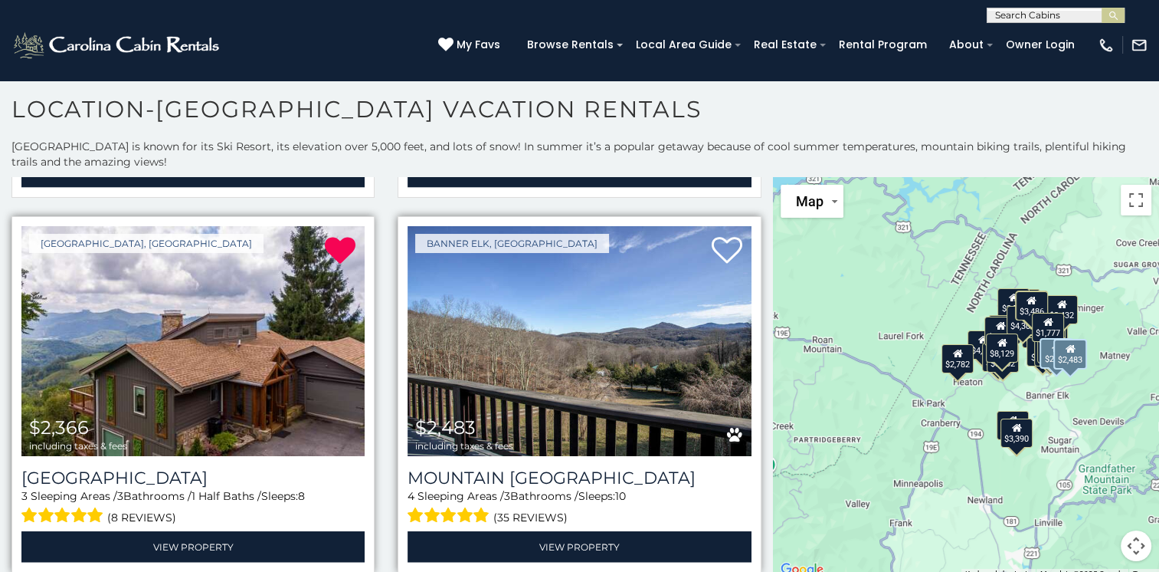
click at [575, 317] on img at bounding box center [579, 341] width 343 height 230
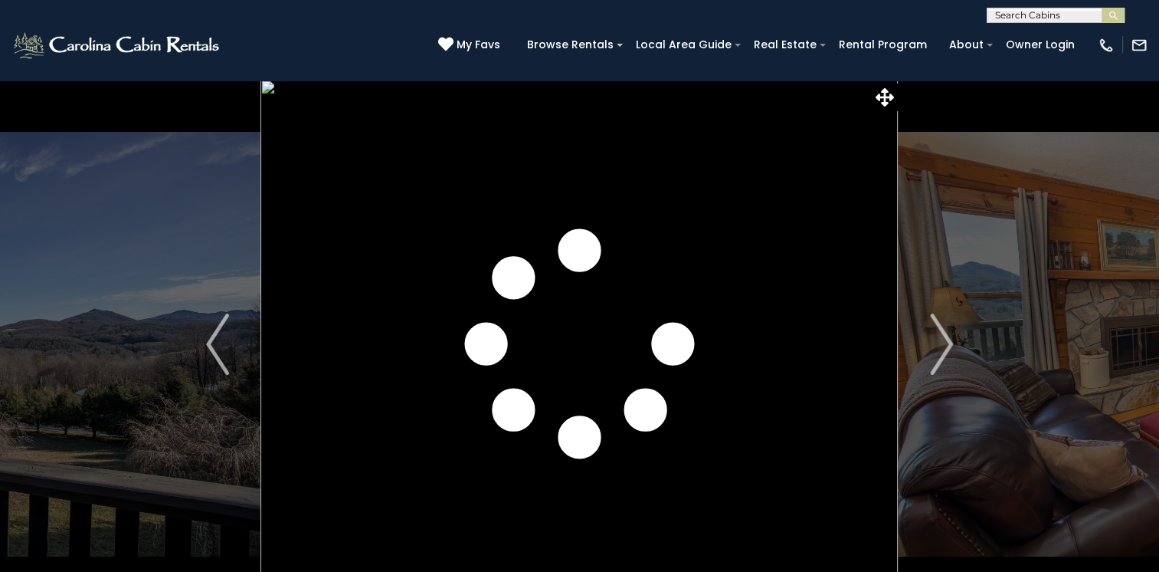
click at [944, 342] on img "Next" at bounding box center [941, 343] width 23 height 61
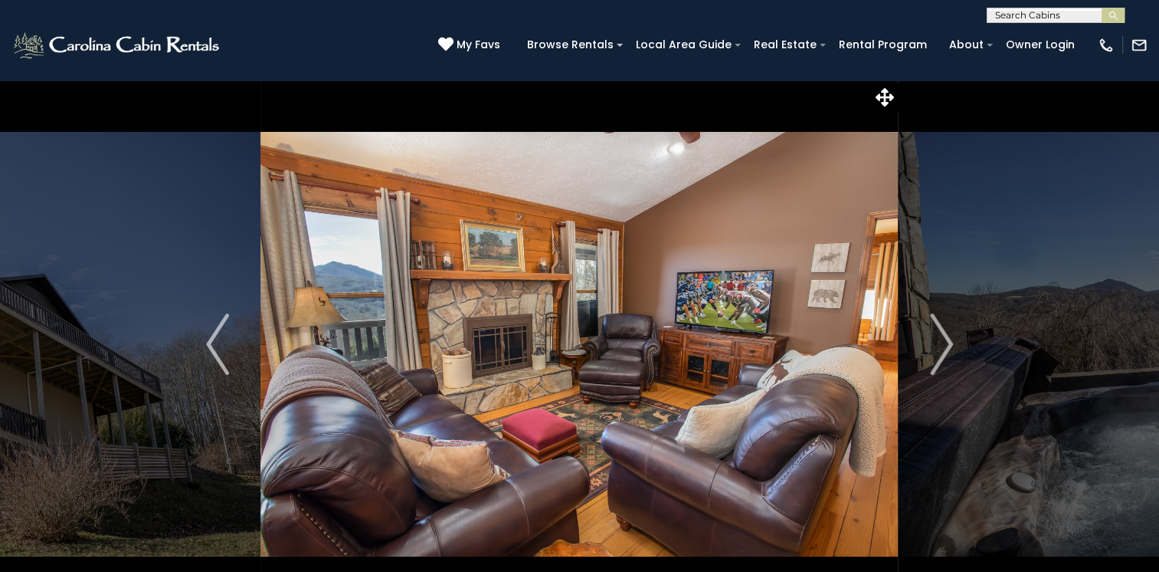
click at [944, 342] on img "Next" at bounding box center [941, 343] width 23 height 61
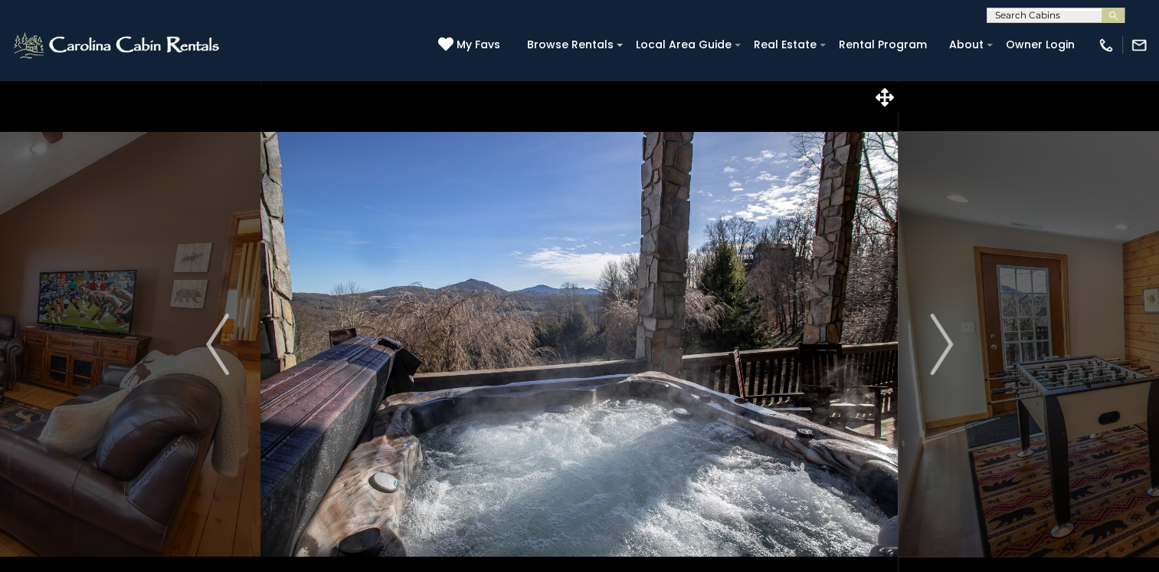
click at [944, 342] on img "Next" at bounding box center [941, 343] width 23 height 61
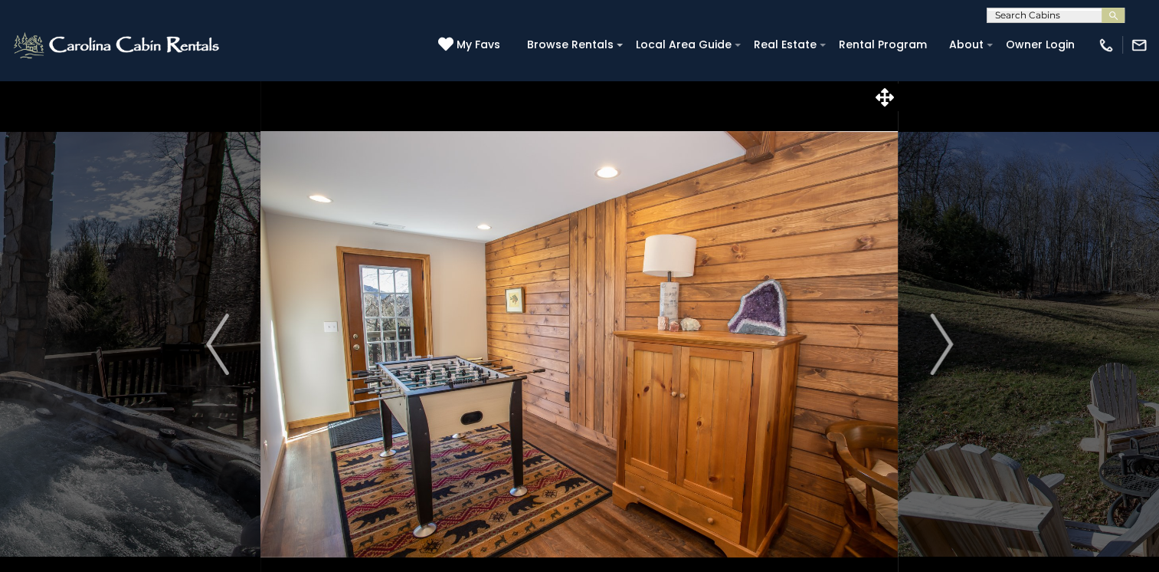
click at [944, 342] on img "Next" at bounding box center [941, 343] width 23 height 61
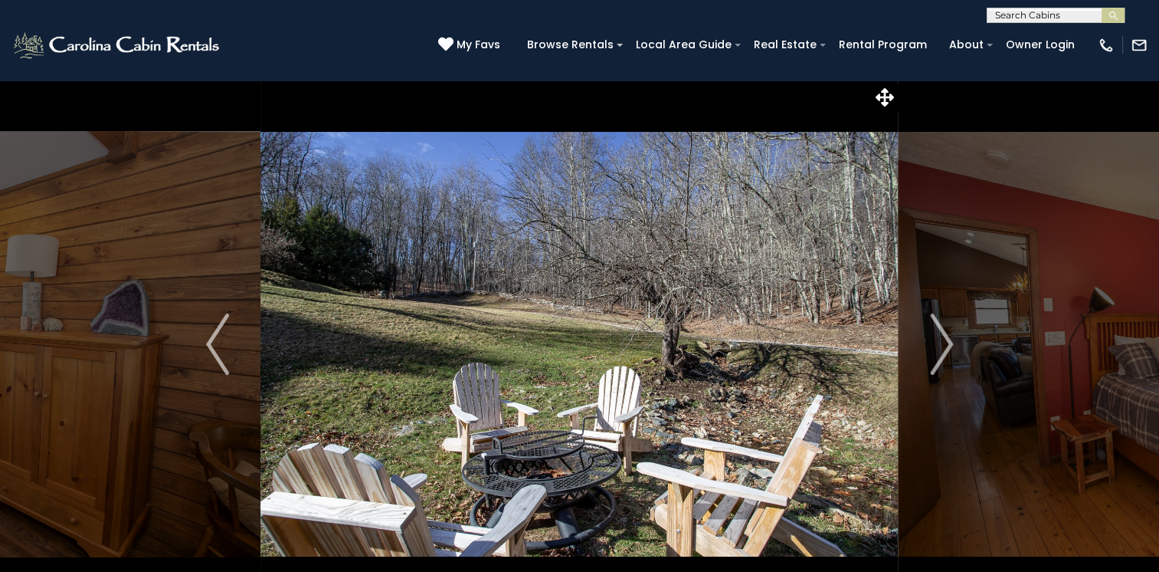
click at [944, 342] on img "Next" at bounding box center [941, 343] width 23 height 61
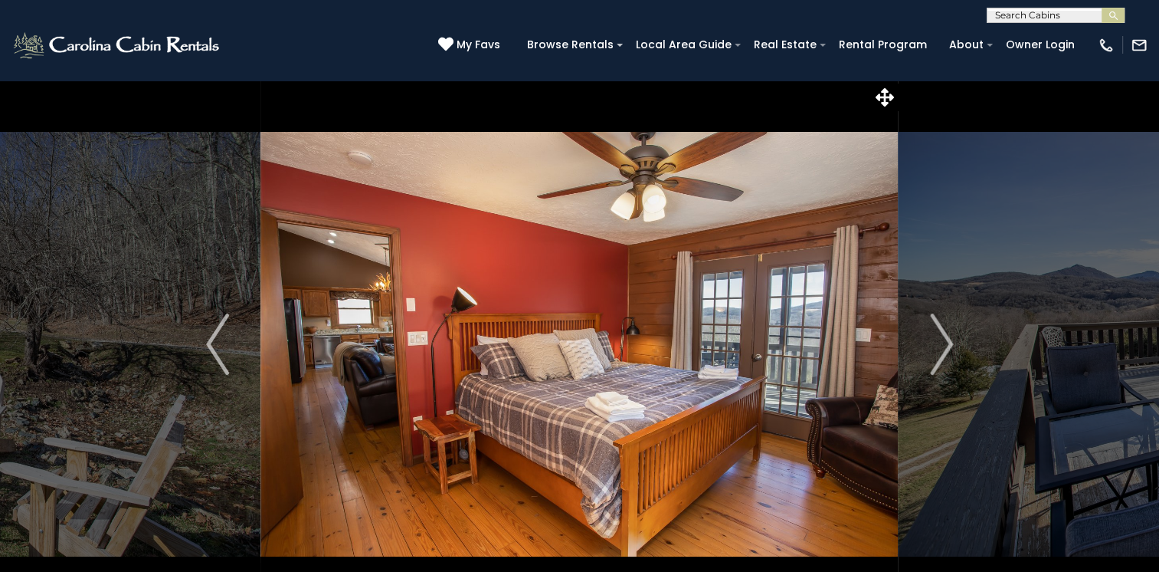
click at [944, 342] on img "Next" at bounding box center [941, 343] width 23 height 61
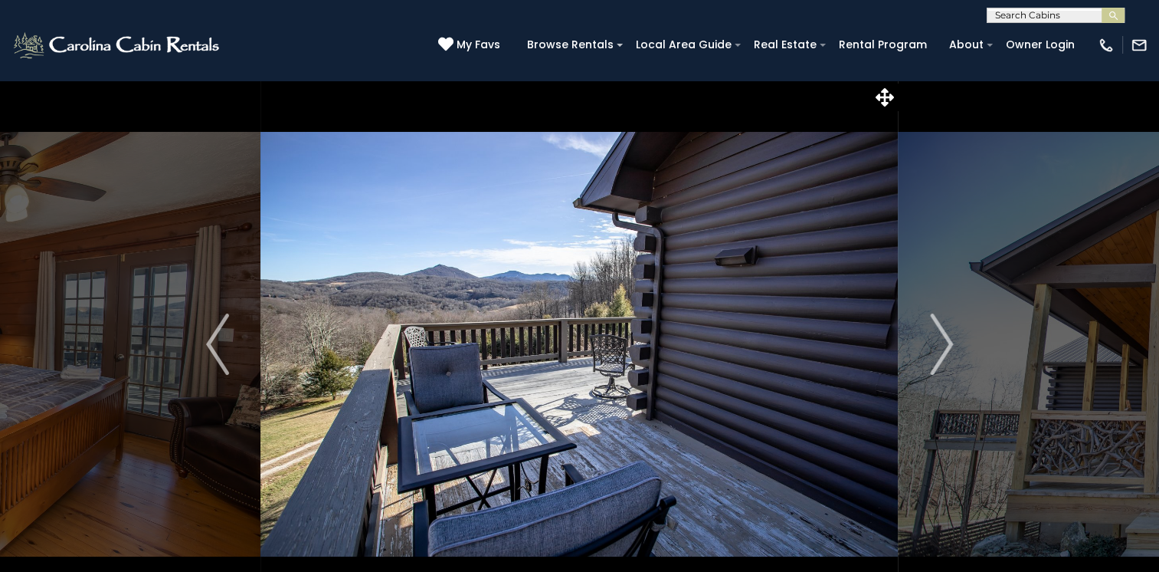
click at [944, 342] on img "Next" at bounding box center [941, 343] width 23 height 61
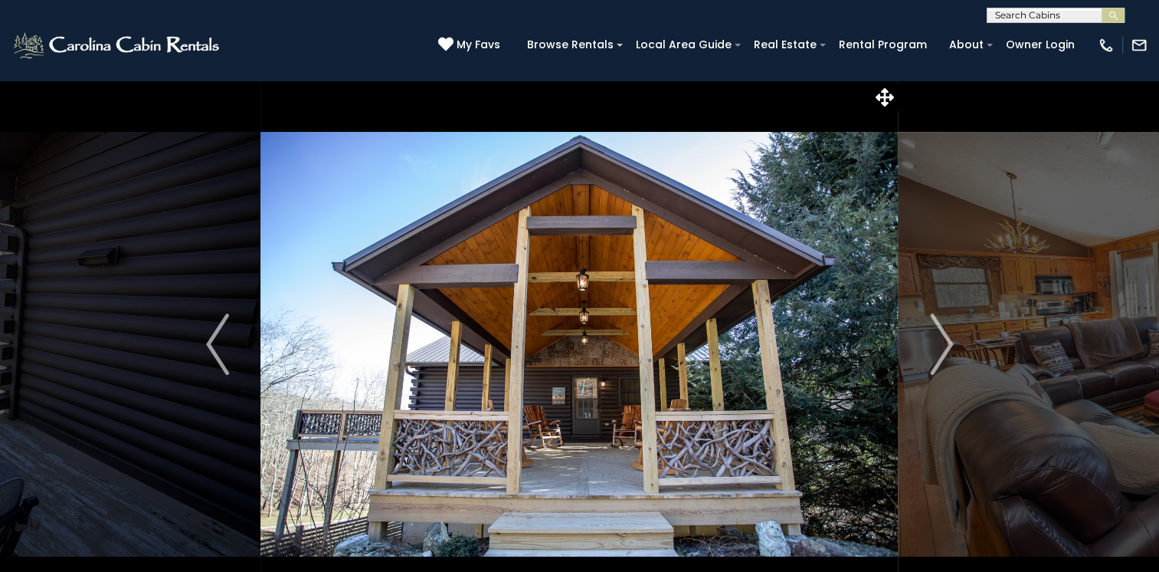
click at [944, 342] on img "Next" at bounding box center [941, 343] width 23 height 61
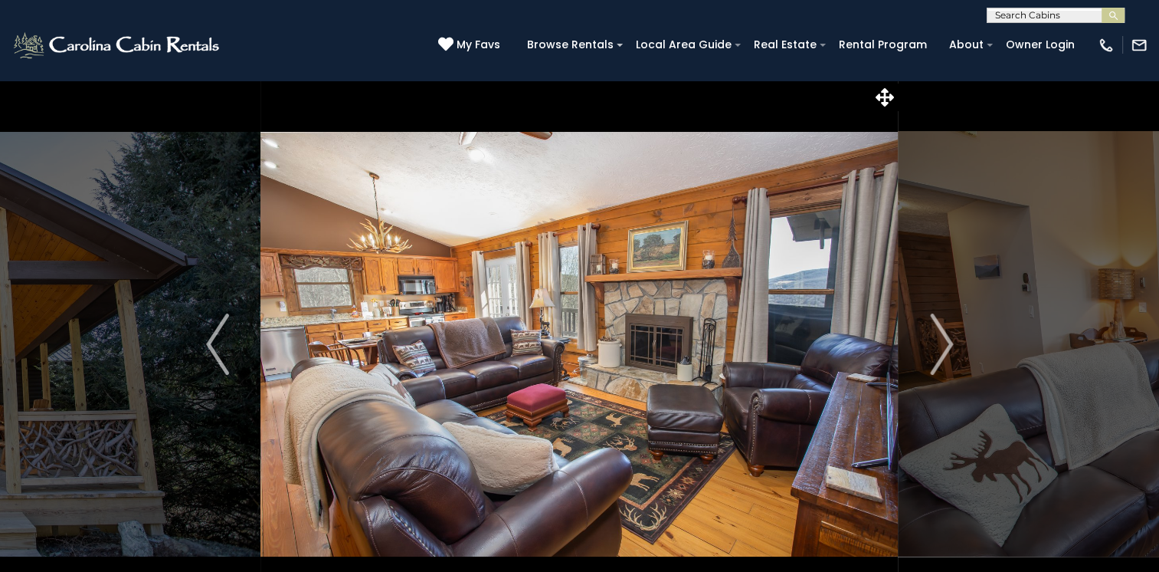
click at [944, 342] on img "Next" at bounding box center [941, 343] width 23 height 61
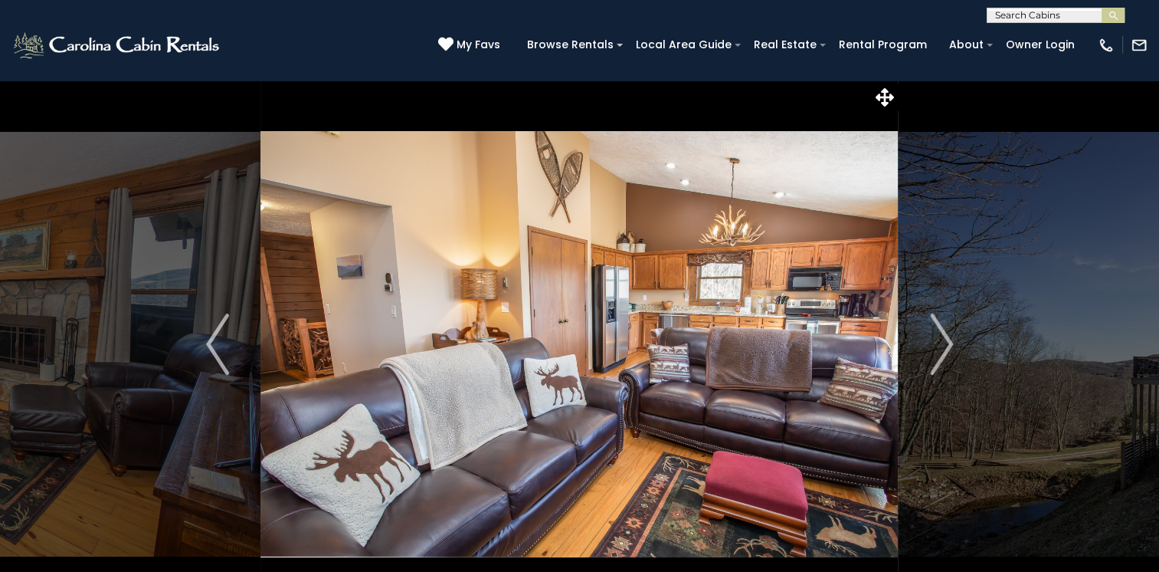
click at [944, 342] on img "Next" at bounding box center [941, 343] width 23 height 61
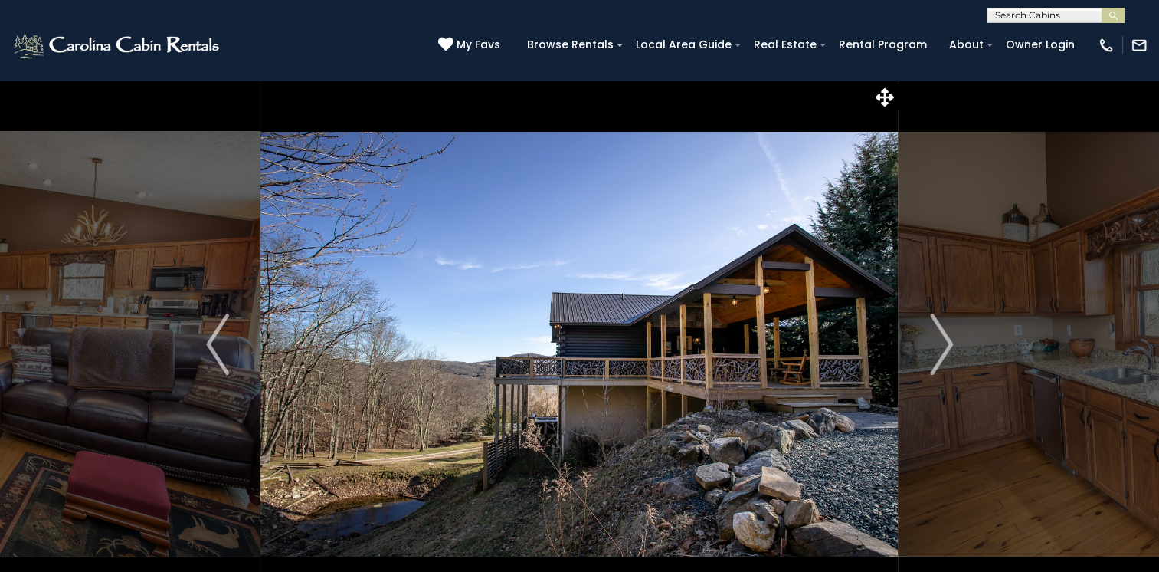
click at [944, 342] on img "Next" at bounding box center [941, 343] width 23 height 61
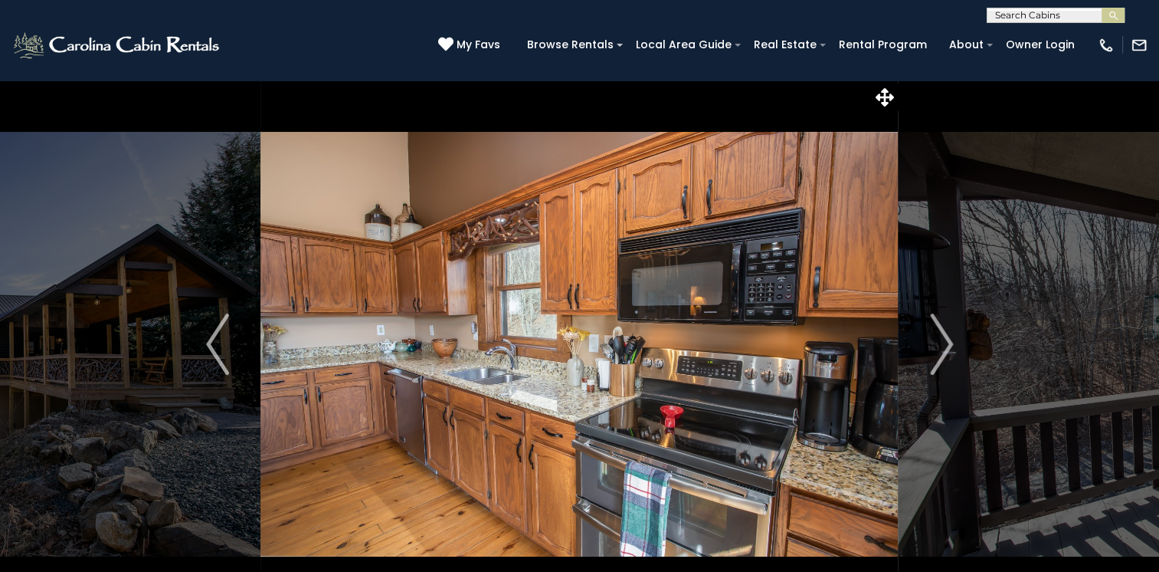
click at [944, 342] on img "Next" at bounding box center [941, 343] width 23 height 61
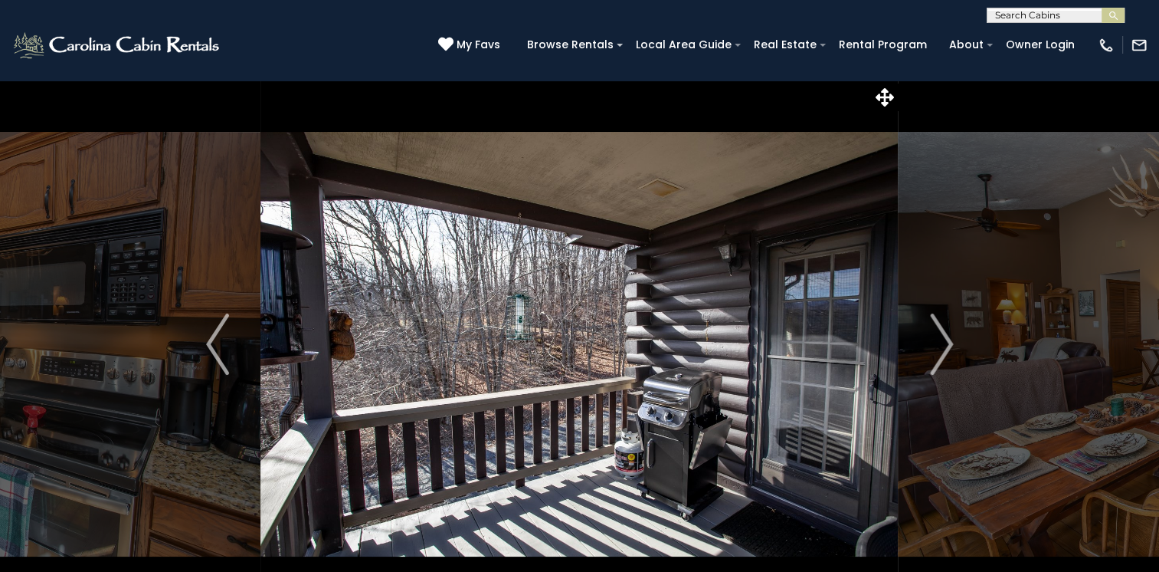
click at [944, 342] on img "Next" at bounding box center [941, 343] width 23 height 61
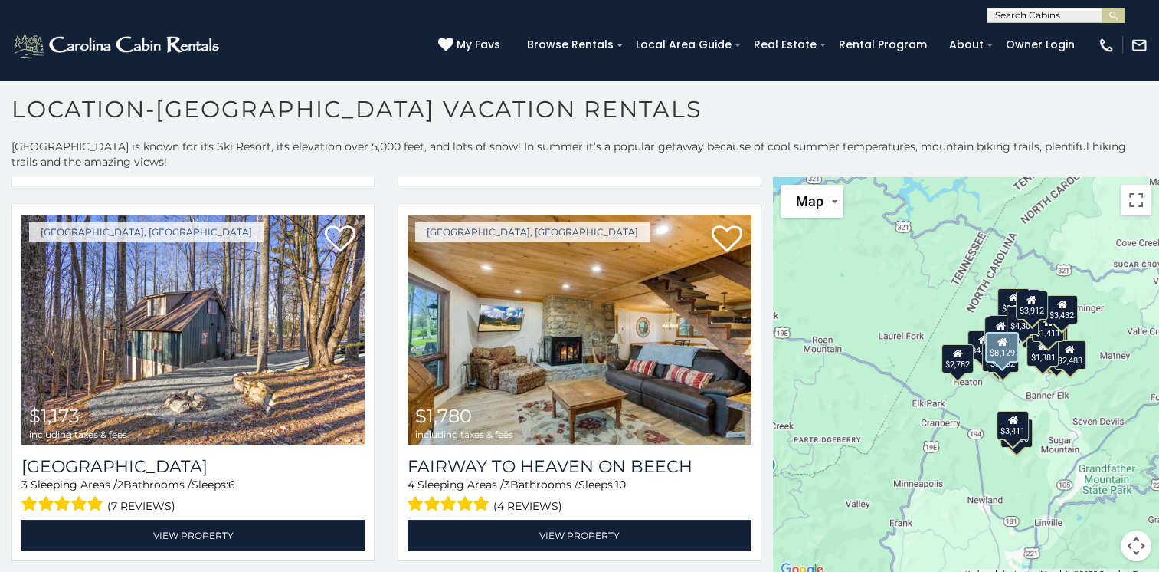
scroll to position [1149, 0]
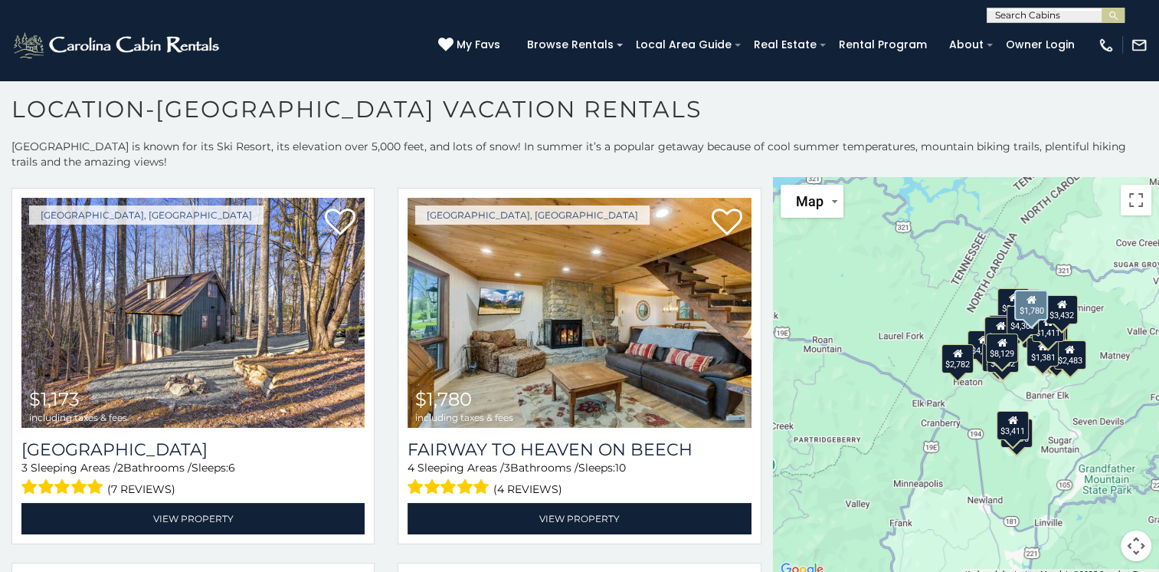
click at [646, 365] on img at bounding box center [579, 313] width 343 height 230
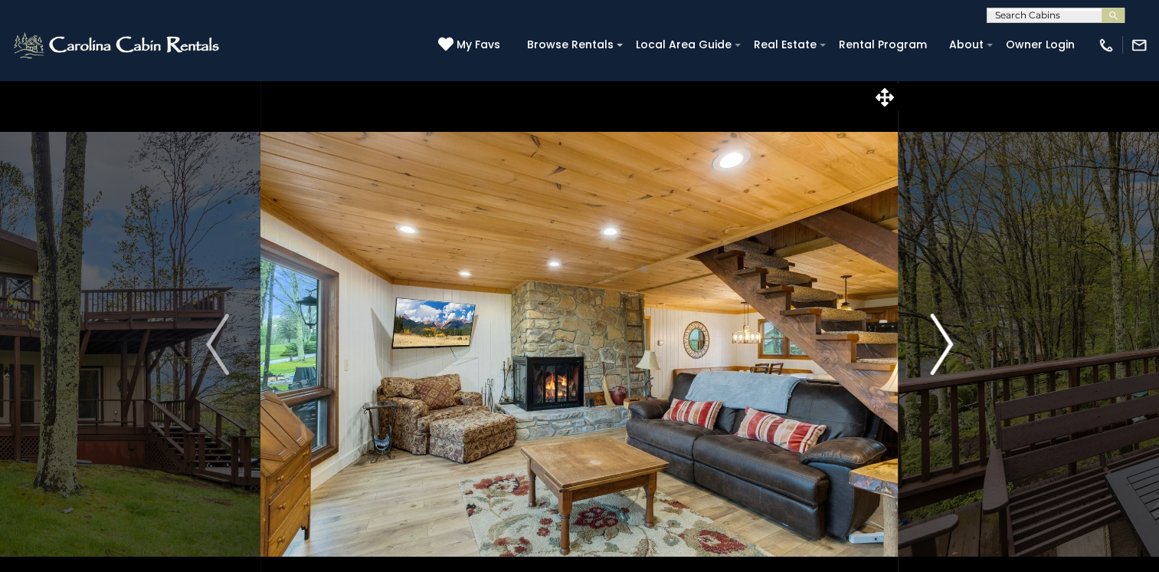
click at [950, 339] on img "Next" at bounding box center [941, 343] width 23 height 61
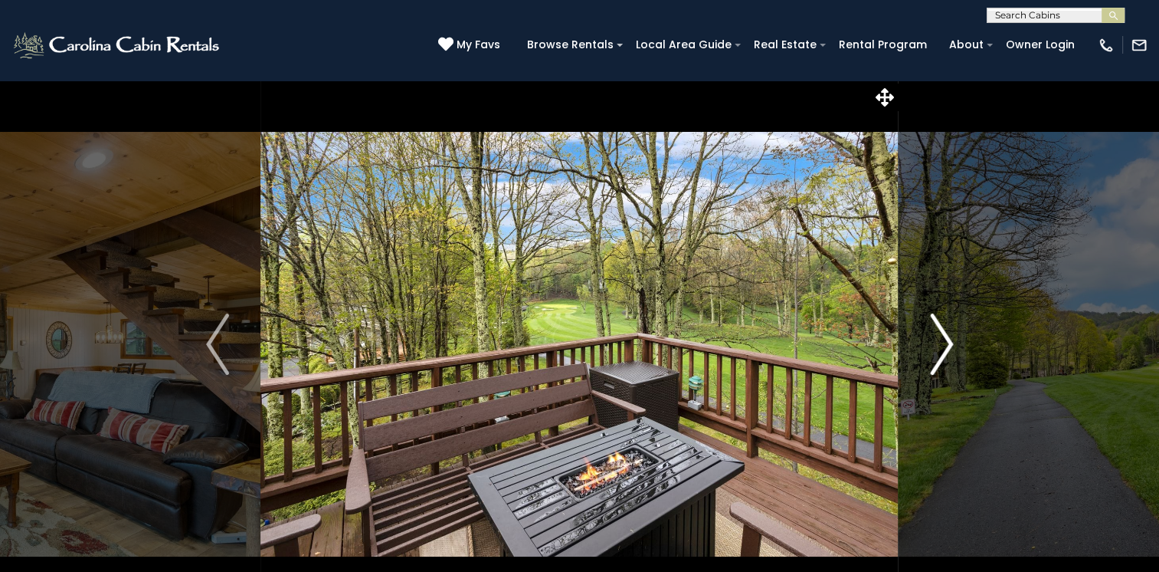
click at [950, 339] on img "Next" at bounding box center [941, 343] width 23 height 61
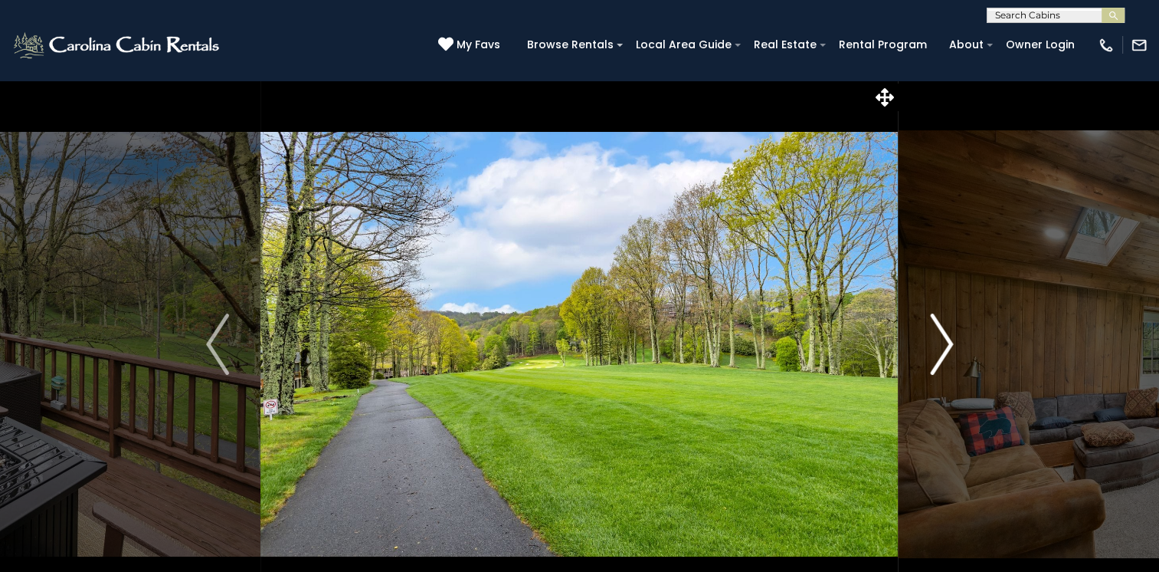
click at [950, 339] on img "Next" at bounding box center [941, 343] width 23 height 61
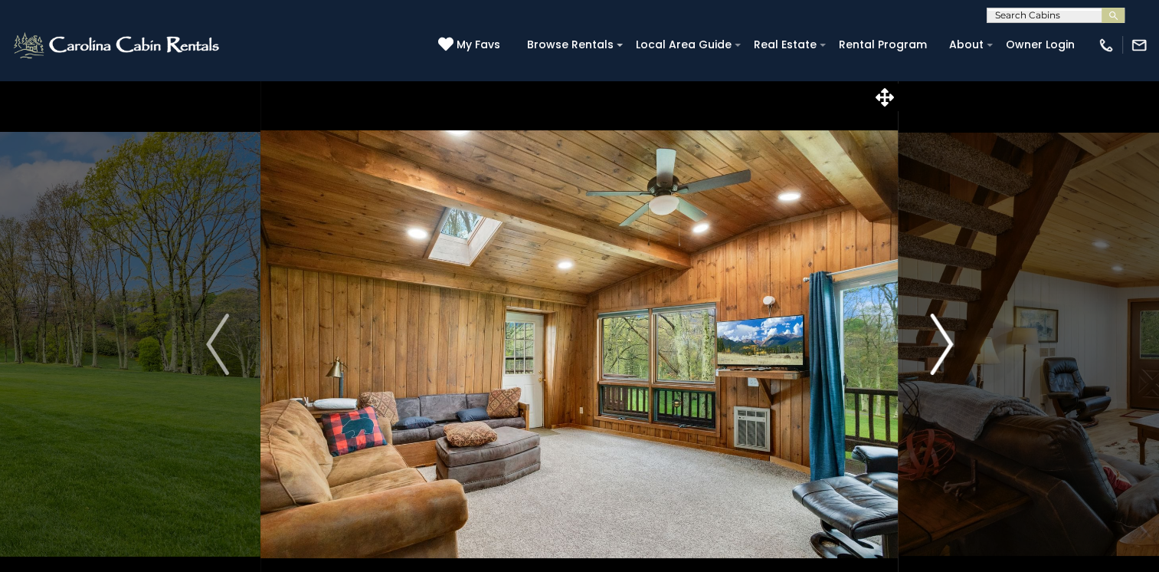
click at [950, 339] on img "Next" at bounding box center [941, 343] width 23 height 61
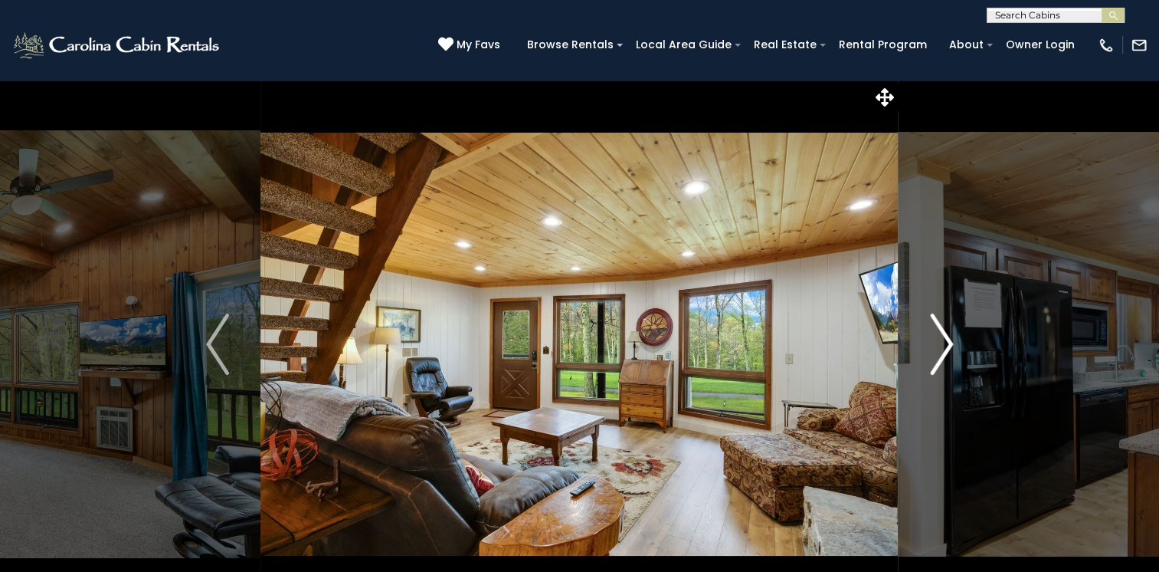
click at [950, 339] on img "Next" at bounding box center [941, 343] width 23 height 61
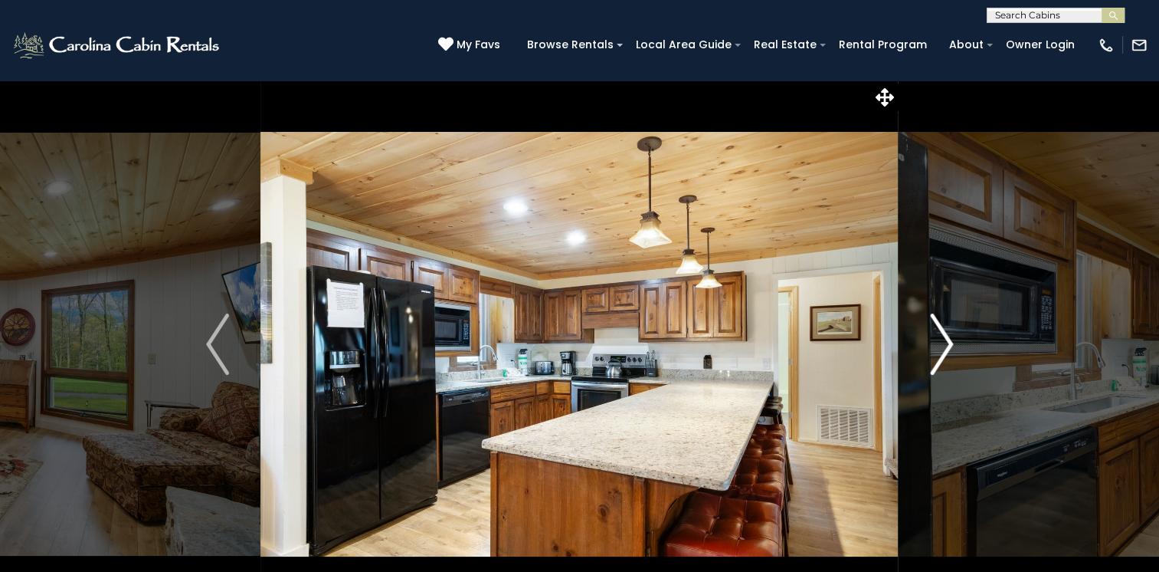
click at [950, 339] on img "Next" at bounding box center [941, 343] width 23 height 61
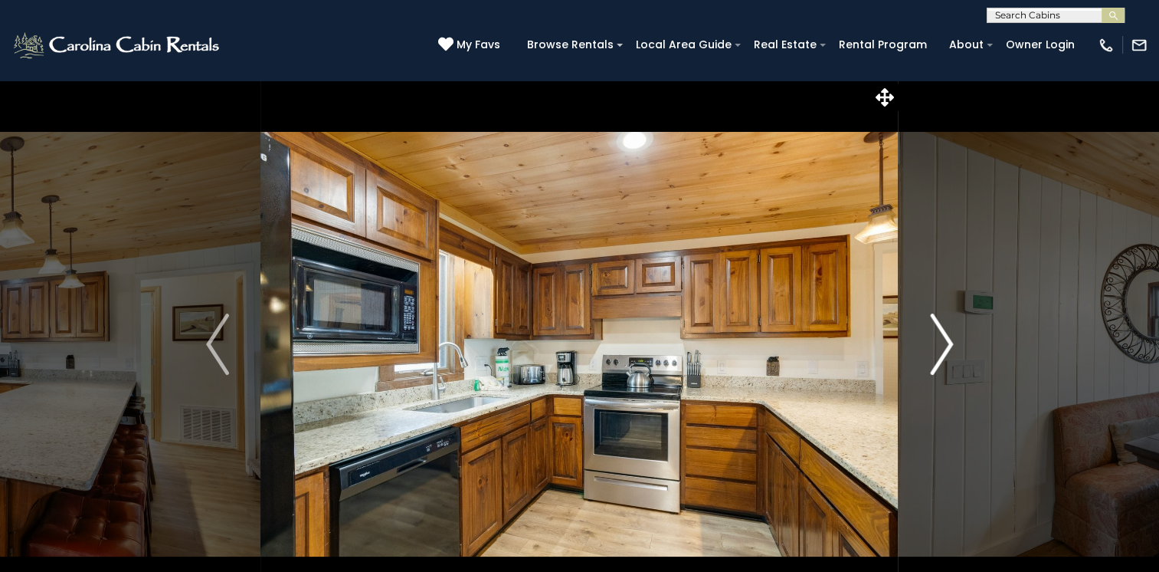
click at [950, 339] on img "Next" at bounding box center [941, 343] width 23 height 61
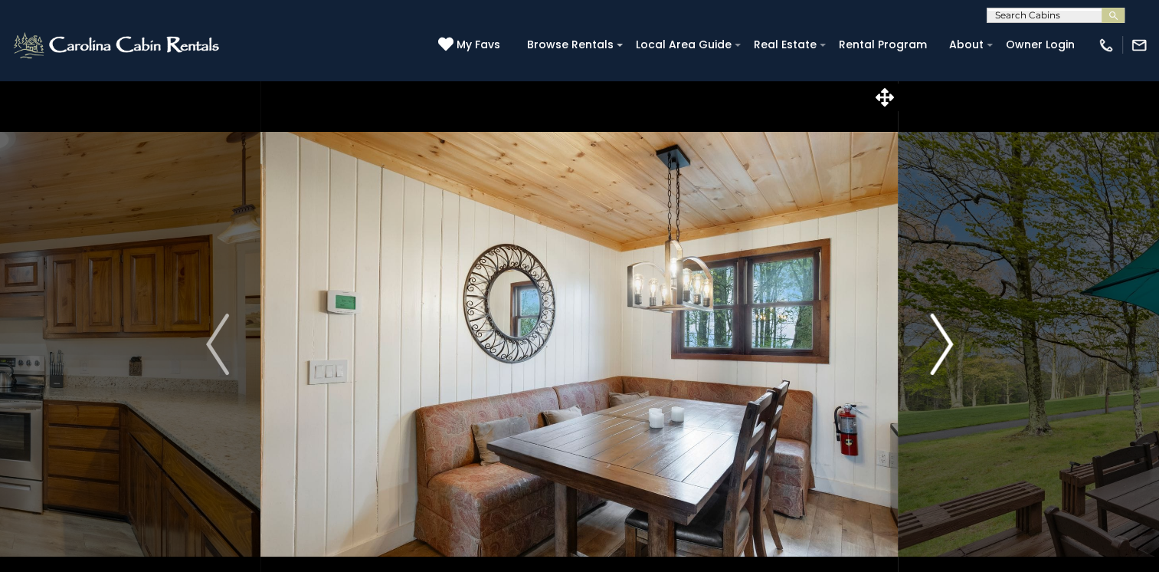
click at [950, 339] on img "Next" at bounding box center [941, 343] width 23 height 61
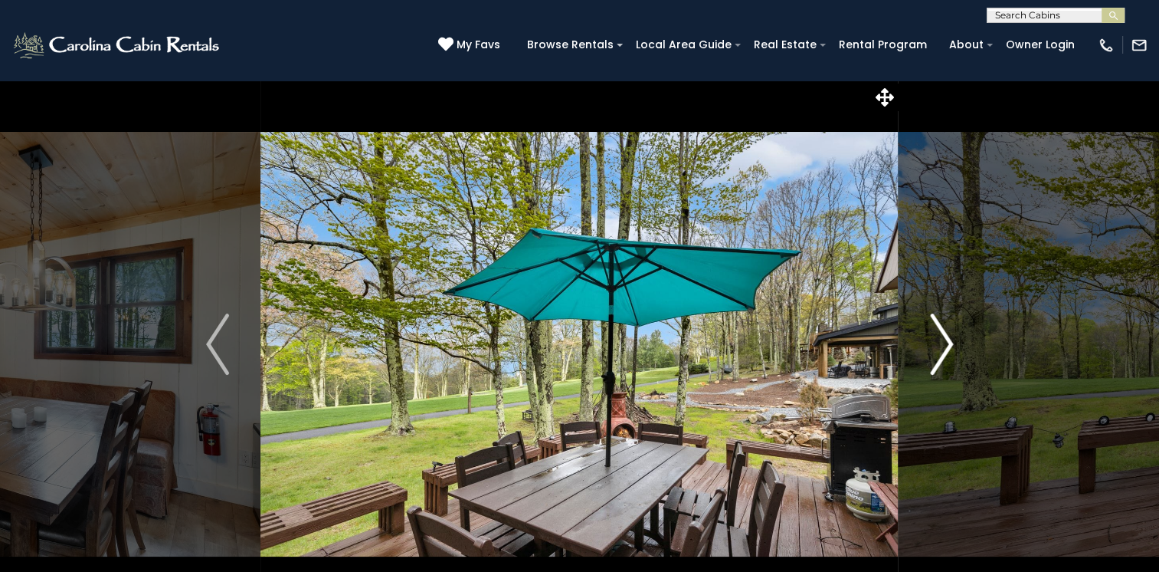
click at [950, 339] on img "Next" at bounding box center [941, 343] width 23 height 61
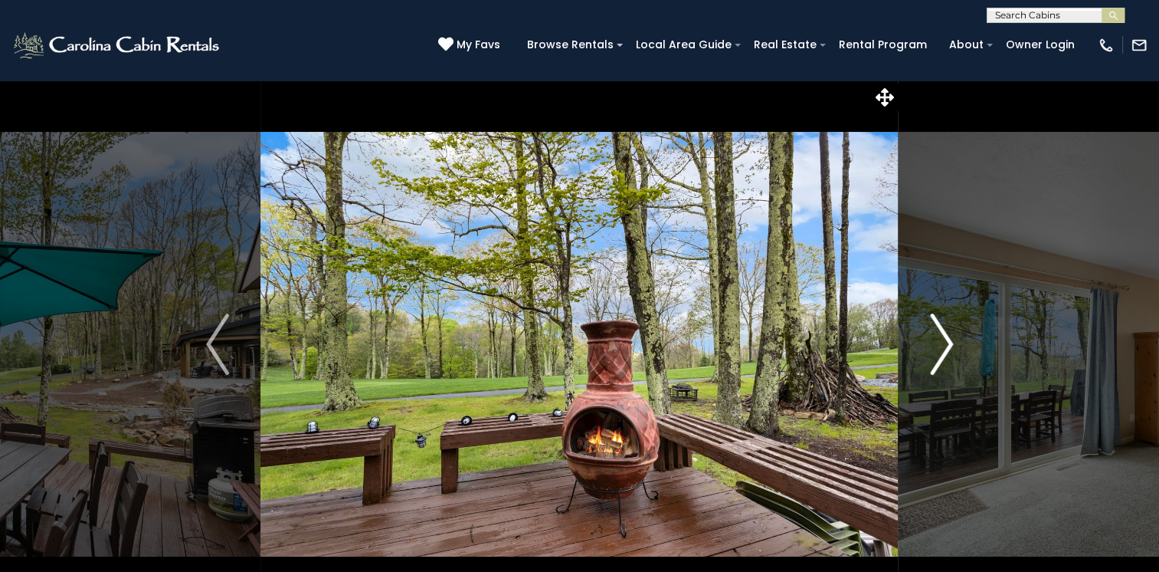
click at [950, 339] on img "Next" at bounding box center [941, 343] width 23 height 61
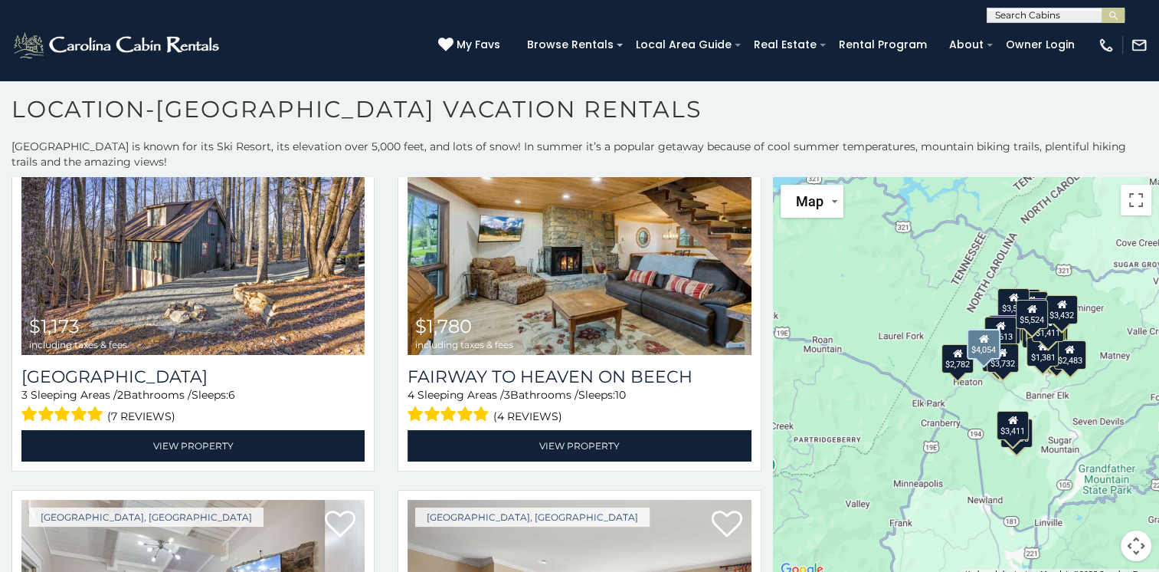
scroll to position [1226, 0]
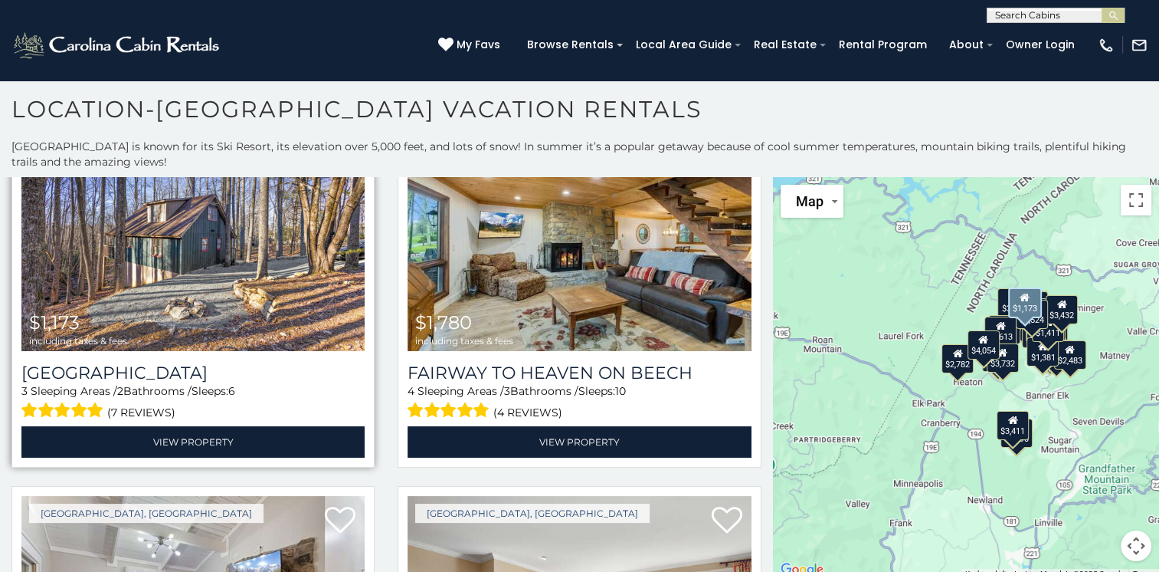
click at [162, 306] on img at bounding box center [192, 236] width 343 height 230
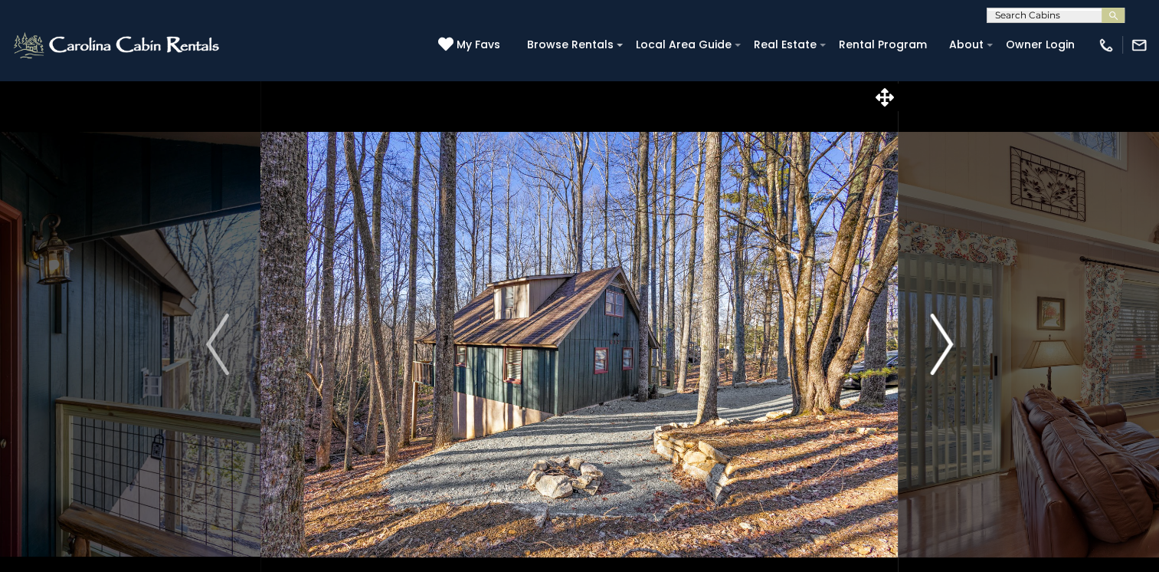
click at [935, 351] on img "Next" at bounding box center [941, 343] width 23 height 61
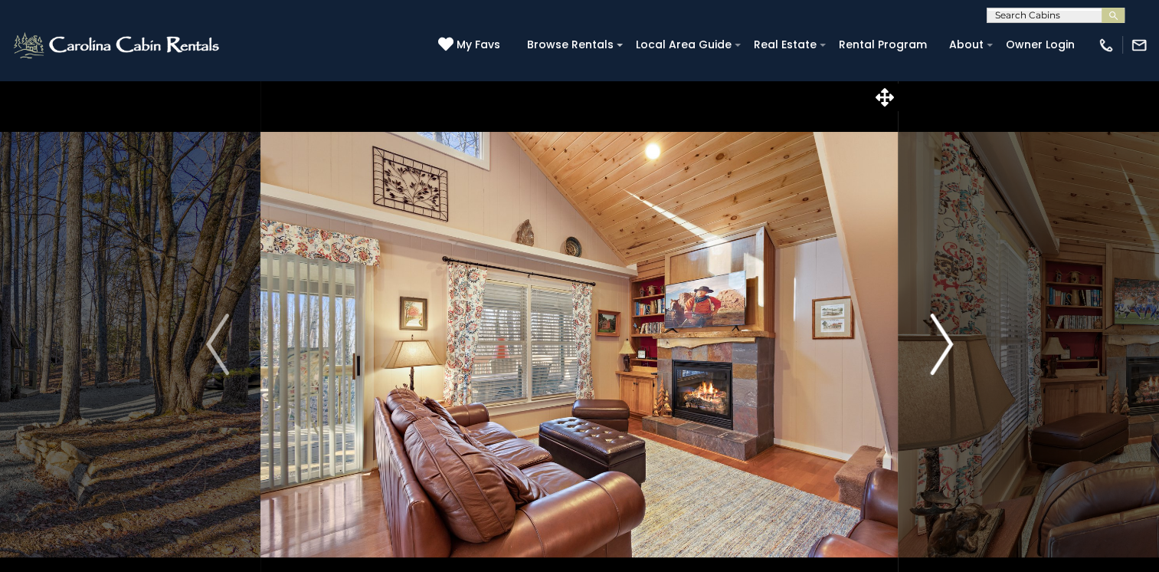
click at [935, 351] on img "Next" at bounding box center [941, 343] width 23 height 61
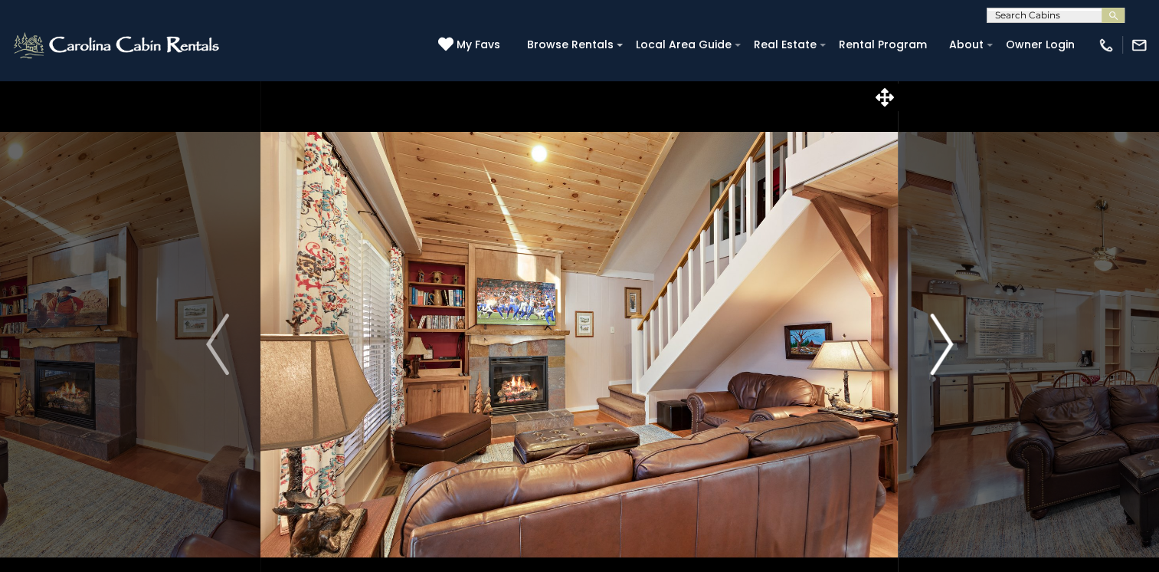
click at [935, 351] on img "Next" at bounding box center [941, 343] width 23 height 61
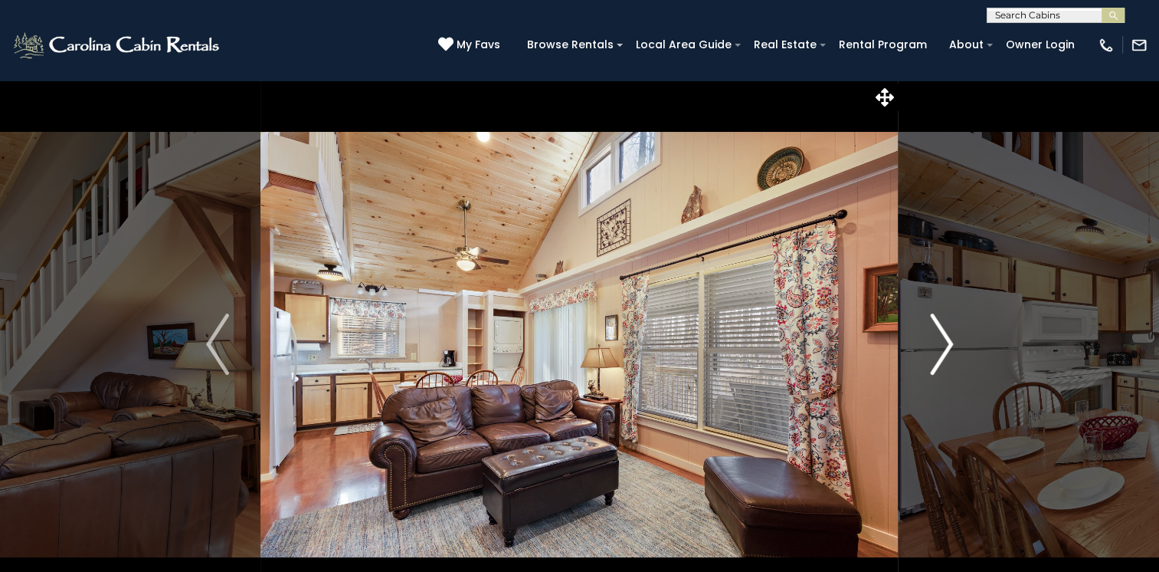
click at [935, 351] on img "Next" at bounding box center [941, 343] width 23 height 61
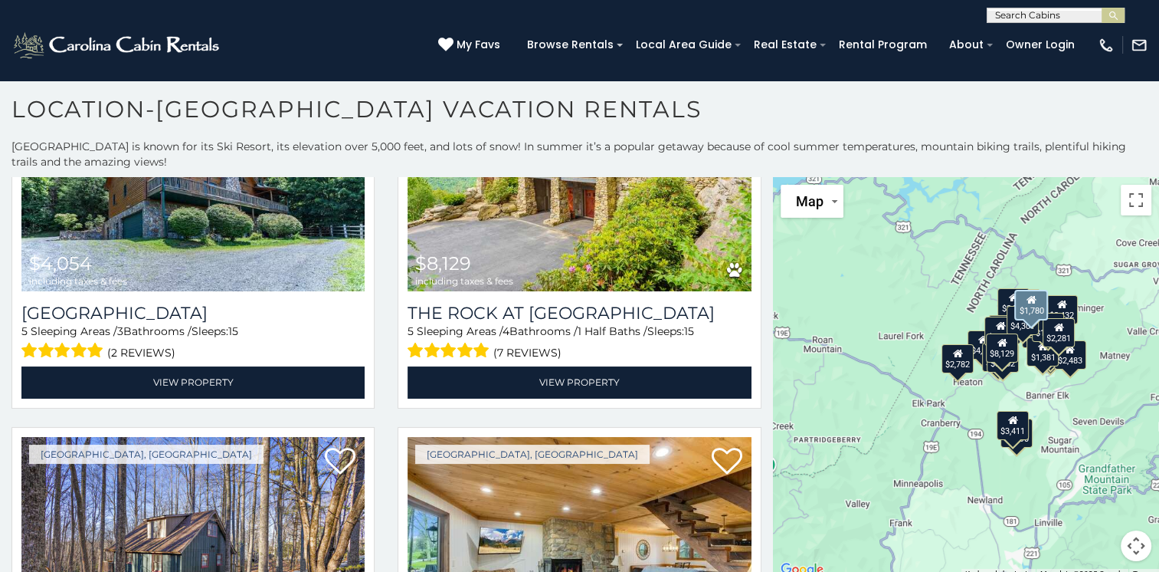
scroll to position [766, 0]
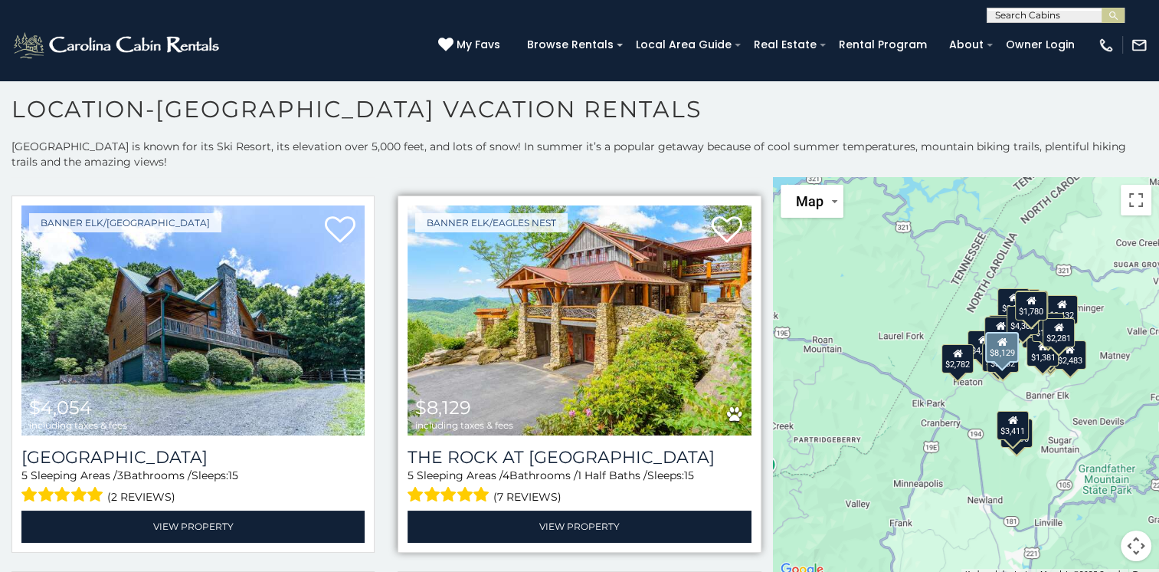
click at [566, 316] on img at bounding box center [579, 320] width 343 height 230
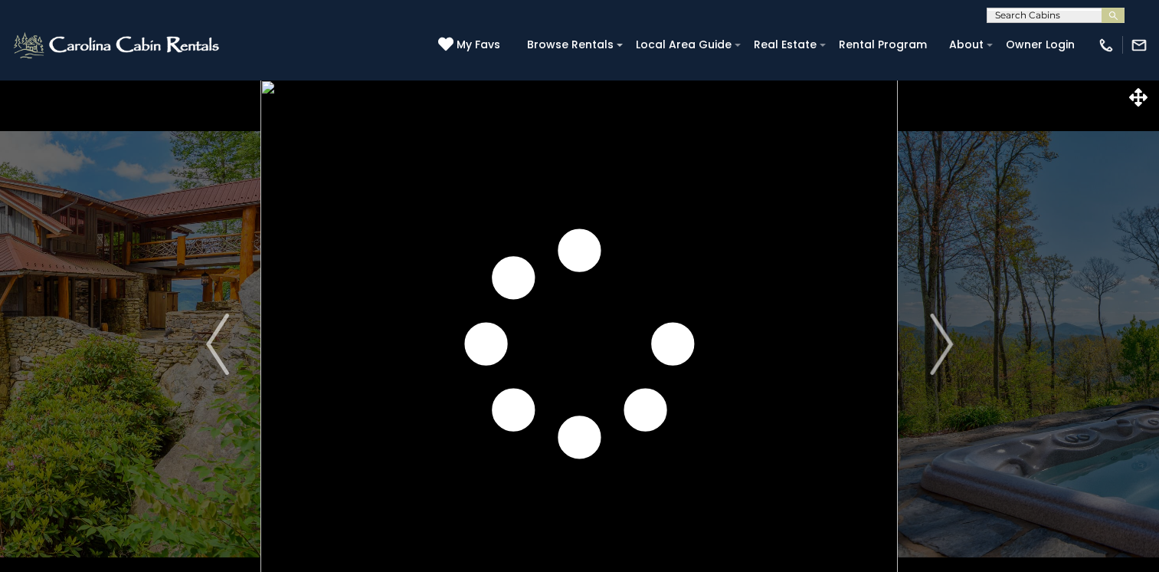
click at [944, 257] on button "Next" at bounding box center [942, 344] width 86 height 529
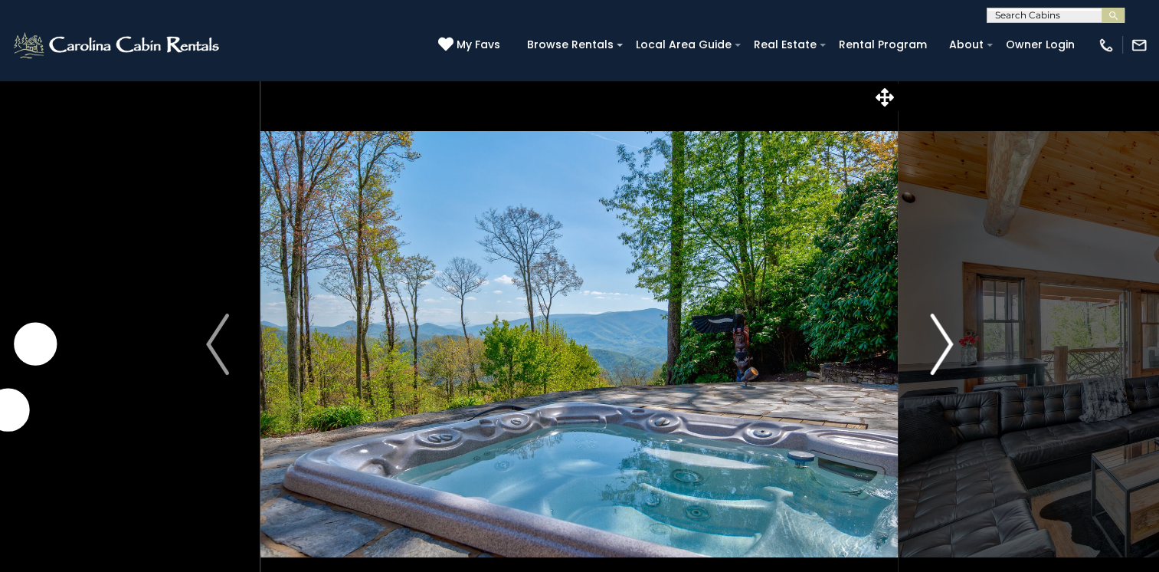
click at [946, 339] on img "Next" at bounding box center [941, 343] width 23 height 61
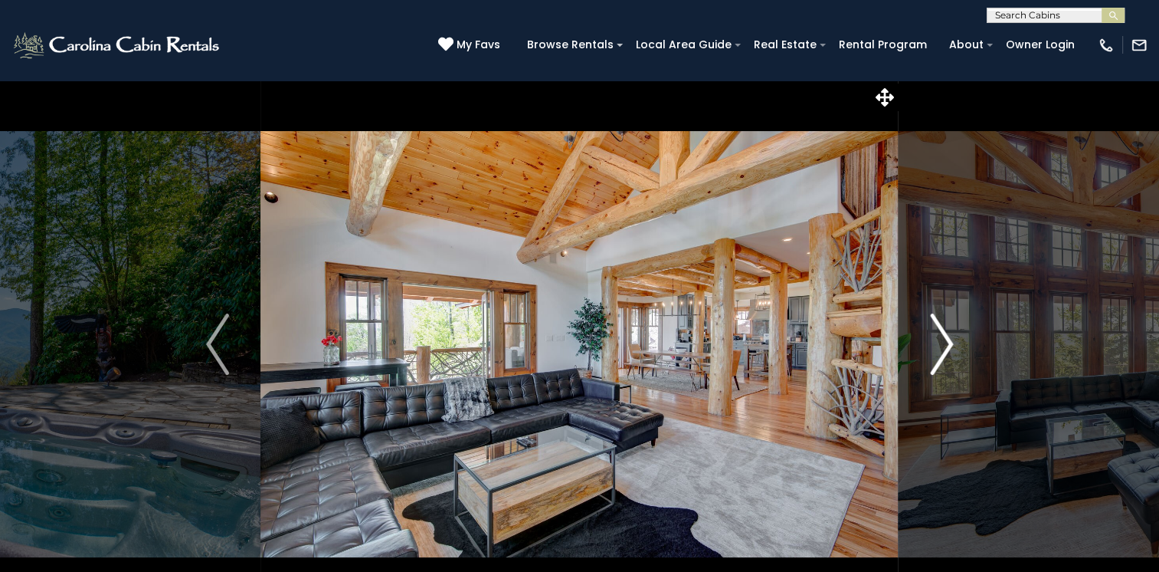
click at [946, 339] on img "Next" at bounding box center [941, 343] width 23 height 61
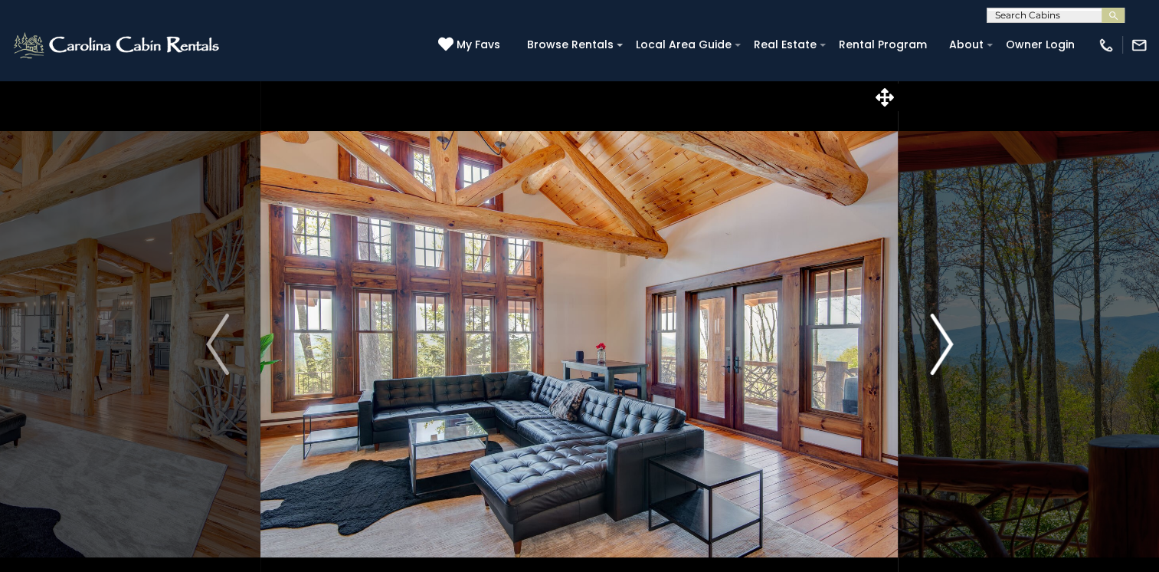
click at [946, 339] on img "Next" at bounding box center [941, 343] width 23 height 61
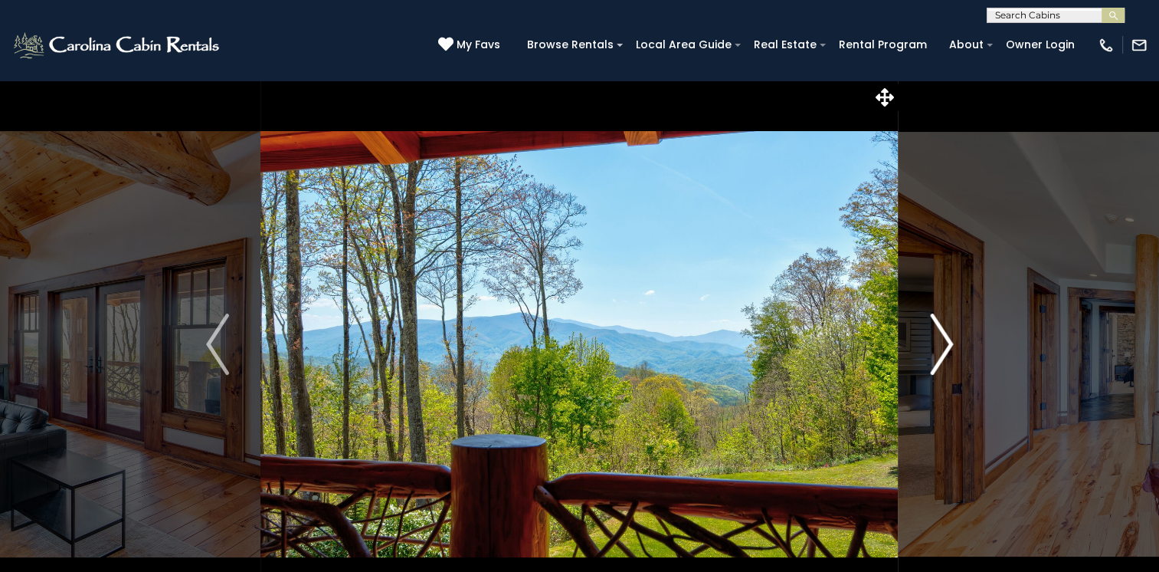
click at [946, 339] on img "Next" at bounding box center [941, 343] width 23 height 61
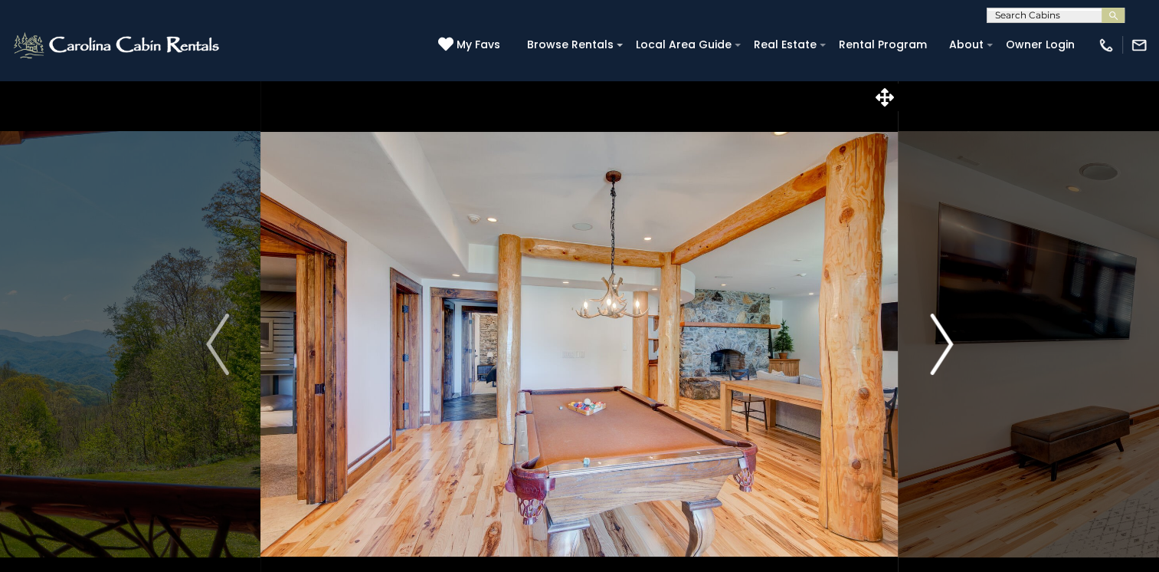
click at [946, 339] on img "Next" at bounding box center [941, 343] width 23 height 61
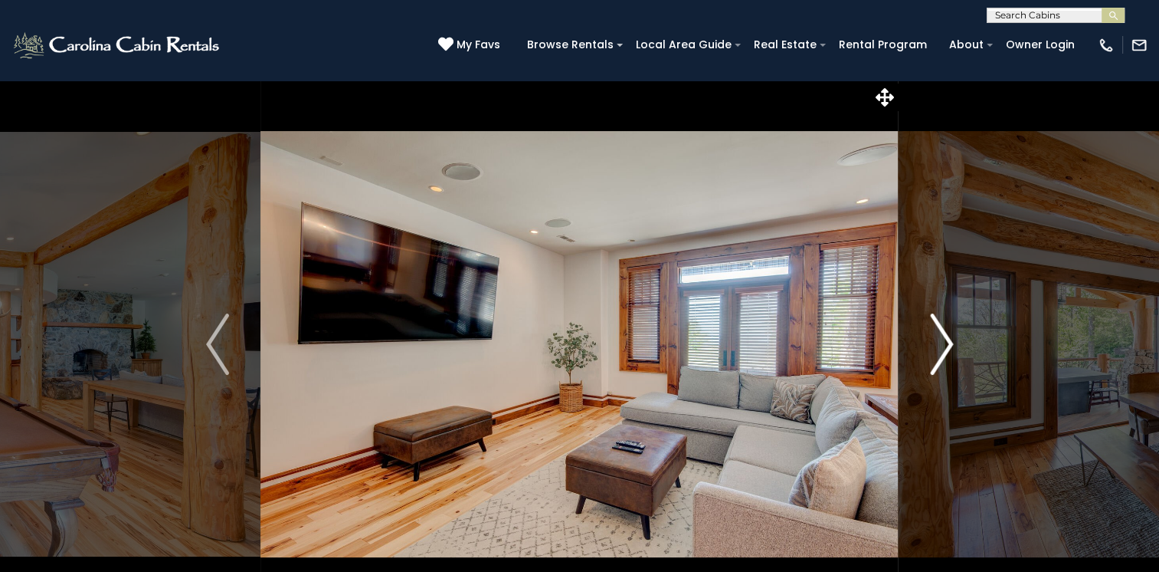
click at [946, 339] on img "Next" at bounding box center [941, 343] width 23 height 61
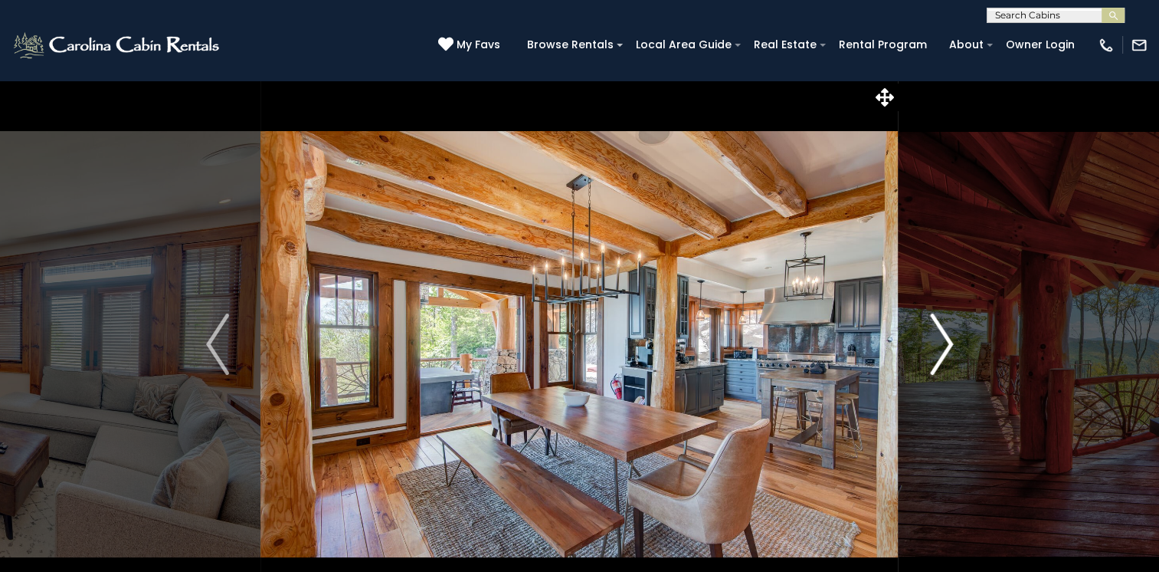
click at [946, 339] on img "Next" at bounding box center [941, 343] width 23 height 61
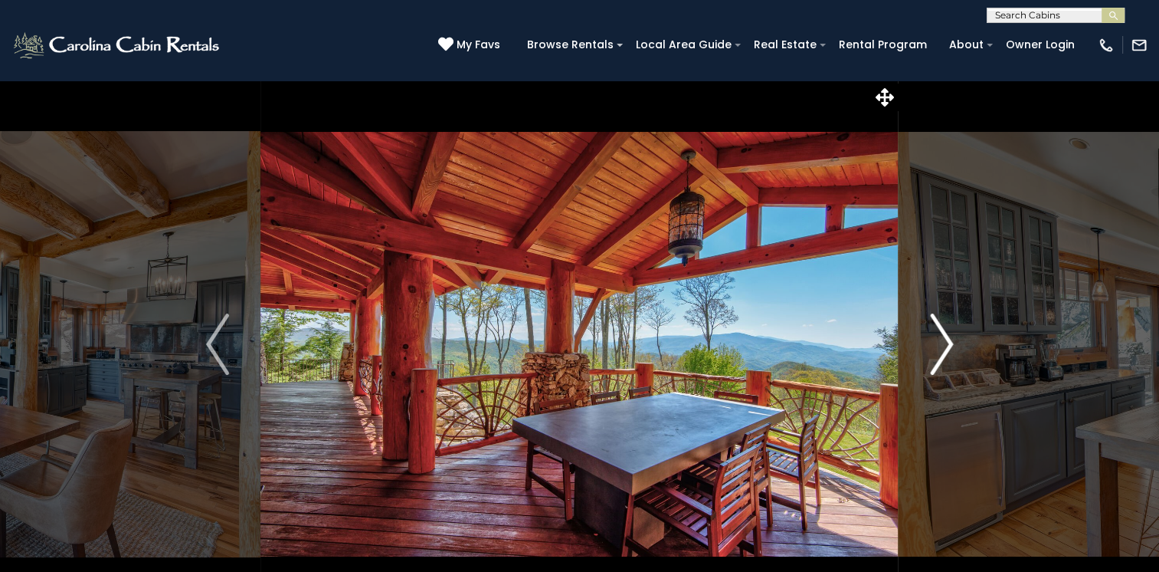
click at [946, 339] on img "Next" at bounding box center [941, 343] width 23 height 61
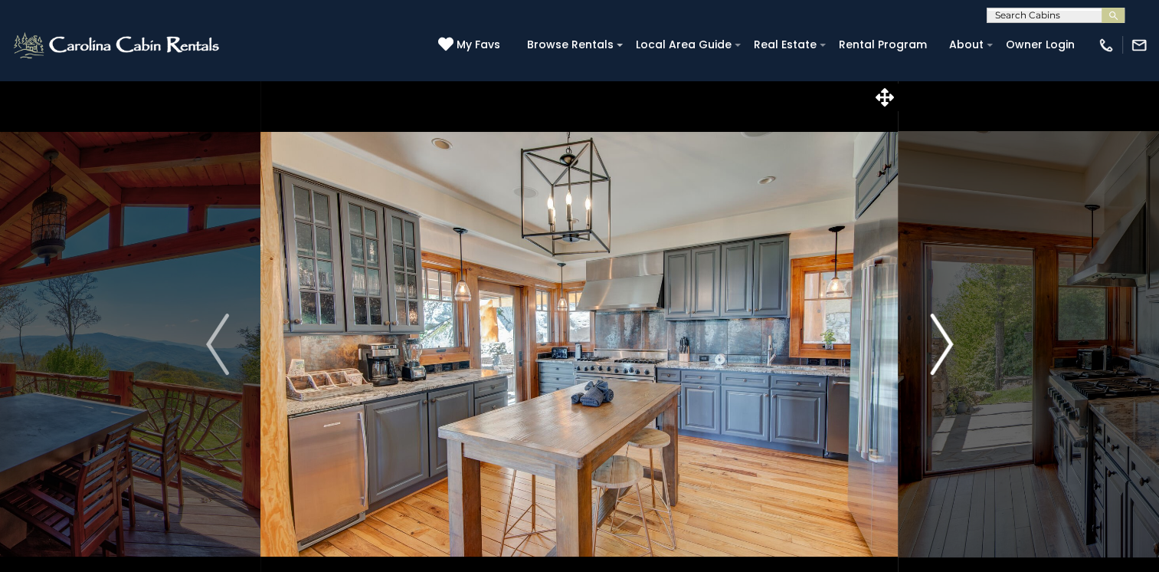
click at [946, 339] on img "Next" at bounding box center [941, 343] width 23 height 61
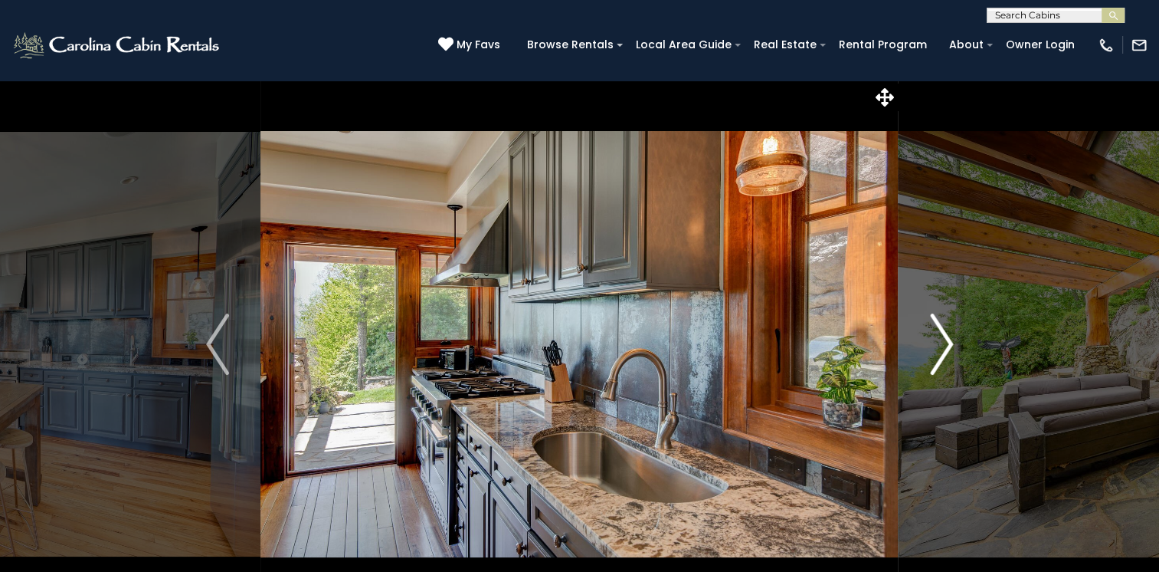
click at [946, 339] on img "Next" at bounding box center [941, 343] width 23 height 61
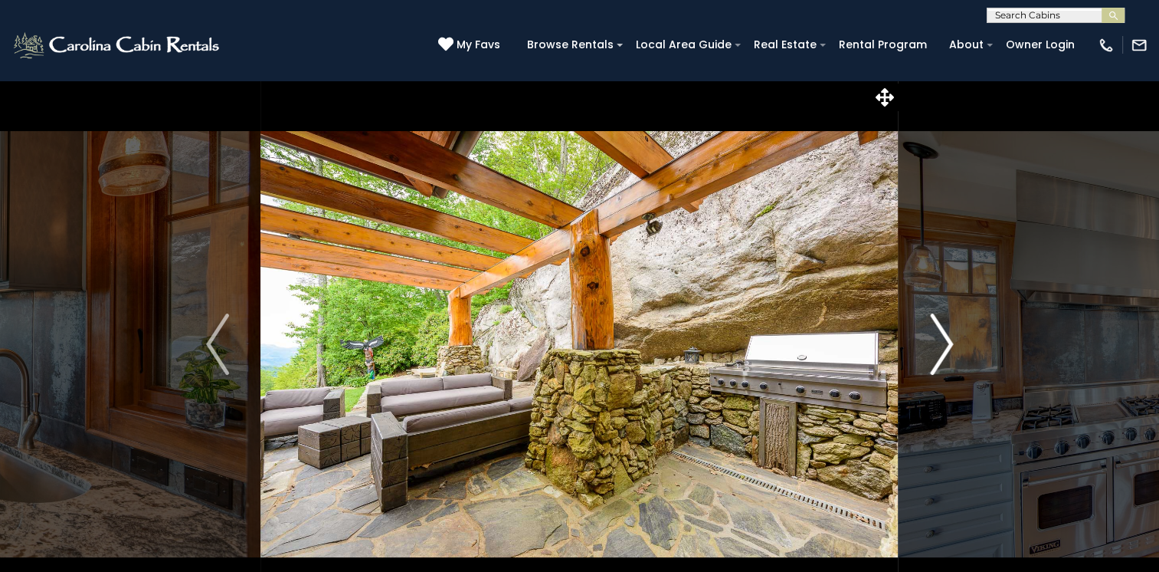
click at [946, 339] on img "Next" at bounding box center [941, 343] width 23 height 61
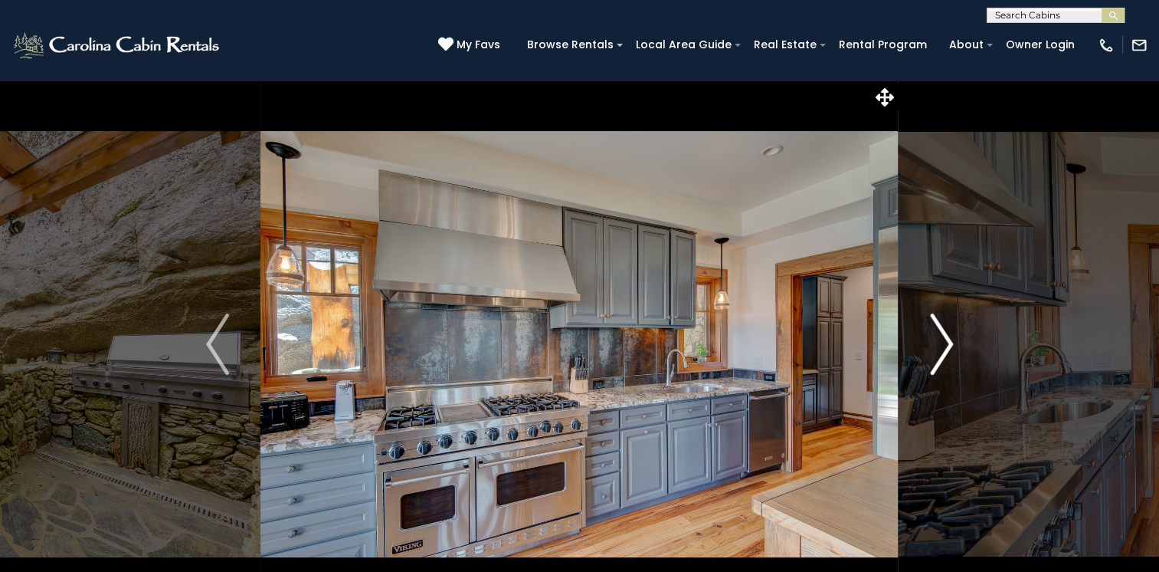
click at [946, 339] on img "Next" at bounding box center [941, 343] width 23 height 61
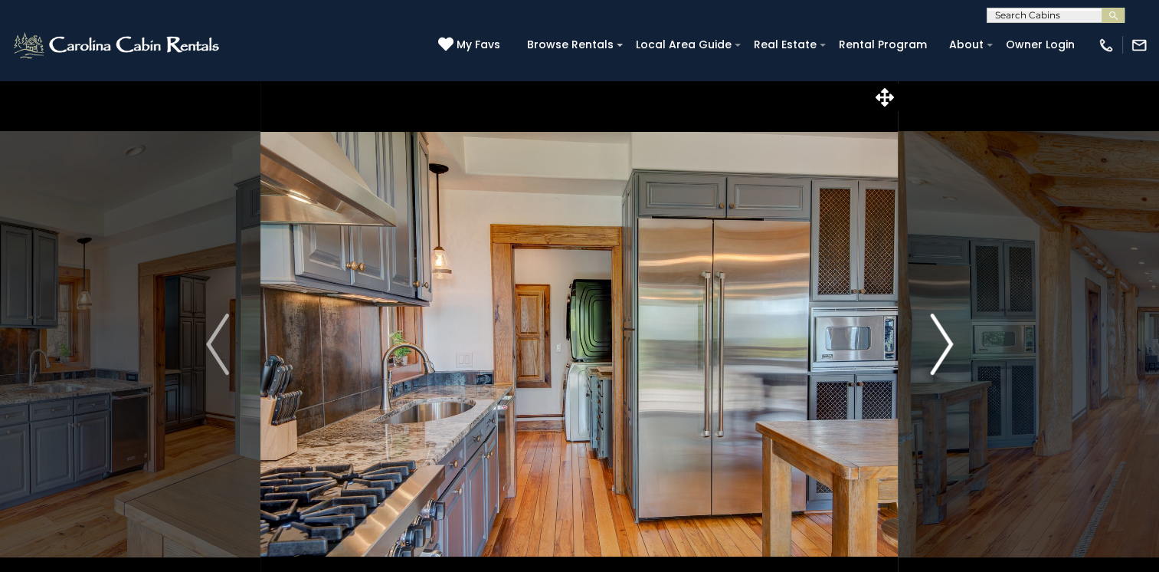
click at [946, 339] on img "Next" at bounding box center [941, 343] width 23 height 61
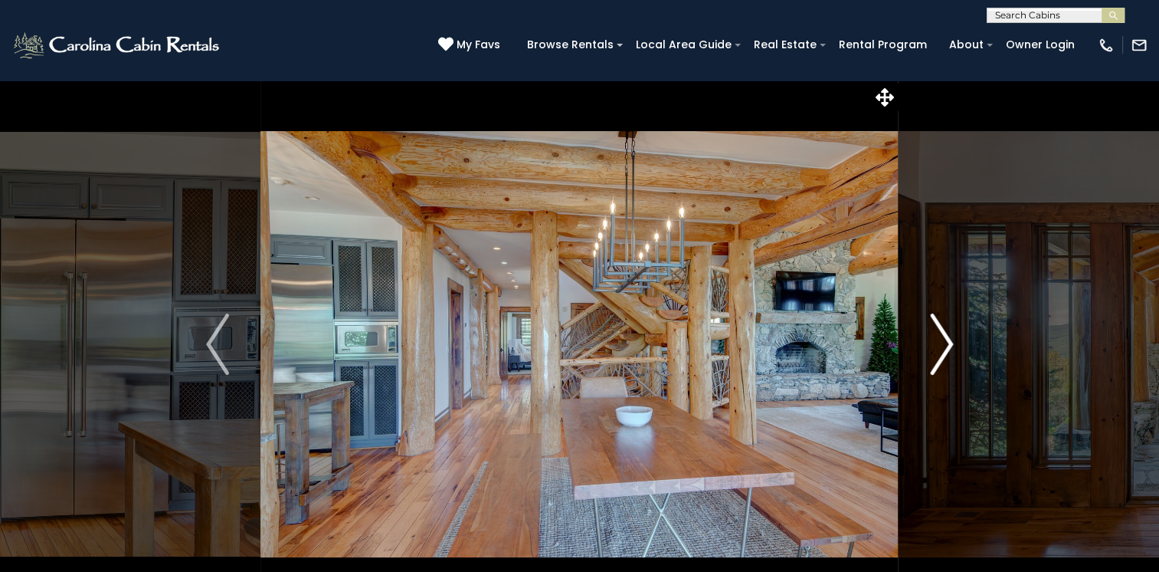
click at [946, 339] on img "Next" at bounding box center [941, 343] width 23 height 61
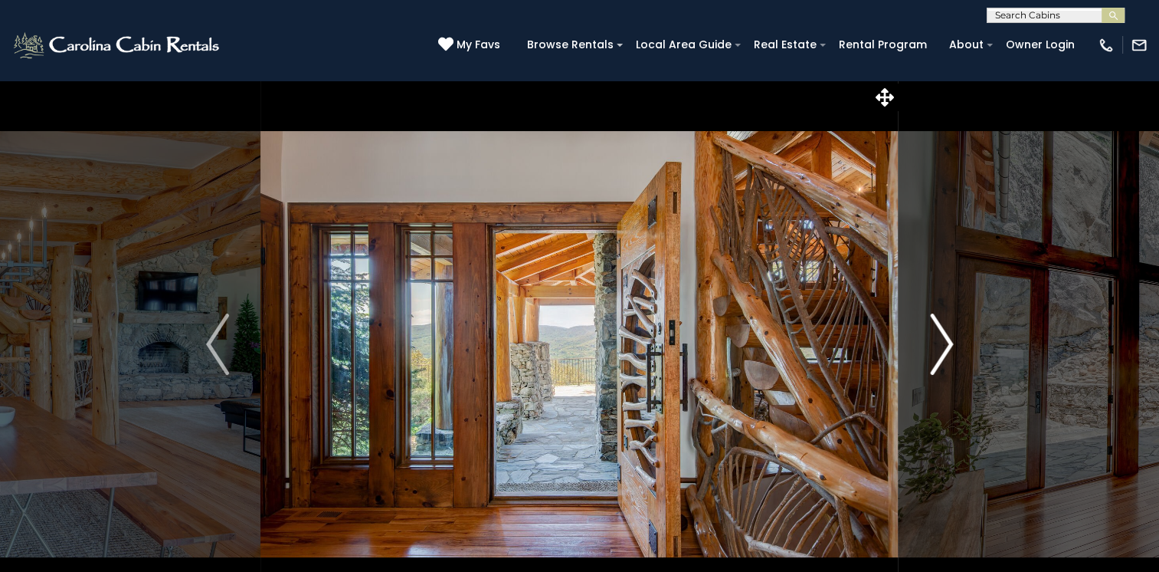
click at [946, 339] on img "Next" at bounding box center [941, 343] width 23 height 61
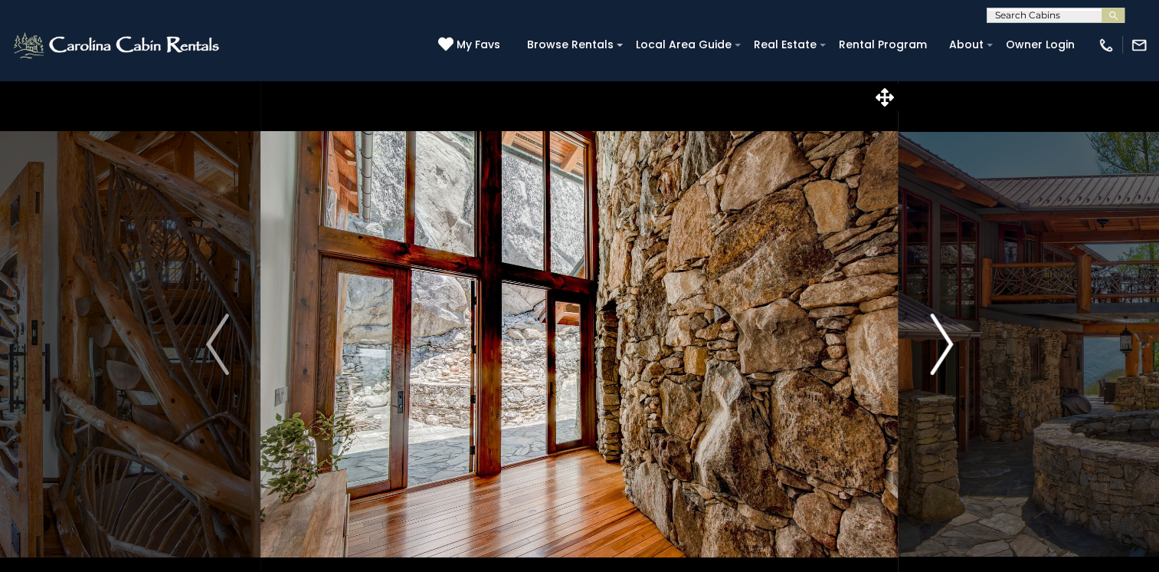
click at [946, 339] on img "Next" at bounding box center [941, 343] width 23 height 61
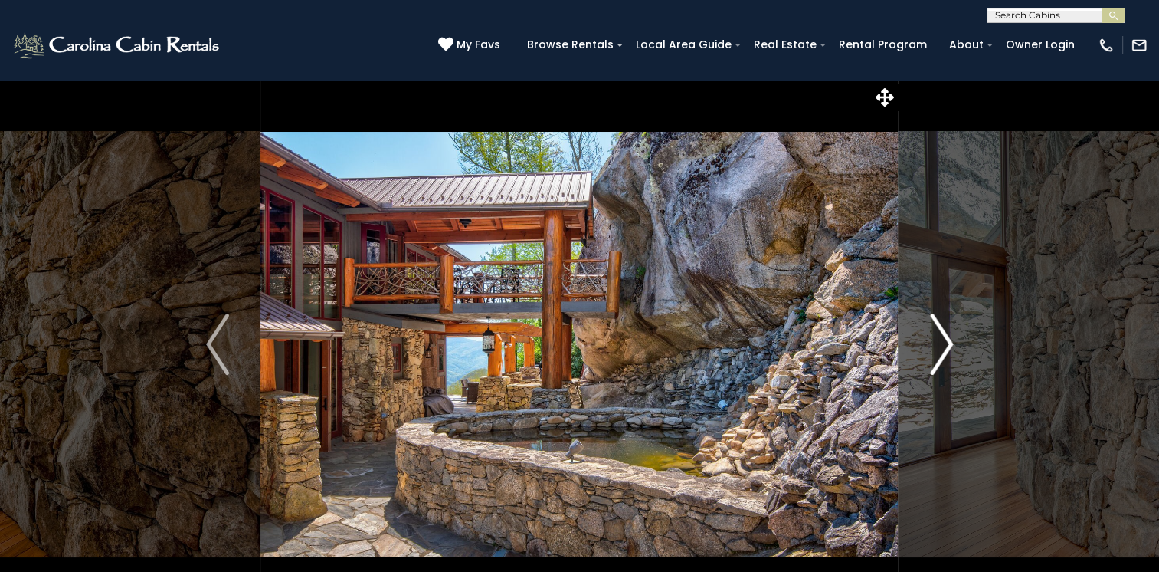
click at [946, 339] on img "Next" at bounding box center [941, 343] width 23 height 61
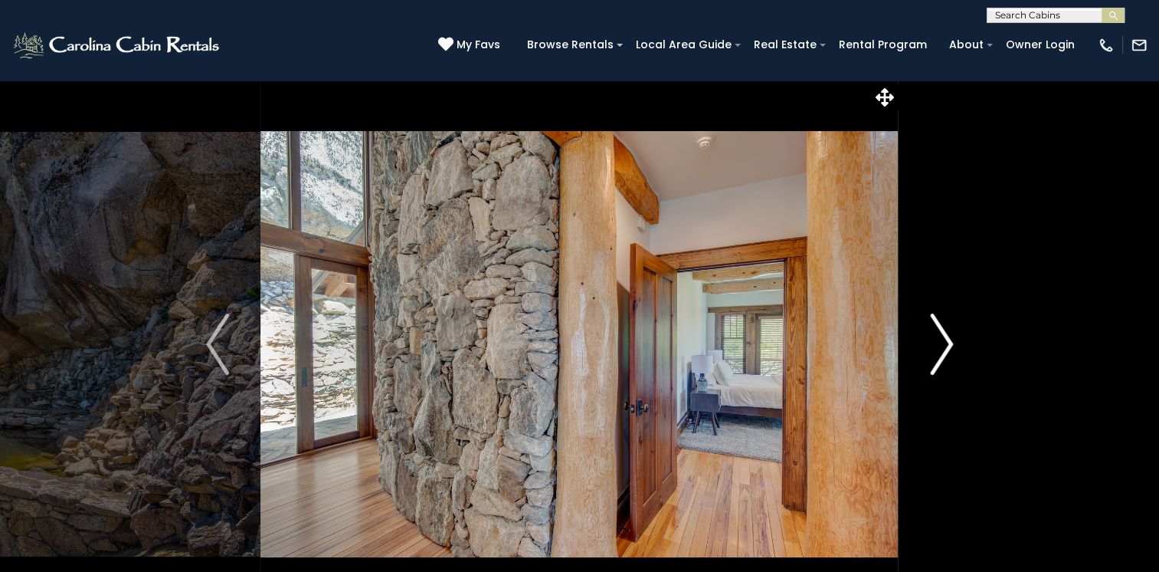
click at [946, 339] on img "Next" at bounding box center [941, 343] width 23 height 61
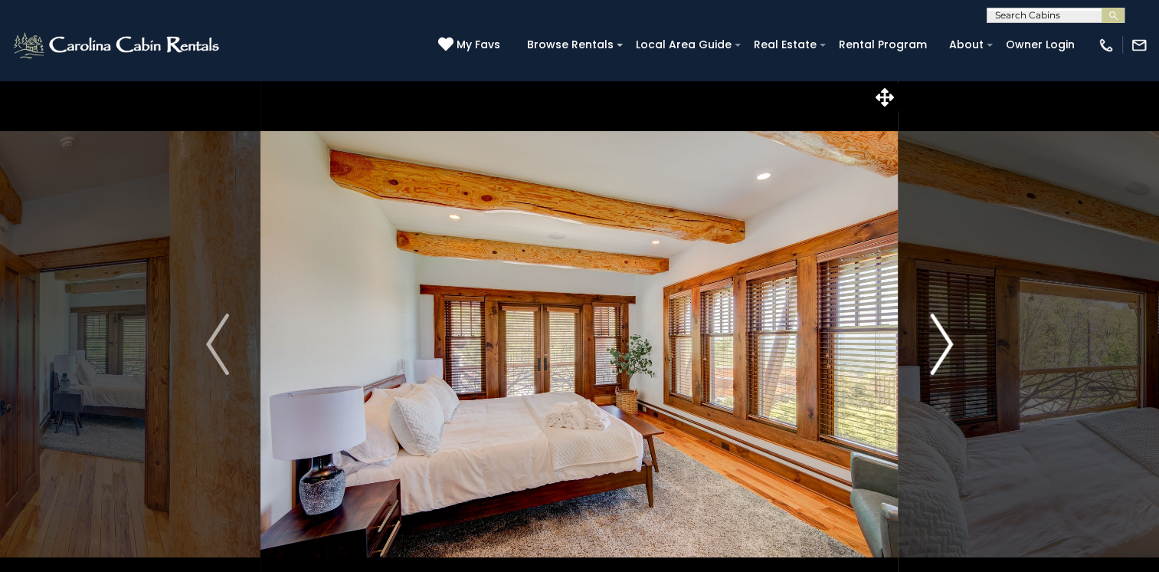
click at [946, 339] on img "Next" at bounding box center [941, 343] width 23 height 61
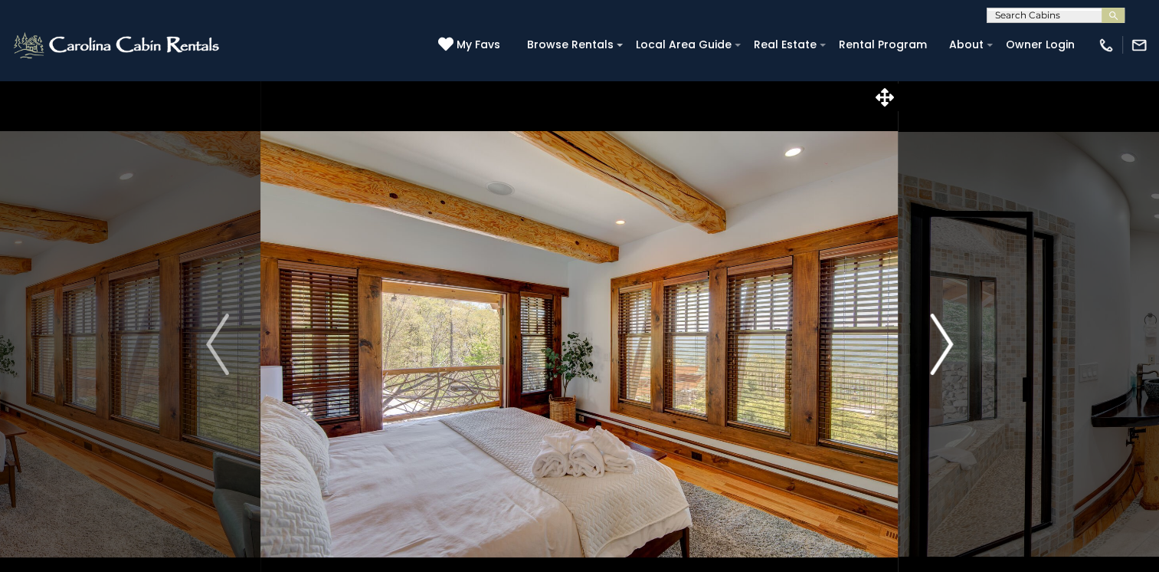
click at [946, 339] on img "Next" at bounding box center [941, 343] width 23 height 61
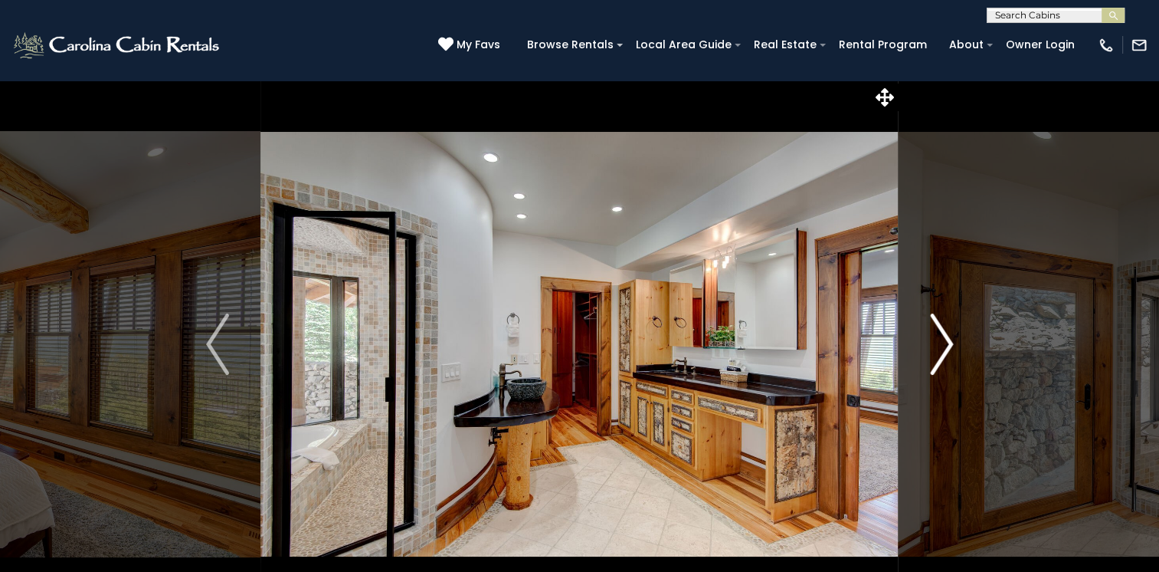
click at [946, 339] on img "Next" at bounding box center [941, 343] width 23 height 61
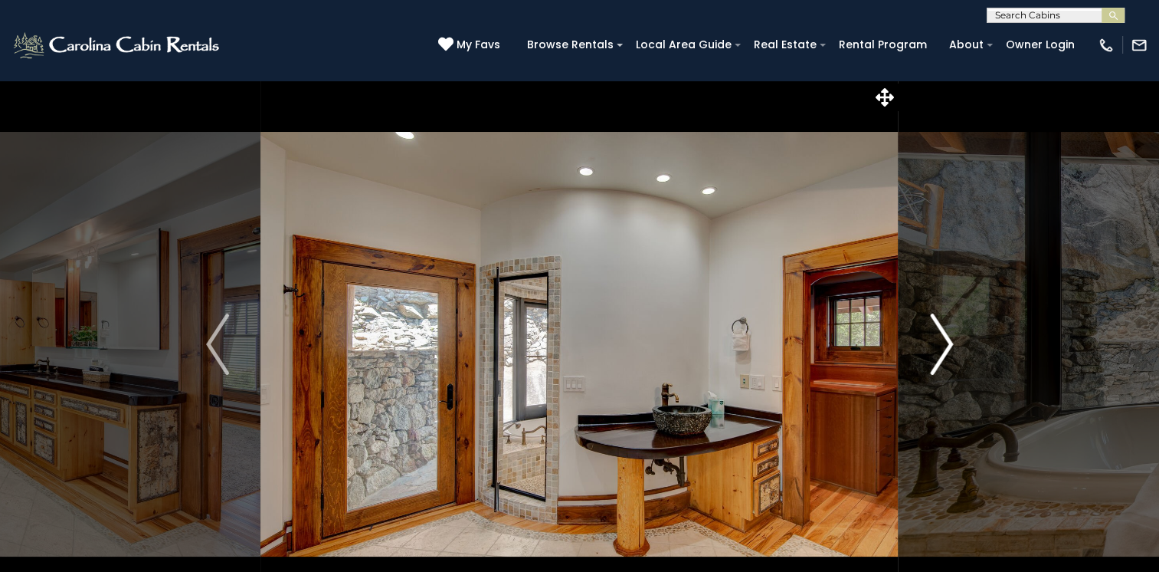
click at [946, 339] on img "Next" at bounding box center [941, 343] width 23 height 61
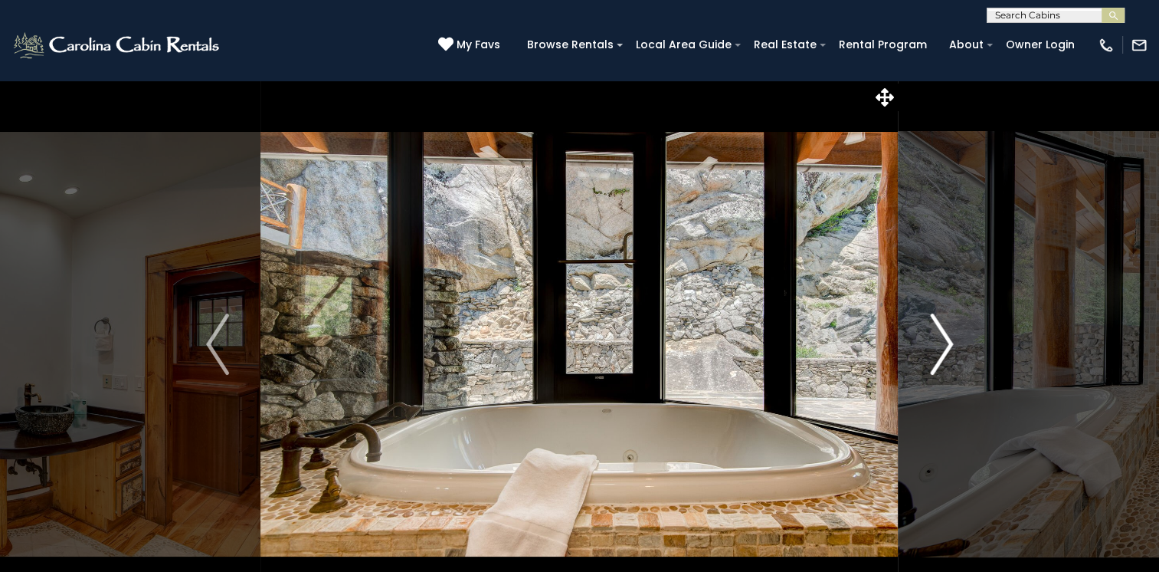
click at [946, 339] on img "Next" at bounding box center [941, 343] width 23 height 61
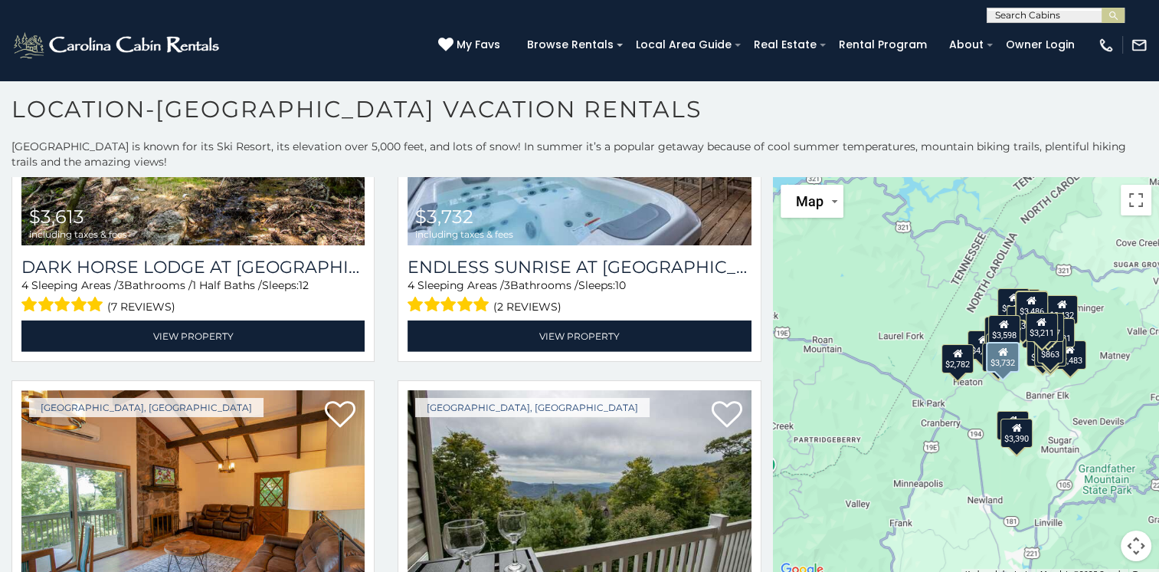
scroll to position [4751, 0]
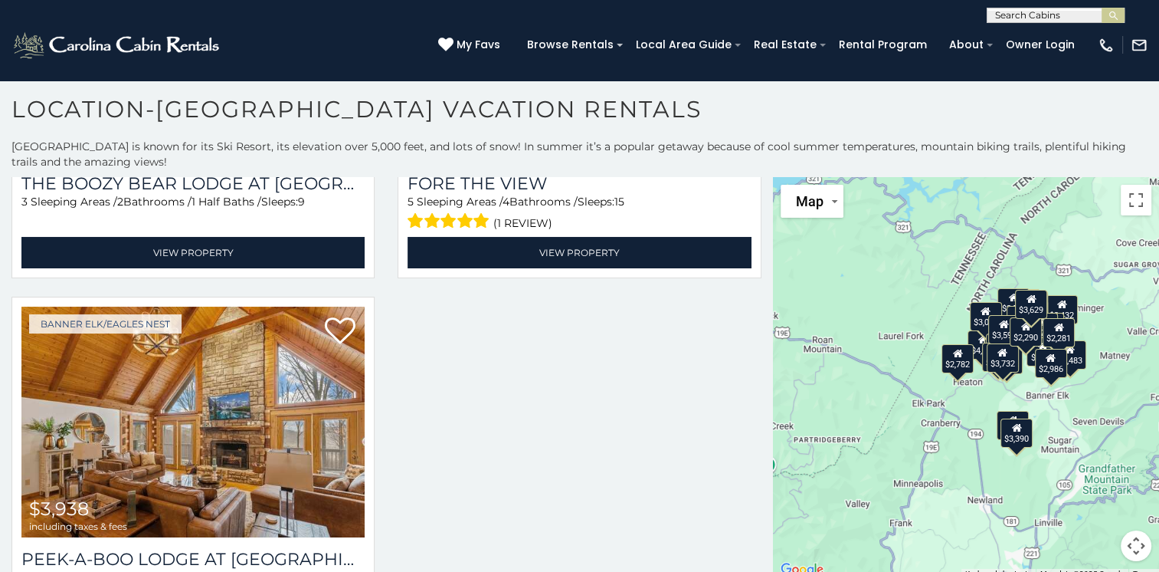
scroll to position [6675, 0]
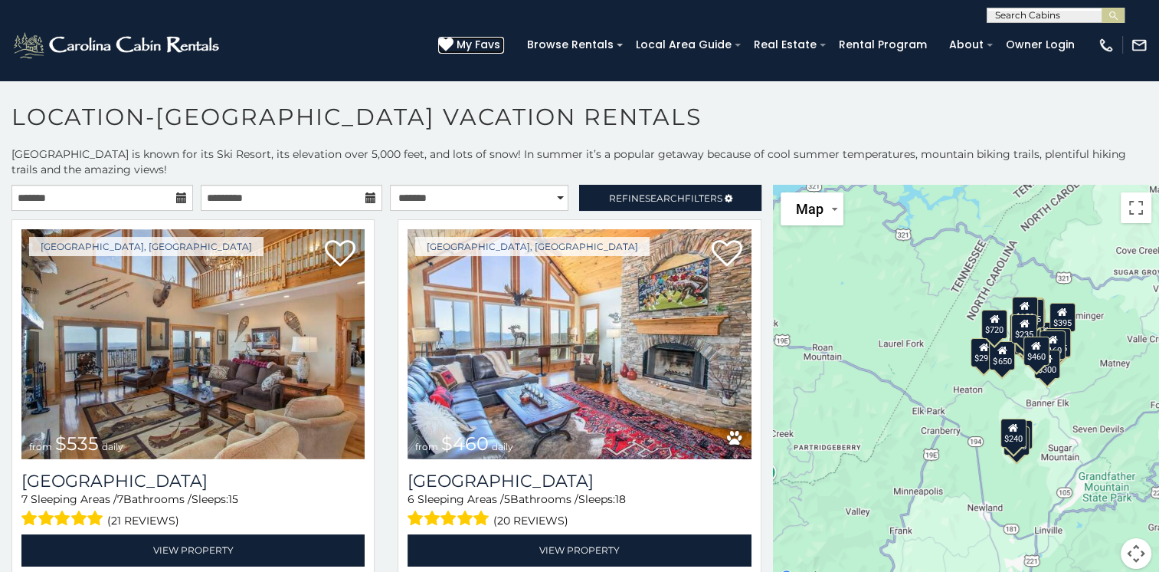
click at [484, 42] on span "My Favs" at bounding box center [479, 45] width 44 height 16
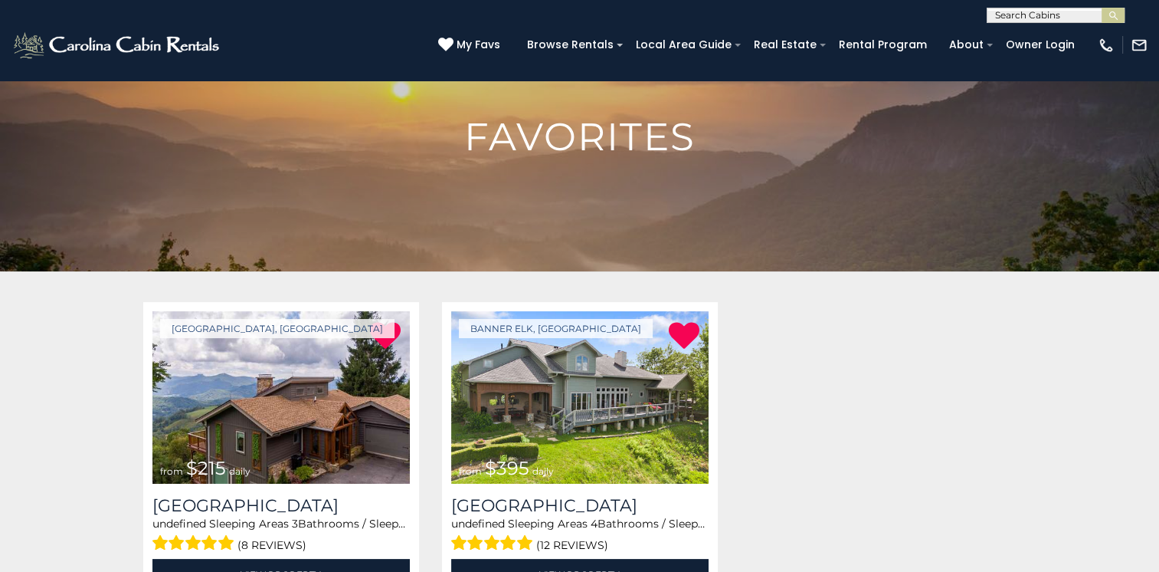
scroll to position [153, 0]
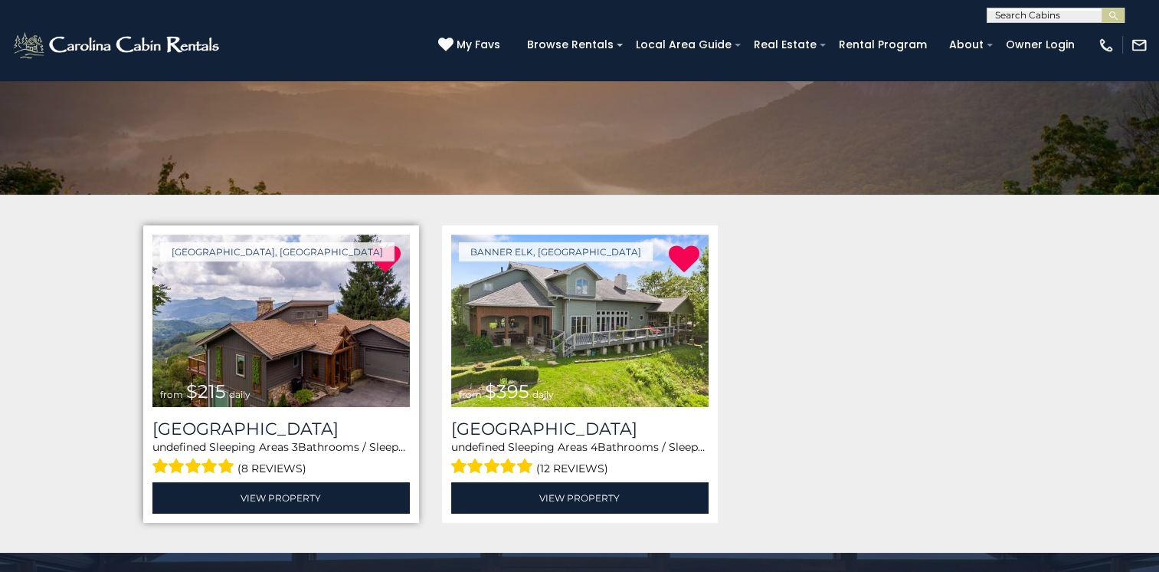
click at [300, 338] on img at bounding box center [280, 320] width 257 height 172
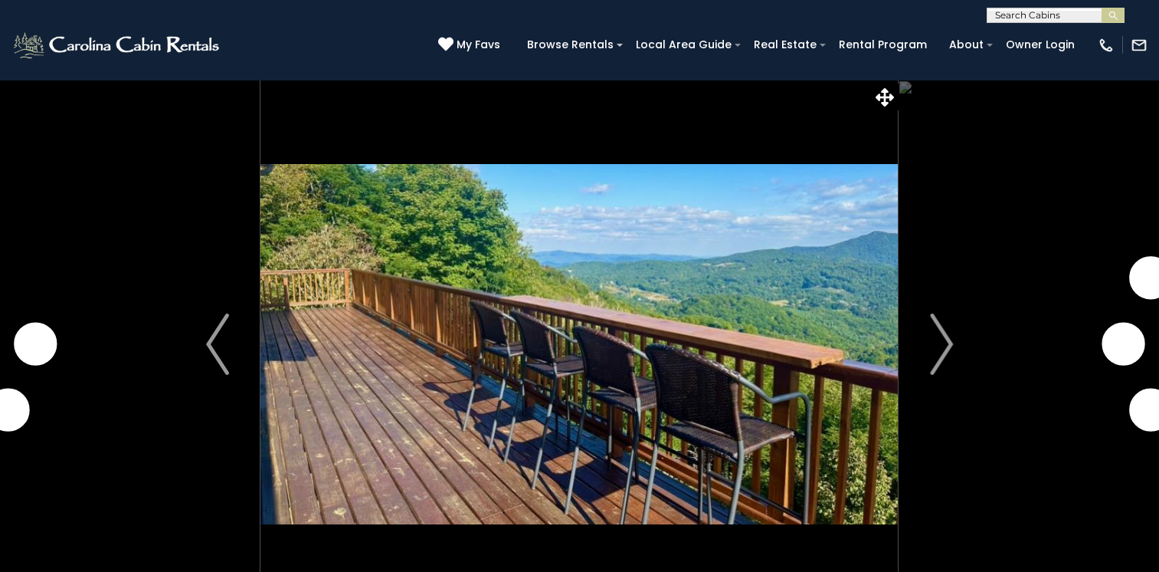
click at [944, 356] on img "Next" at bounding box center [941, 343] width 23 height 61
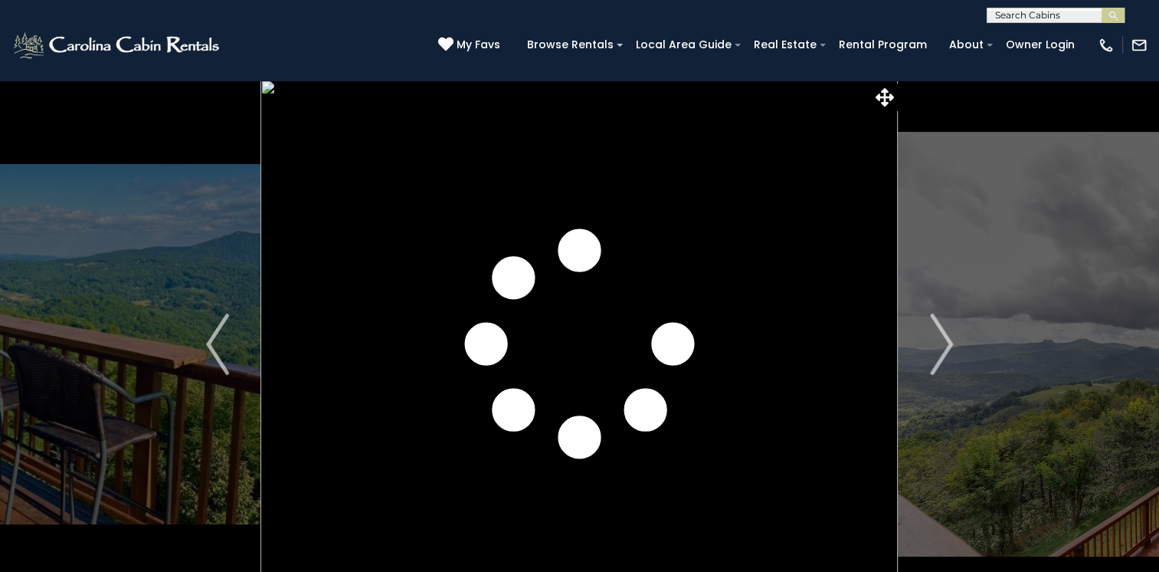
click at [944, 356] on img "Next" at bounding box center [941, 343] width 23 height 61
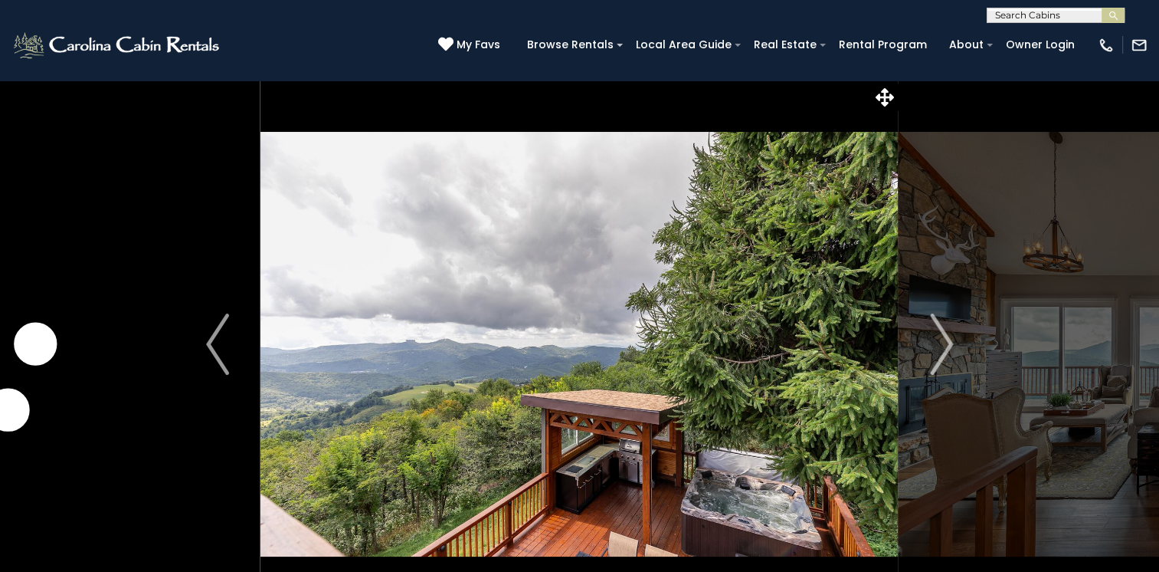
click at [944, 356] on img "Next" at bounding box center [941, 343] width 23 height 61
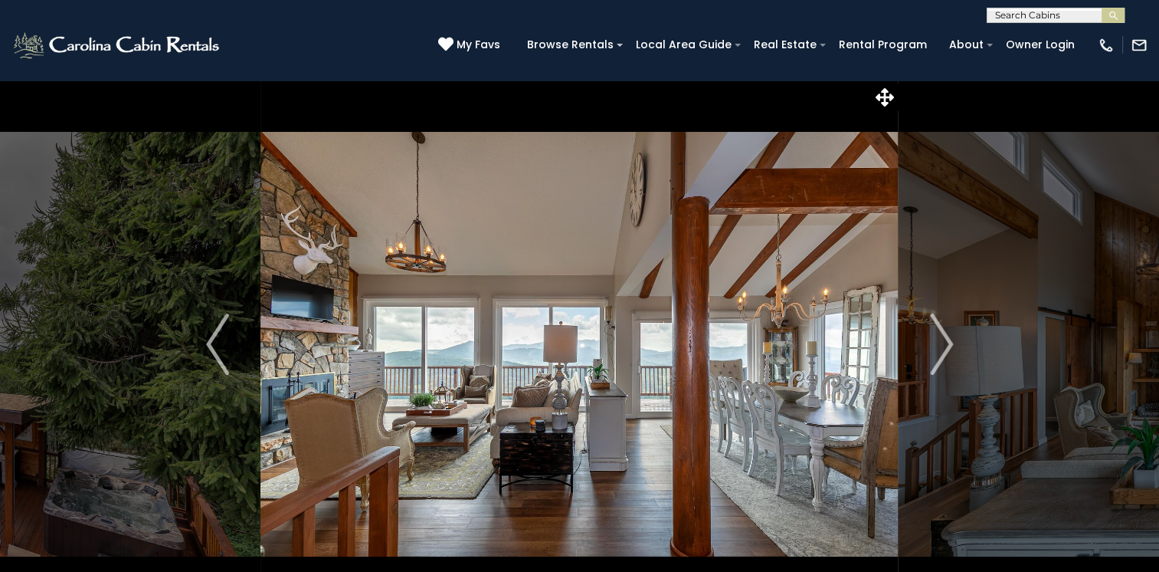
click at [944, 356] on img "Next" at bounding box center [941, 343] width 23 height 61
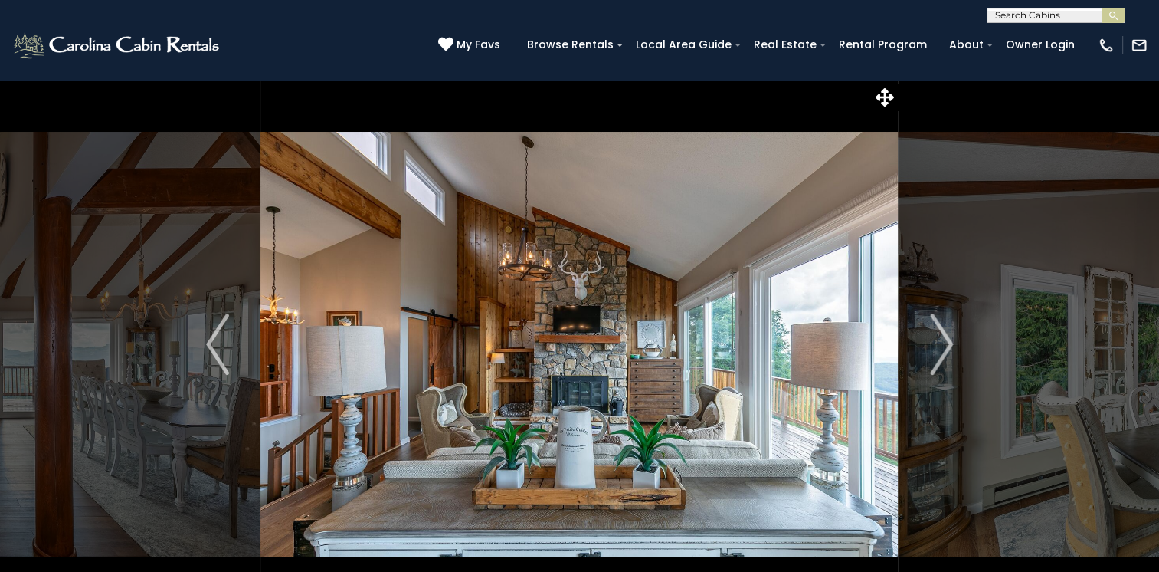
click at [944, 356] on img "Next" at bounding box center [941, 343] width 23 height 61
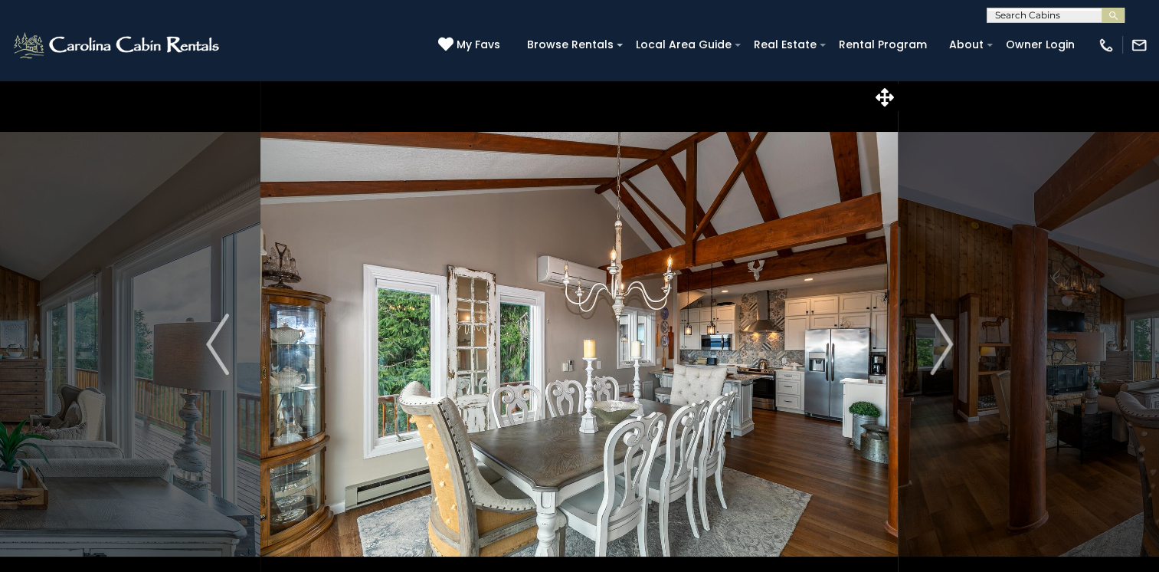
click at [944, 356] on img "Next" at bounding box center [941, 343] width 23 height 61
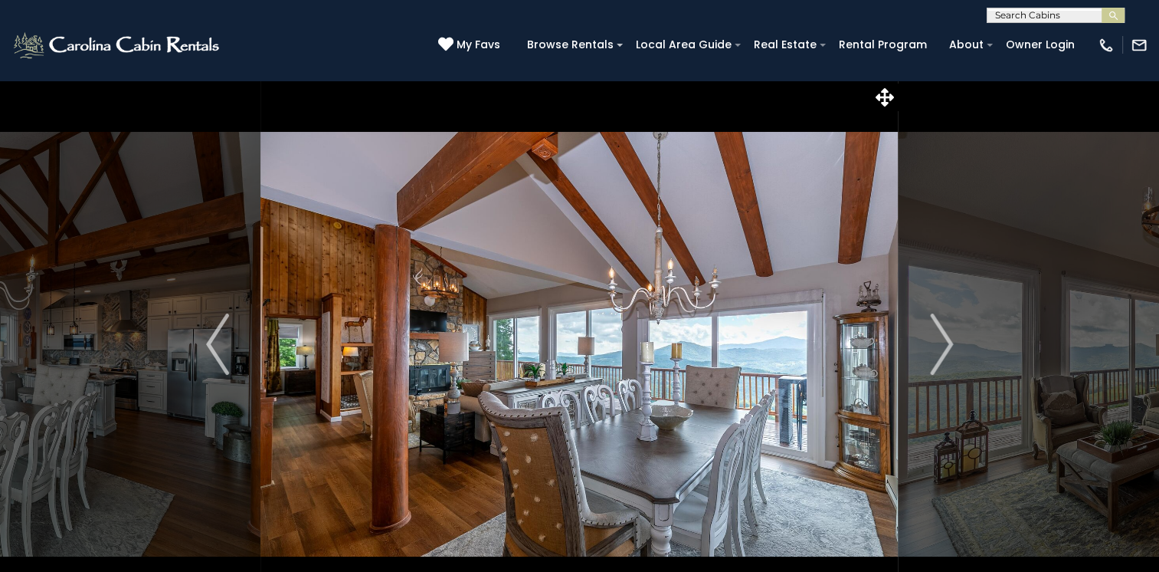
click at [944, 356] on img "Next" at bounding box center [941, 343] width 23 height 61
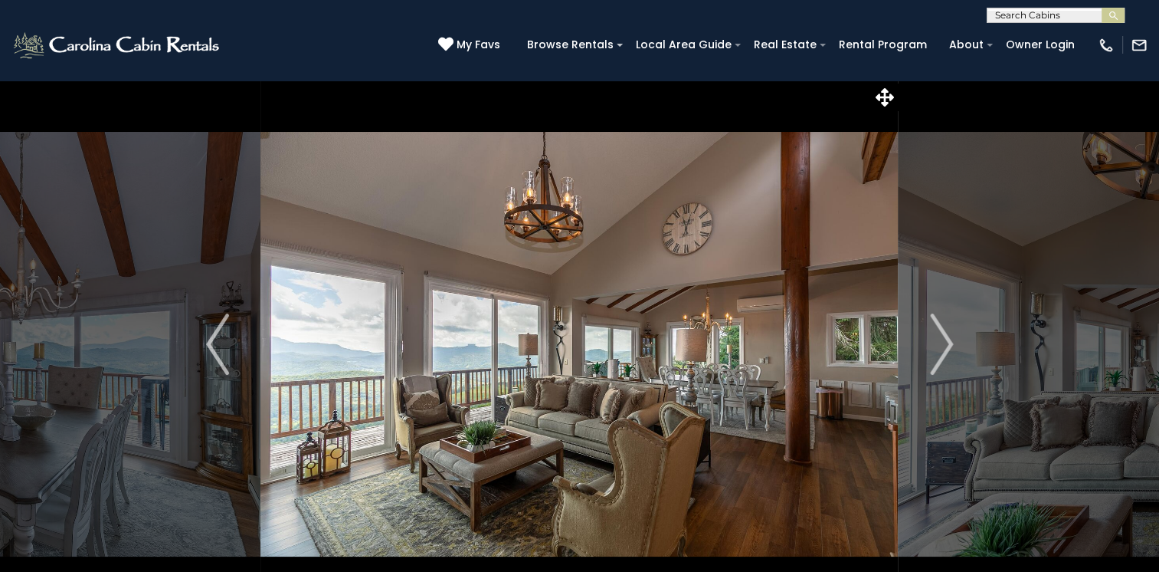
click at [944, 356] on img "Next" at bounding box center [941, 343] width 23 height 61
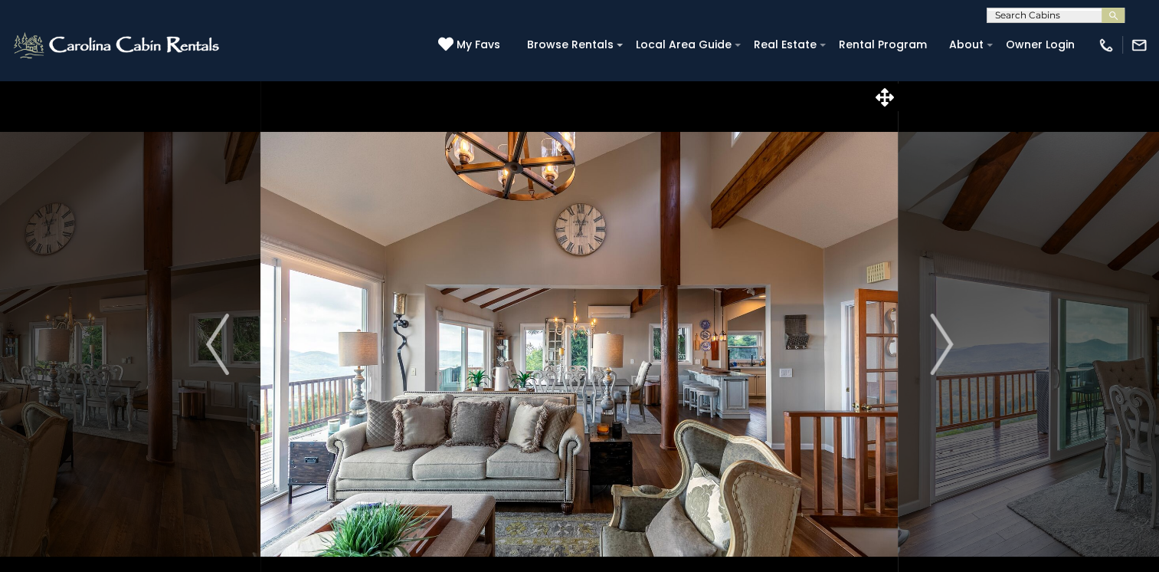
click at [944, 356] on img "Next" at bounding box center [941, 343] width 23 height 61
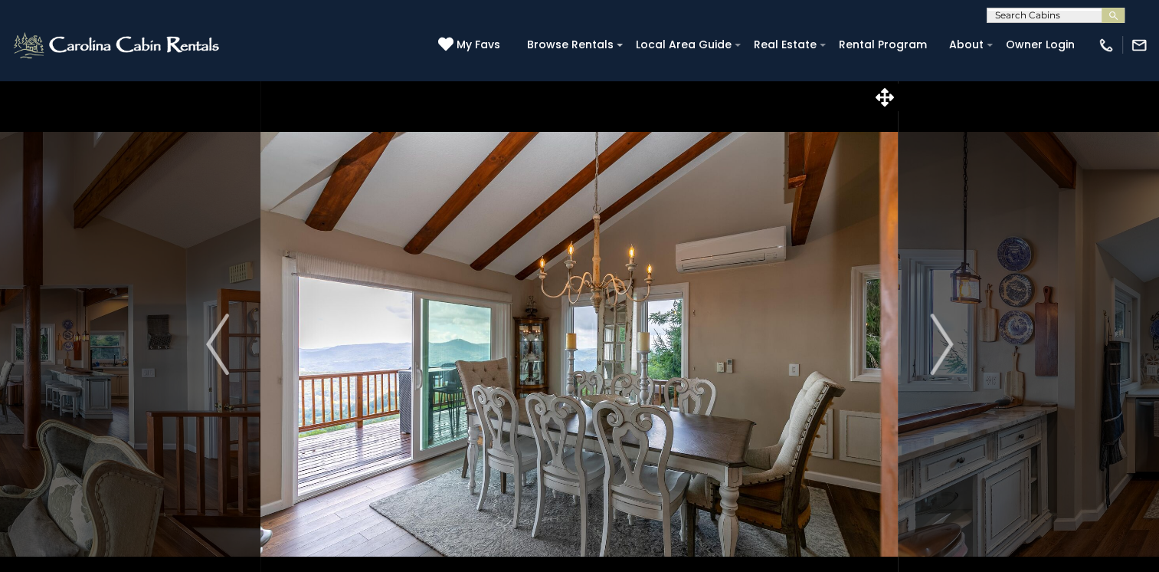
click at [944, 356] on img "Next" at bounding box center [941, 343] width 23 height 61
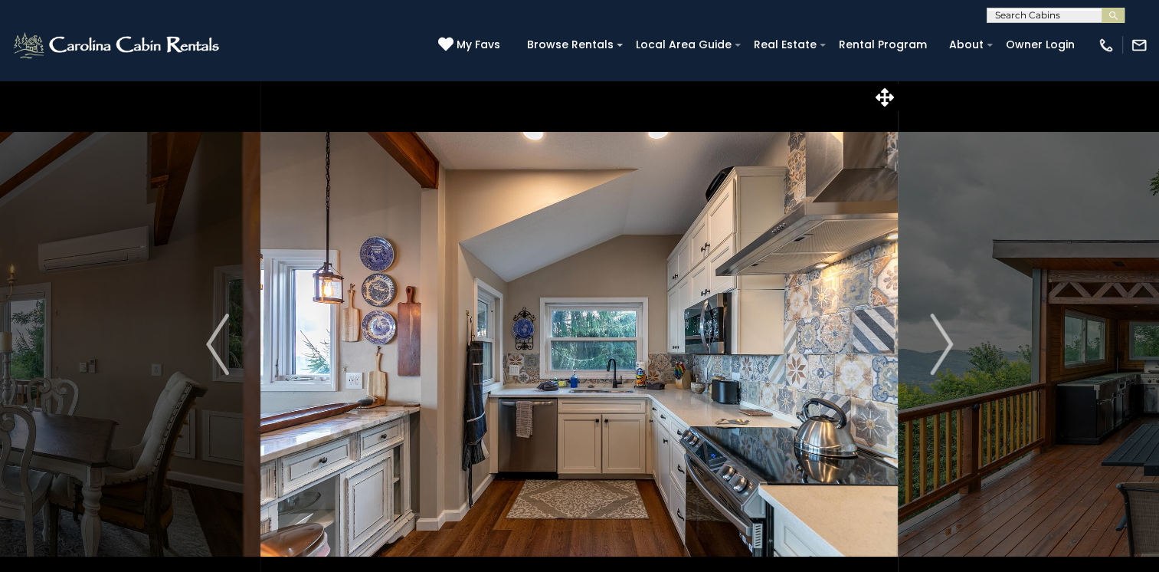
click at [944, 356] on img "Next" at bounding box center [941, 343] width 23 height 61
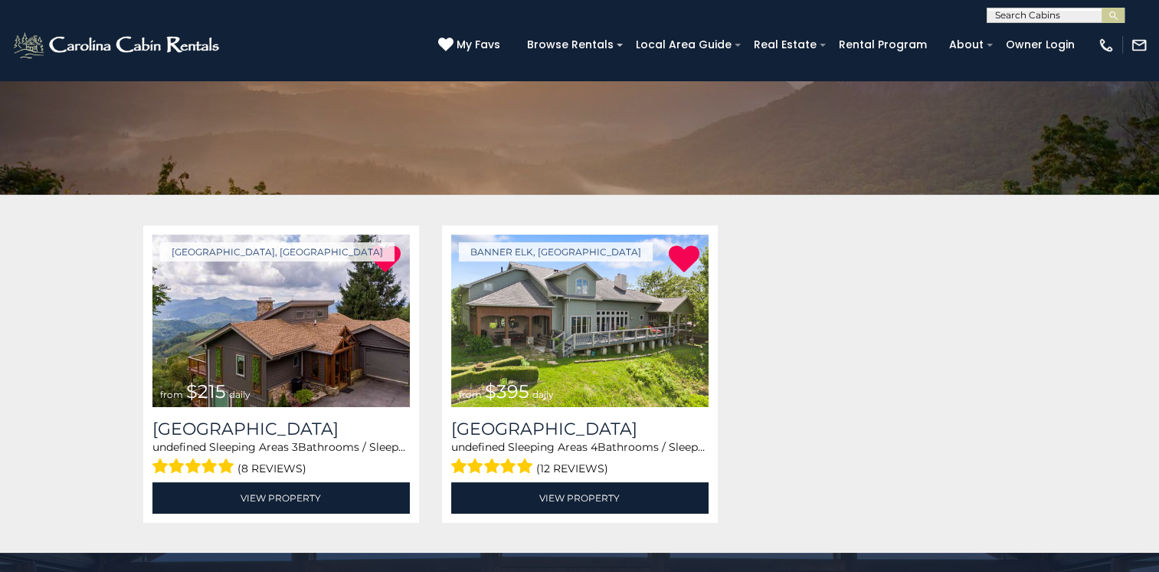
scroll to position [153, 0]
